Goal: Information Seeking & Learning: Learn about a topic

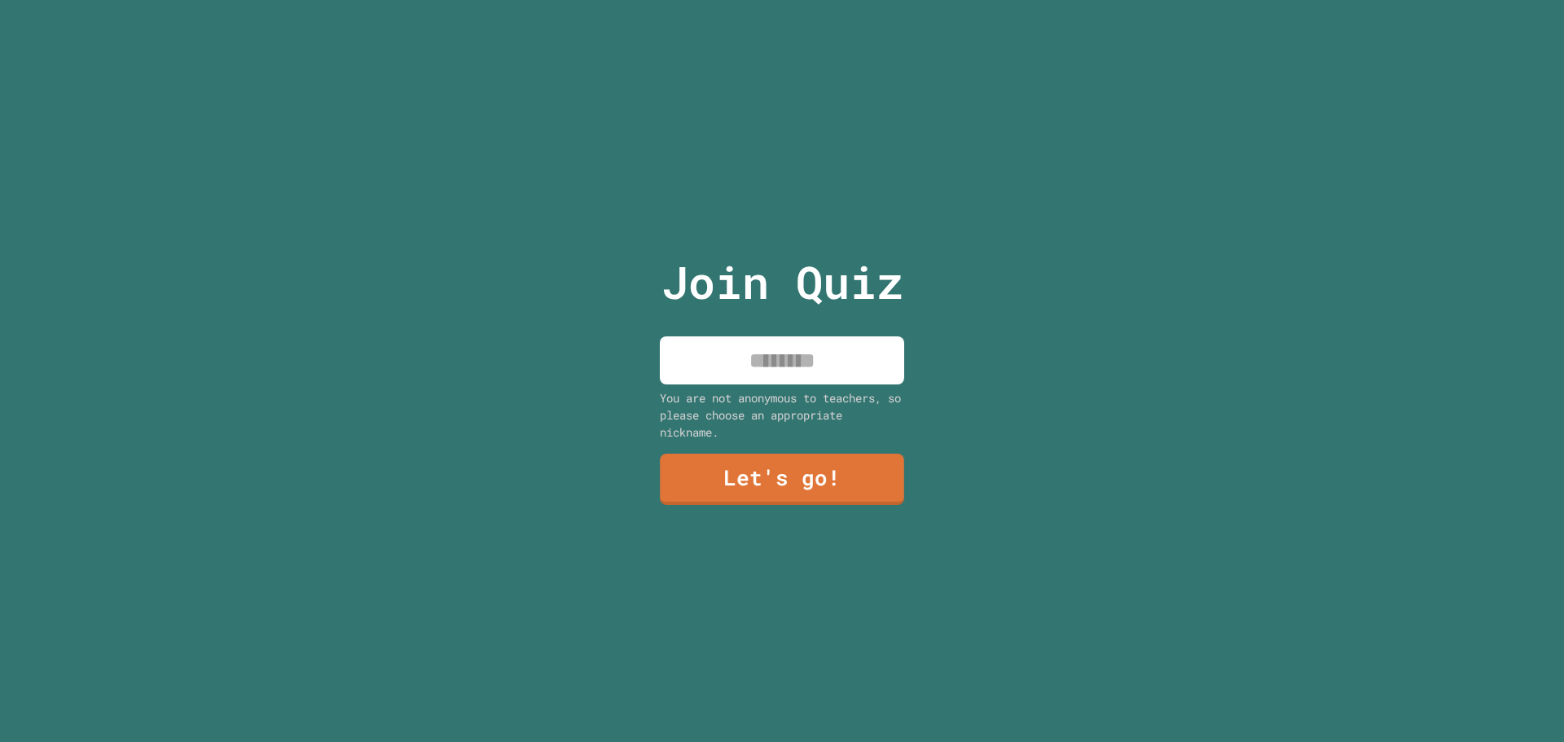
click at [767, 340] on input at bounding box center [782, 360] width 244 height 48
type input "**********"
drag, startPoint x: 780, startPoint y: 427, endPoint x: 776, endPoint y: 437, distance: 11.3
click at [776, 436] on div "**********" at bounding box center [782, 371] width 275 height 742
click at [774, 454] on link "Let's go!" at bounding box center [782, 478] width 236 height 54
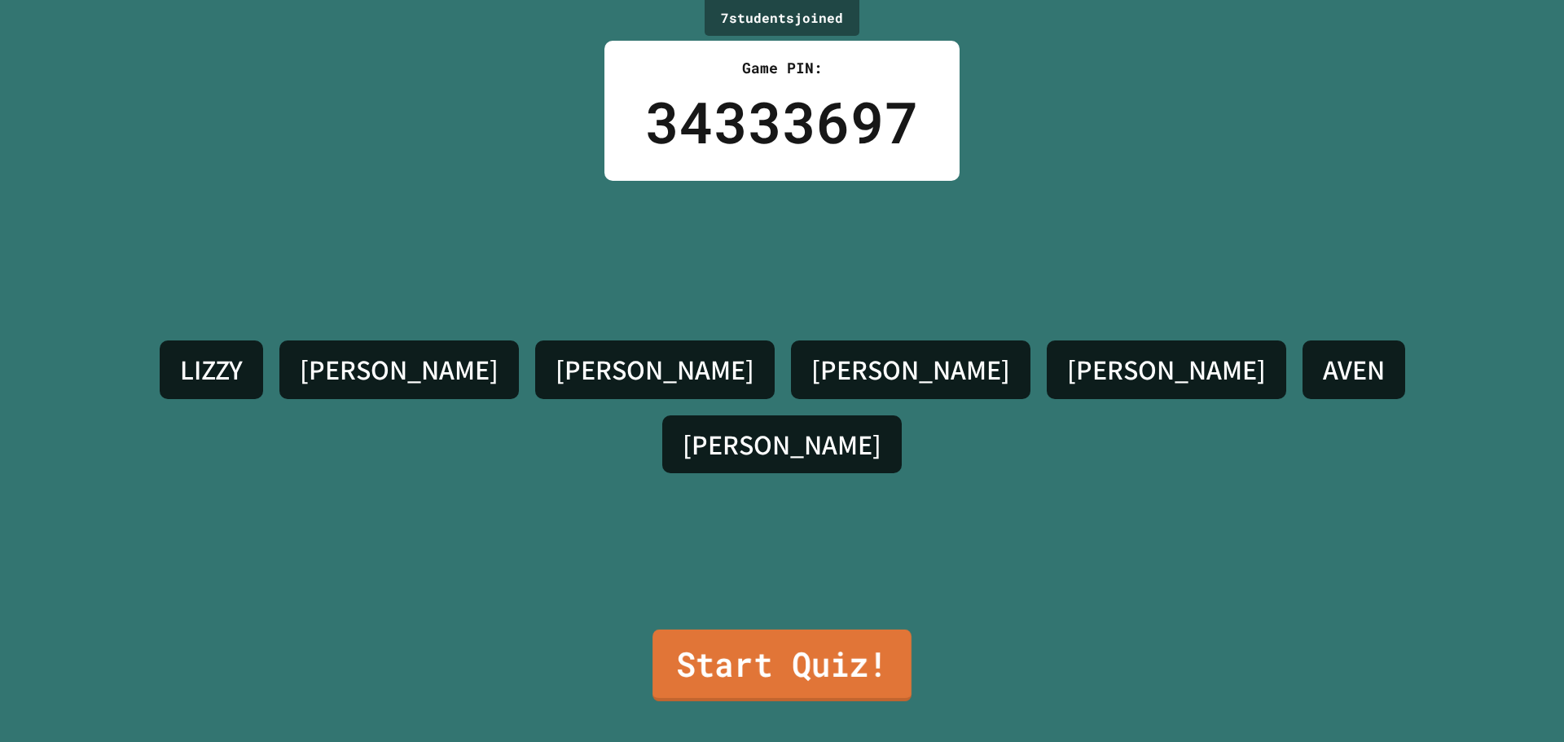
click at [814, 656] on link "Start Quiz!" at bounding box center [782, 666] width 259 height 72
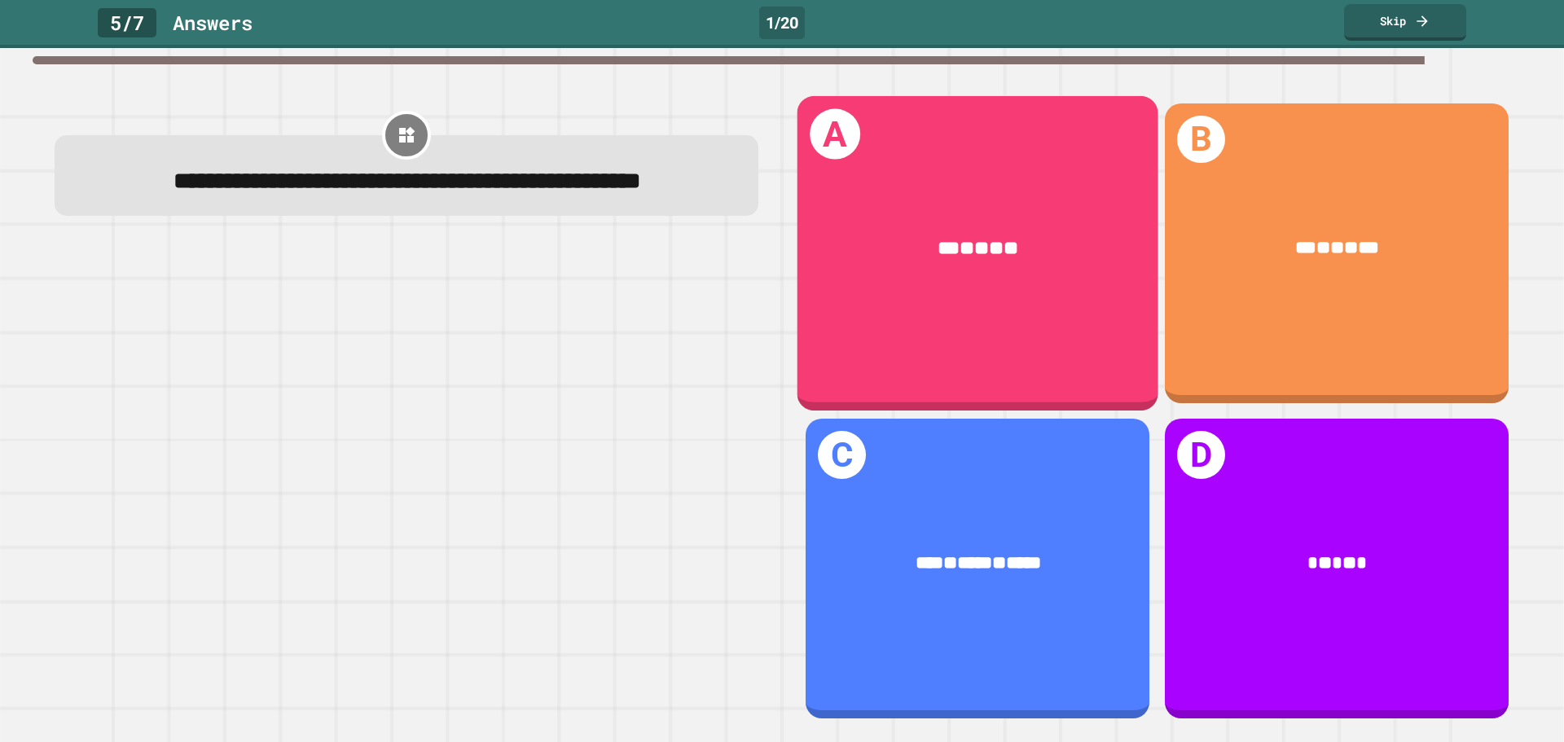
click at [910, 260] on div "*** * ** * **" at bounding box center [978, 248] width 361 height 105
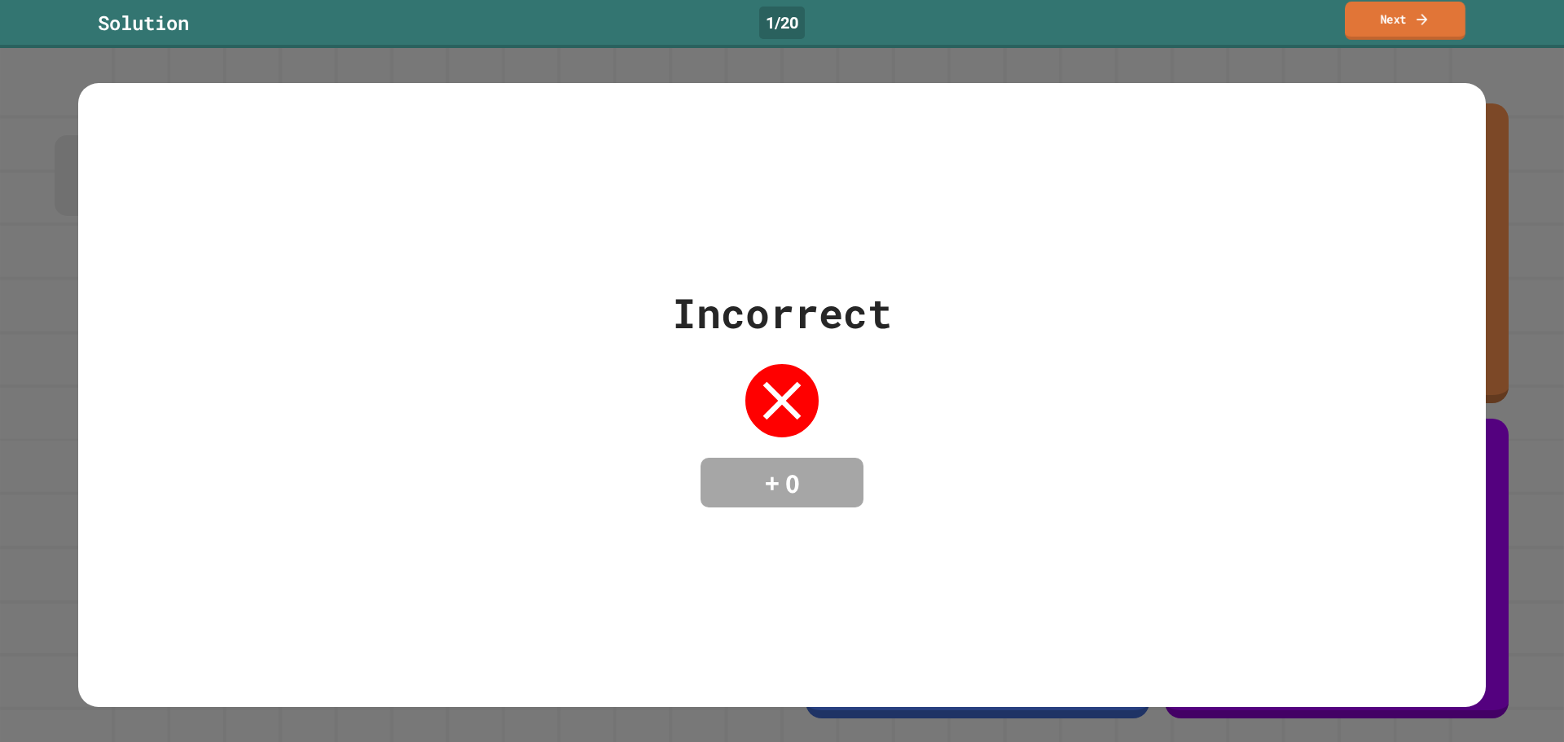
click at [1385, 27] on link "Next" at bounding box center [1405, 21] width 121 height 38
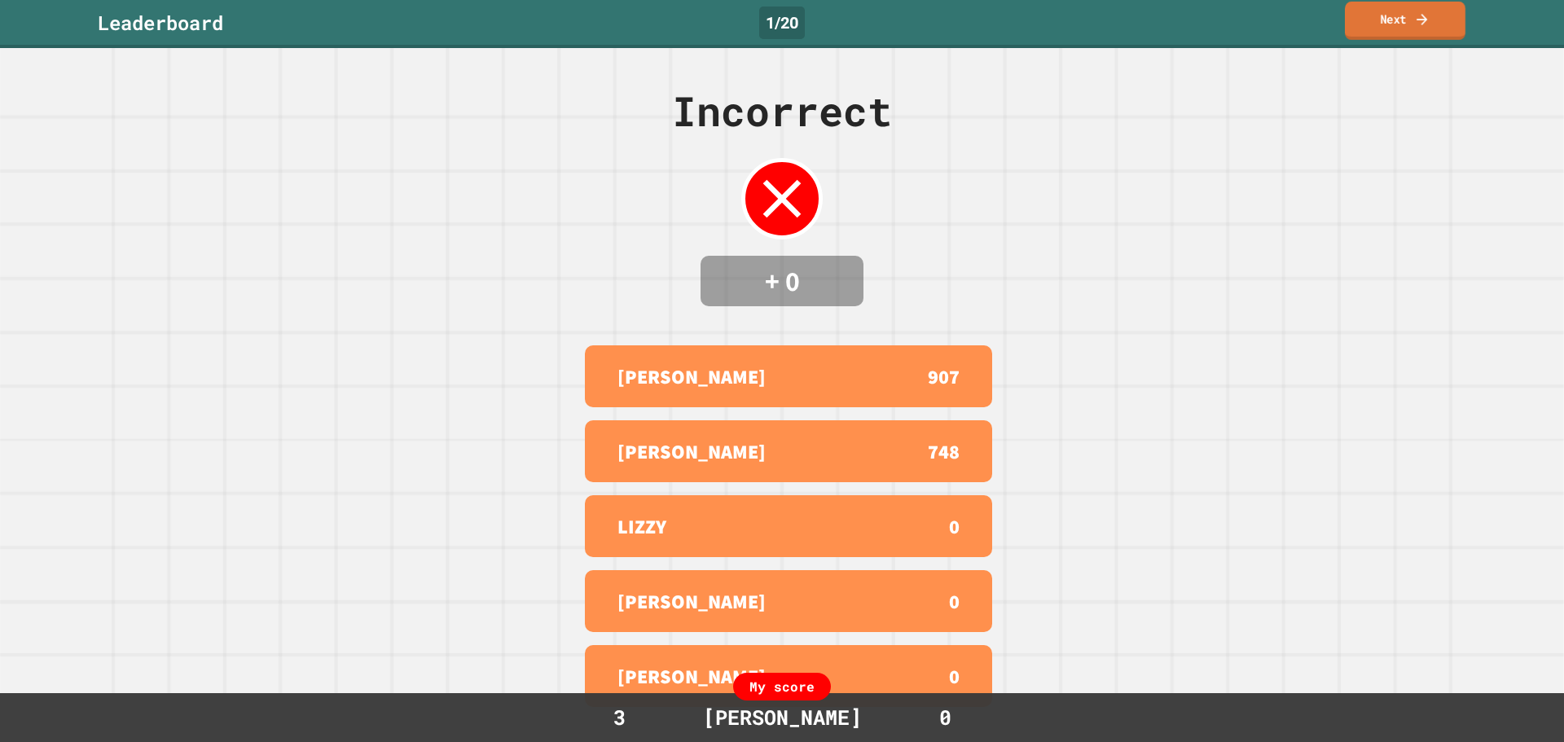
click at [1396, 19] on link "Next" at bounding box center [1405, 21] width 121 height 38
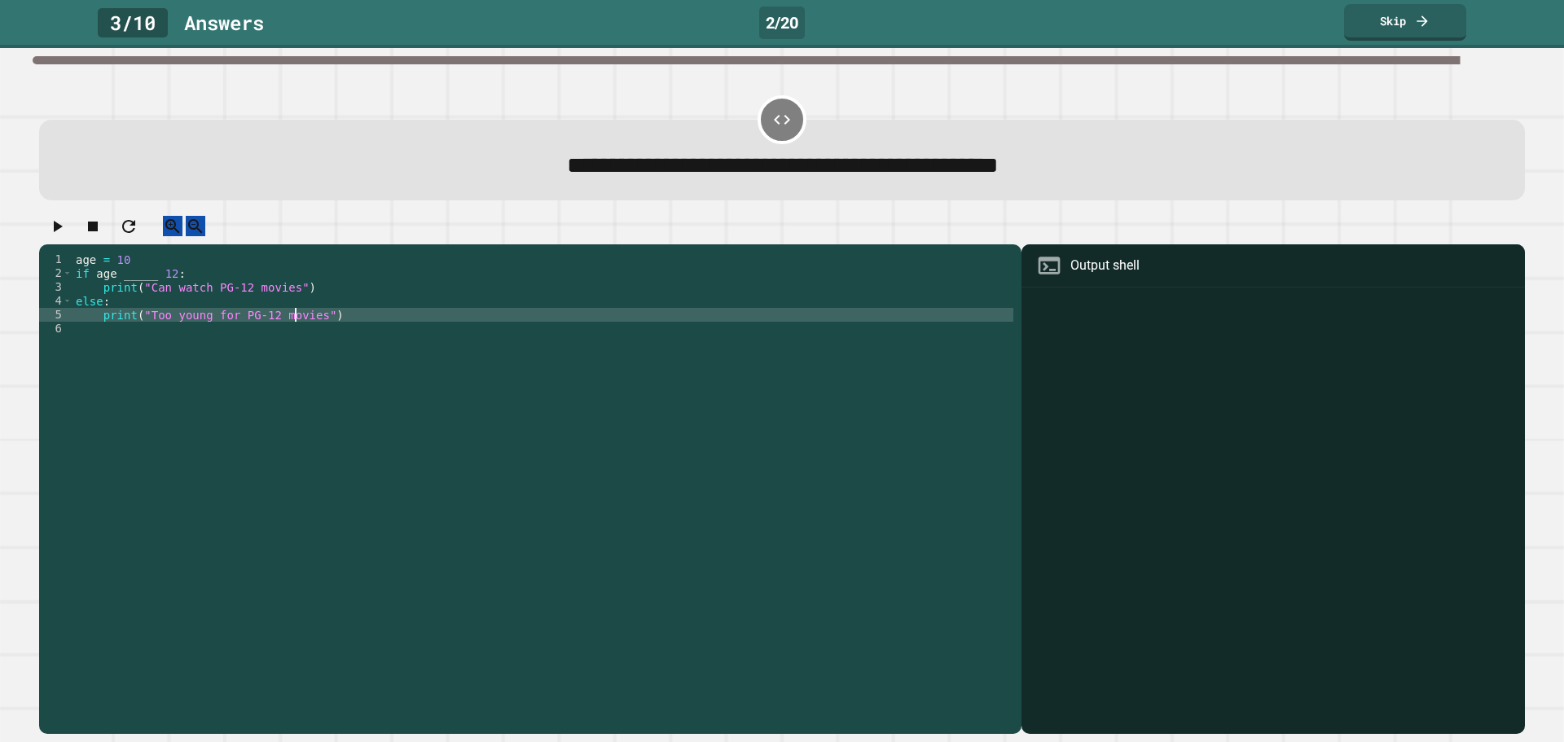
click at [298, 336] on div "age = [DEMOGRAPHIC_DATA] if age _____ [DEMOGRAPHIC_DATA] : print ( "Can watch P…" at bounding box center [543, 474] width 941 height 443
click at [297, 355] on div "age = [DEMOGRAPHIC_DATA] if age _____ [DEMOGRAPHIC_DATA] : print ( "Can watch P…" at bounding box center [543, 474] width 941 height 443
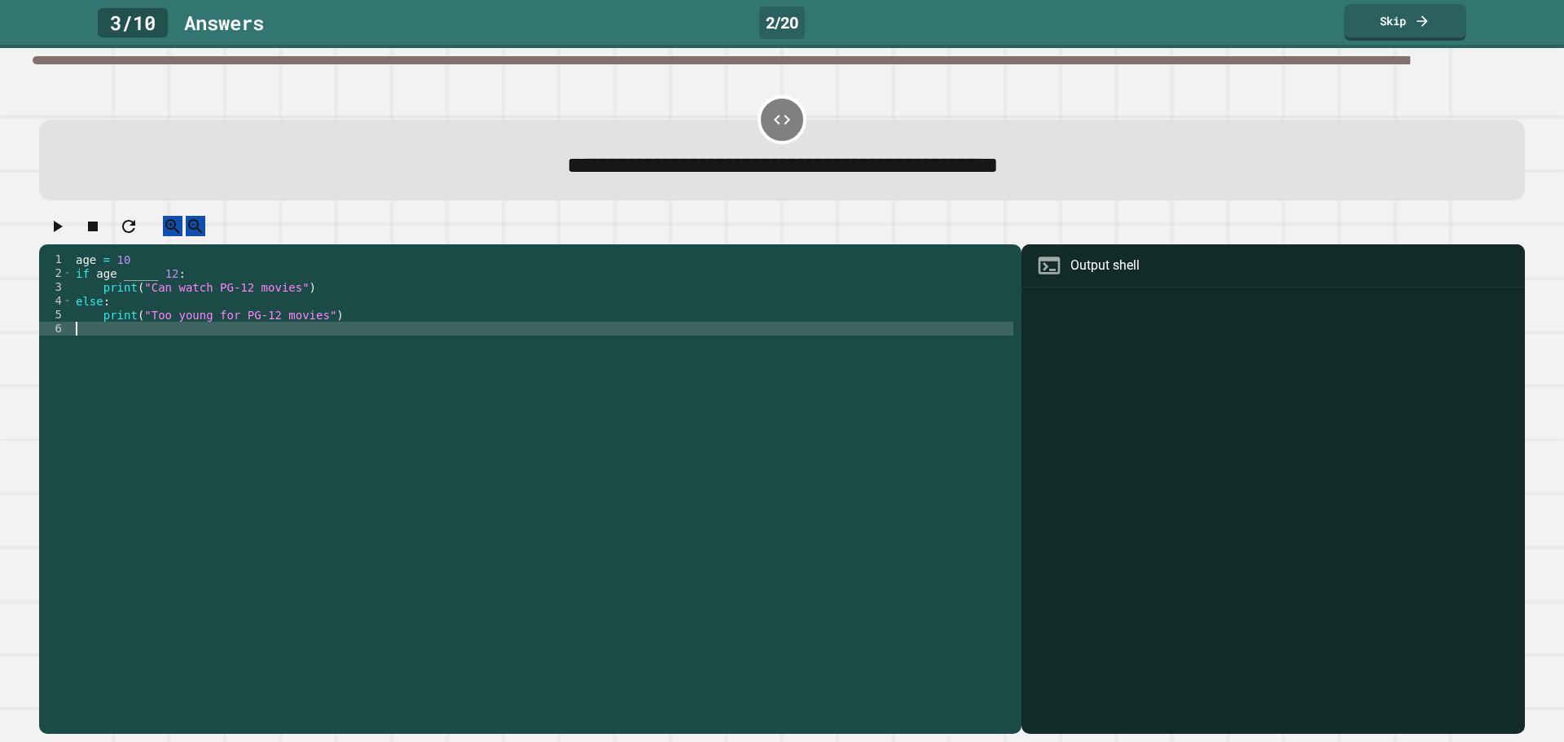
click at [131, 288] on div "age = [DEMOGRAPHIC_DATA] if age _____ [DEMOGRAPHIC_DATA] : print ( "Can watch P…" at bounding box center [543, 474] width 941 height 443
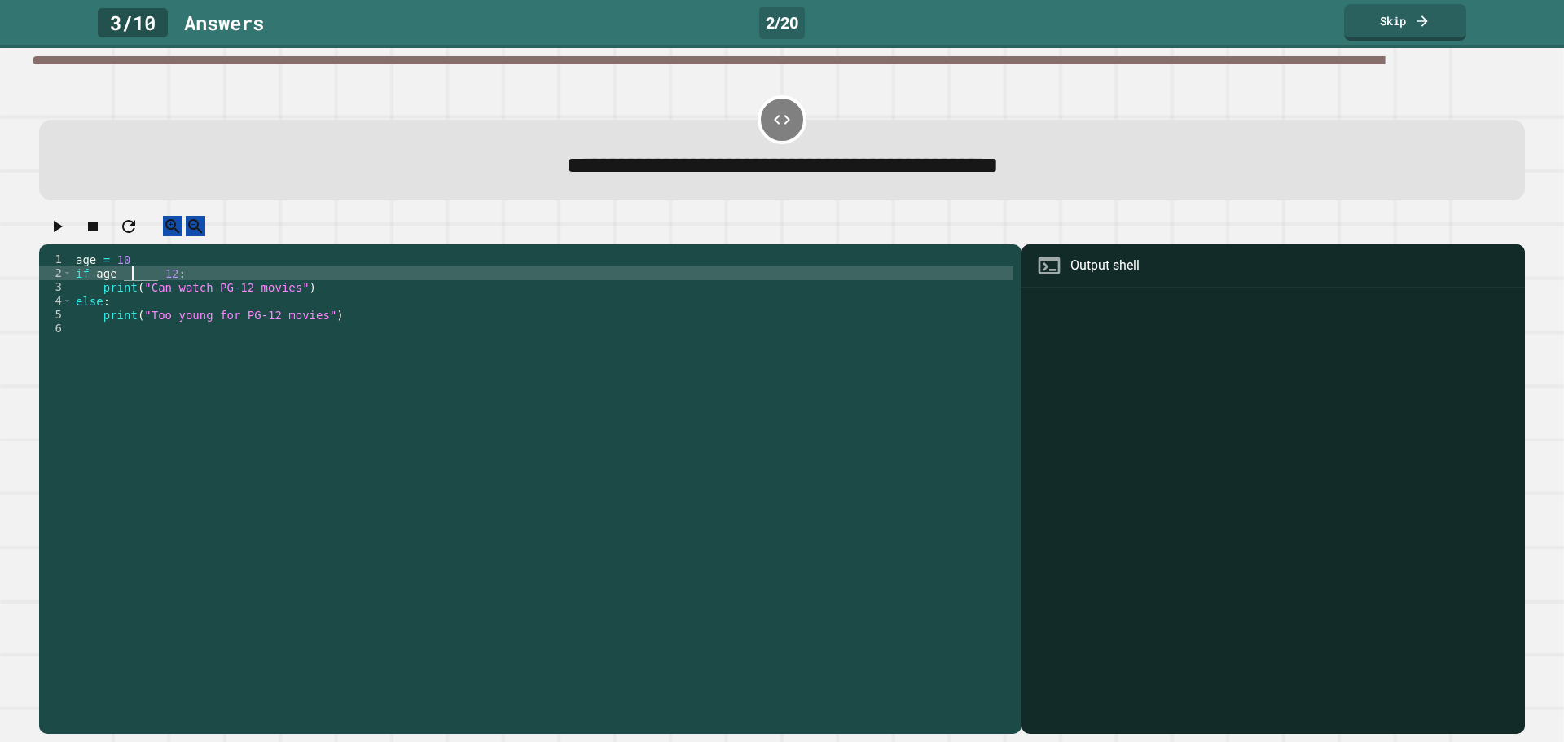
click at [156, 290] on div "age = [DEMOGRAPHIC_DATA] if age _____ [DEMOGRAPHIC_DATA] : print ( "Can watch P…" at bounding box center [543, 474] width 941 height 443
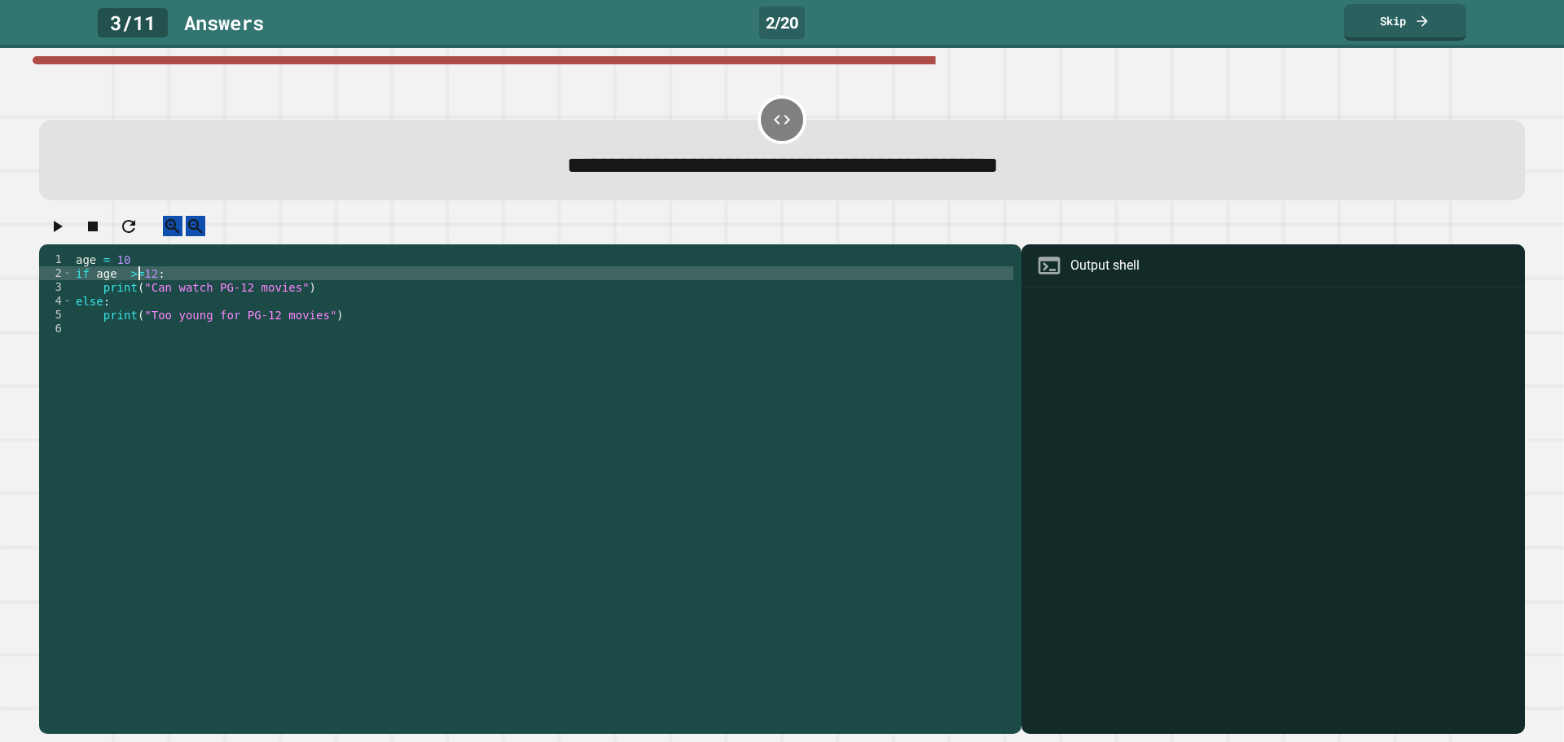
scroll to position [0, 5]
type textarea "**********"
click at [54, 236] on button "button" at bounding box center [57, 226] width 20 height 20
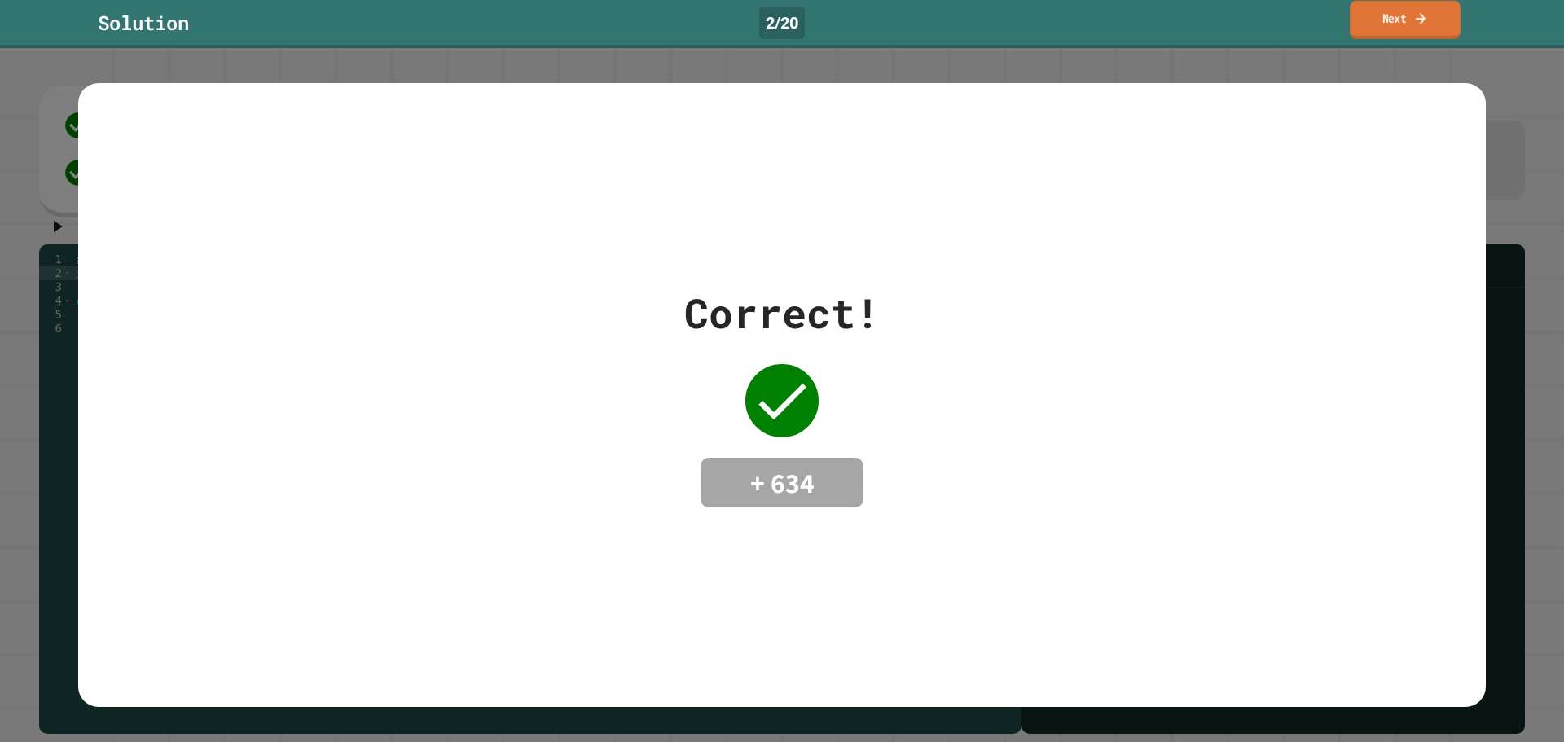
click at [1423, 11] on icon at bounding box center [1420, 18] width 15 height 17
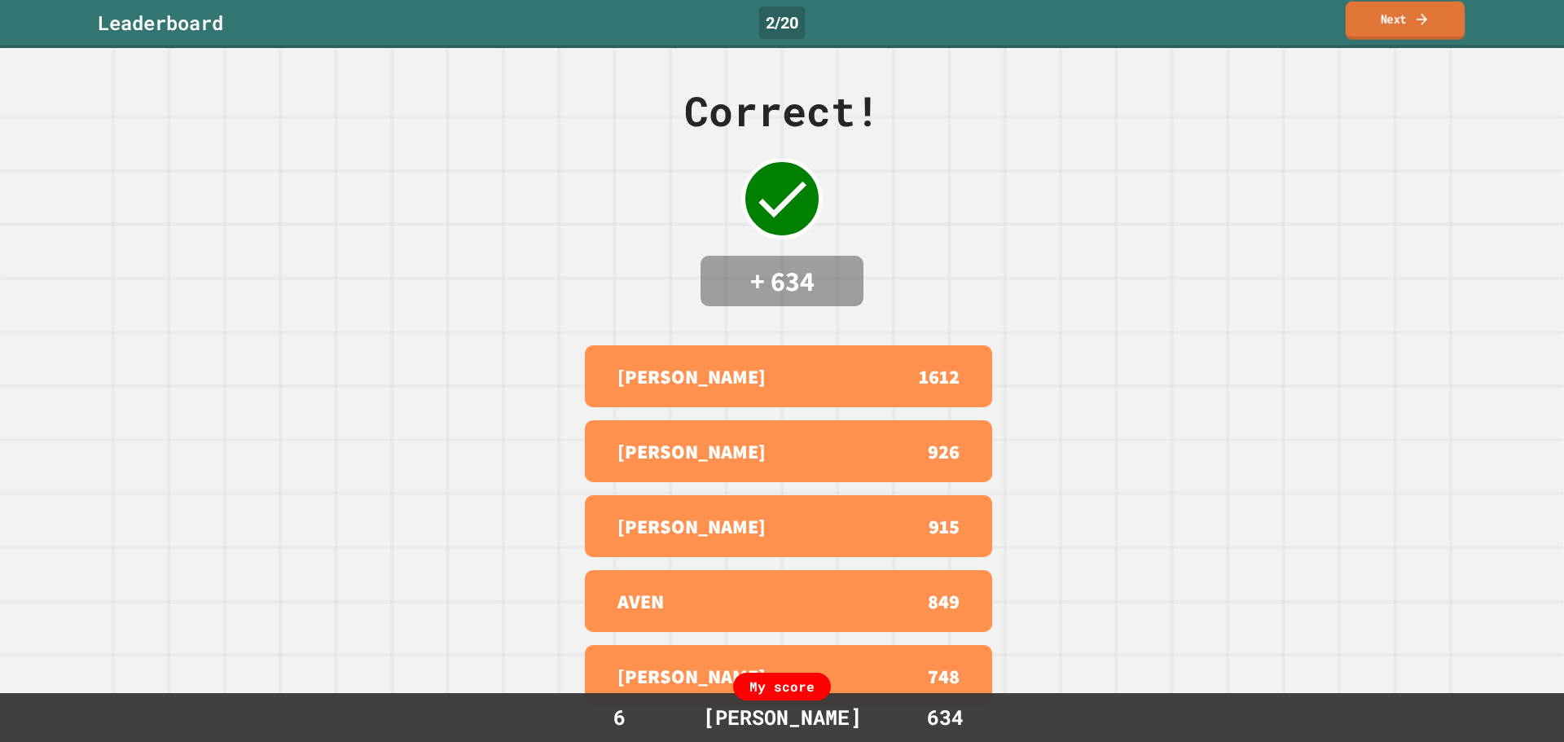
click at [1393, 23] on link "Next" at bounding box center [1406, 21] width 120 height 38
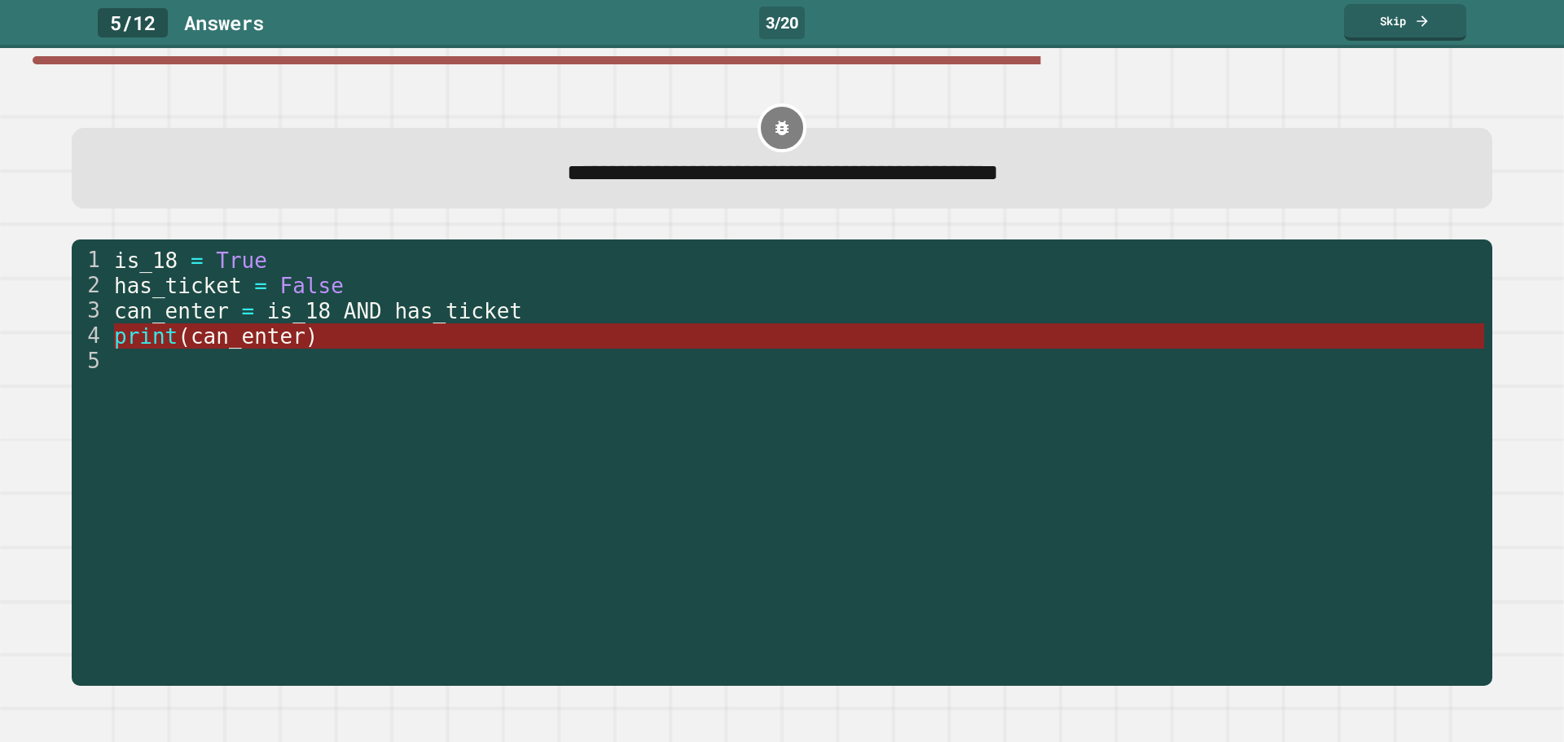
click at [274, 332] on span "can_enter" at bounding box center [248, 336] width 115 height 24
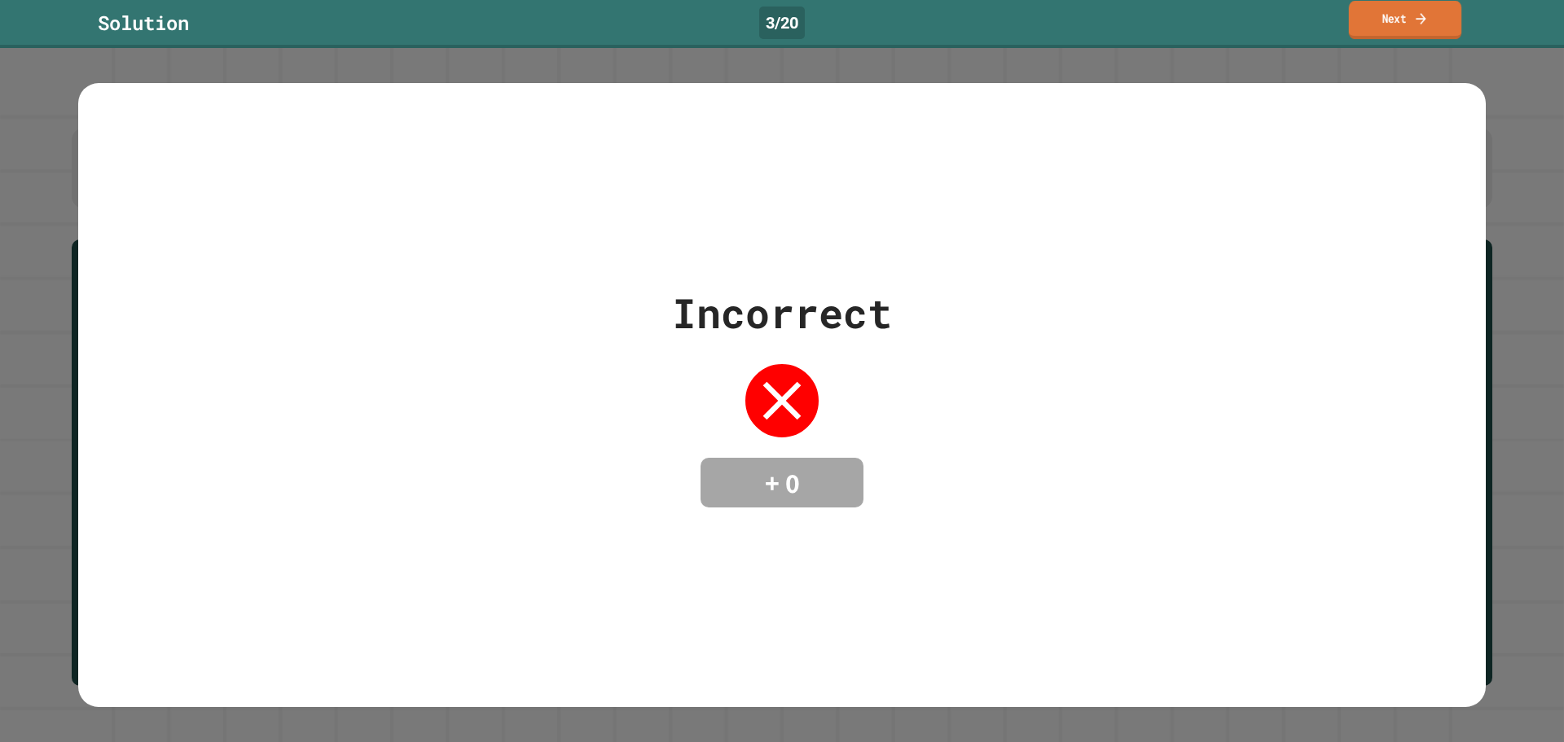
click at [1434, 16] on link "Next" at bounding box center [1405, 20] width 112 height 38
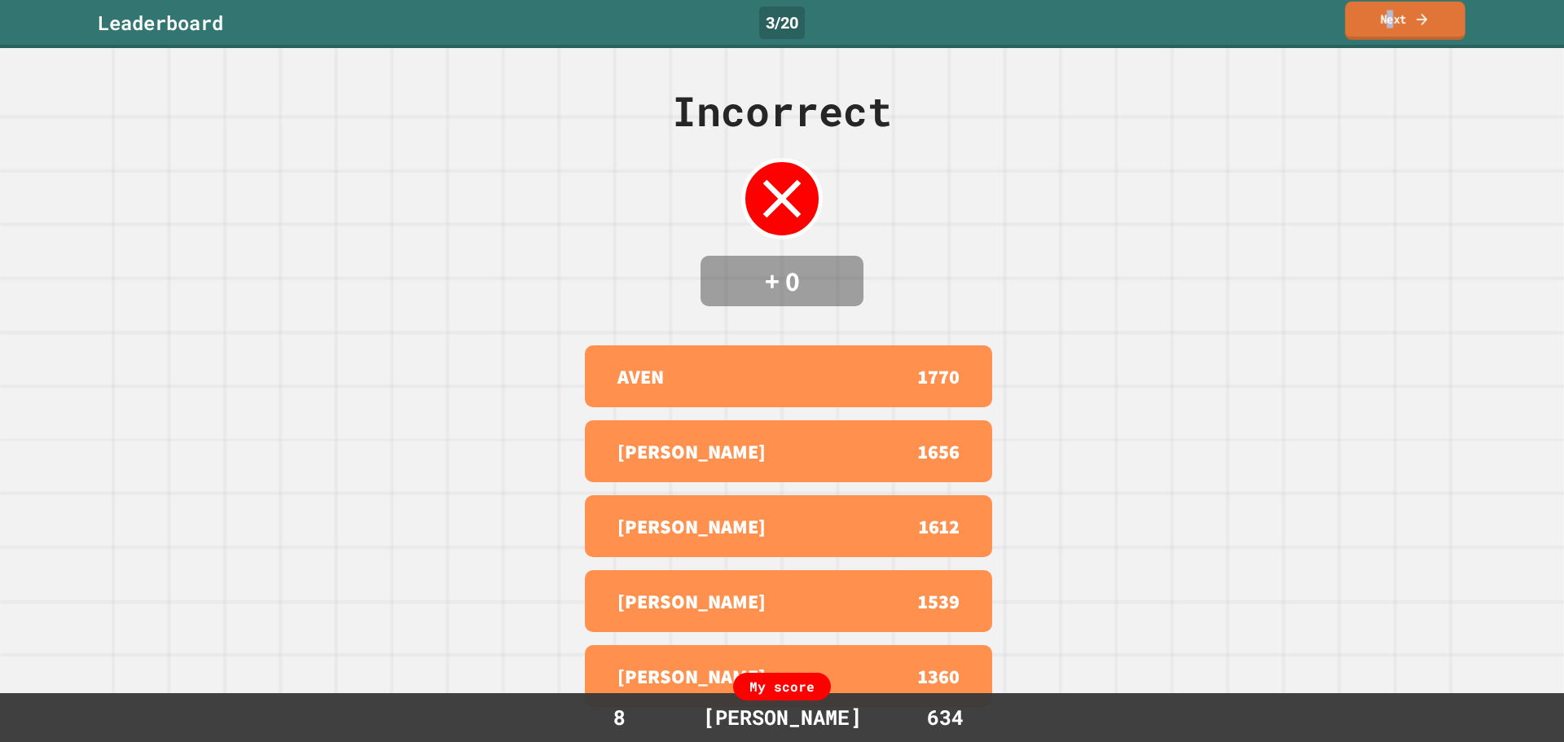
click at [1391, 21] on link "Next" at bounding box center [1405, 21] width 121 height 38
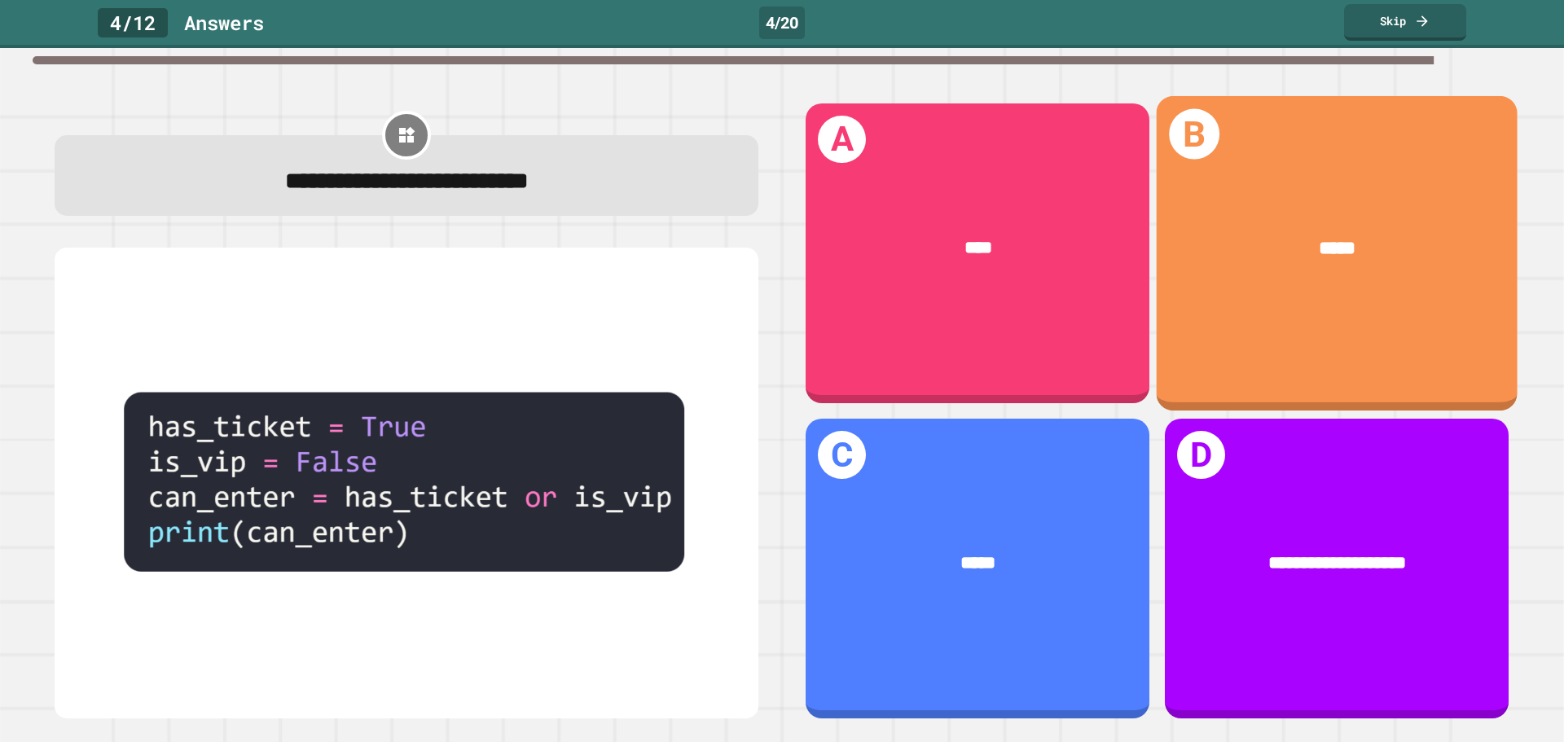
click at [1319, 307] on div "B *****" at bounding box center [1337, 252] width 361 height 314
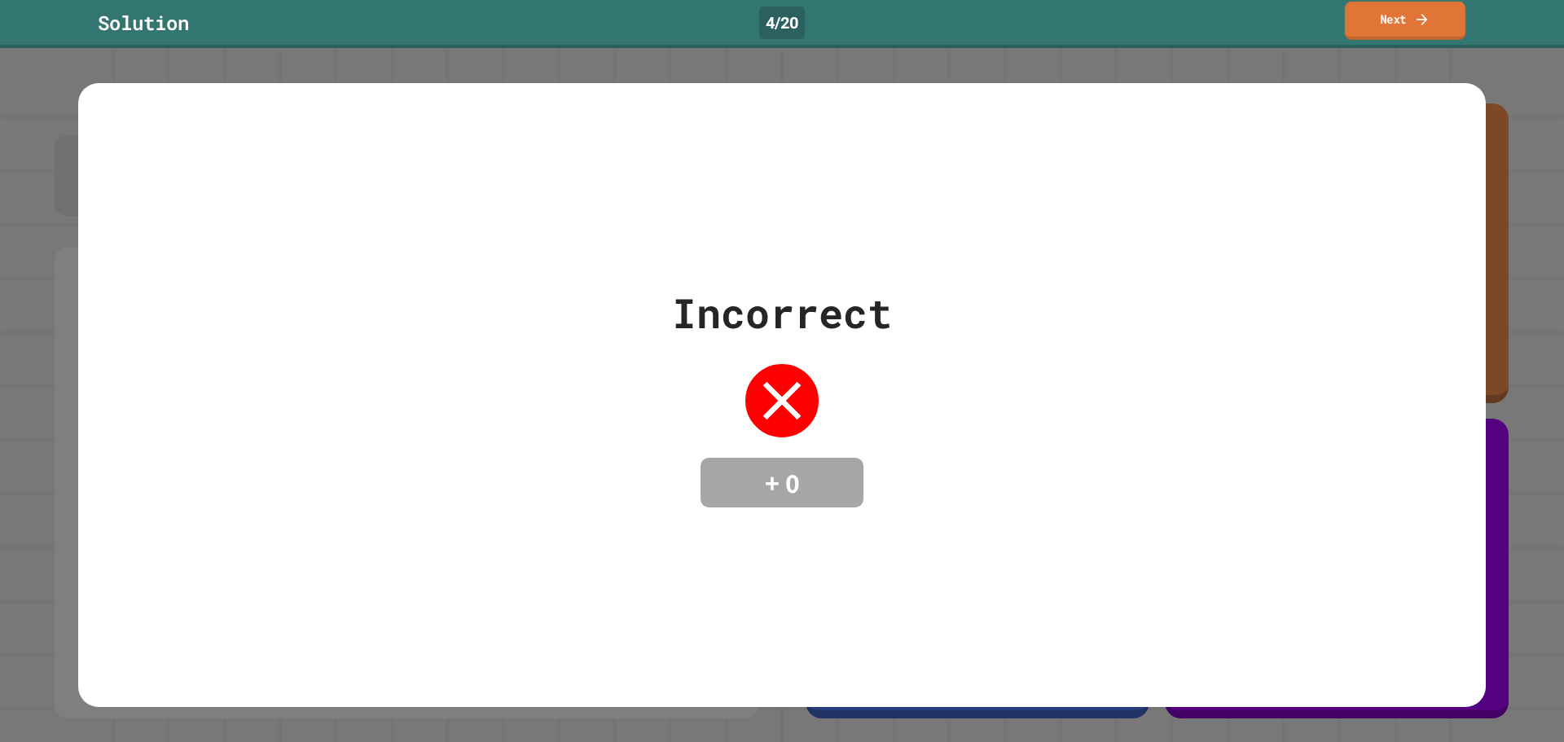
click at [1396, 16] on link "Next" at bounding box center [1405, 21] width 121 height 38
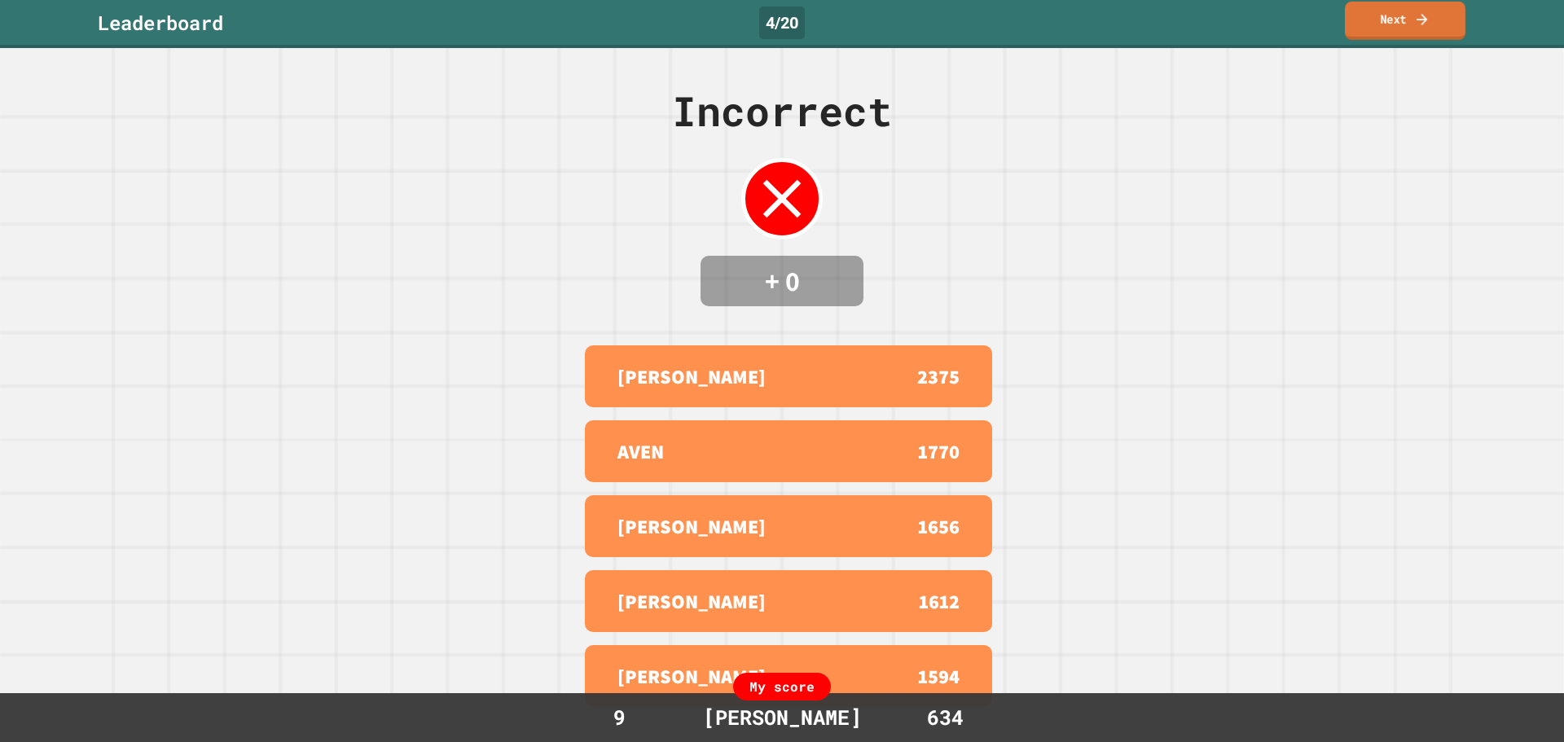
click at [1413, 18] on link "Next" at bounding box center [1405, 21] width 121 height 38
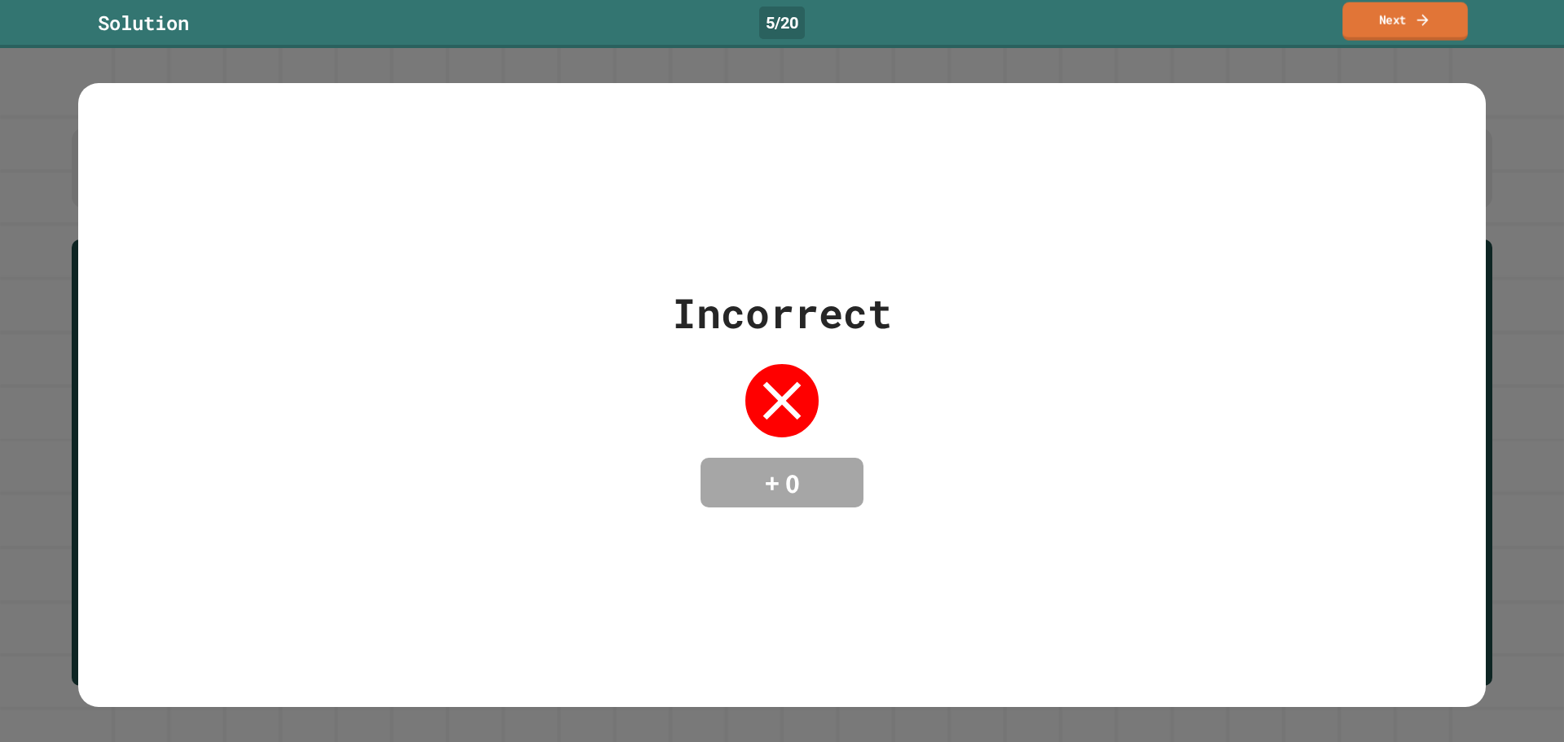
click at [1413, 10] on link "Next" at bounding box center [1405, 21] width 125 height 38
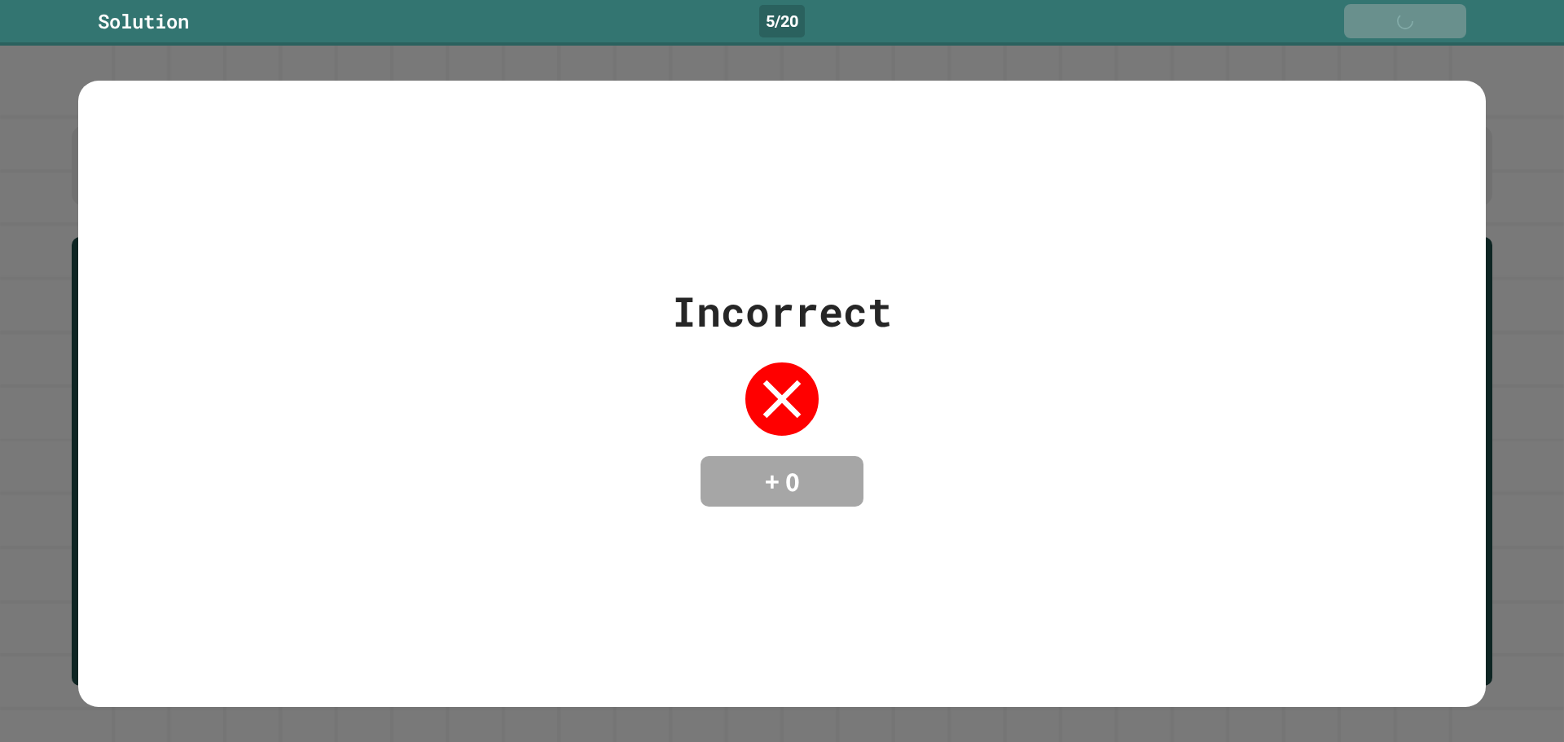
click at [1409, 9] on link "Next" at bounding box center [1405, 21] width 122 height 34
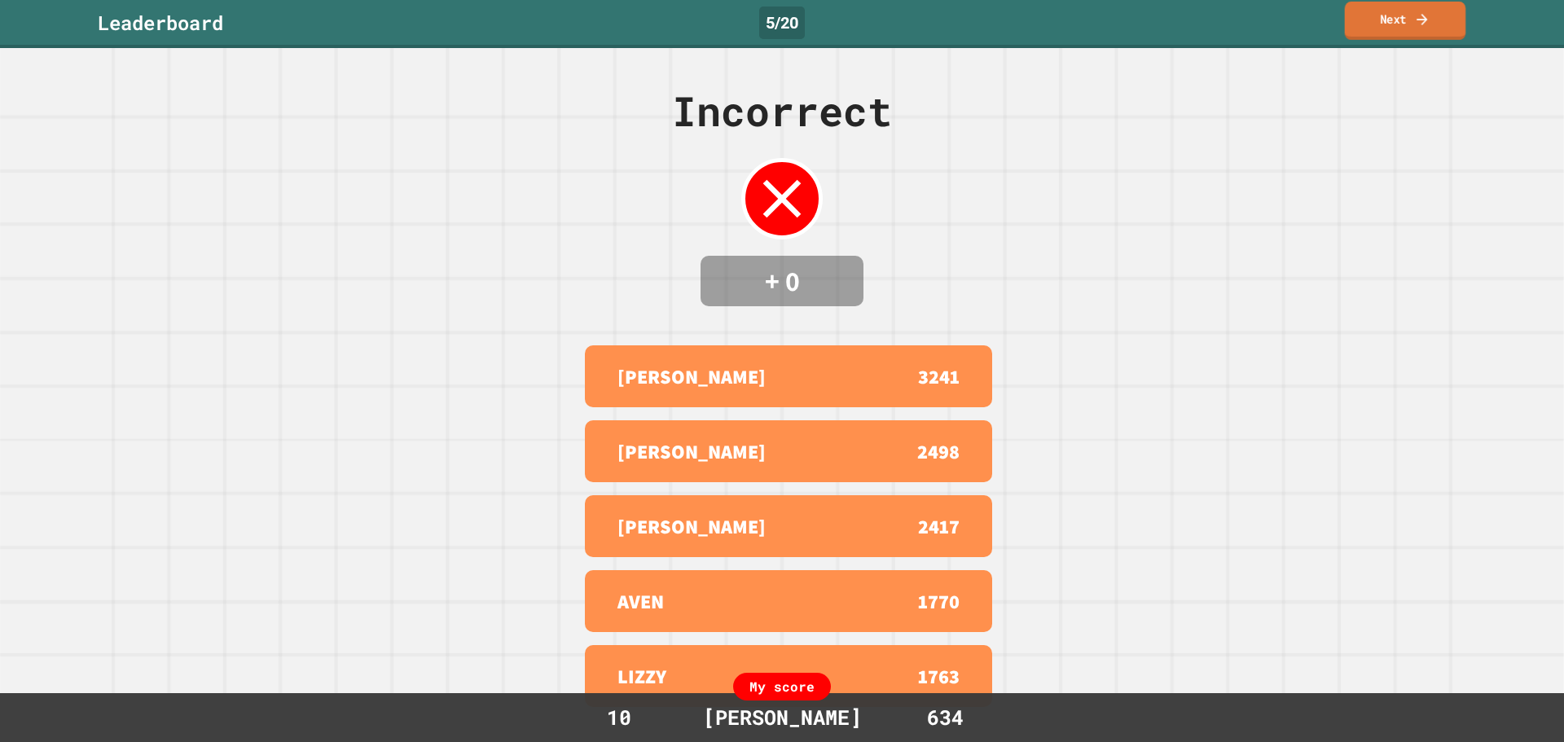
click at [1406, 24] on link "Next" at bounding box center [1405, 21] width 121 height 38
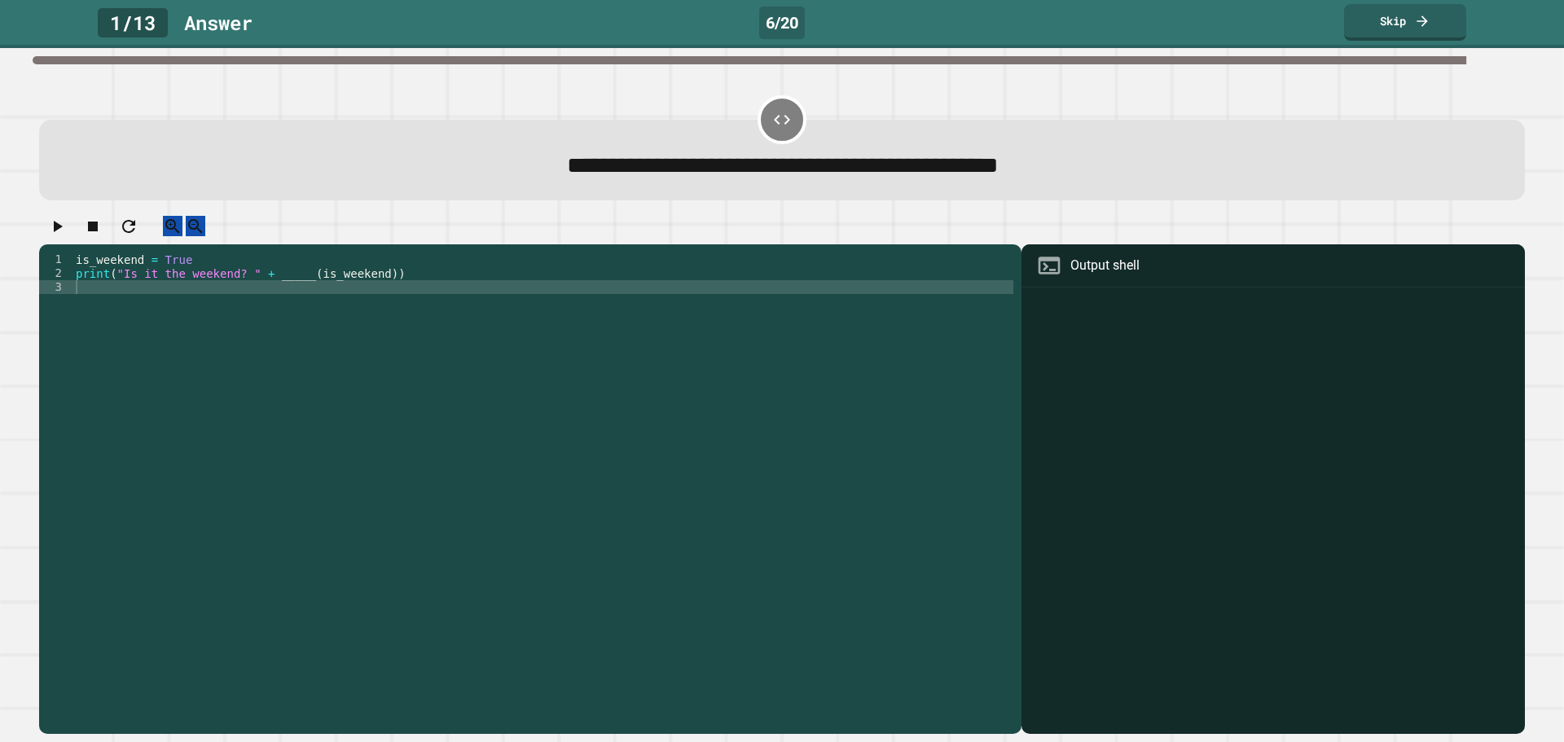
click at [294, 291] on div "is_weekend = True print ( "Is it the weekend? " + _____ ( is_weekend ))" at bounding box center [543, 474] width 941 height 443
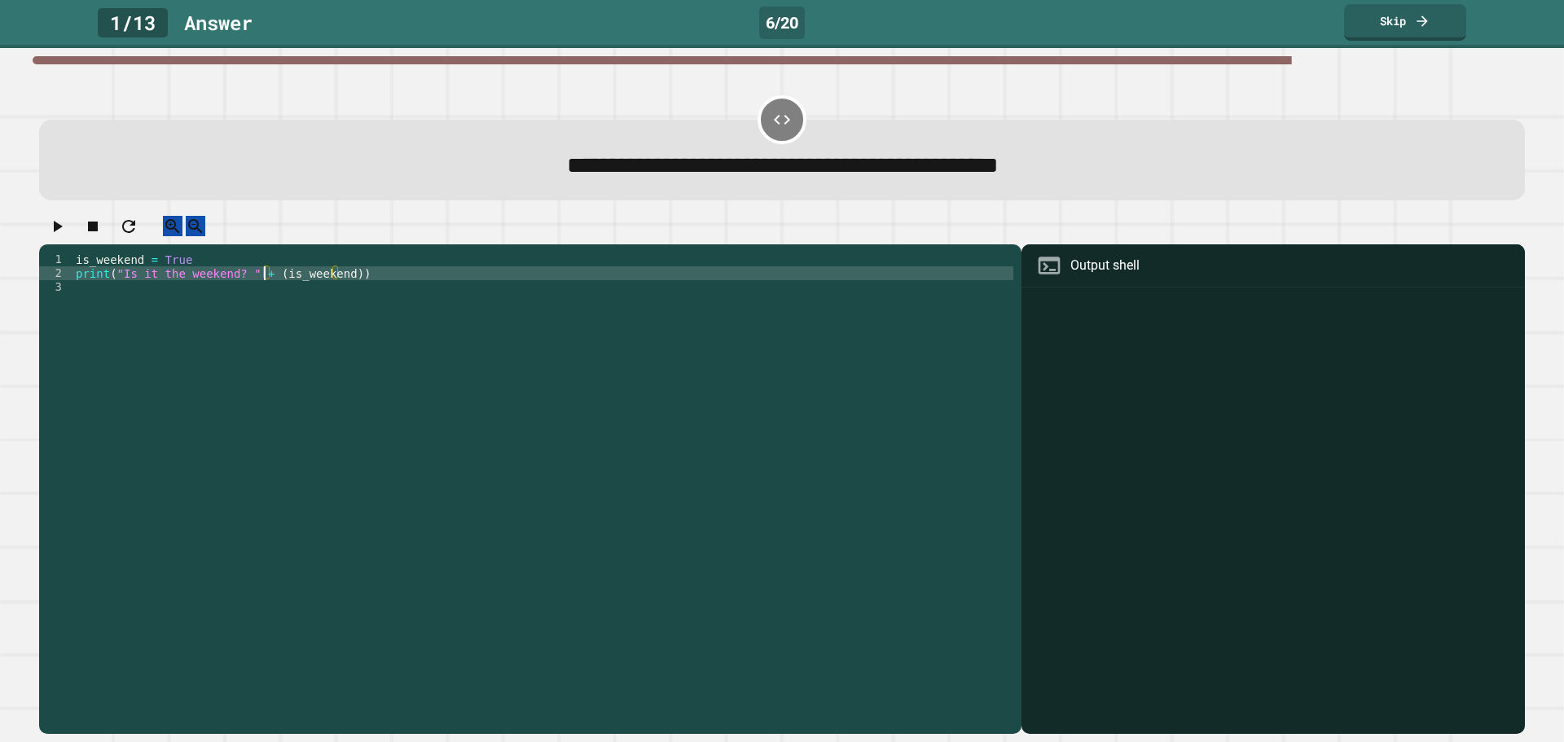
scroll to position [0, 14]
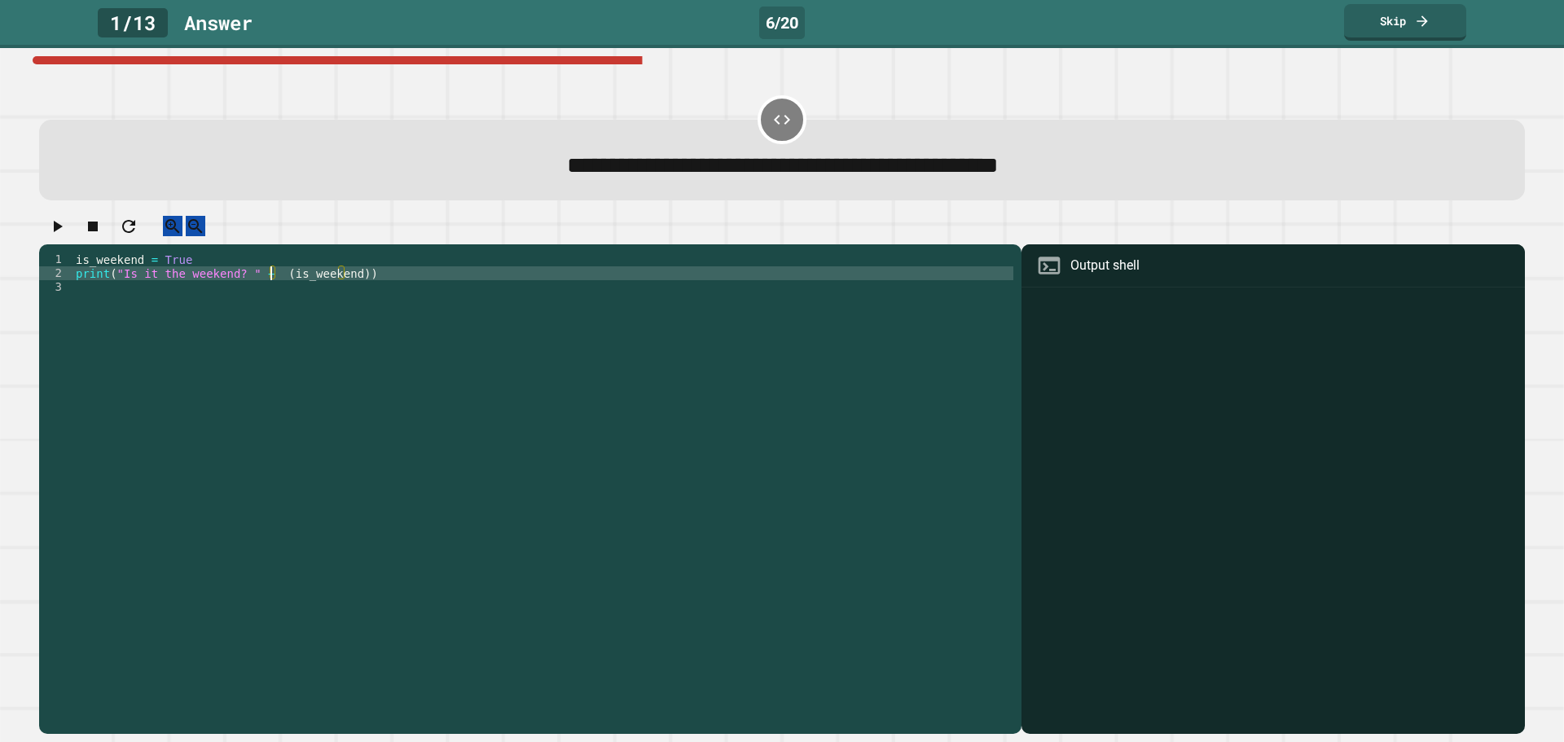
click at [362, 297] on div "is_weekend = True print ( "Is it the weekend? " + ( is_weekend ))" at bounding box center [543, 474] width 941 height 443
type textarea "**********"
click at [361, 293] on div "is_weekend = True print ( "Is it the weekend? " + ( is_weekend ))" at bounding box center [543, 460] width 941 height 415
click at [363, 288] on div "is_weekend = True print ( "Is it the weekend? " + ( is_weekend ))" at bounding box center [543, 474] width 941 height 443
click at [266, 288] on div "is_weekend = True print ( "Is it the weekend? " + ( is_weekend ))" at bounding box center [543, 474] width 941 height 443
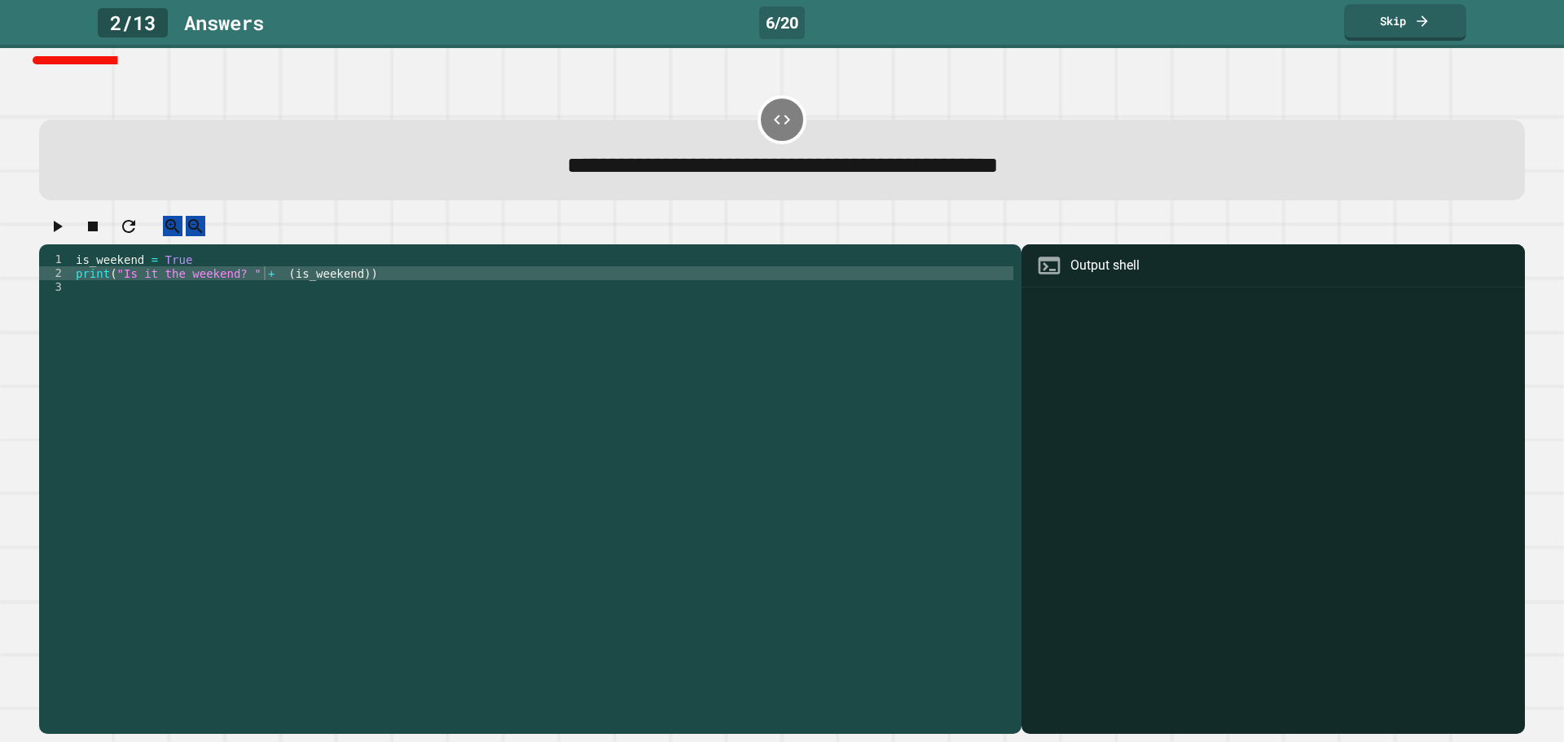
click at [67, 230] on icon "button" at bounding box center [57, 227] width 20 height 20
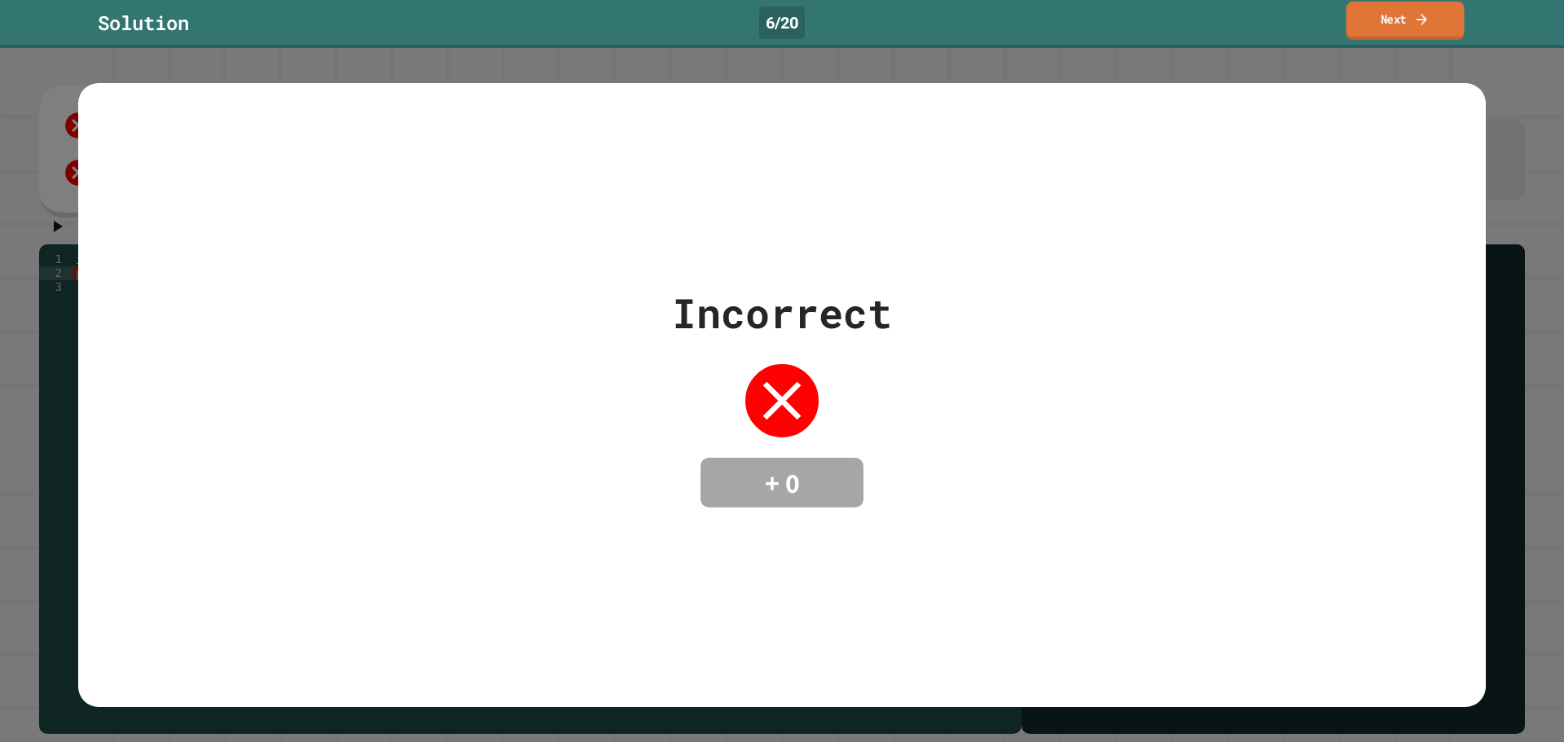
click at [1403, 30] on link "Next" at bounding box center [1405, 21] width 118 height 38
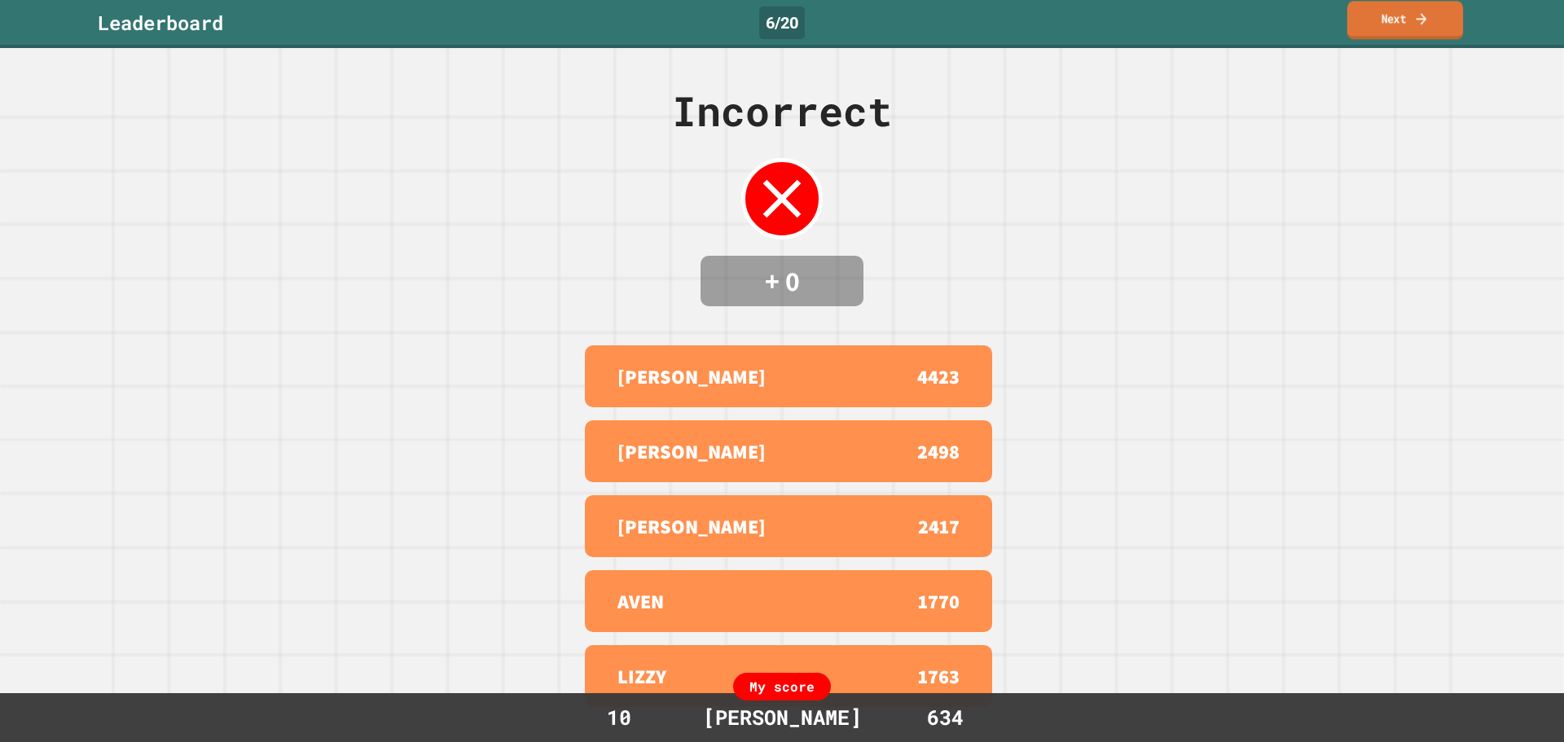
click at [1388, 13] on link "Next" at bounding box center [1405, 20] width 116 height 38
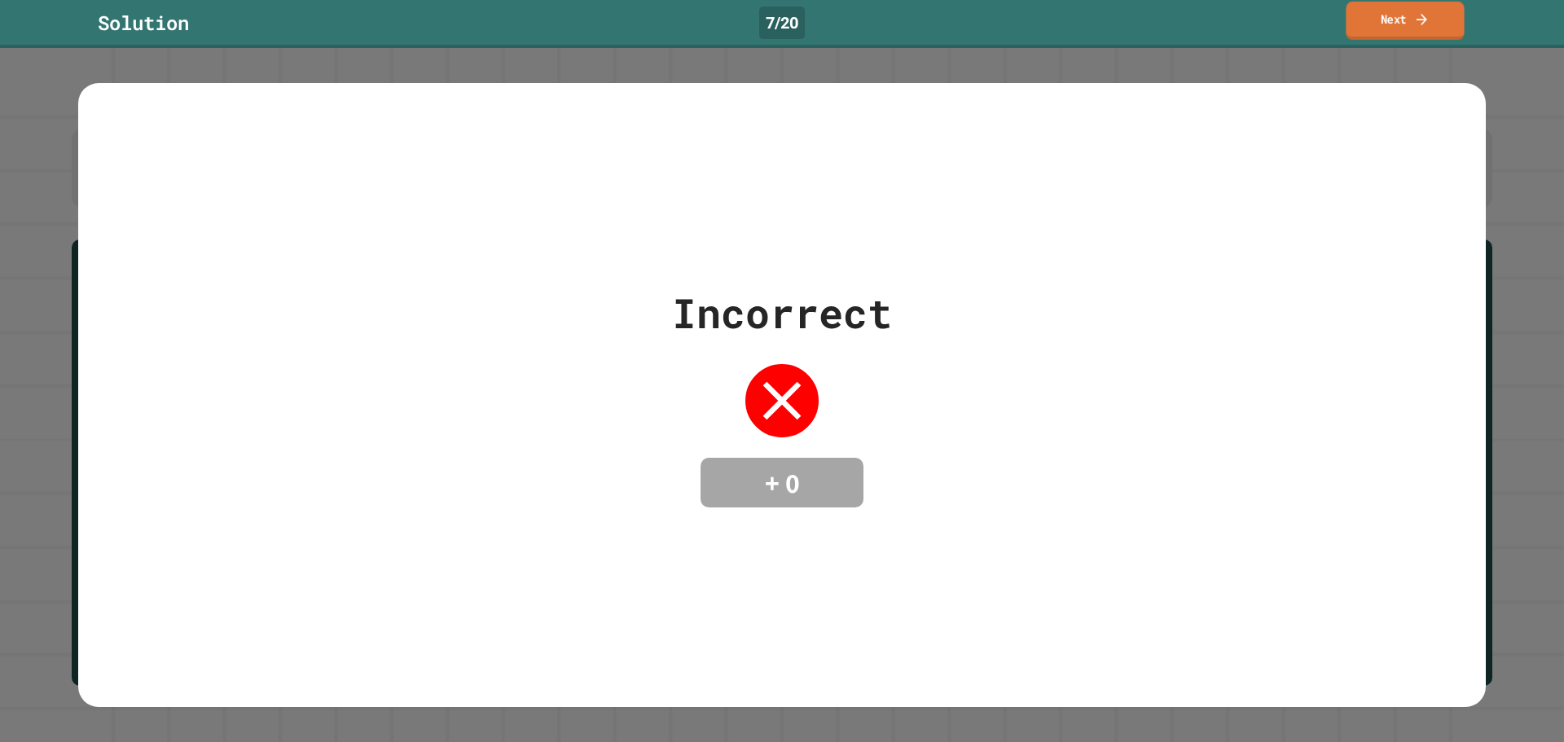
click at [1413, 17] on link "Next" at bounding box center [1405, 21] width 118 height 38
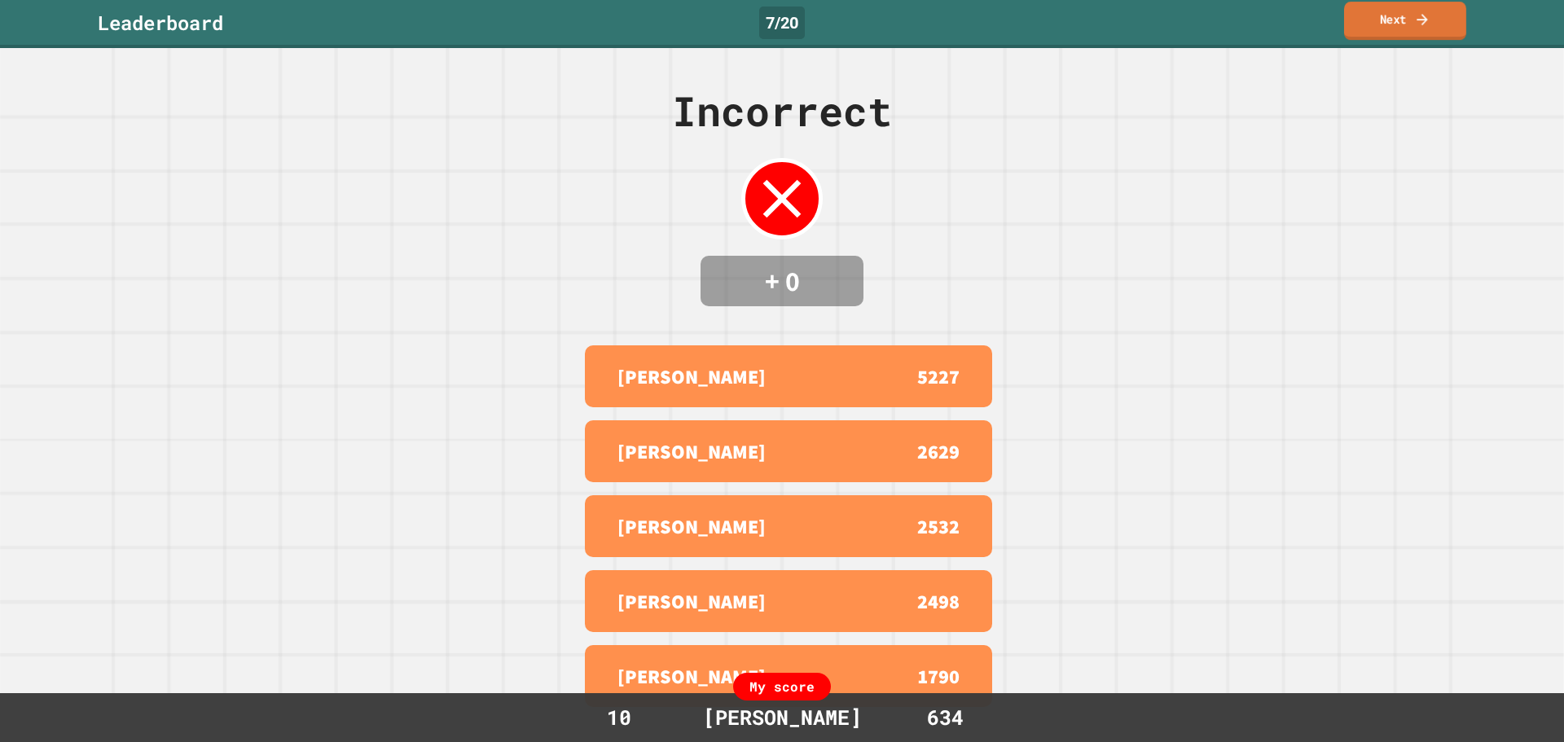
click at [1425, 29] on link "Next" at bounding box center [1405, 21] width 122 height 38
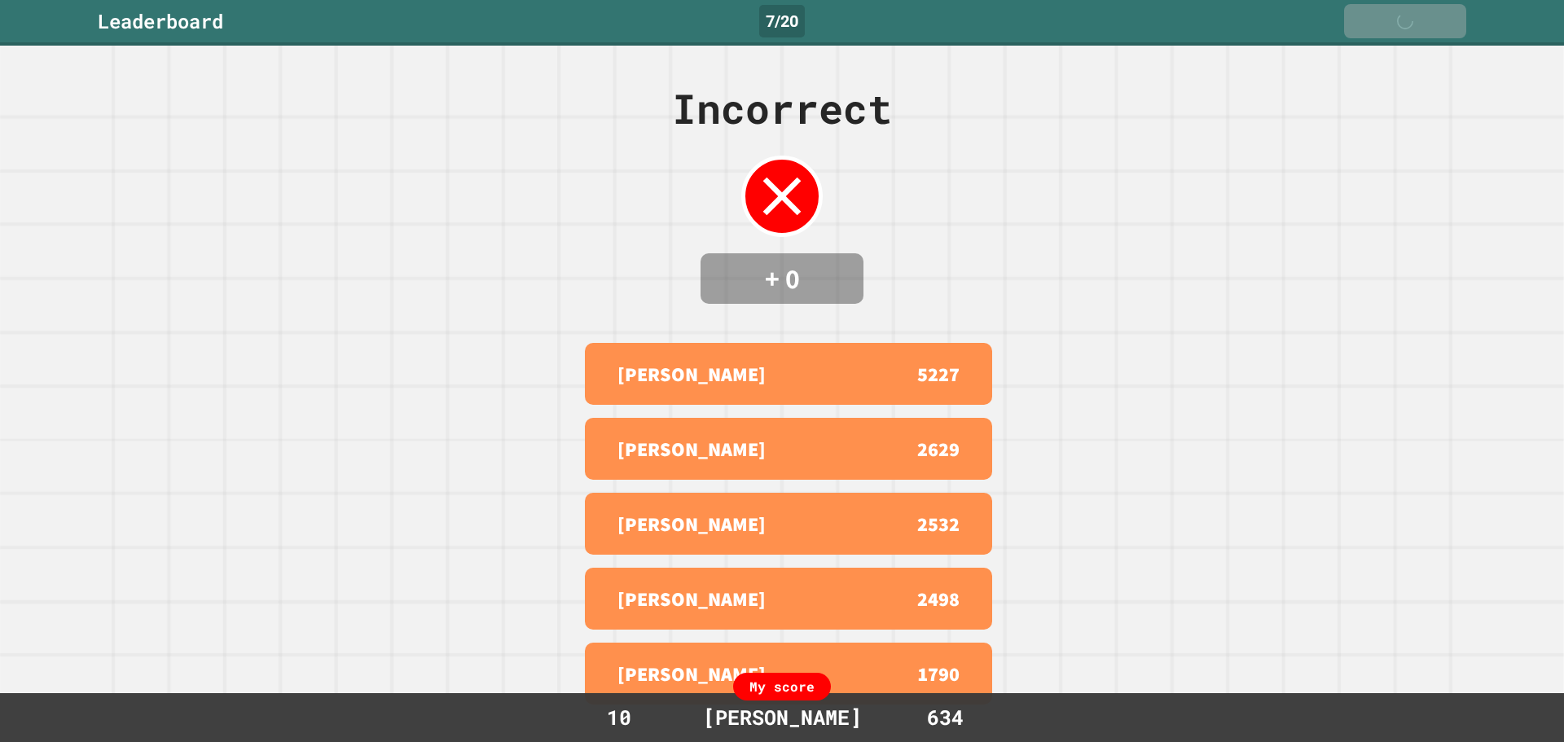
click at [1425, 29] on icon at bounding box center [1426, 22] width 16 height 16
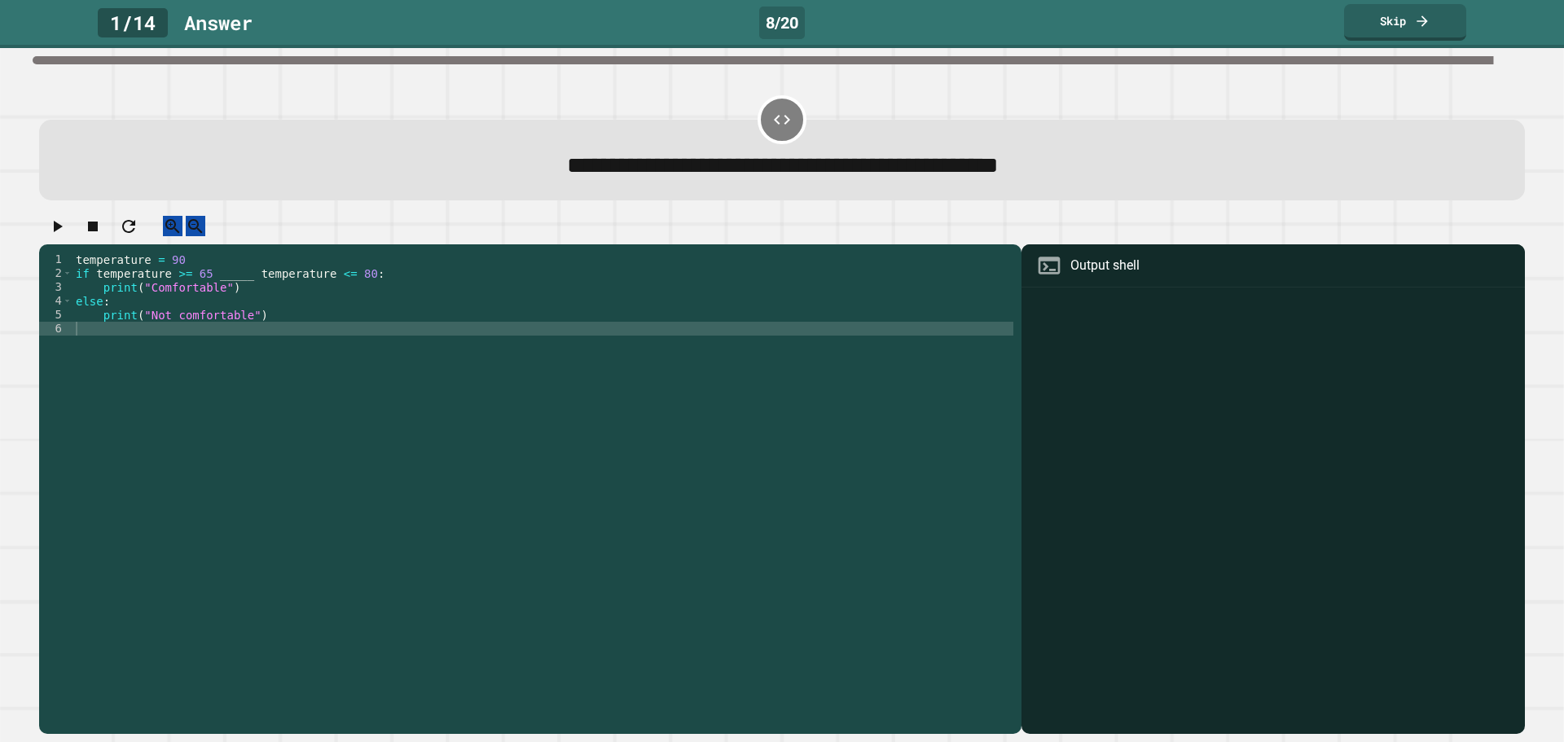
click at [248, 292] on div "temperature = 90 if temperature >= 65 _____ temperature <= 80 : print ( "Comfor…" at bounding box center [543, 474] width 941 height 443
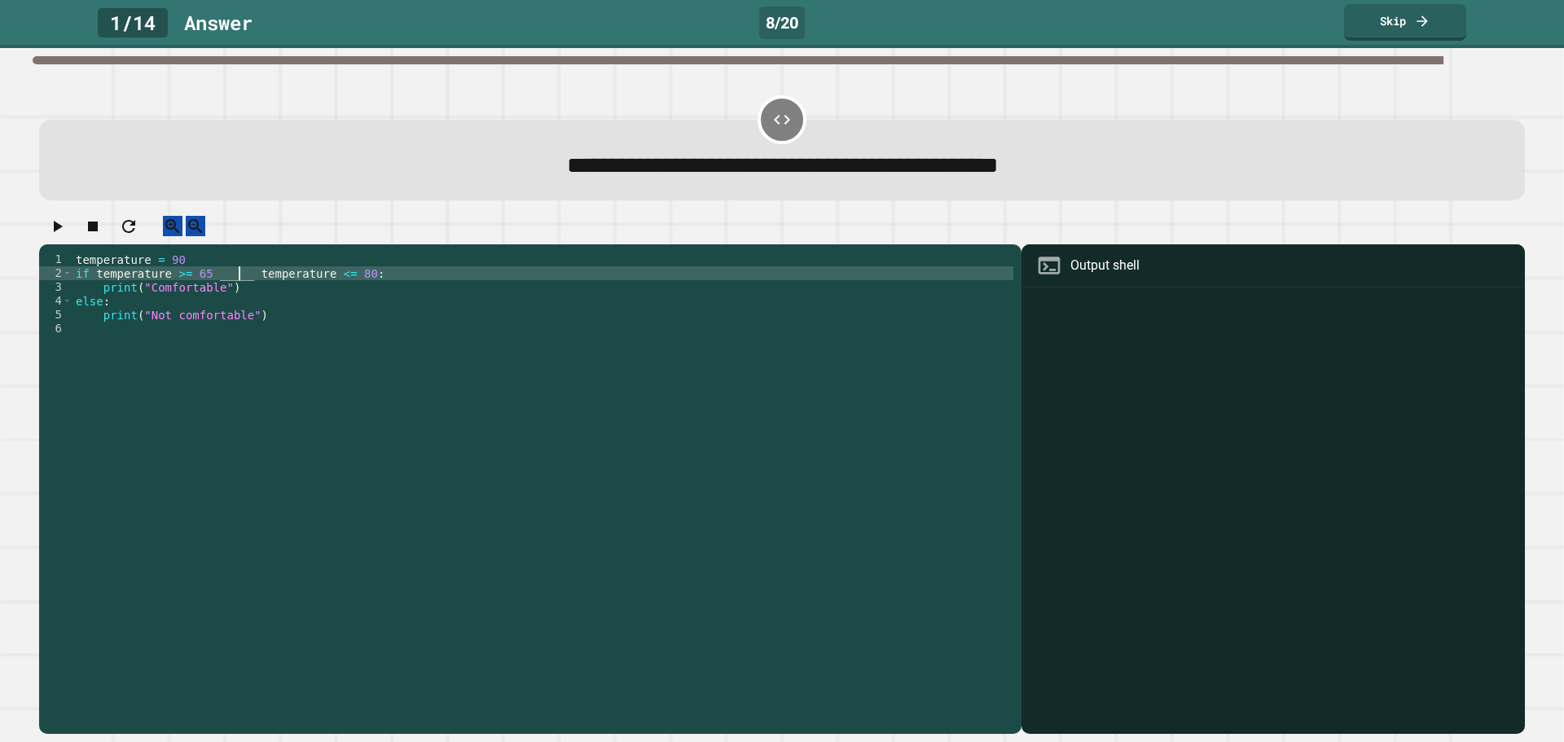
click at [240, 292] on div "temperature = 90 if temperature >= 65 _____ temperature <= 80 : print ( "Comfor…" at bounding box center [543, 474] width 941 height 443
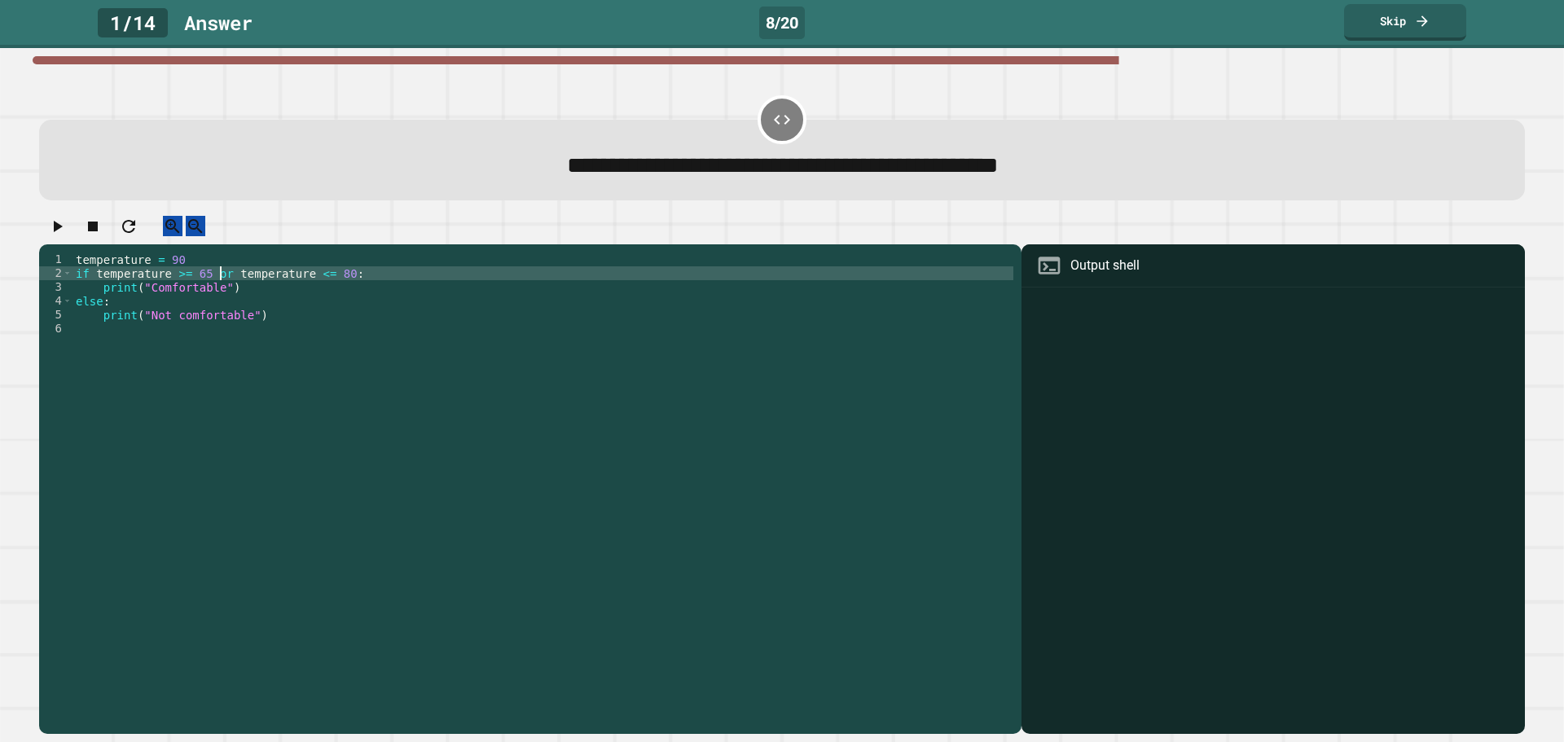
type textarea "**********"
click at [67, 223] on button "button" at bounding box center [57, 226] width 20 height 20
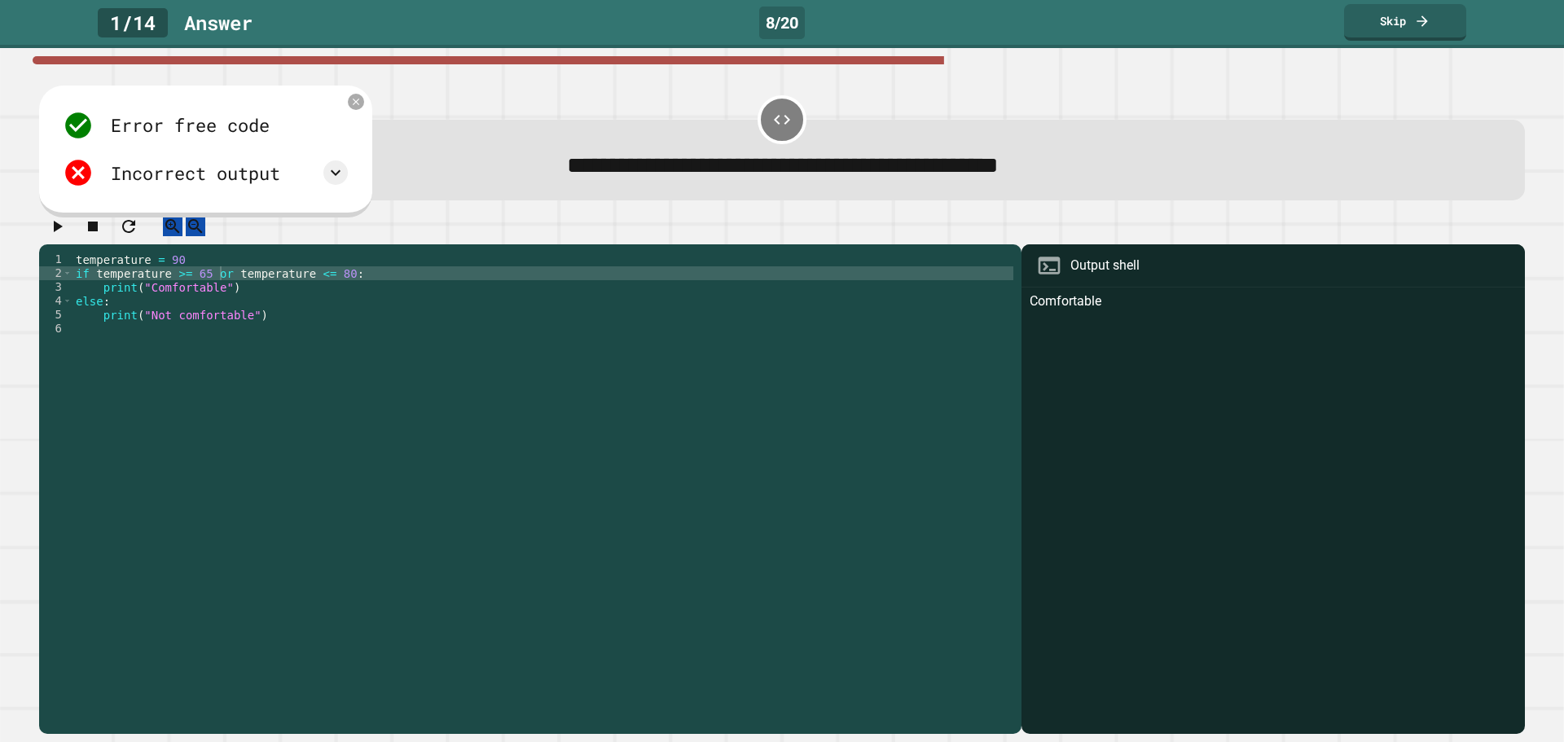
scroll to position [0, 0]
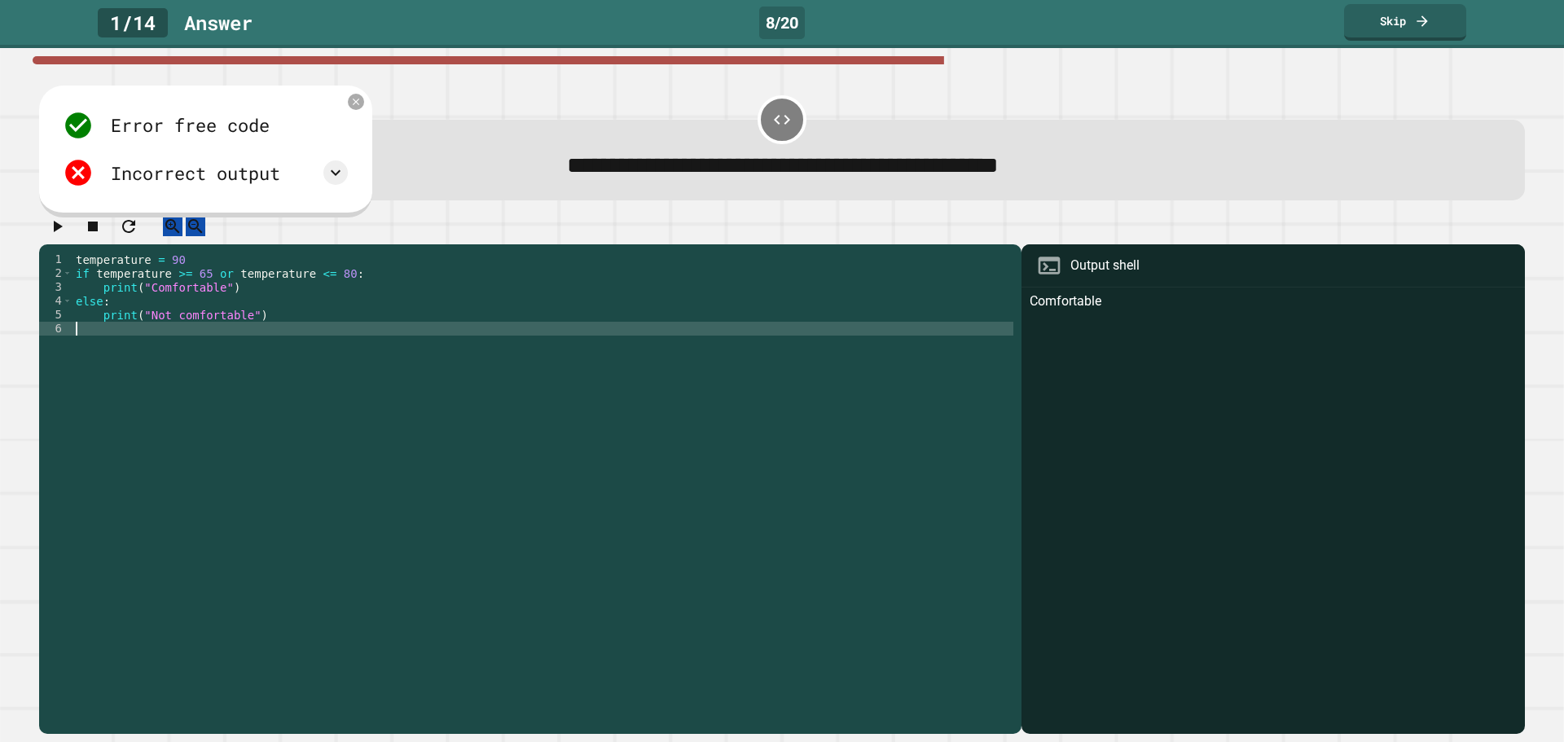
click at [290, 337] on div "temperature = 90 if temperature >= 65 or temperature <= 80 : print ( "Comfortab…" at bounding box center [543, 474] width 941 height 443
click at [289, 332] on div "temperature = 90 if temperature >= 65 or temperature <= 80 : print ( "Comfortab…" at bounding box center [543, 474] width 941 height 443
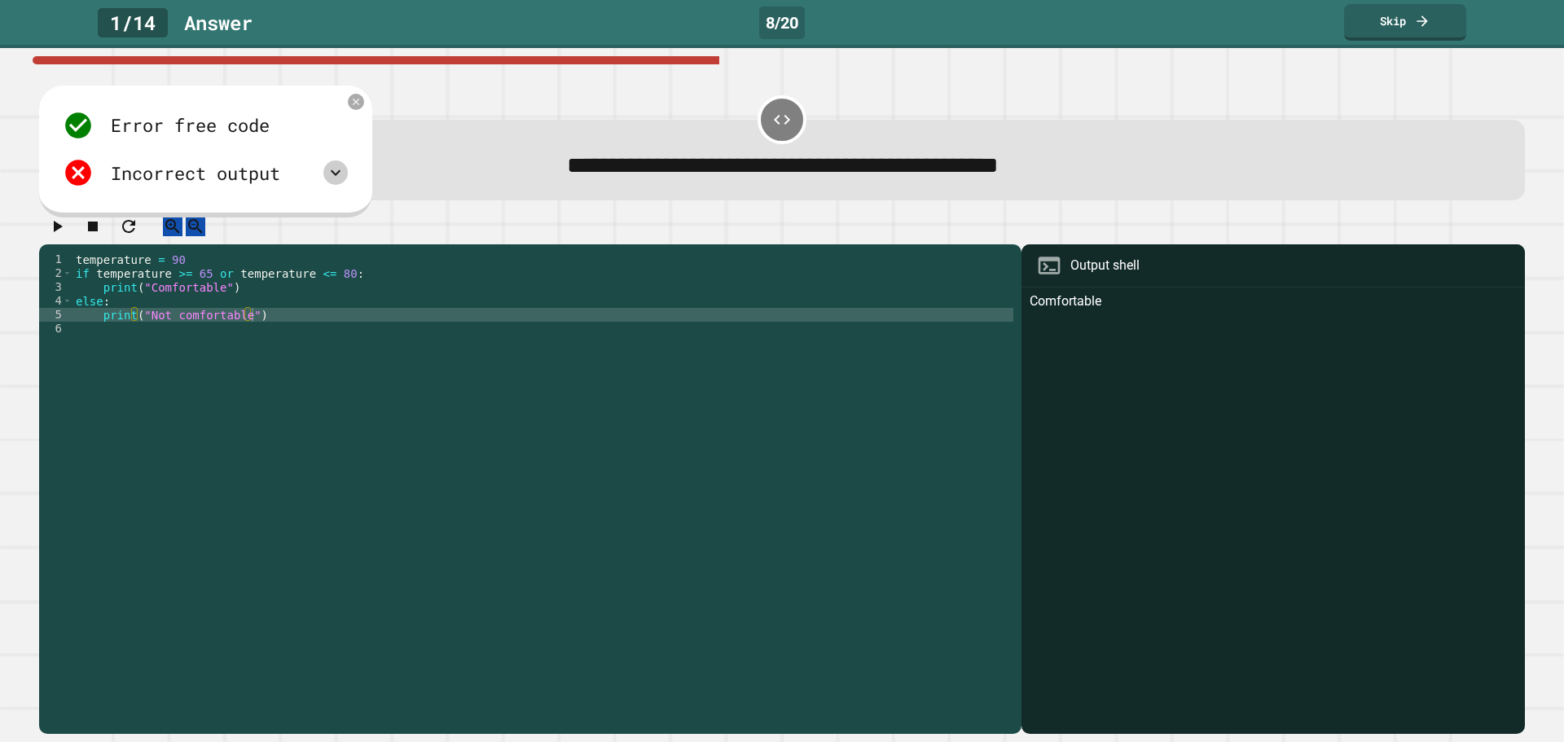
click at [335, 179] on icon at bounding box center [336, 173] width 20 height 20
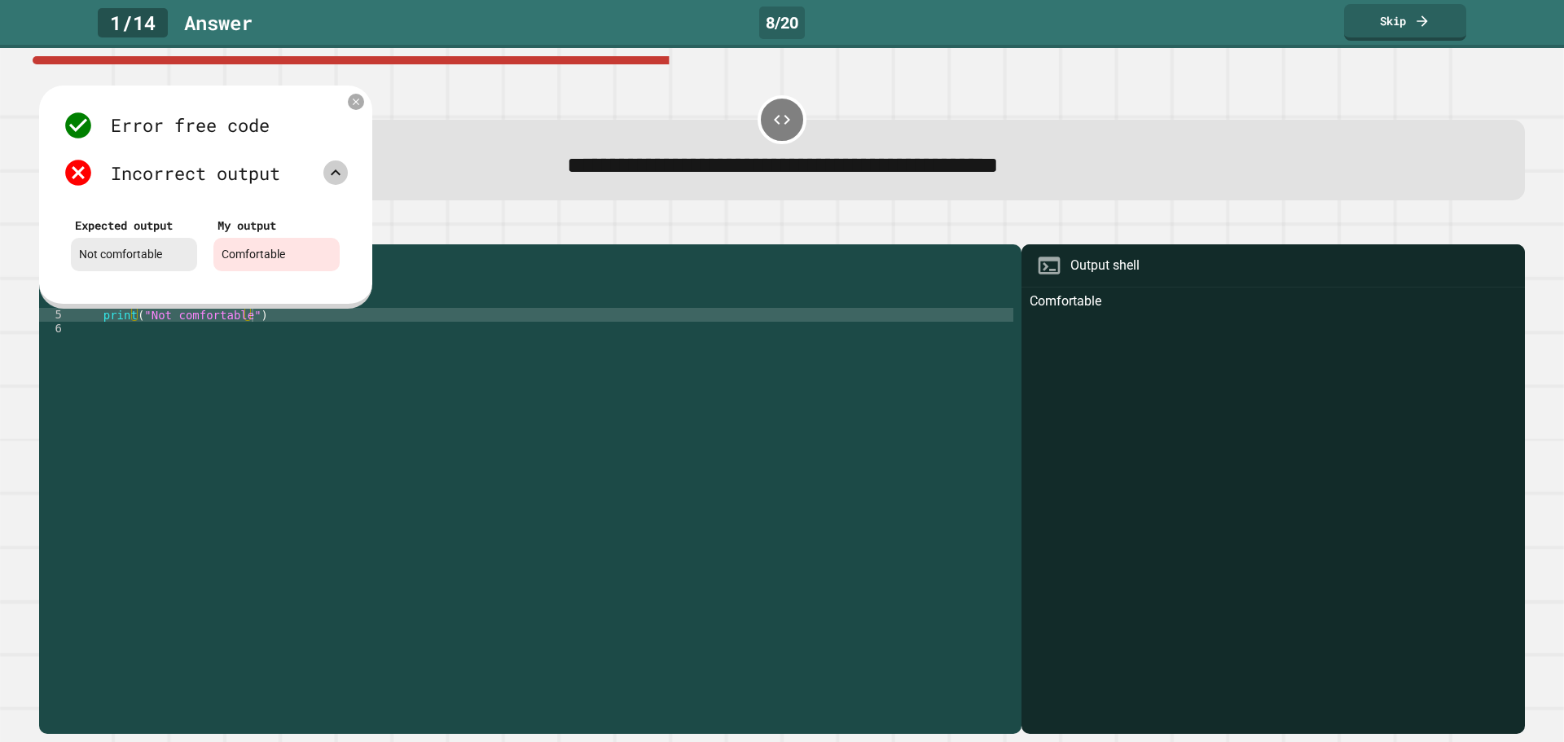
click at [332, 178] on icon at bounding box center [336, 173] width 20 height 20
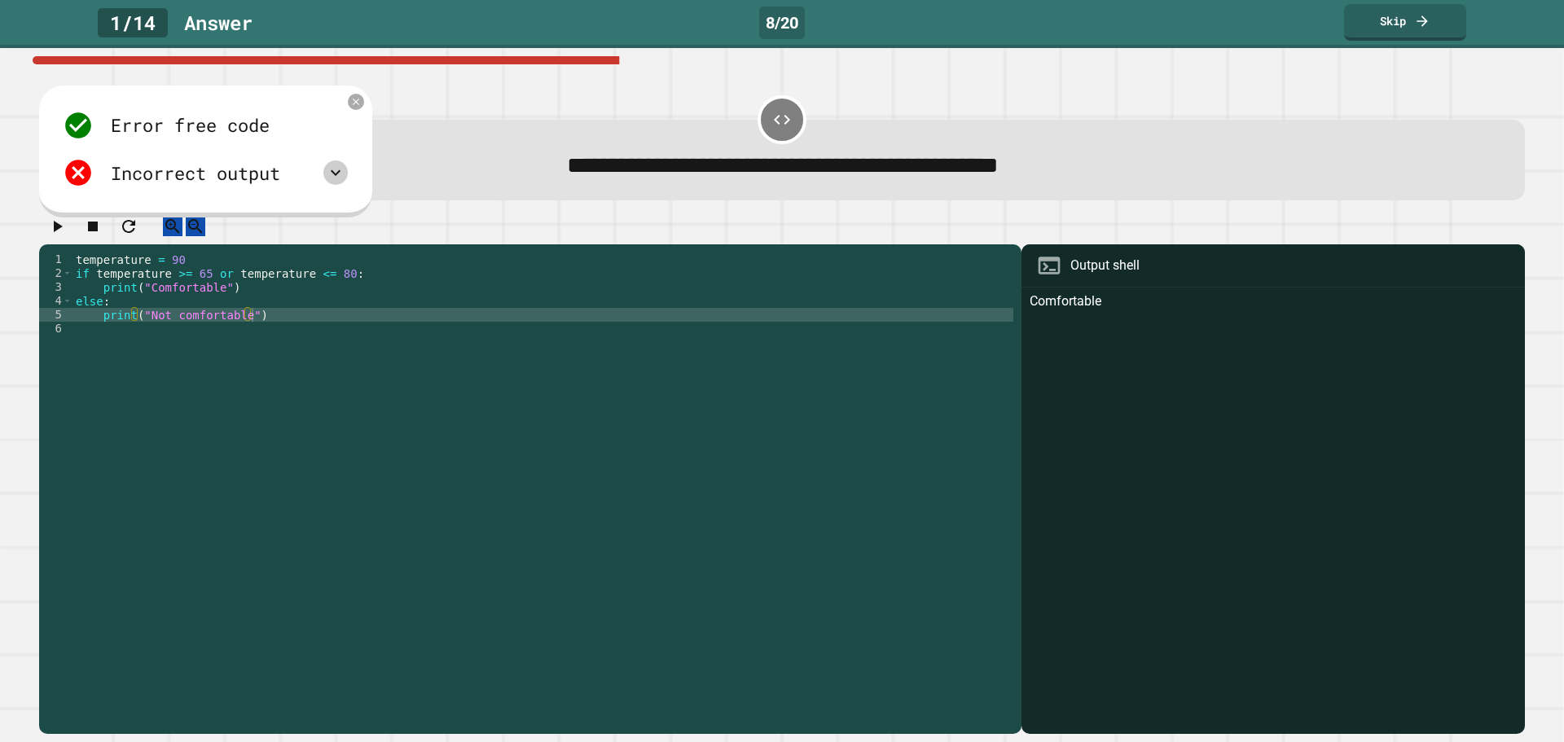
click at [333, 177] on icon at bounding box center [336, 173] width 20 height 20
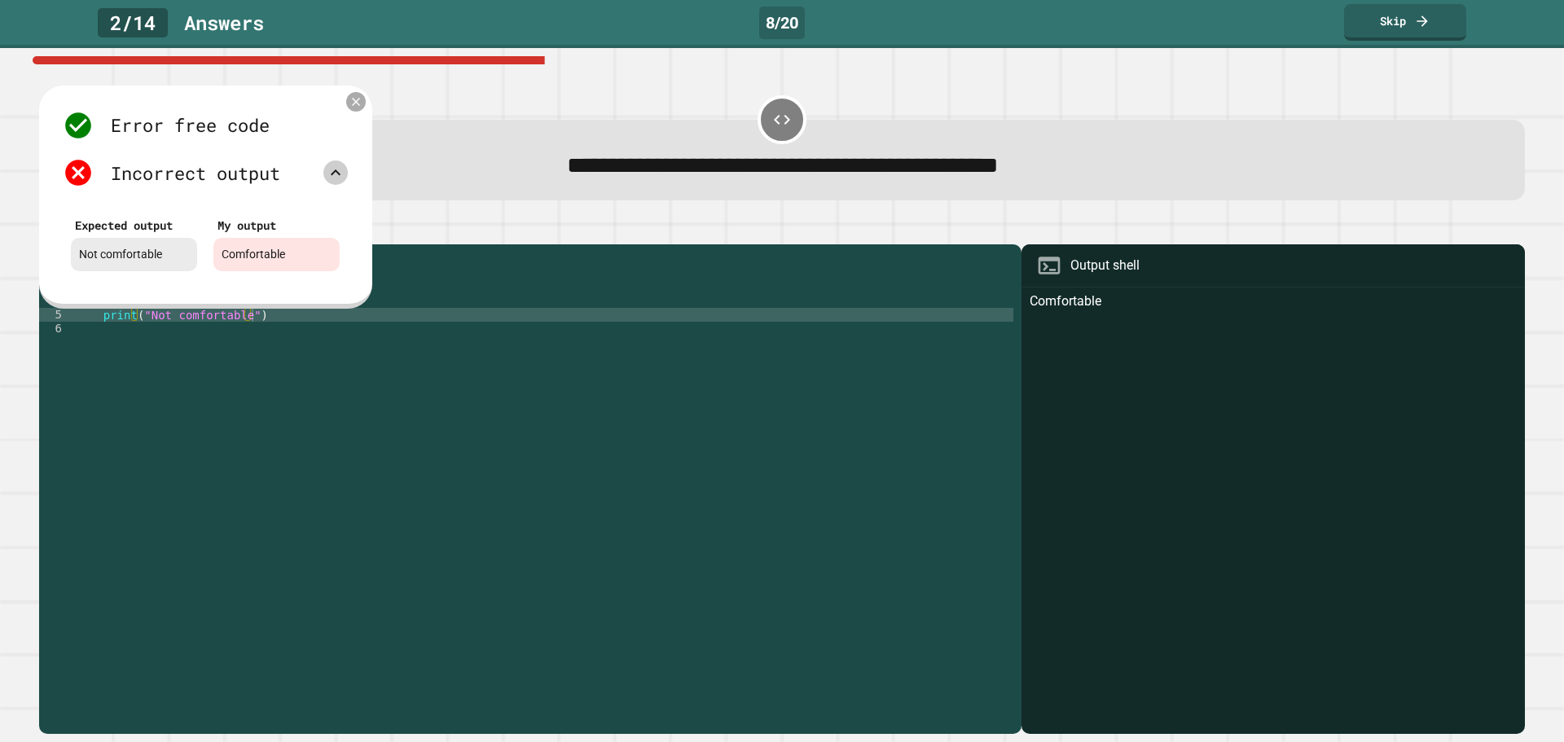
click at [353, 99] on icon at bounding box center [356, 102] width 14 height 14
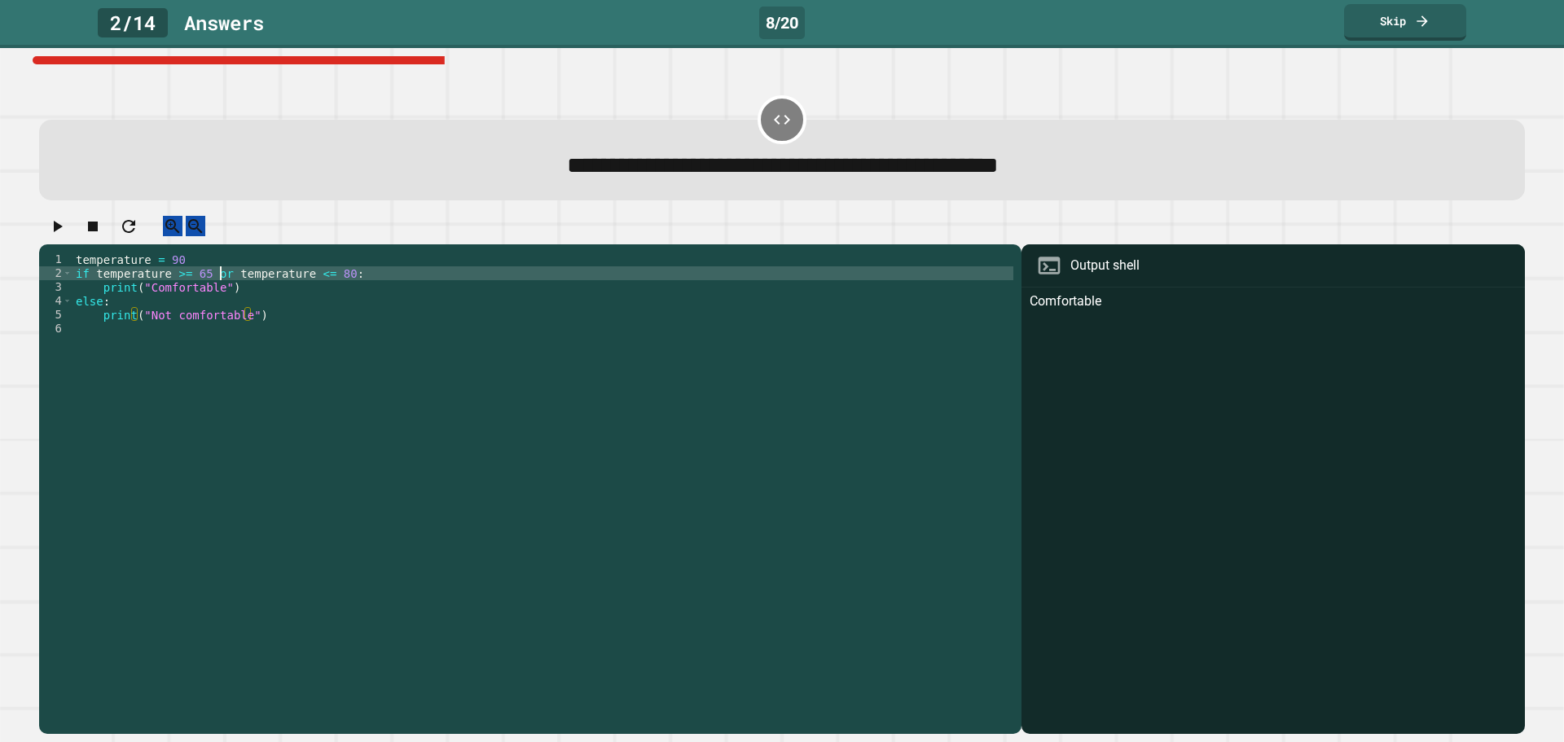
click at [218, 286] on div "temperature = 90 if temperature >= 65 or temperature <= 80 : print ( "Comfortab…" at bounding box center [543, 474] width 941 height 443
click at [235, 291] on div "temperature = 90 if temperature >= 65 or temperature <= 80 : print ( "Comfortab…" at bounding box center [543, 474] width 941 height 443
click at [236, 312] on div "temperature = 90 if temperature >= 65 or temperature <= 80 : print ( "Comfortab…" at bounding box center [543, 474] width 941 height 443
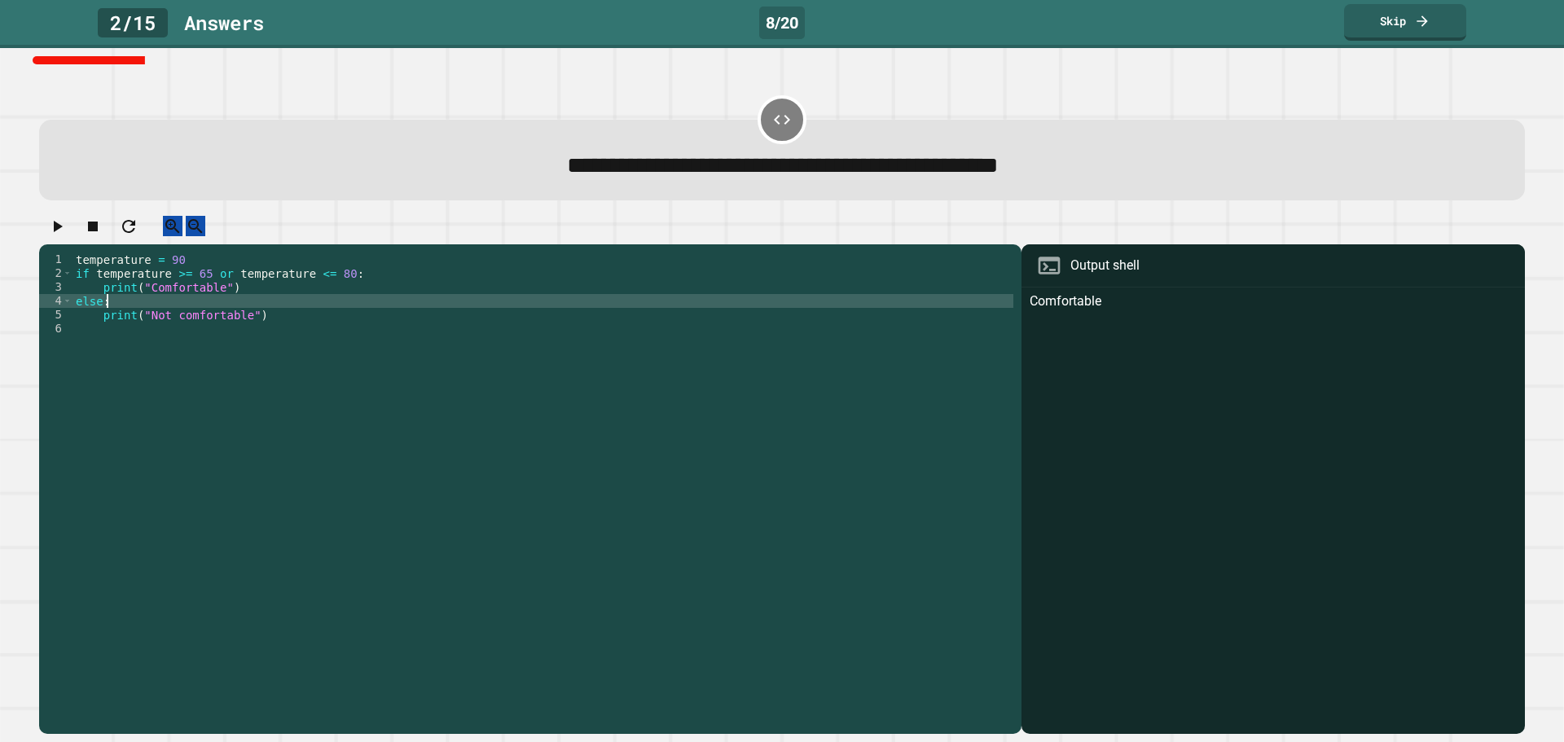
click at [67, 233] on icon "button" at bounding box center [57, 227] width 20 height 20
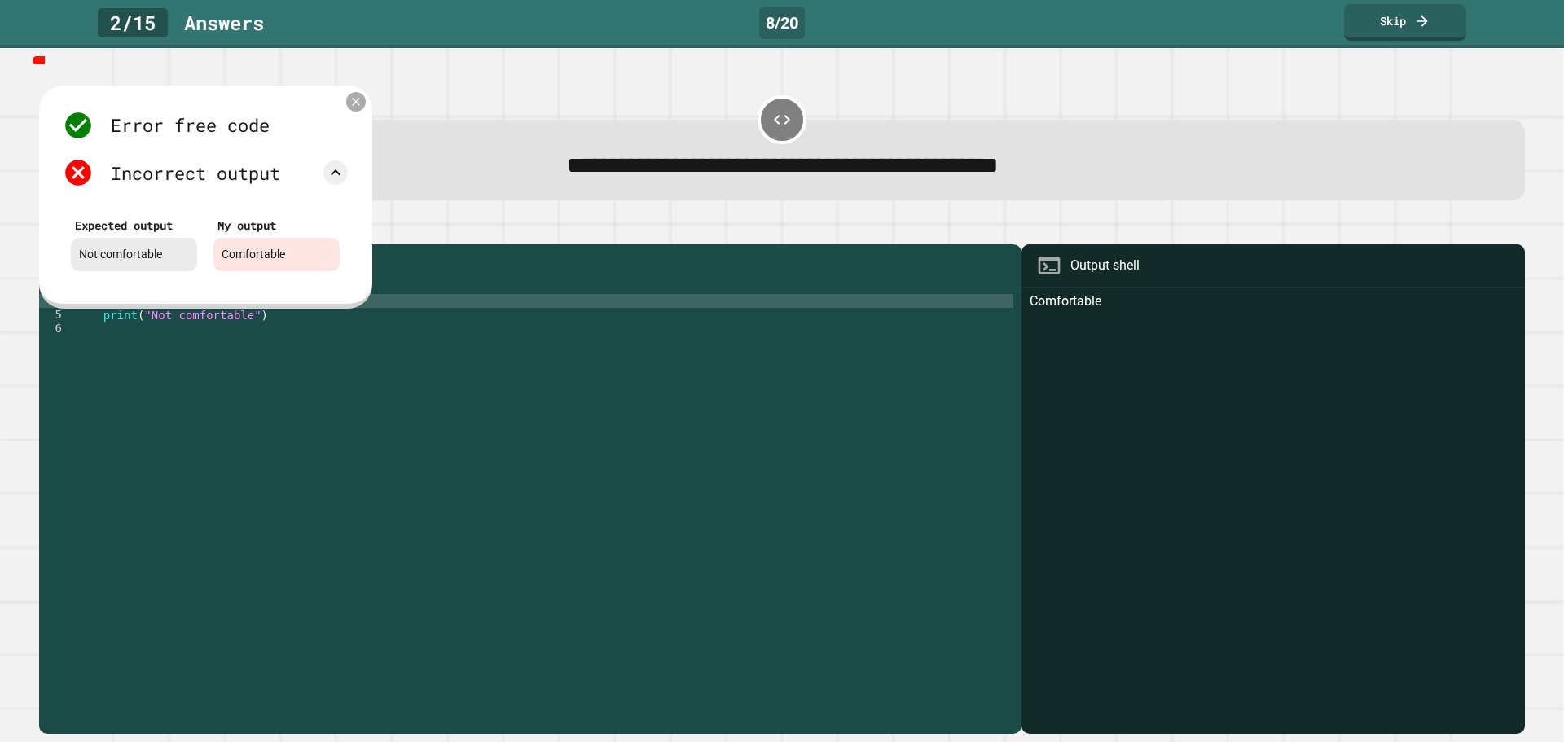
click at [358, 105] on icon at bounding box center [356, 102] width 14 height 14
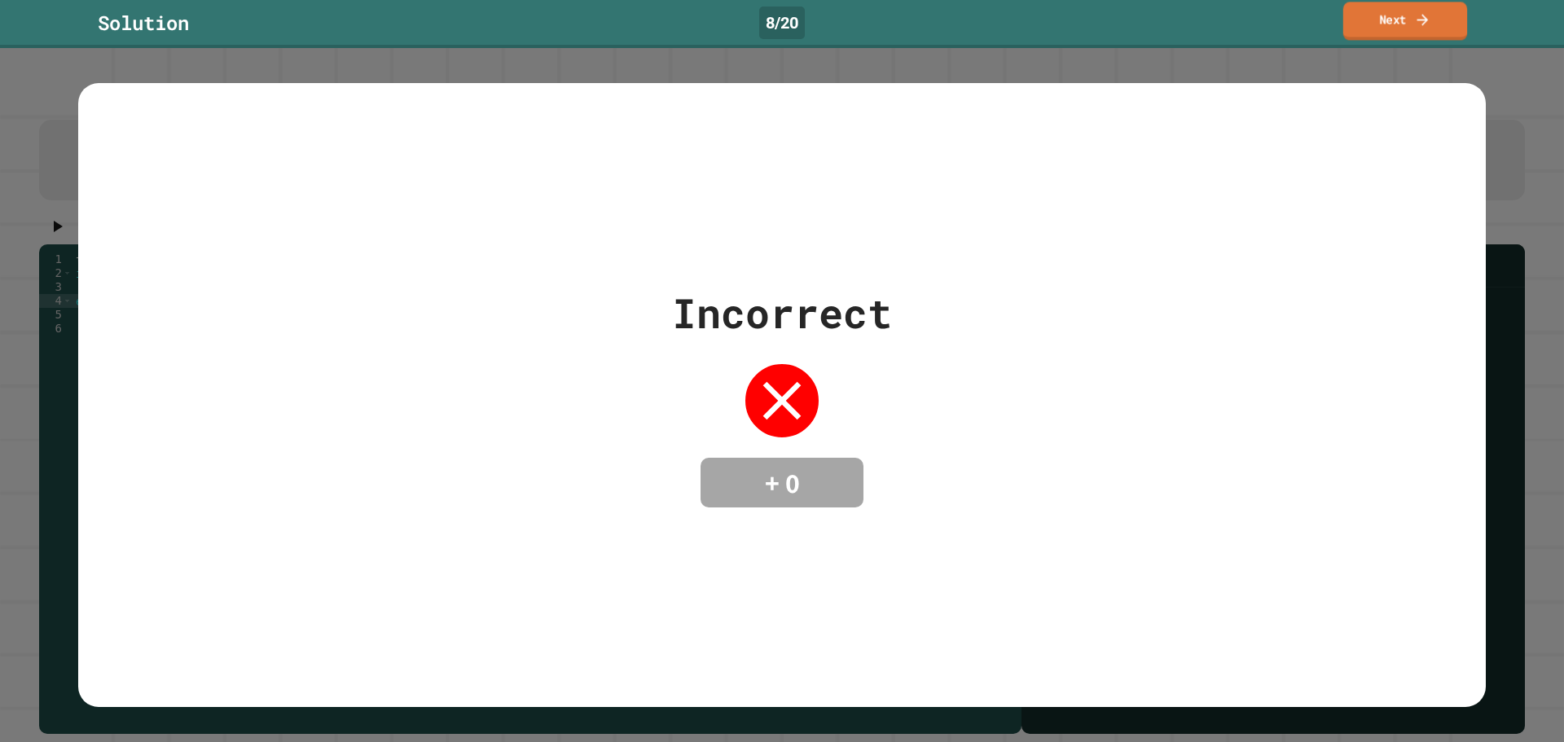
click at [1380, 10] on link "Next" at bounding box center [1405, 21] width 124 height 38
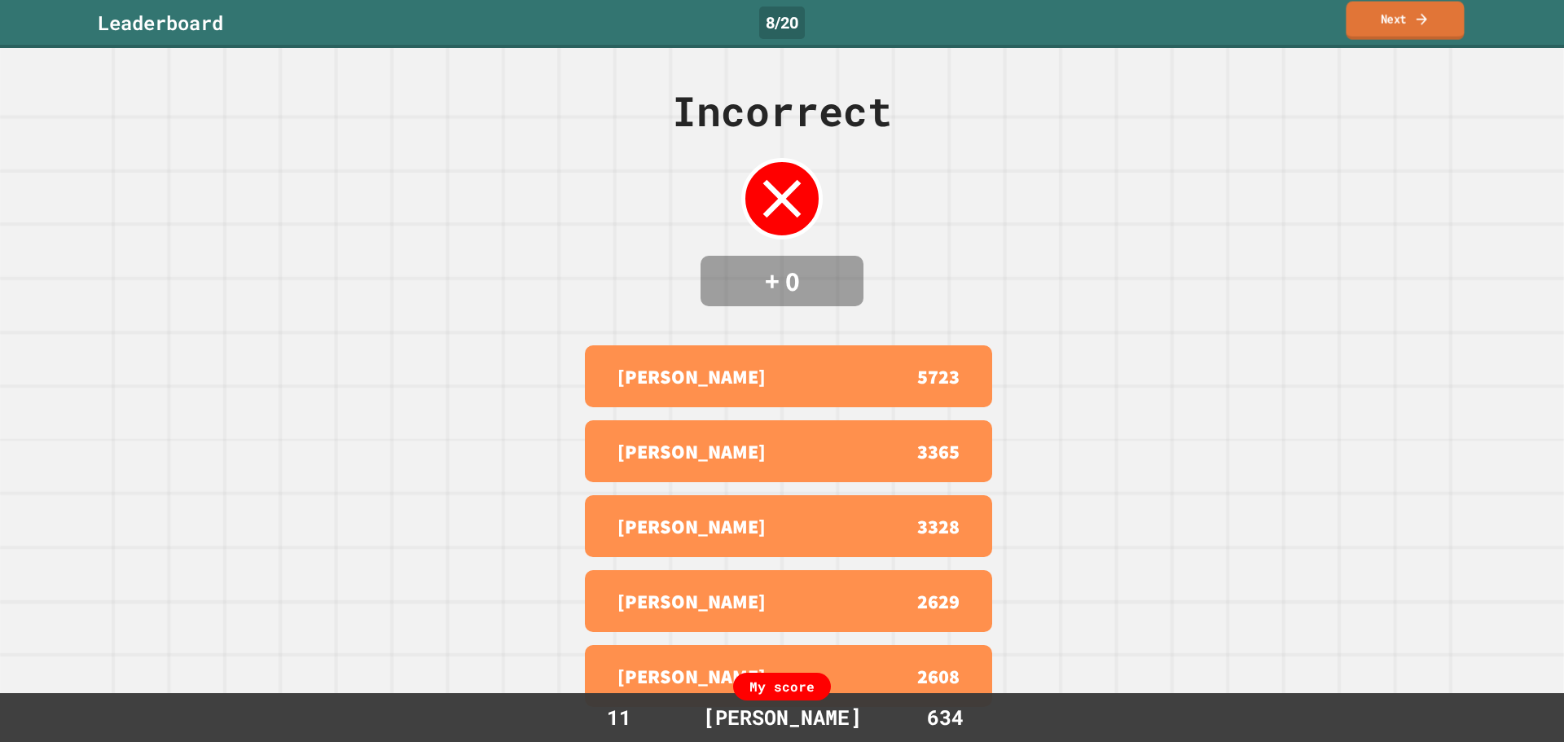
click at [1412, 14] on link "Next" at bounding box center [1405, 21] width 118 height 38
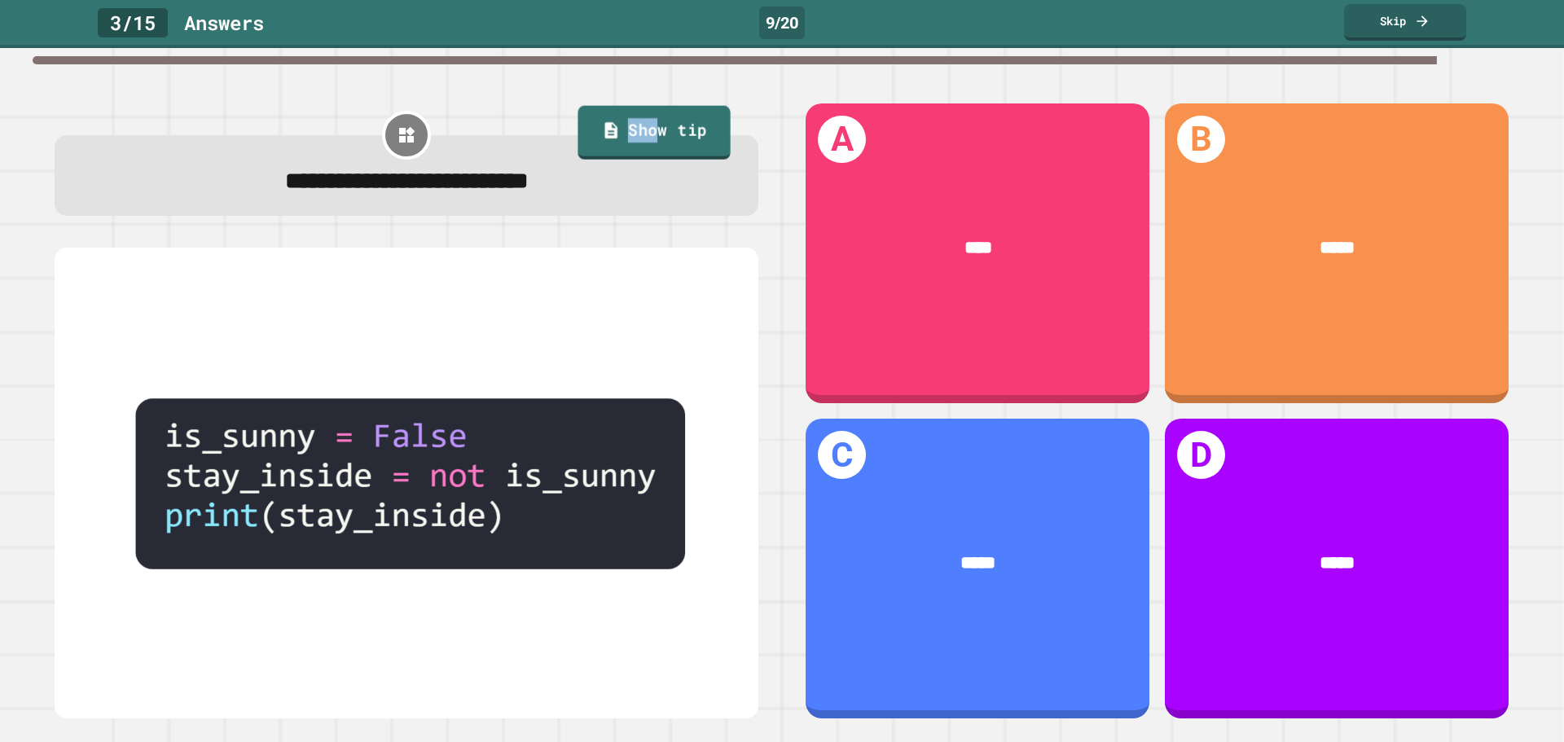
drag, startPoint x: 650, startPoint y: 111, endPoint x: 647, endPoint y: 138, distance: 27.9
click at [647, 138] on div "**********" at bounding box center [407, 159] width 704 height 113
click at [647, 138] on link "Show tip" at bounding box center [654, 132] width 155 height 55
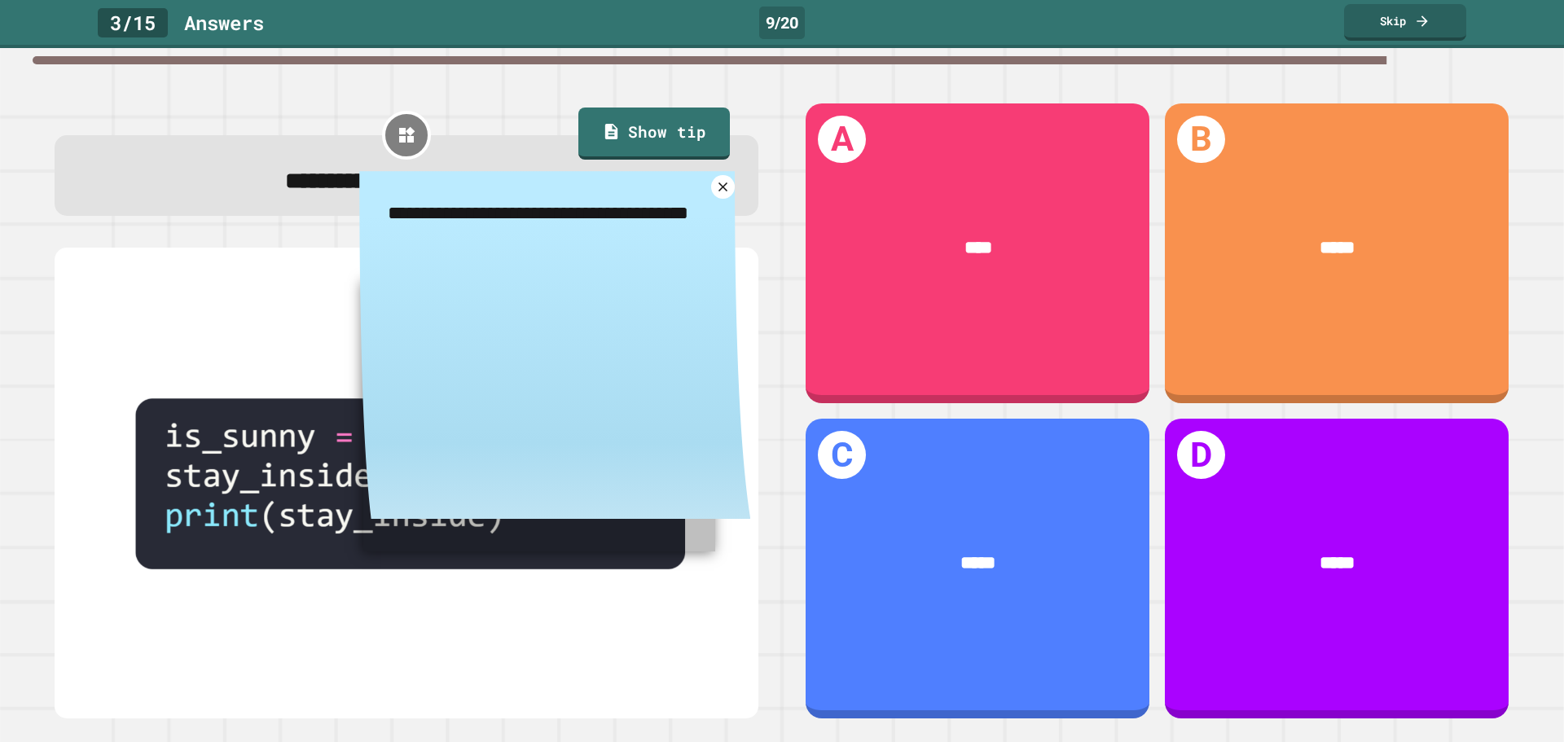
click at [704, 200] on textarea "**********" at bounding box center [554, 213] width 391 height 85
click at [714, 192] on icon at bounding box center [723, 187] width 19 height 19
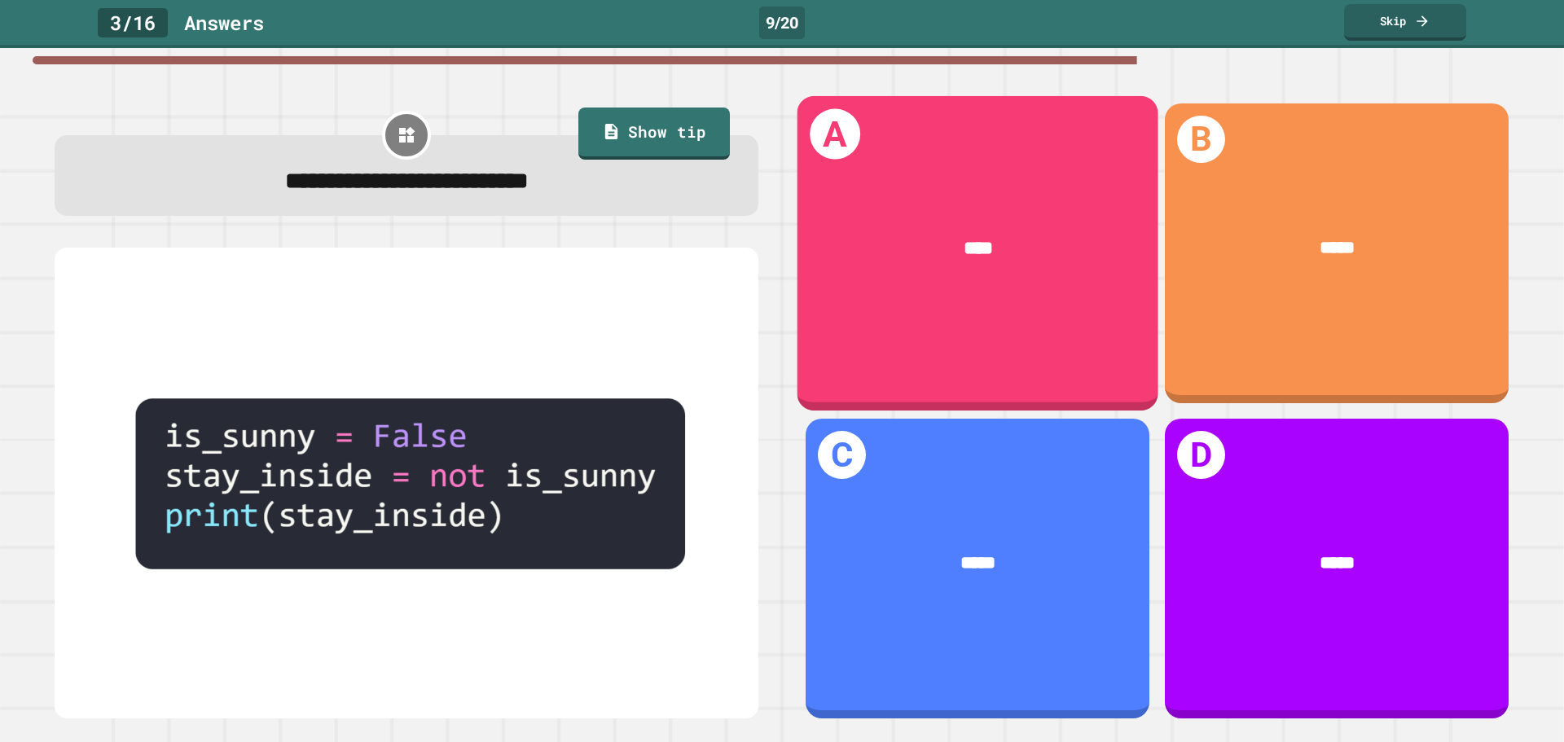
click at [1045, 234] on div "****" at bounding box center [978, 248] width 284 height 29
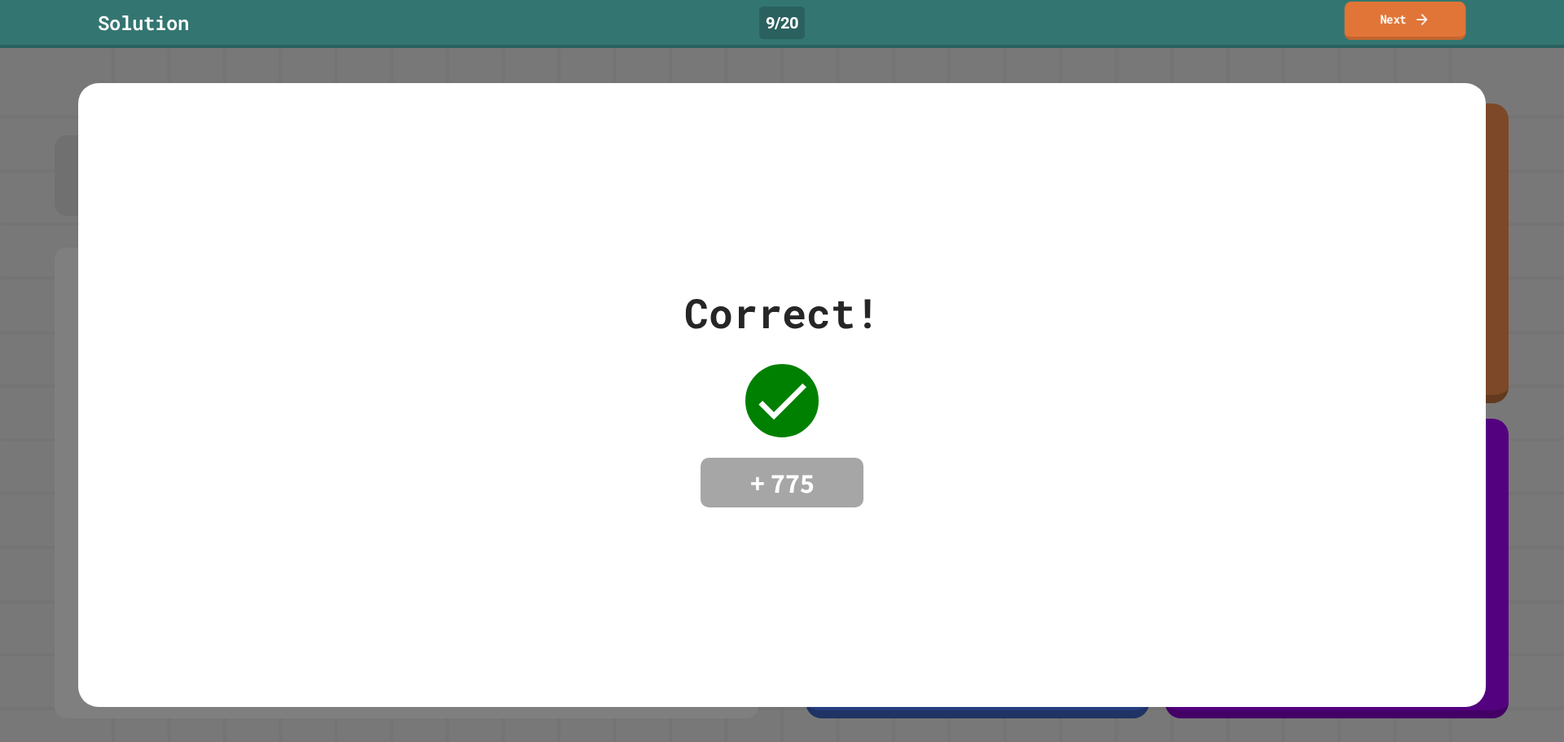
click at [1414, 13] on icon at bounding box center [1422, 19] width 16 height 17
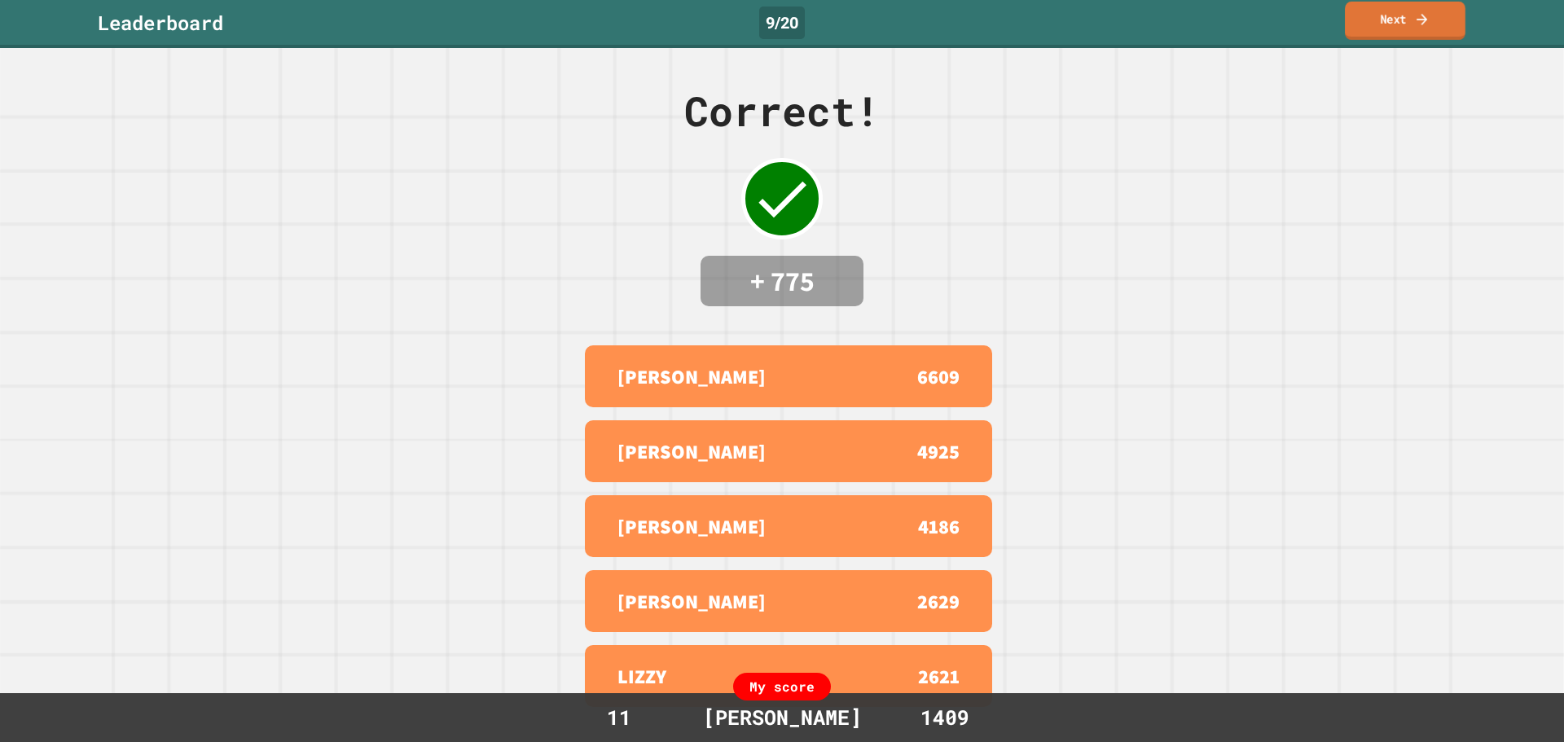
click at [1414, 28] on link "Next" at bounding box center [1405, 21] width 121 height 38
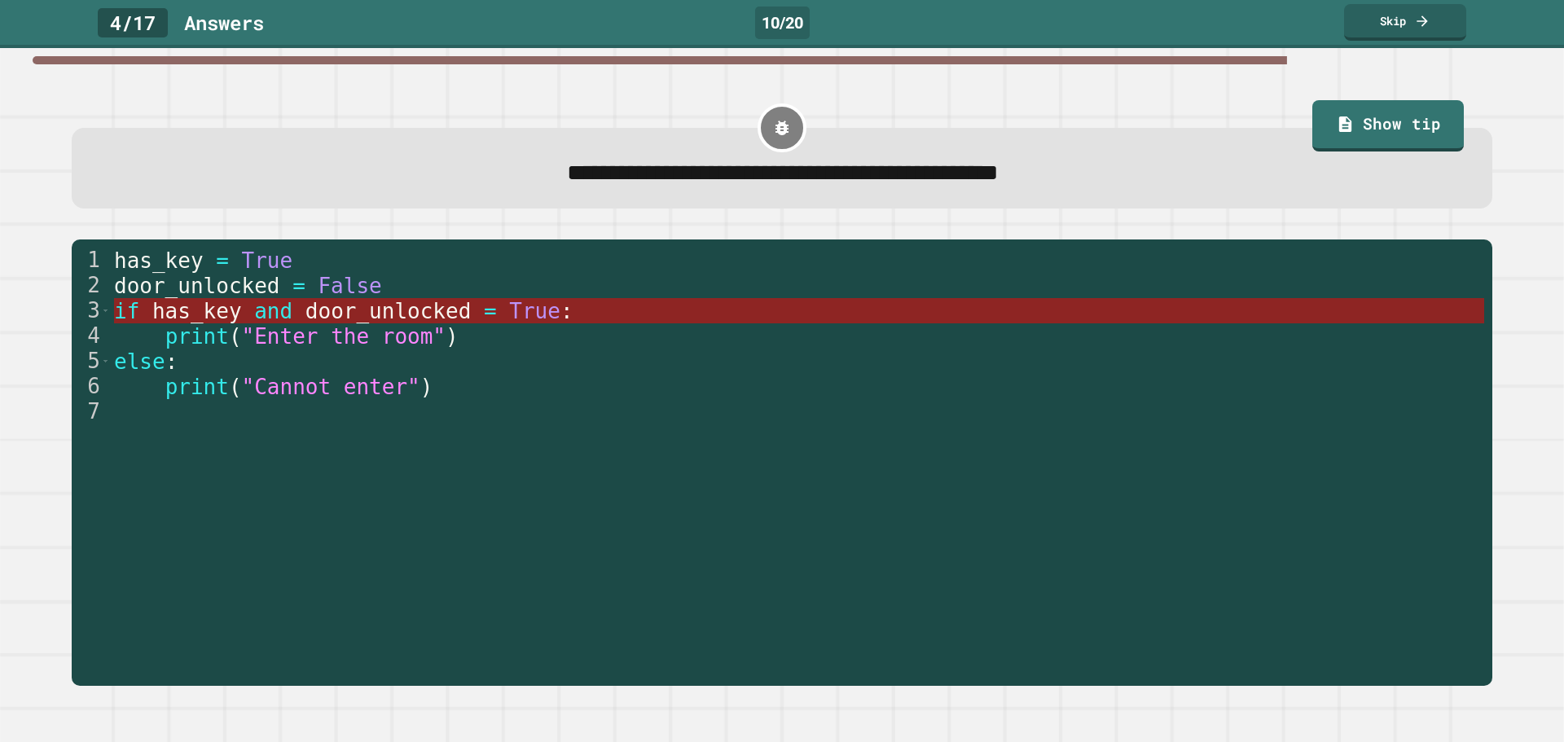
click at [484, 314] on span "=" at bounding box center [490, 311] width 13 height 24
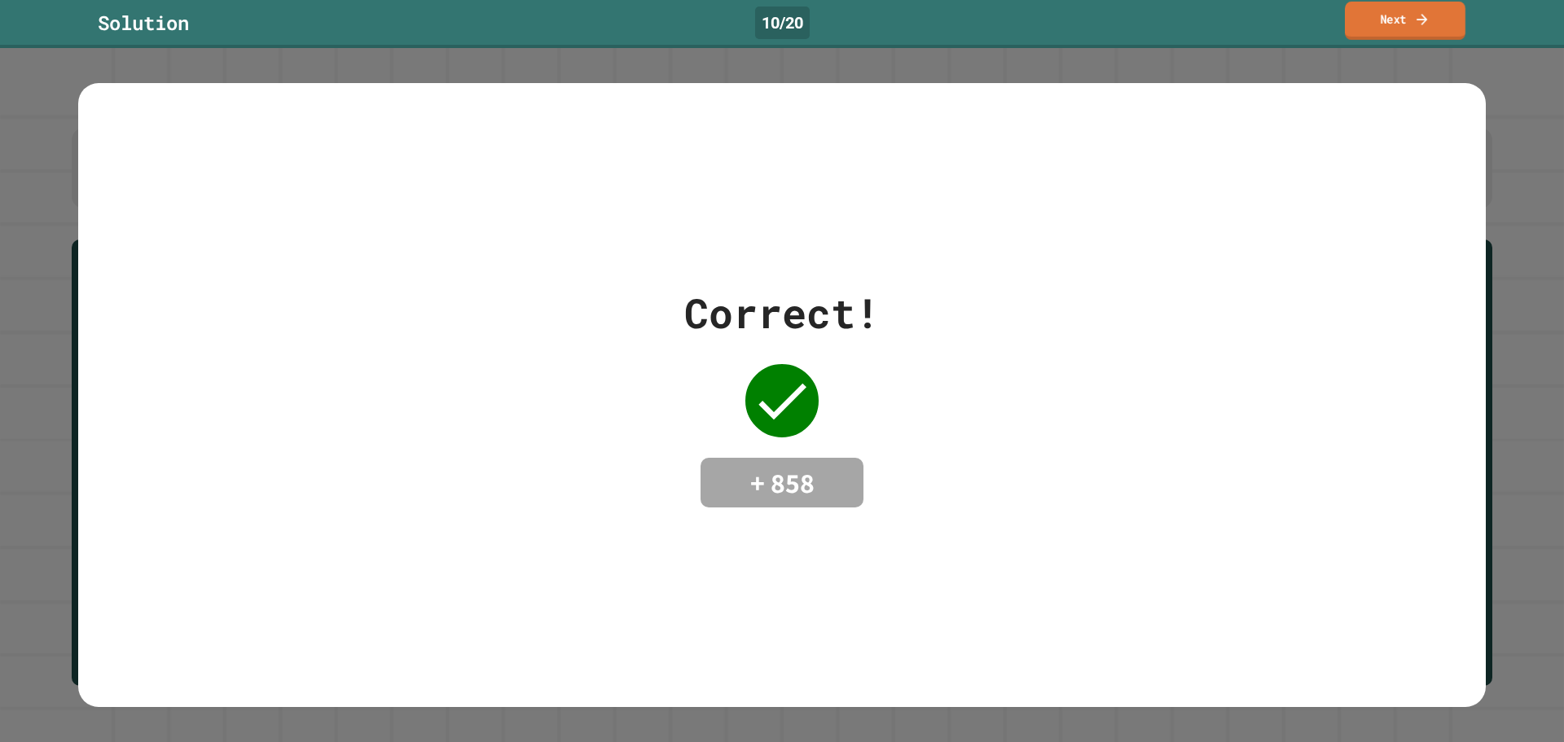
click at [1393, 4] on link "Next" at bounding box center [1405, 21] width 121 height 38
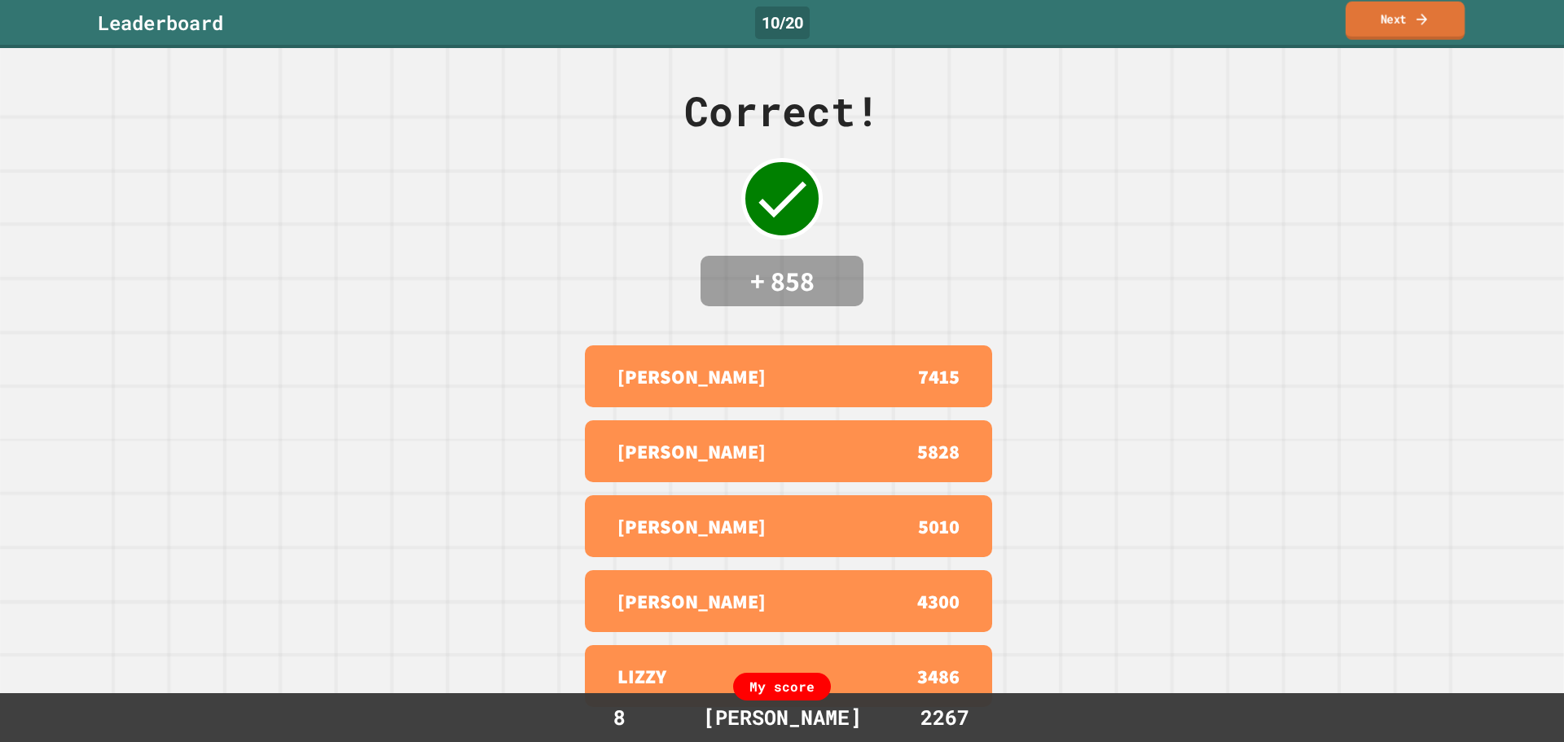
click at [1424, 32] on link "Next" at bounding box center [1405, 21] width 119 height 38
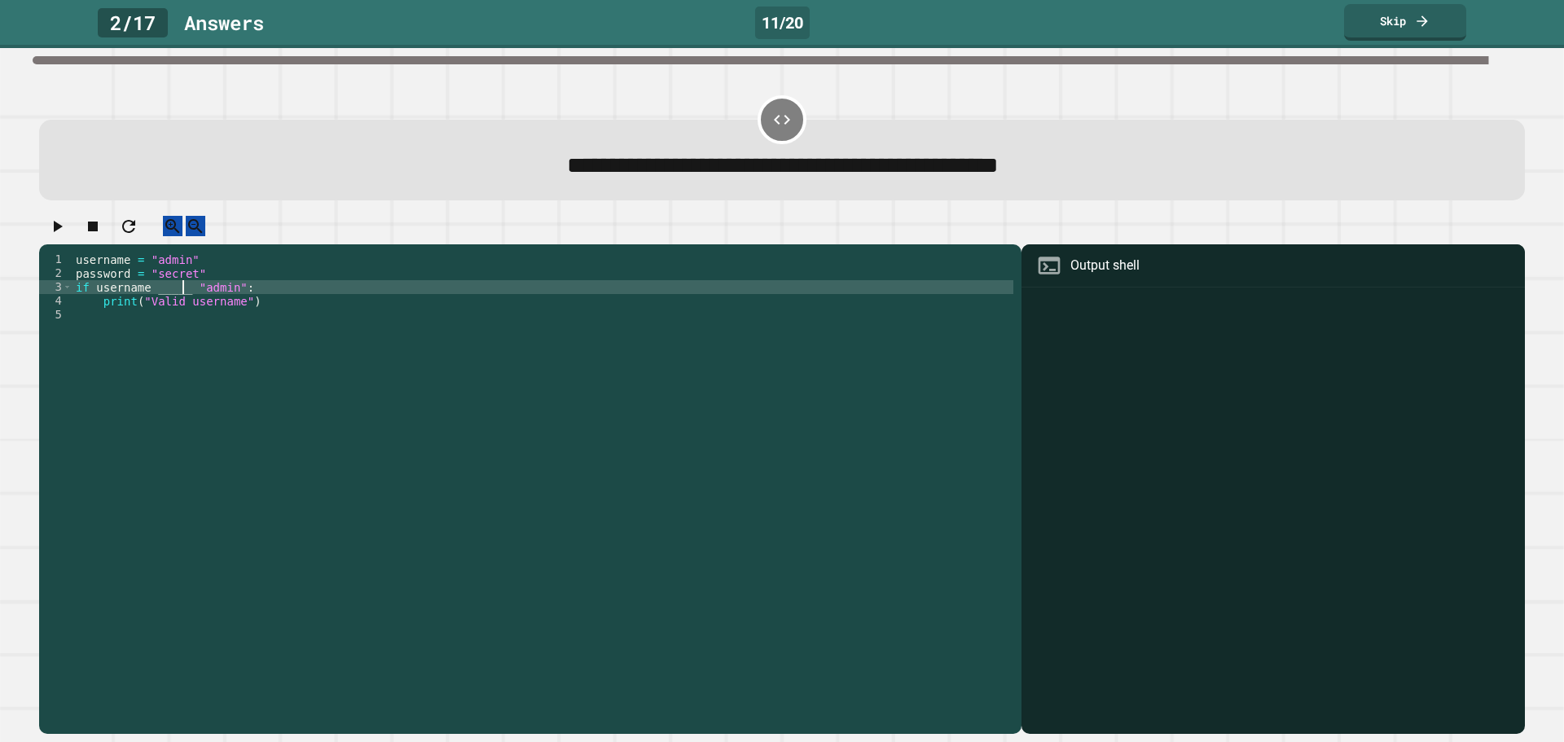
click at [183, 306] on div "username = "admin" password = "secret" if username _____ "admin" : print ( "Val…" at bounding box center [543, 474] width 941 height 443
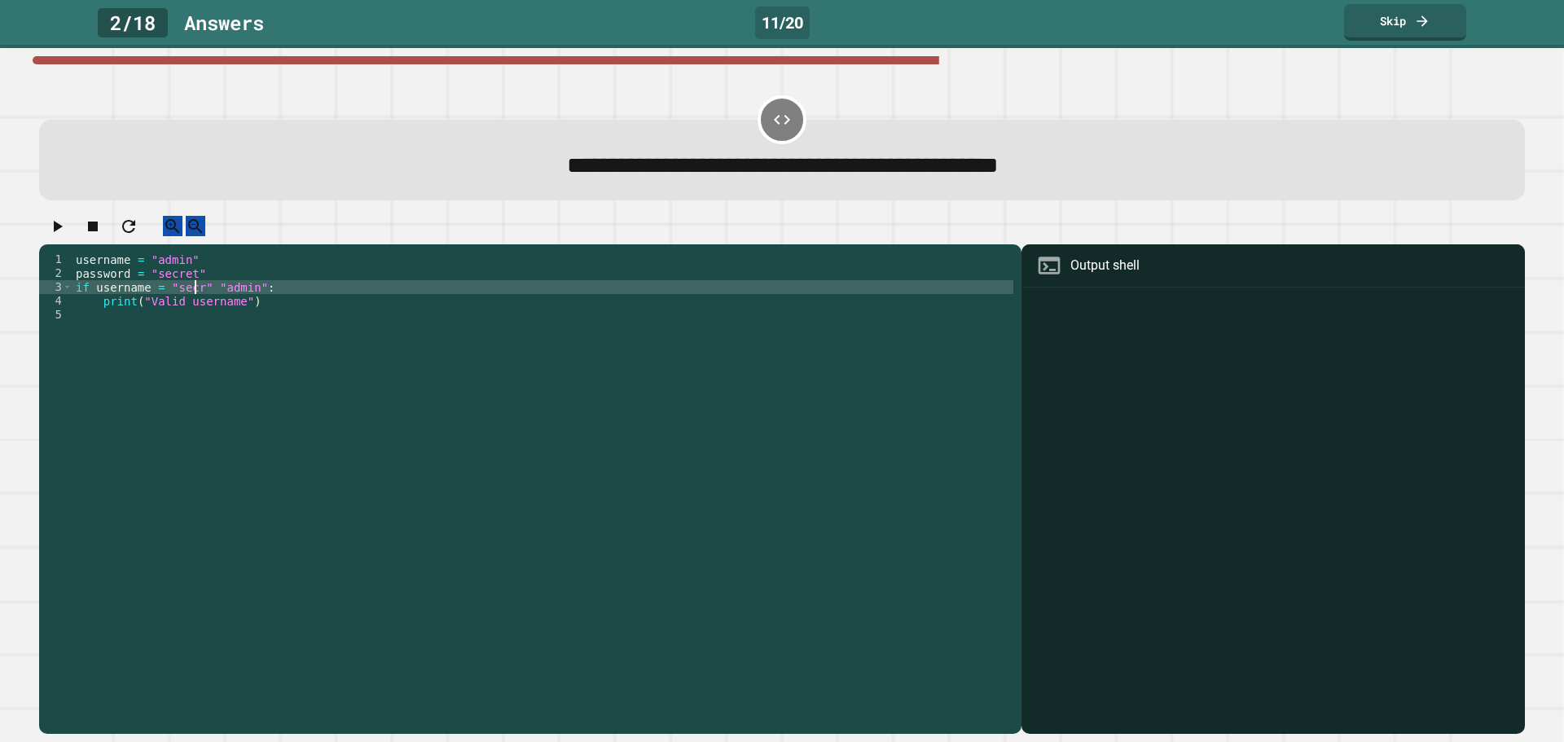
scroll to position [0, 9]
click at [218, 300] on div "username = "admin" password = "secret" if username = "secret" "admin" : print (…" at bounding box center [543, 474] width 941 height 443
click at [67, 235] on button "button" at bounding box center [57, 226] width 20 height 20
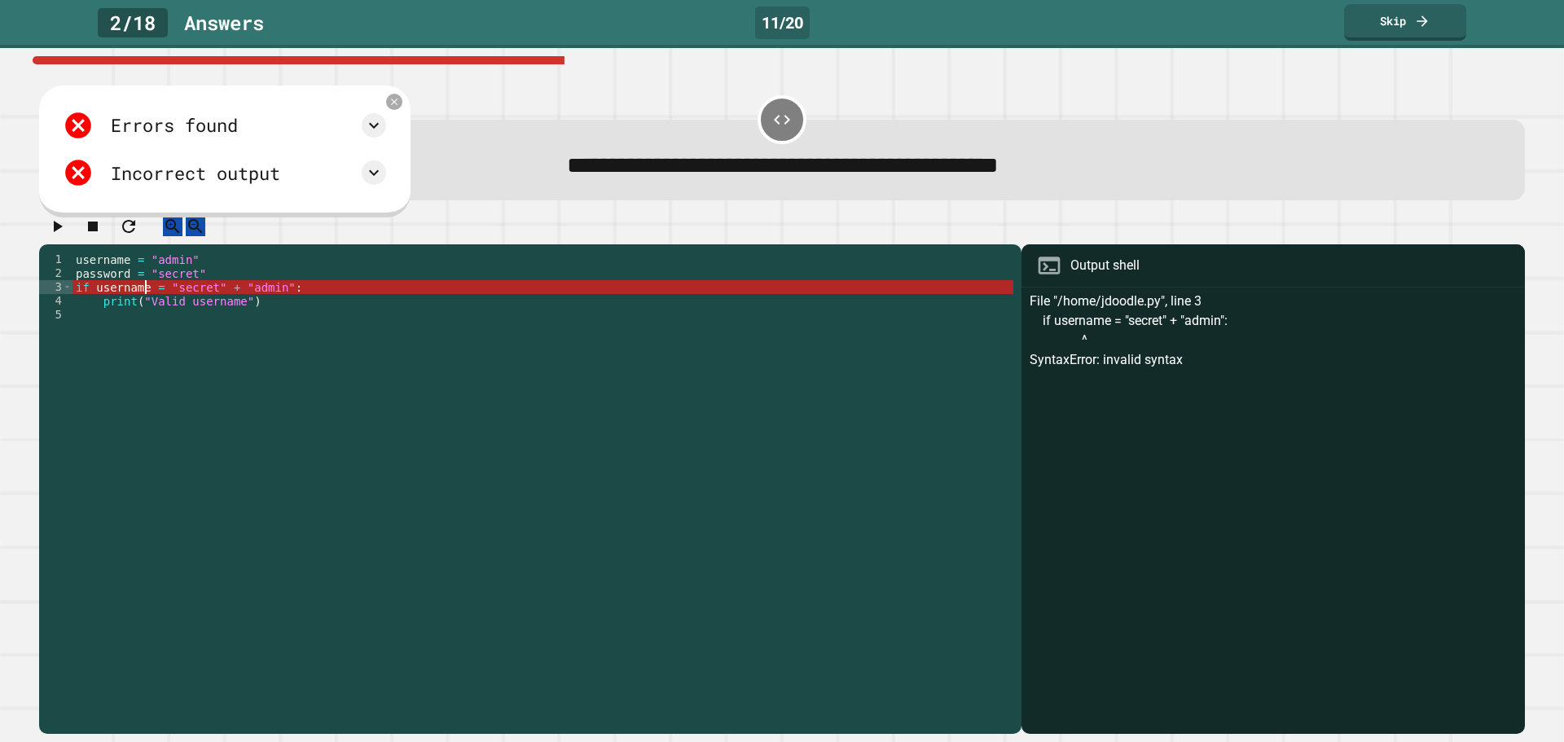
click at [143, 306] on div "username = "admin" password = "secret" if username = "secret" + "admin" : print…" at bounding box center [543, 474] width 941 height 443
click at [204, 301] on div "username = "admin" password = "secret" if username = "secret" + "admin" : print…" at bounding box center [543, 474] width 941 height 443
click at [219, 301] on div "username = "admin" password = "secret" if username = "secret" + "admin" : print…" at bounding box center [543, 474] width 941 height 443
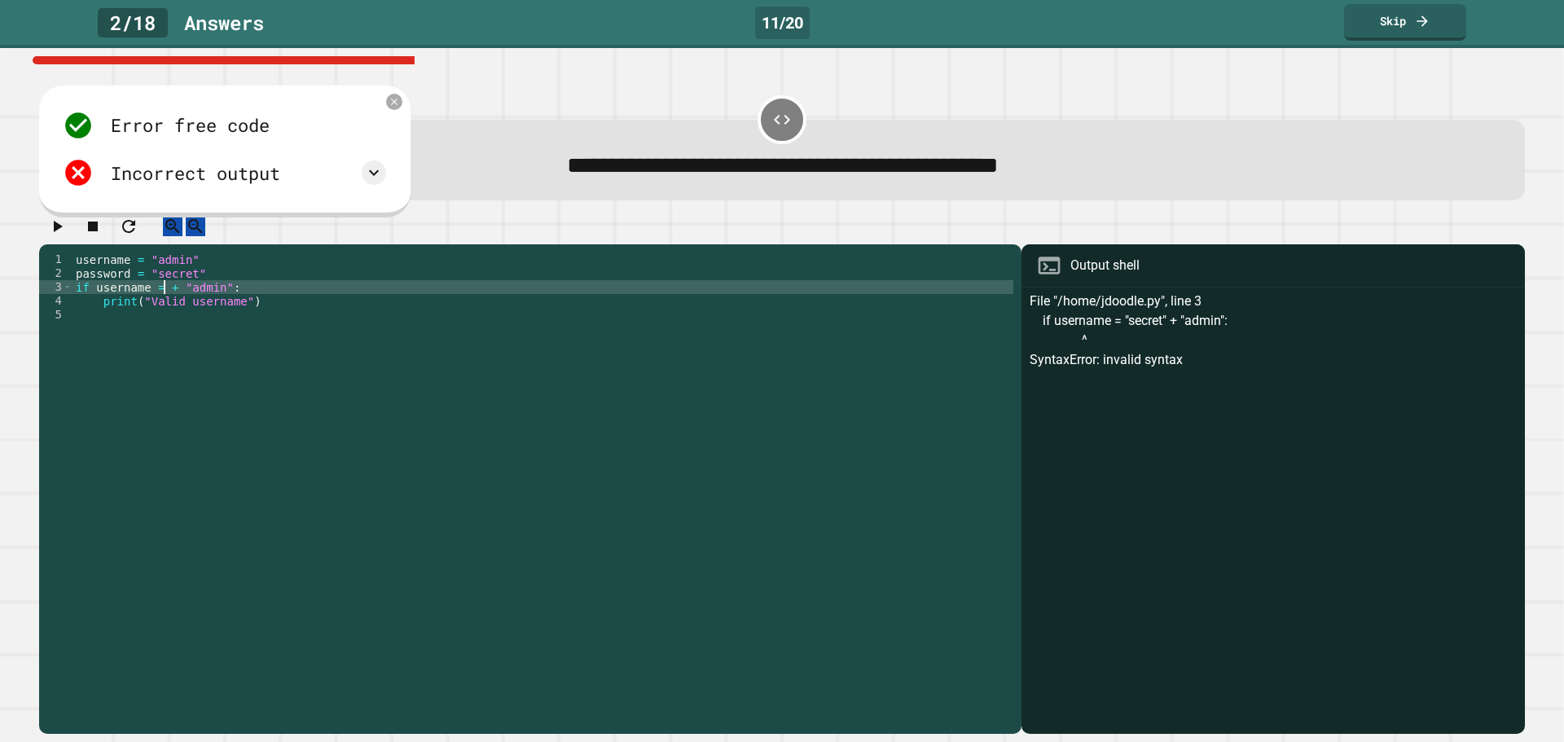
scroll to position [0, 10]
click at [170, 299] on div "username = "admin" password = "secret" if username = + "admin" : print ( "Valid…" at bounding box center [543, 474] width 941 height 443
type textarea "**********"
click at [214, 305] on div "username = "admin" password = "secret" if username "admin" : print ( "Valid use…" at bounding box center [543, 474] width 941 height 443
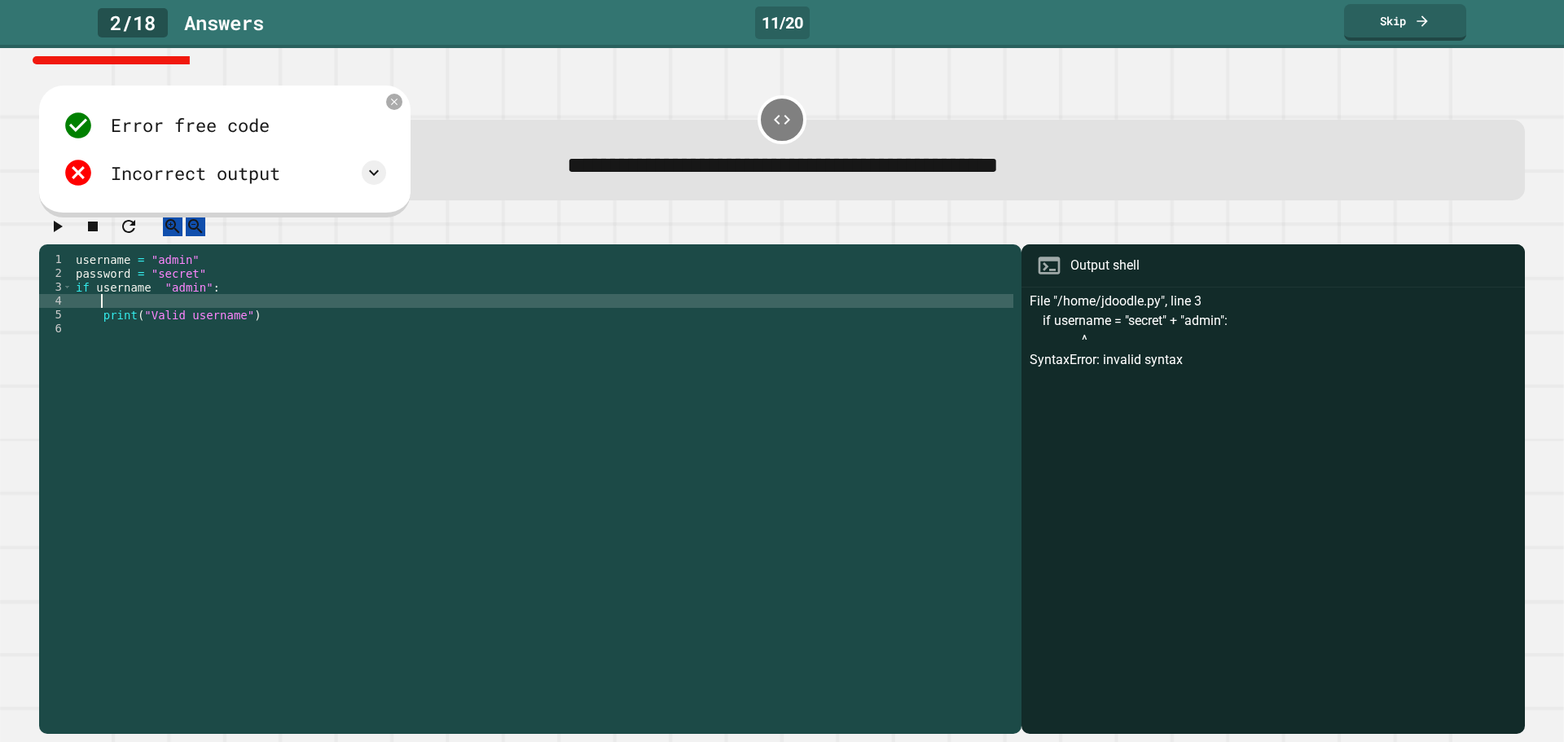
scroll to position [0, 0]
type textarea "**********"
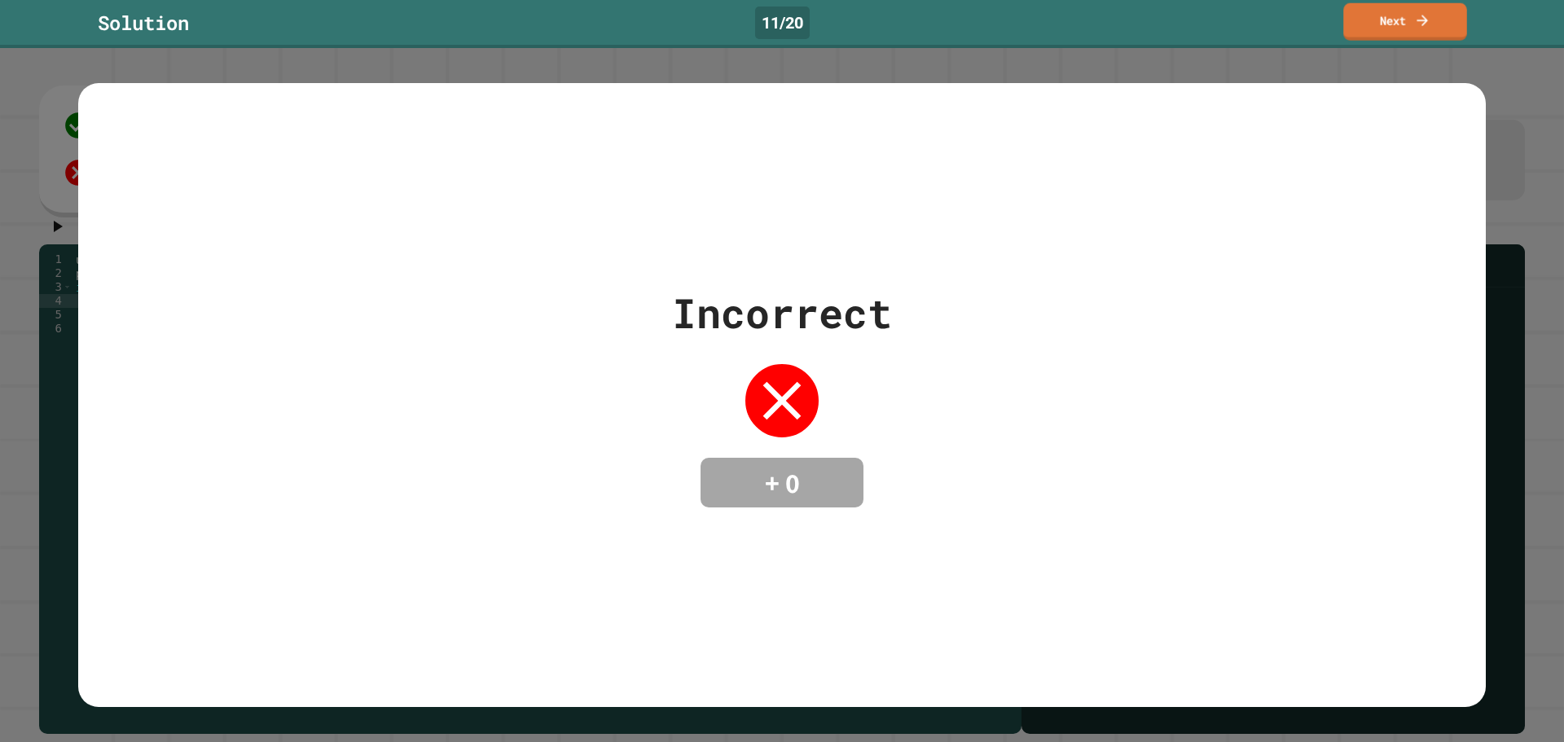
type textarea "**********"
click at [1365, 11] on link "Next" at bounding box center [1405, 21] width 124 height 37
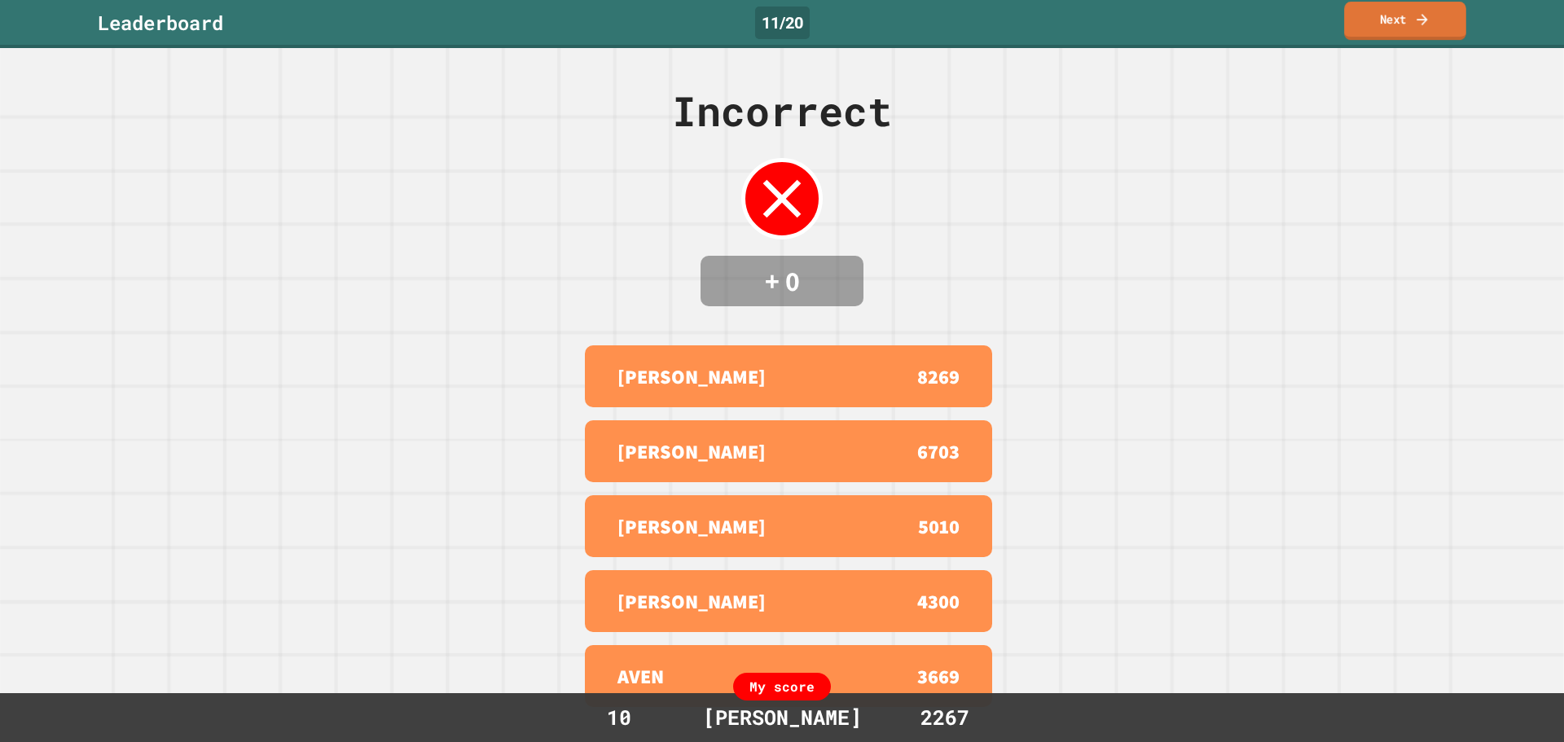
click at [1407, 24] on link "Next" at bounding box center [1405, 21] width 122 height 38
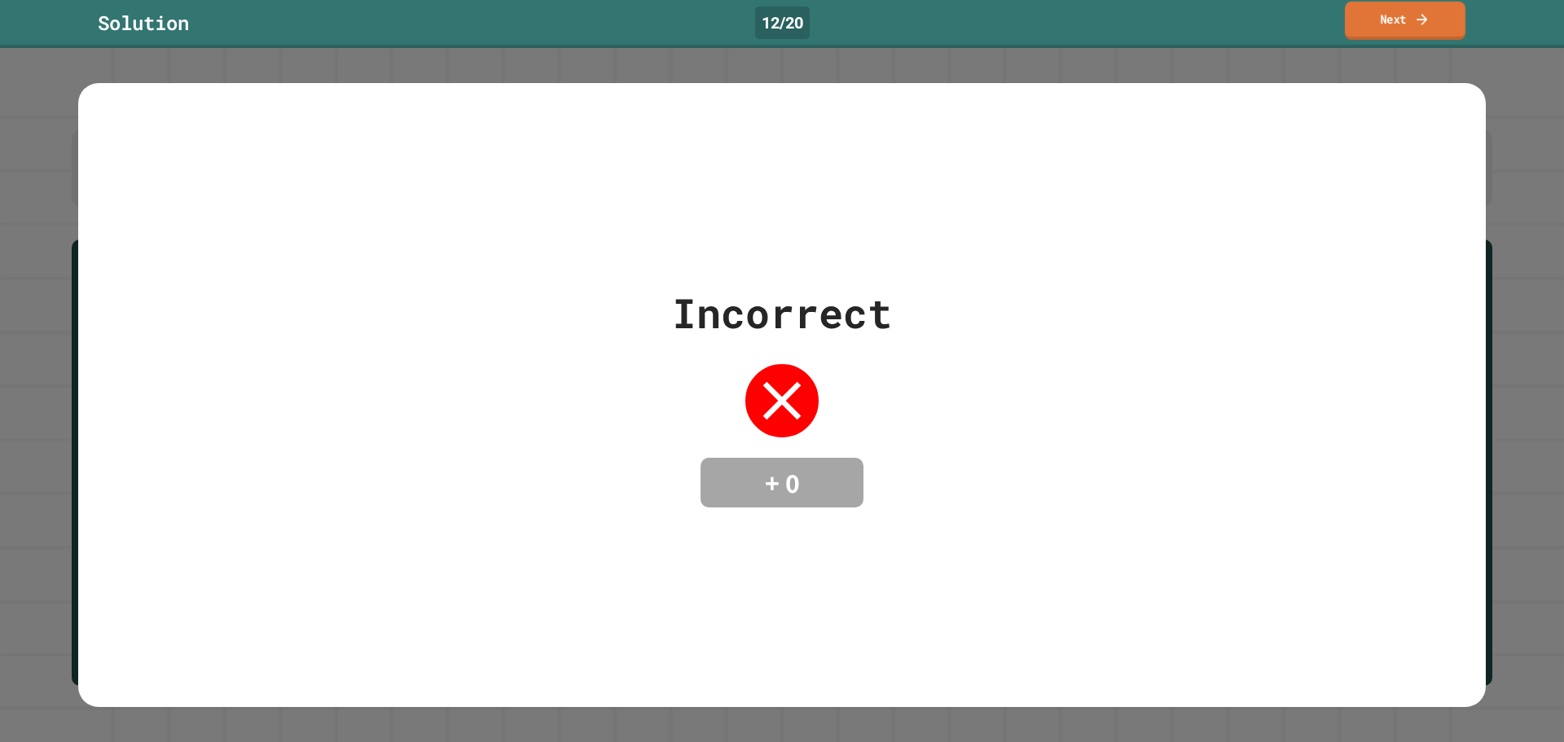
click at [1427, 23] on icon at bounding box center [1422, 19] width 16 height 17
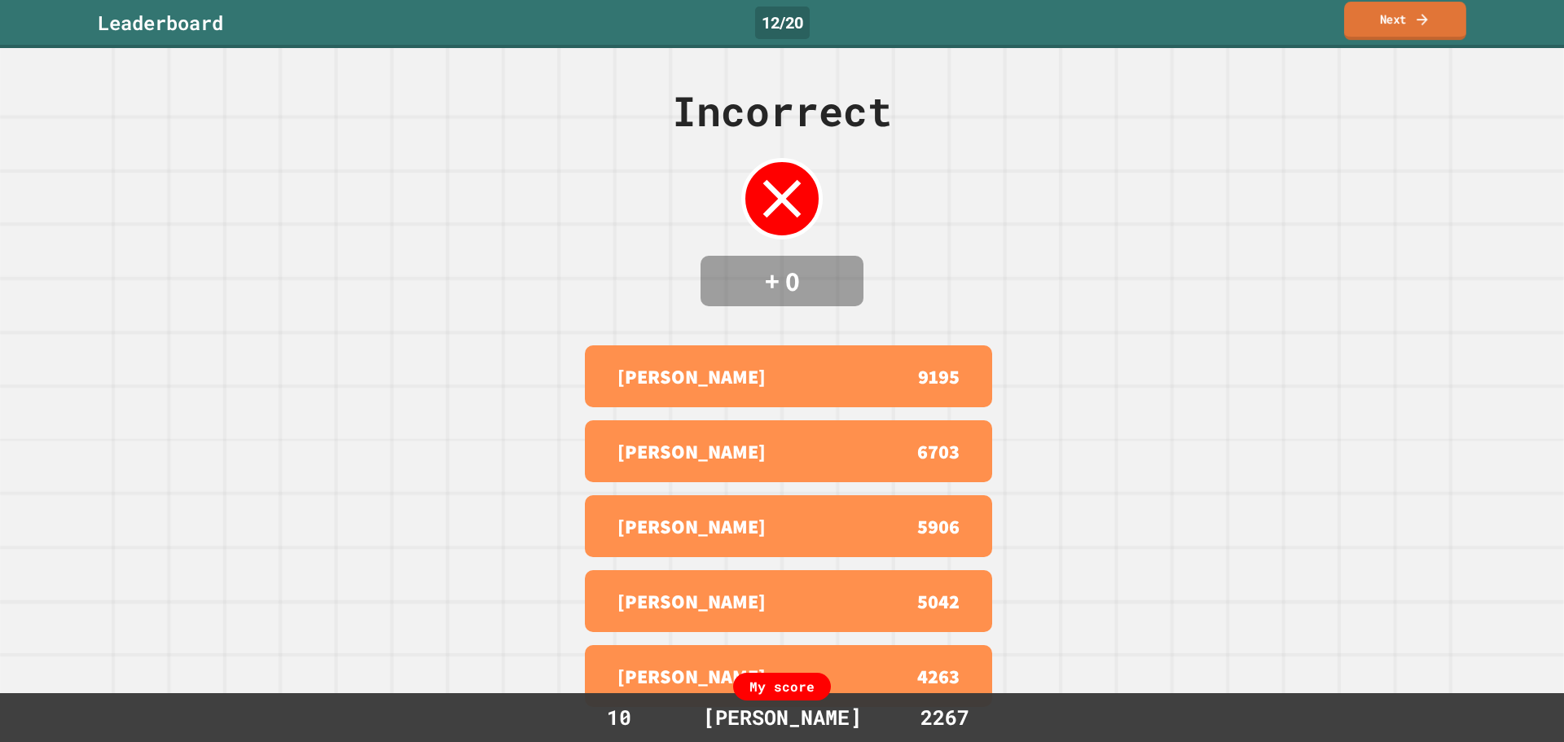
click at [1414, 29] on link "Next" at bounding box center [1405, 21] width 122 height 38
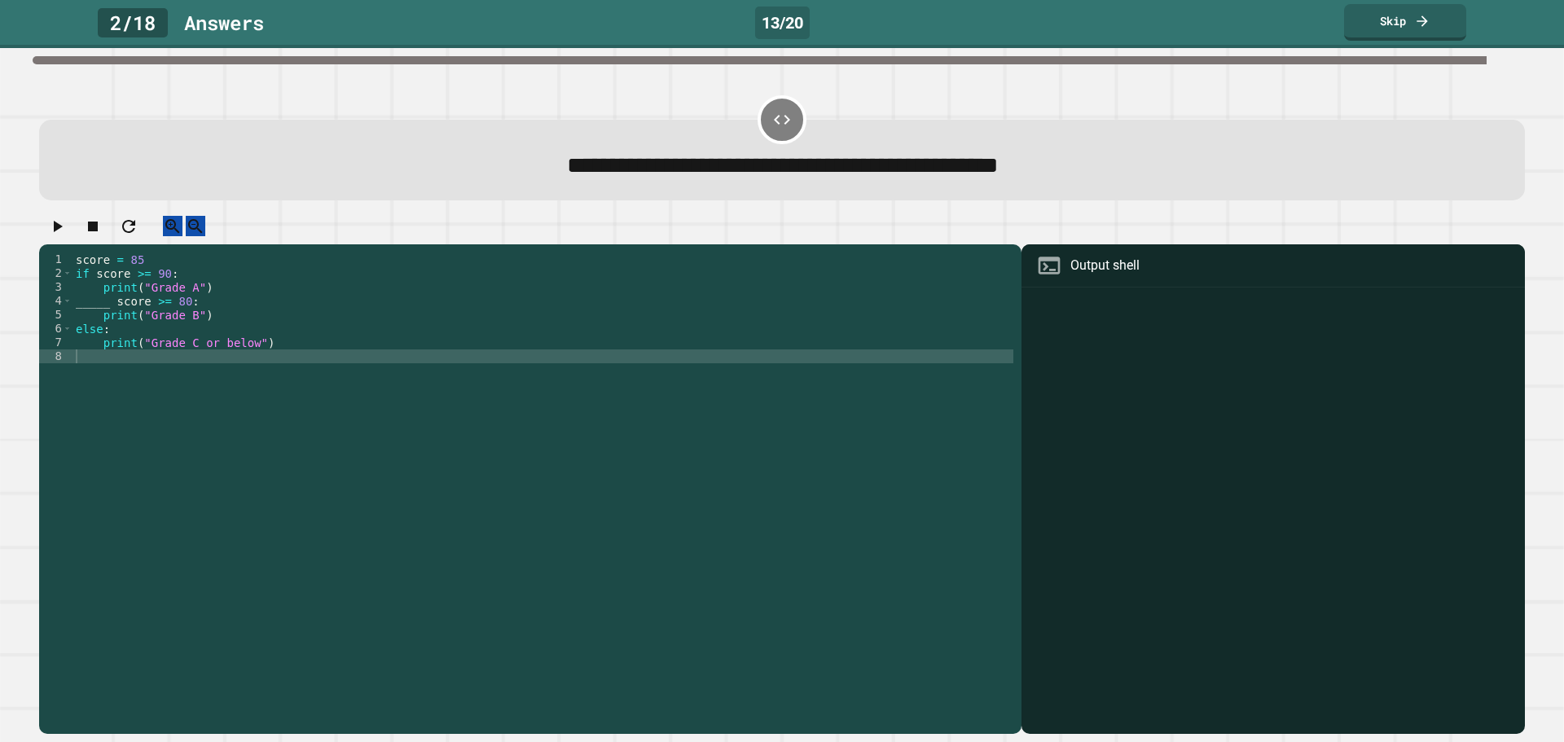
click at [108, 315] on div "score = 85 if score >= 90 : print ( "Grade A" ) _____ score >= 80 : print ( "Gr…" at bounding box center [543, 474] width 941 height 443
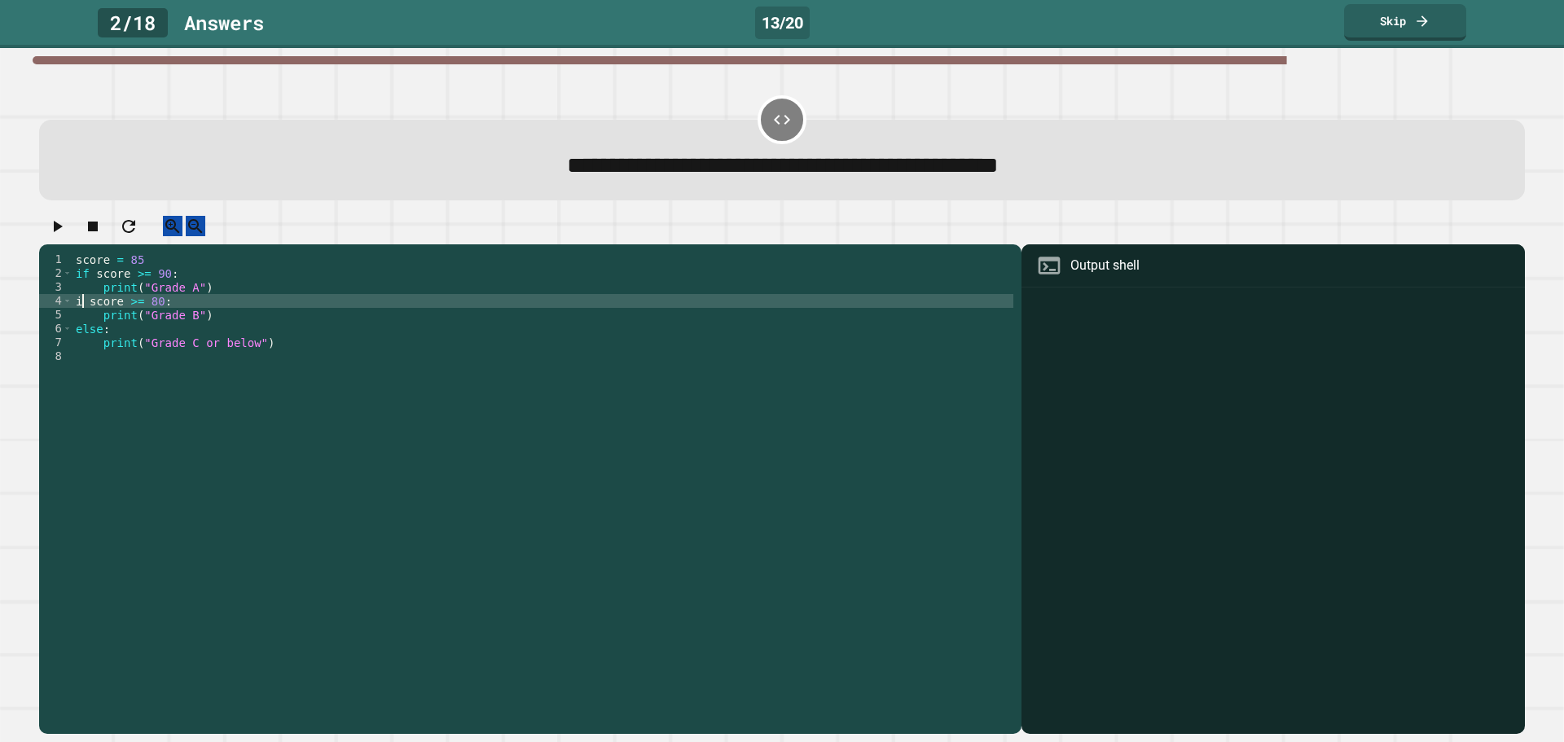
scroll to position [0, 1]
click at [319, 314] on div "score = 85 if score >= 90 : print ( "Grade A" ) if score >= 80 : print ( "Grade…" at bounding box center [543, 474] width 941 height 443
type textarea "**********"
click at [67, 232] on icon "button" at bounding box center [57, 227] width 20 height 20
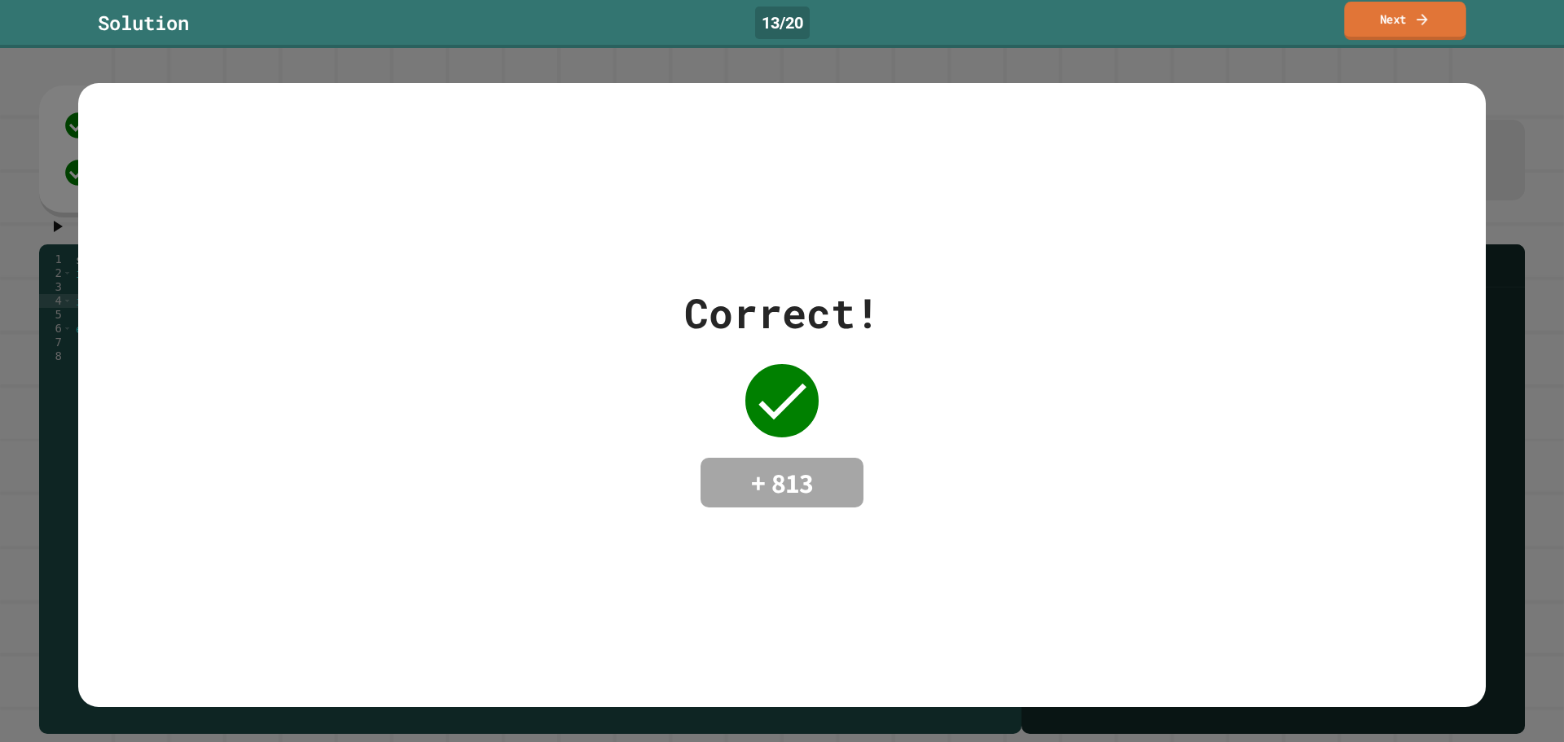
click at [1352, 17] on link "Next" at bounding box center [1404, 21] width 121 height 38
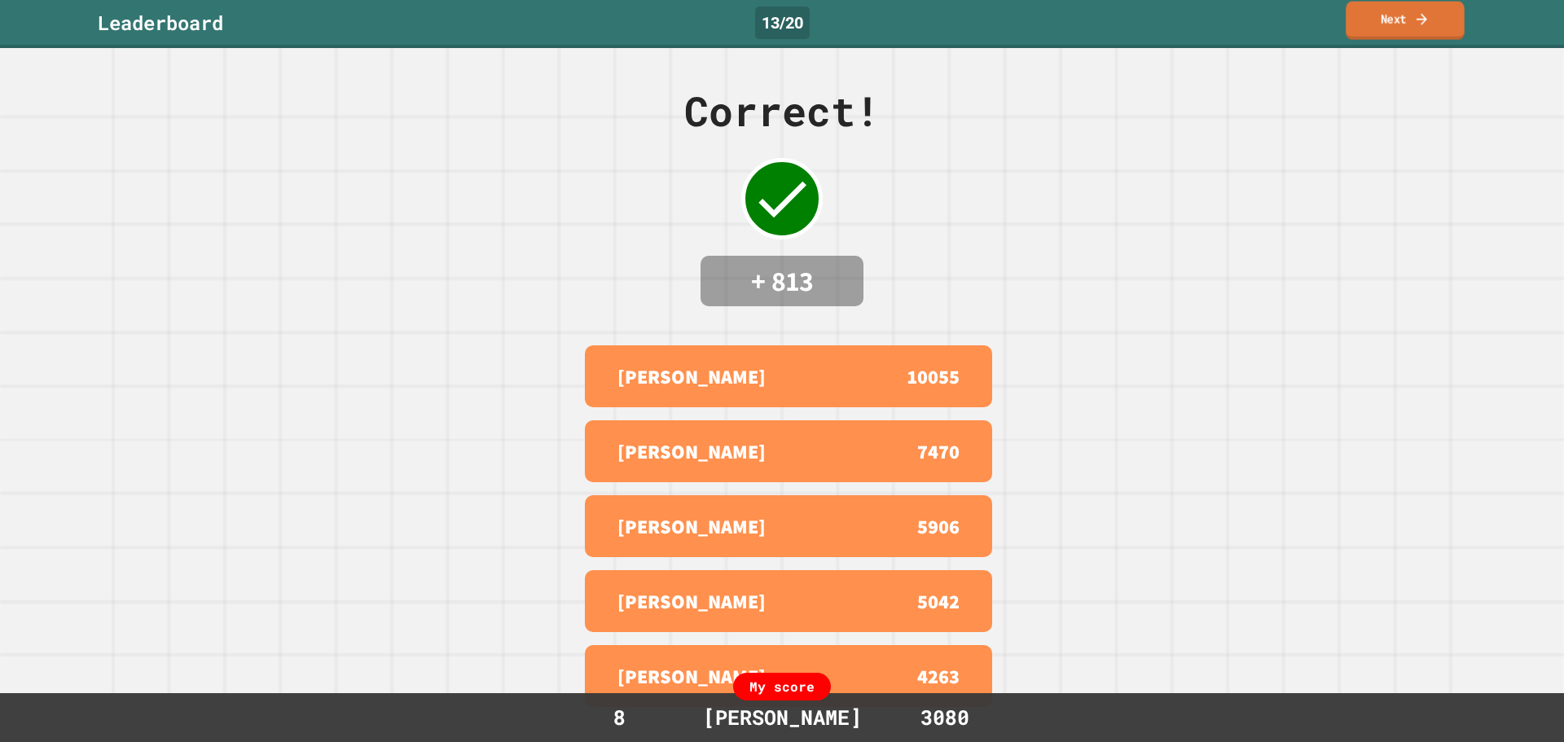
click at [1417, 15] on icon at bounding box center [1421, 19] width 15 height 17
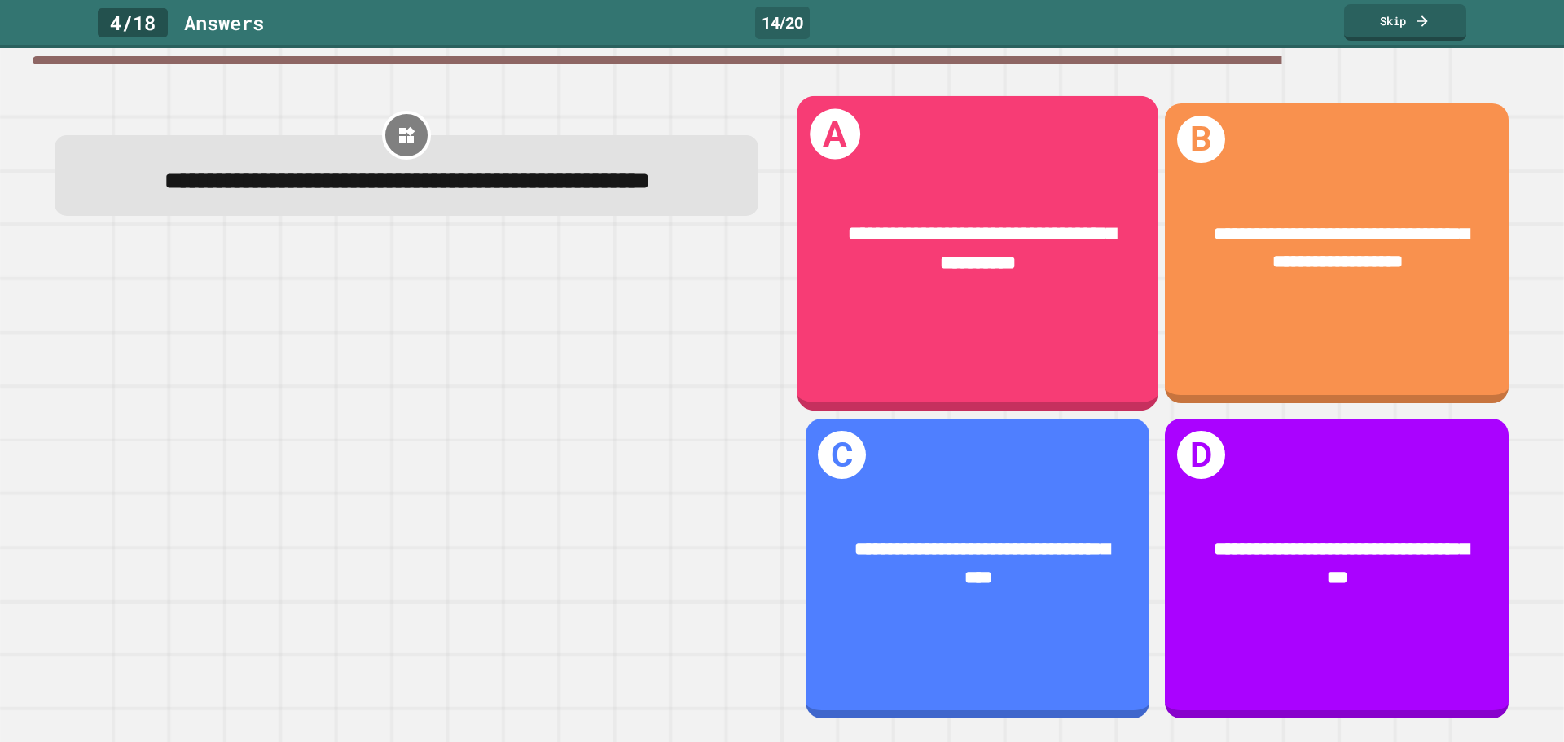
click at [1083, 163] on div "**********" at bounding box center [978, 252] width 361 height 314
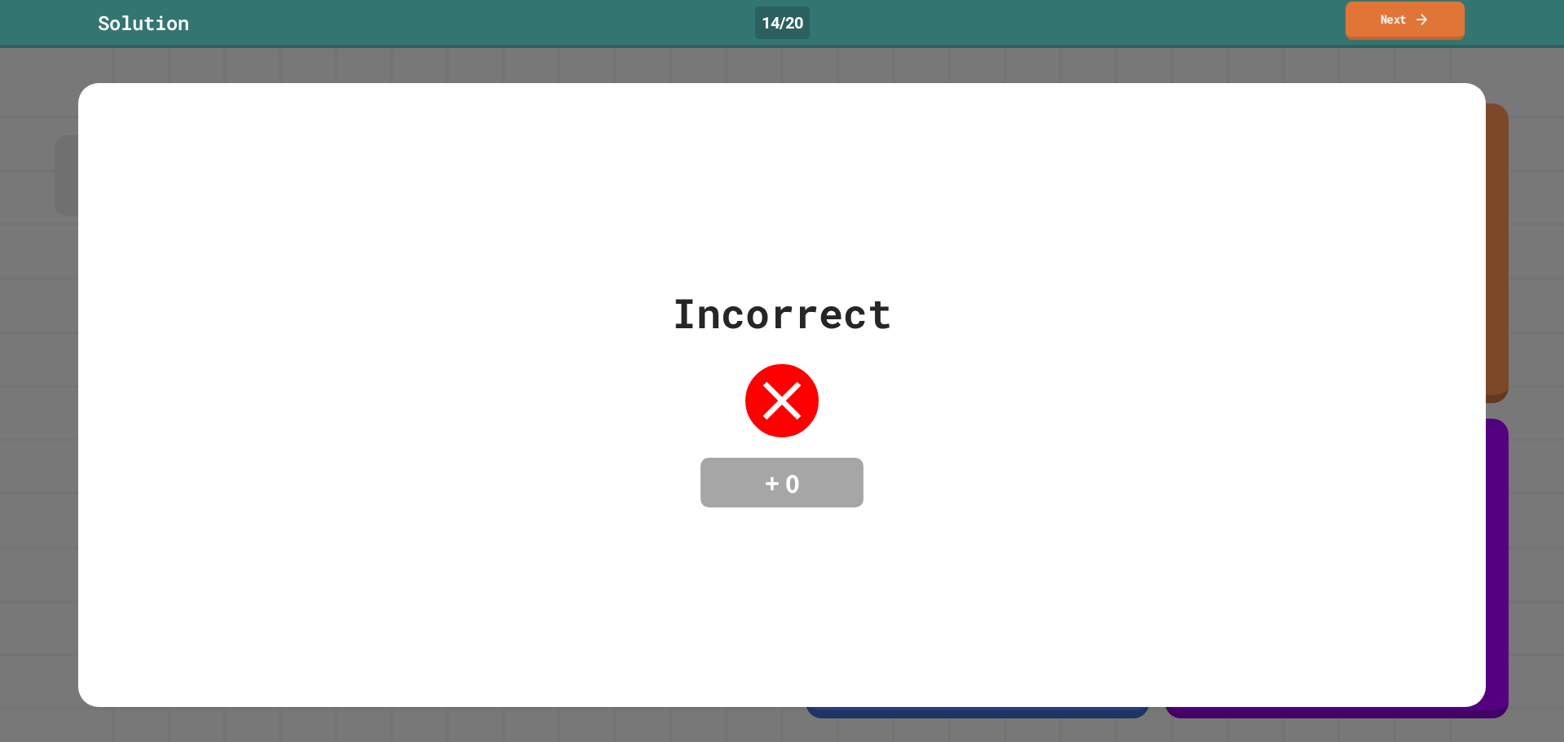
click at [1403, 31] on link "Next" at bounding box center [1405, 21] width 119 height 38
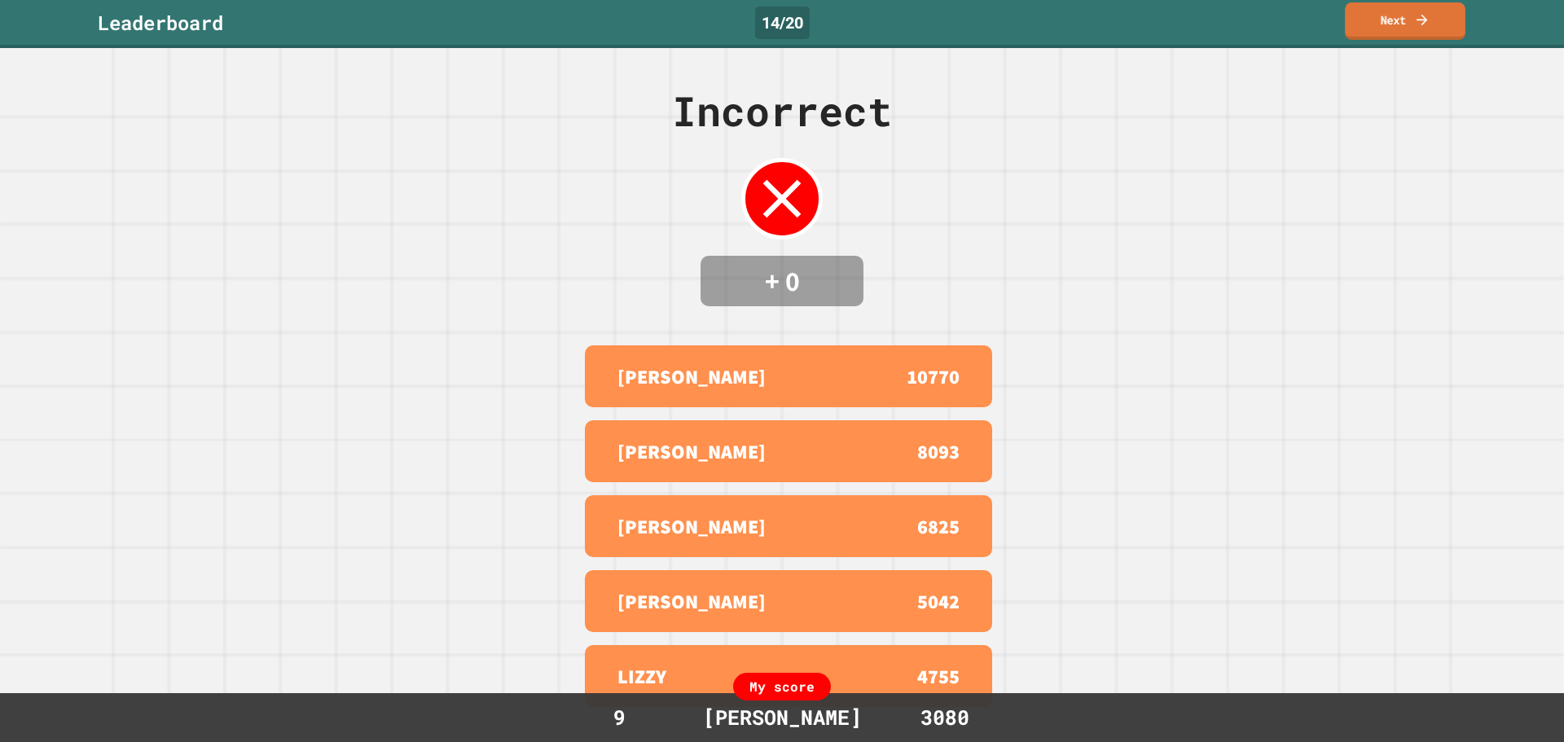
click at [1413, 11] on link "Next" at bounding box center [1405, 20] width 121 height 37
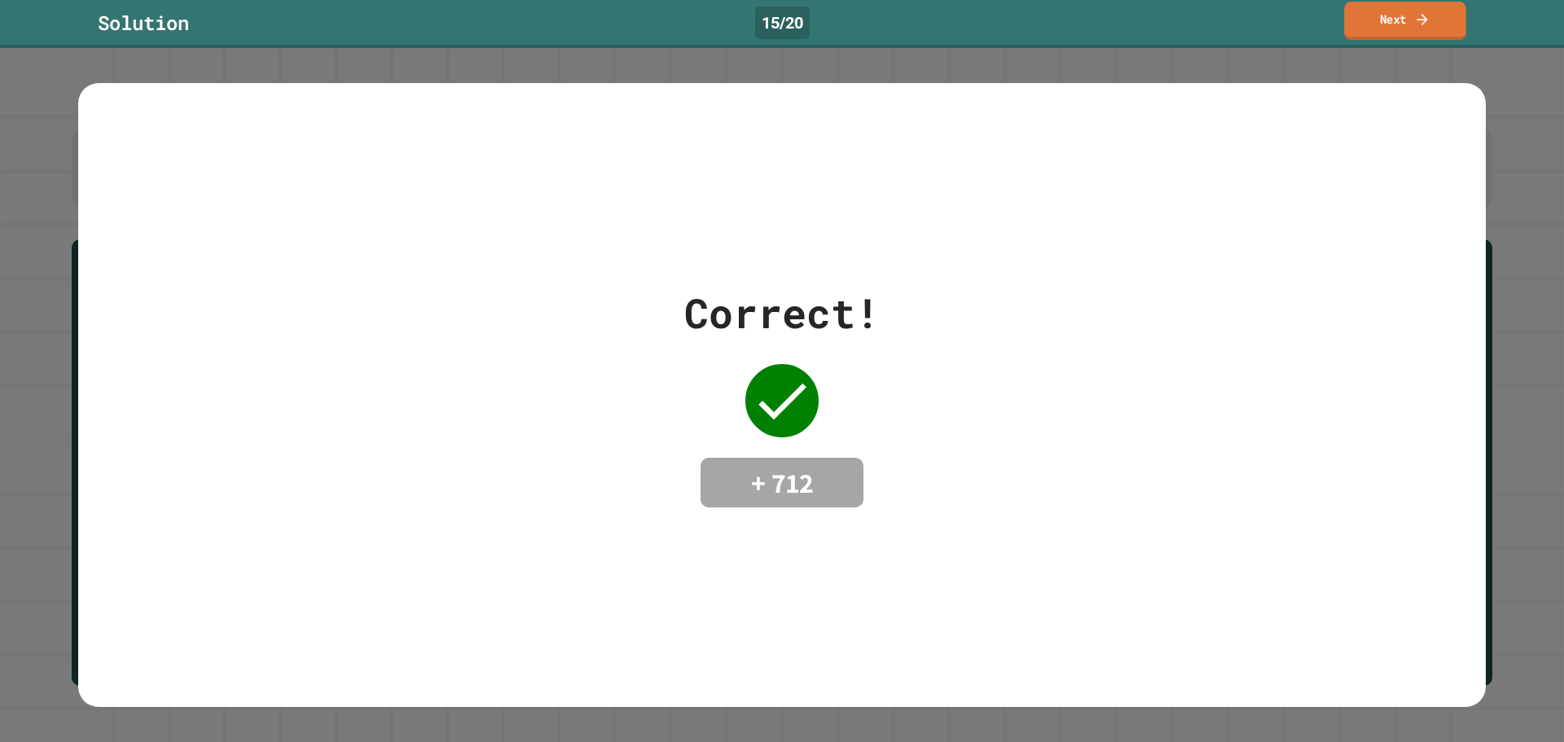
click at [1349, 21] on link "Next" at bounding box center [1405, 21] width 122 height 38
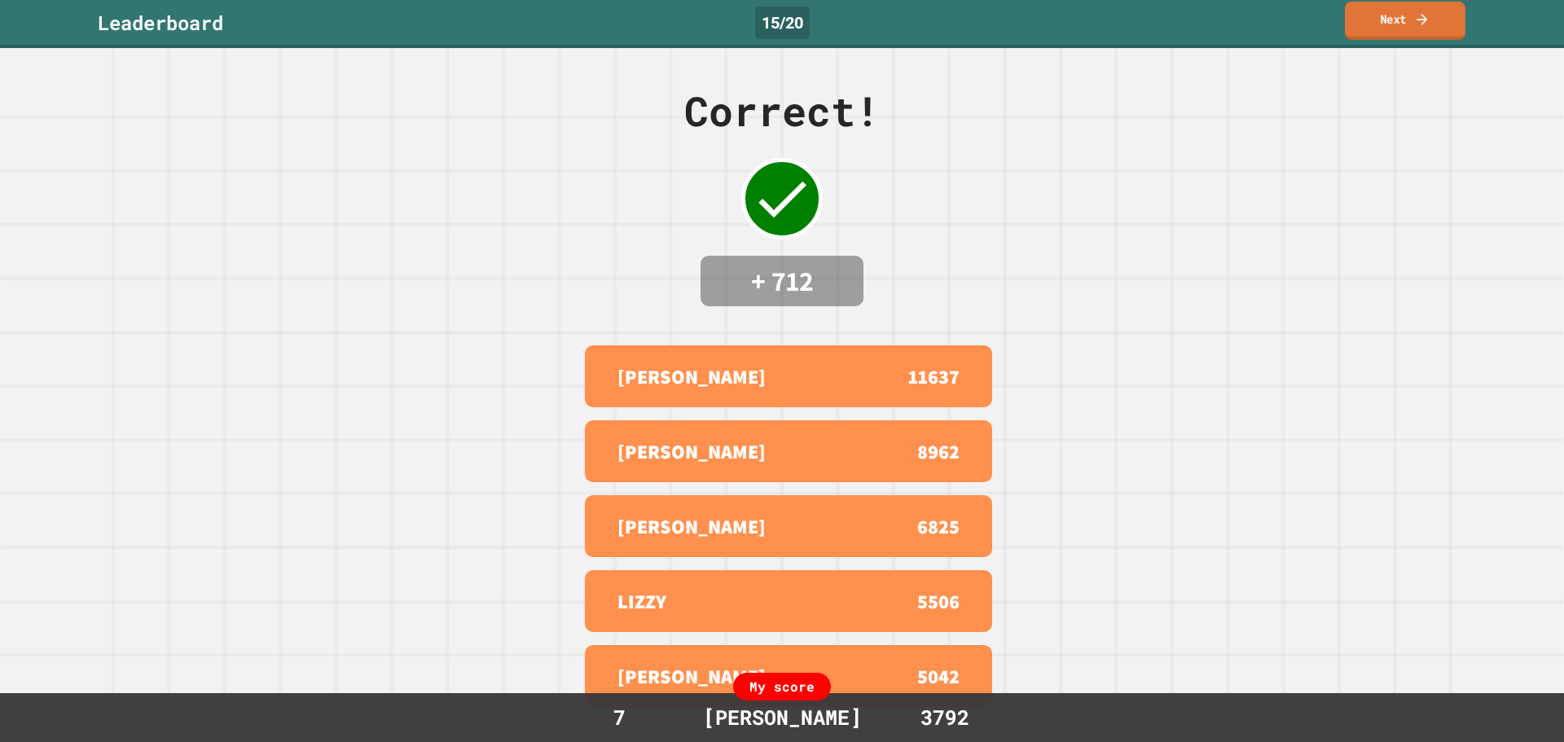
click at [1421, 22] on icon at bounding box center [1422, 19] width 16 height 17
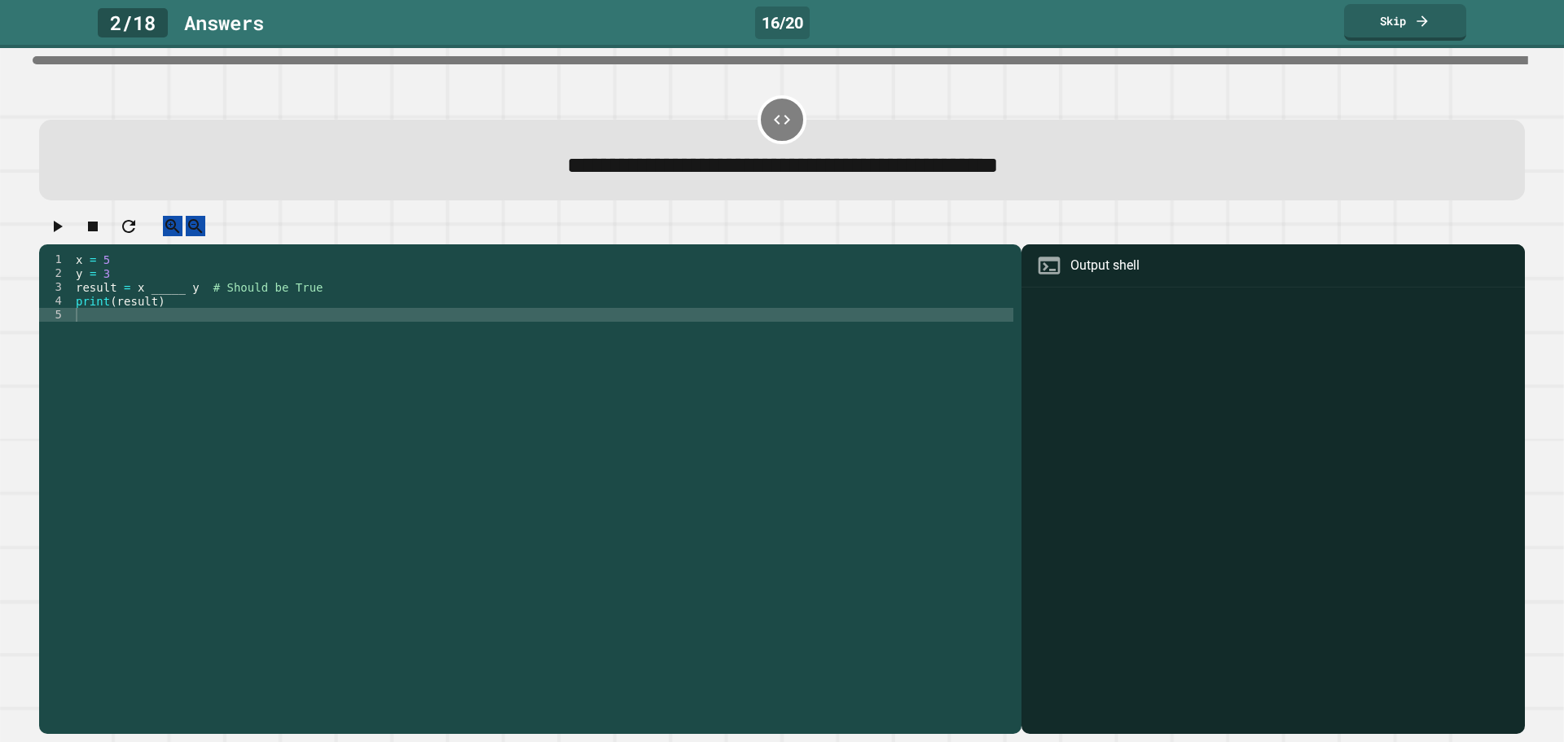
click at [178, 306] on div "x = 5 y = 3 result = x _____ y # Should be True print ( result )" at bounding box center [543, 474] width 941 height 443
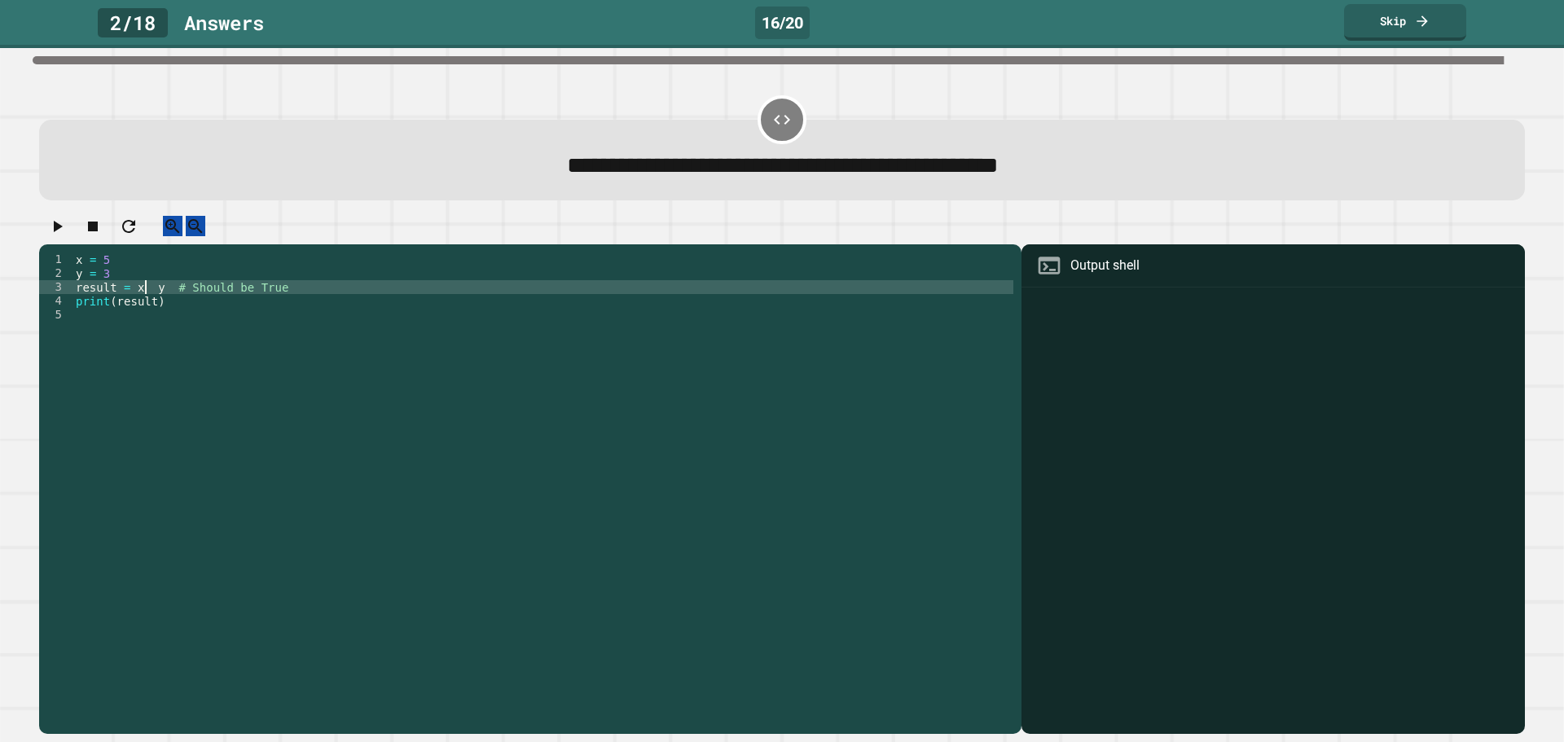
scroll to position [0, 5]
type textarea "**********"
click at [55, 228] on icon "button" at bounding box center [57, 227] width 20 height 20
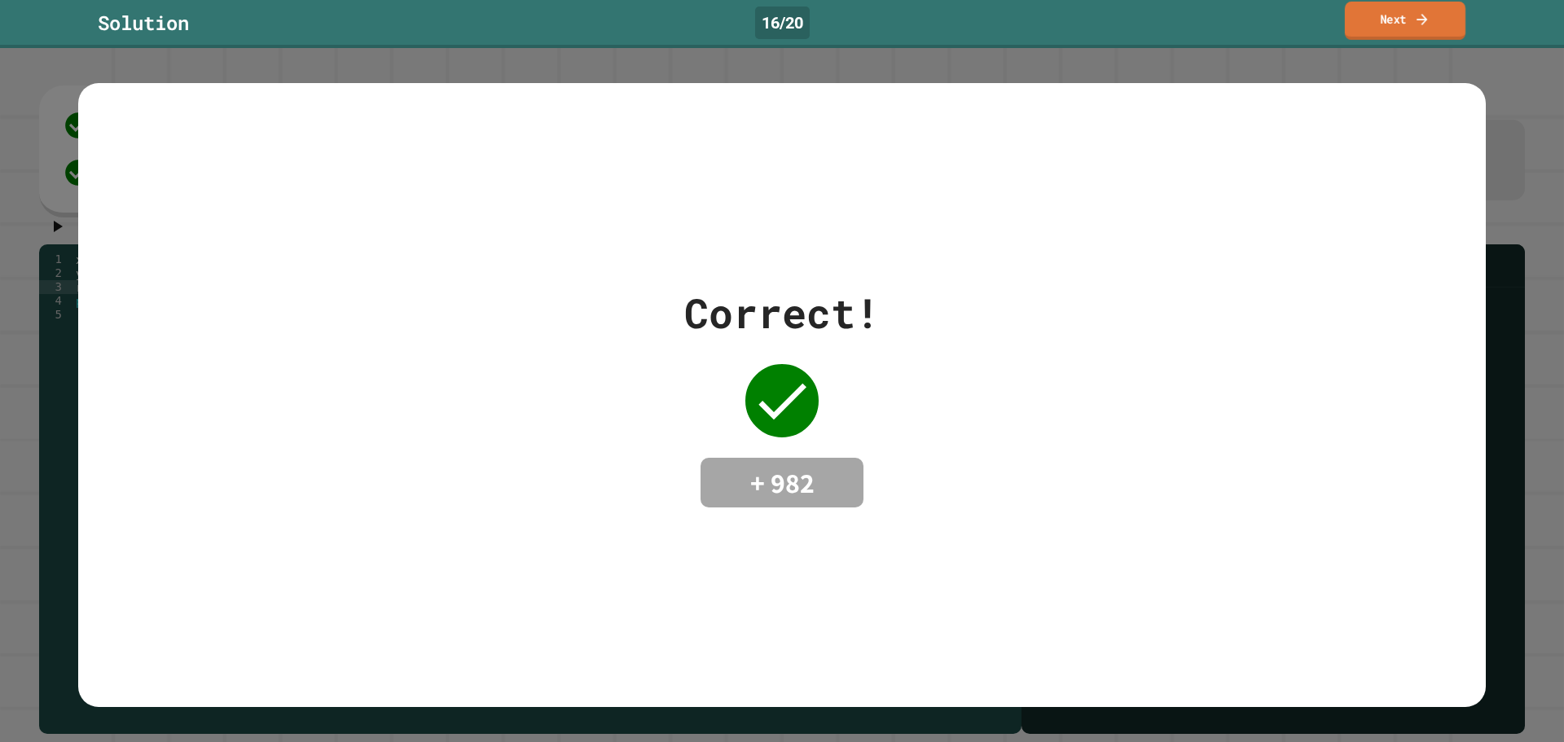
click at [1383, 11] on link "Next" at bounding box center [1405, 21] width 121 height 38
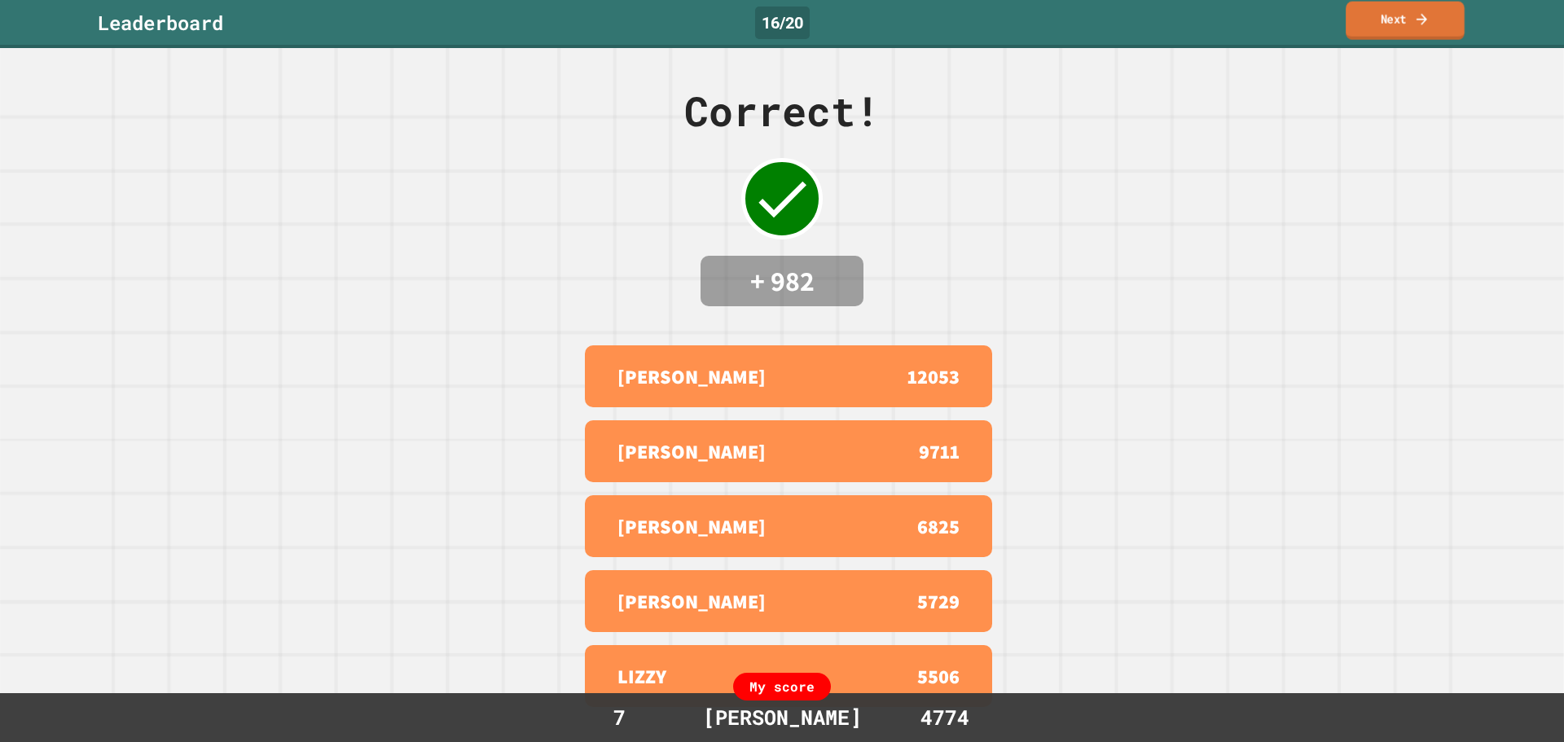
click at [1351, 26] on link "Next" at bounding box center [1405, 21] width 119 height 38
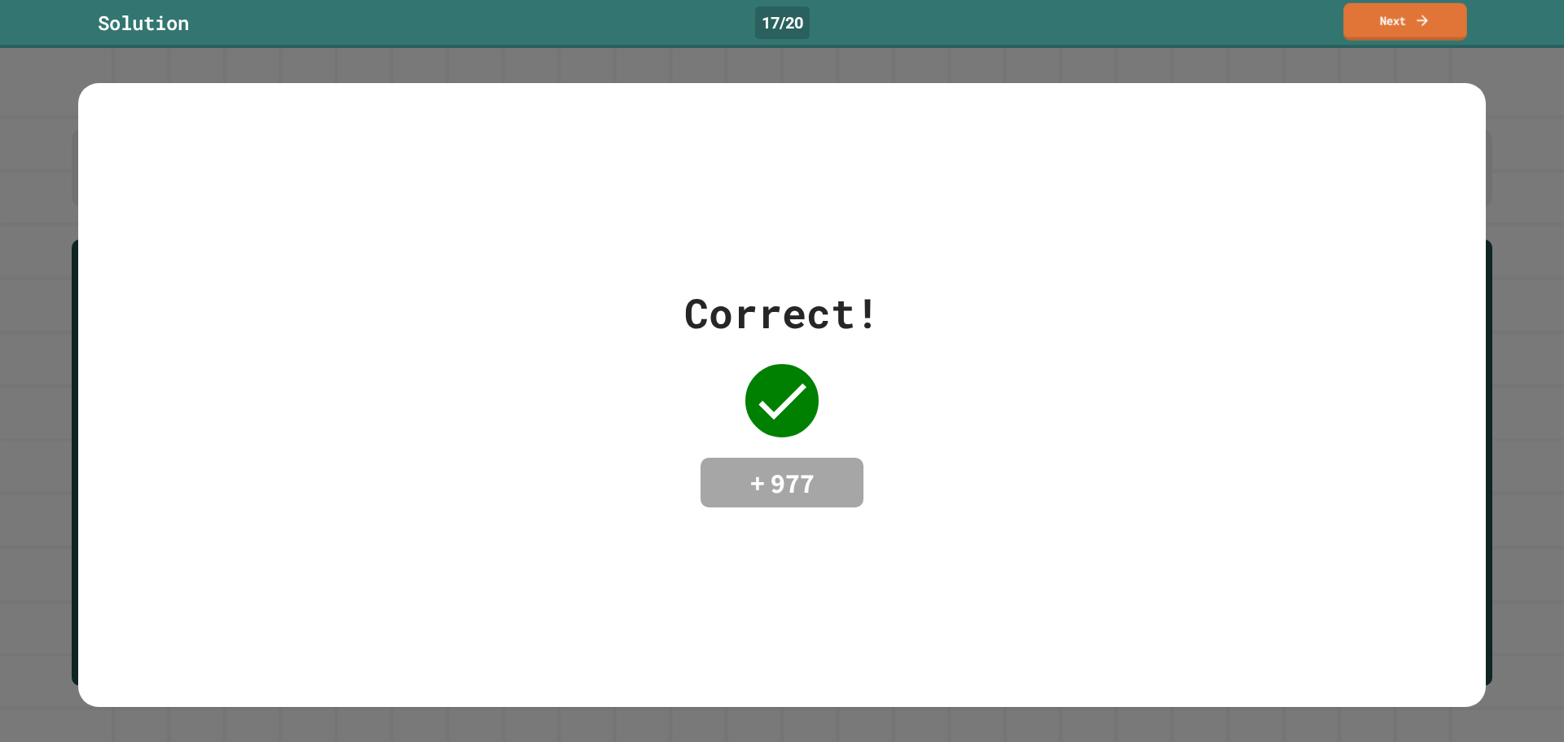
click at [1445, 24] on link "Next" at bounding box center [1405, 21] width 124 height 37
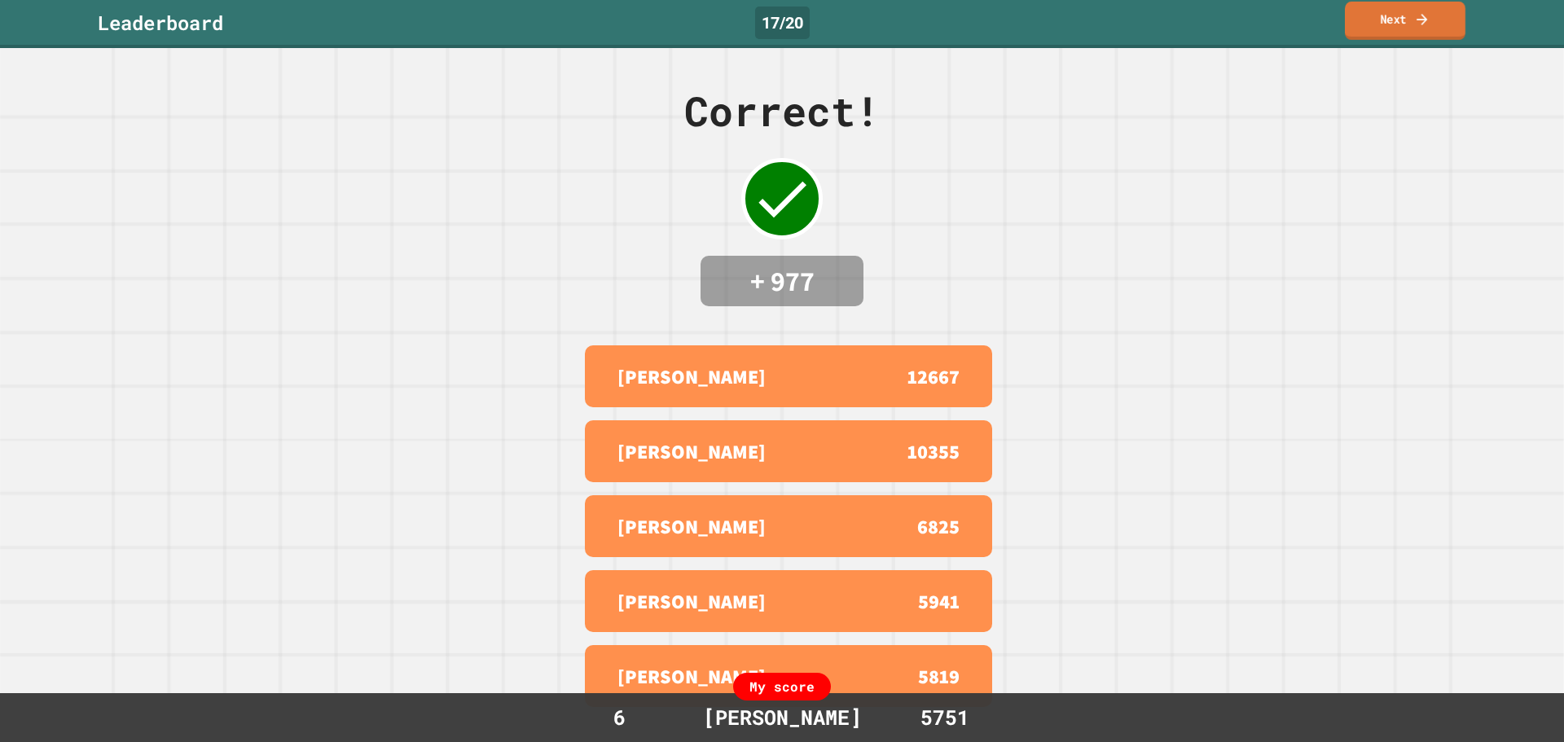
click at [1377, 27] on link "Next" at bounding box center [1405, 21] width 121 height 38
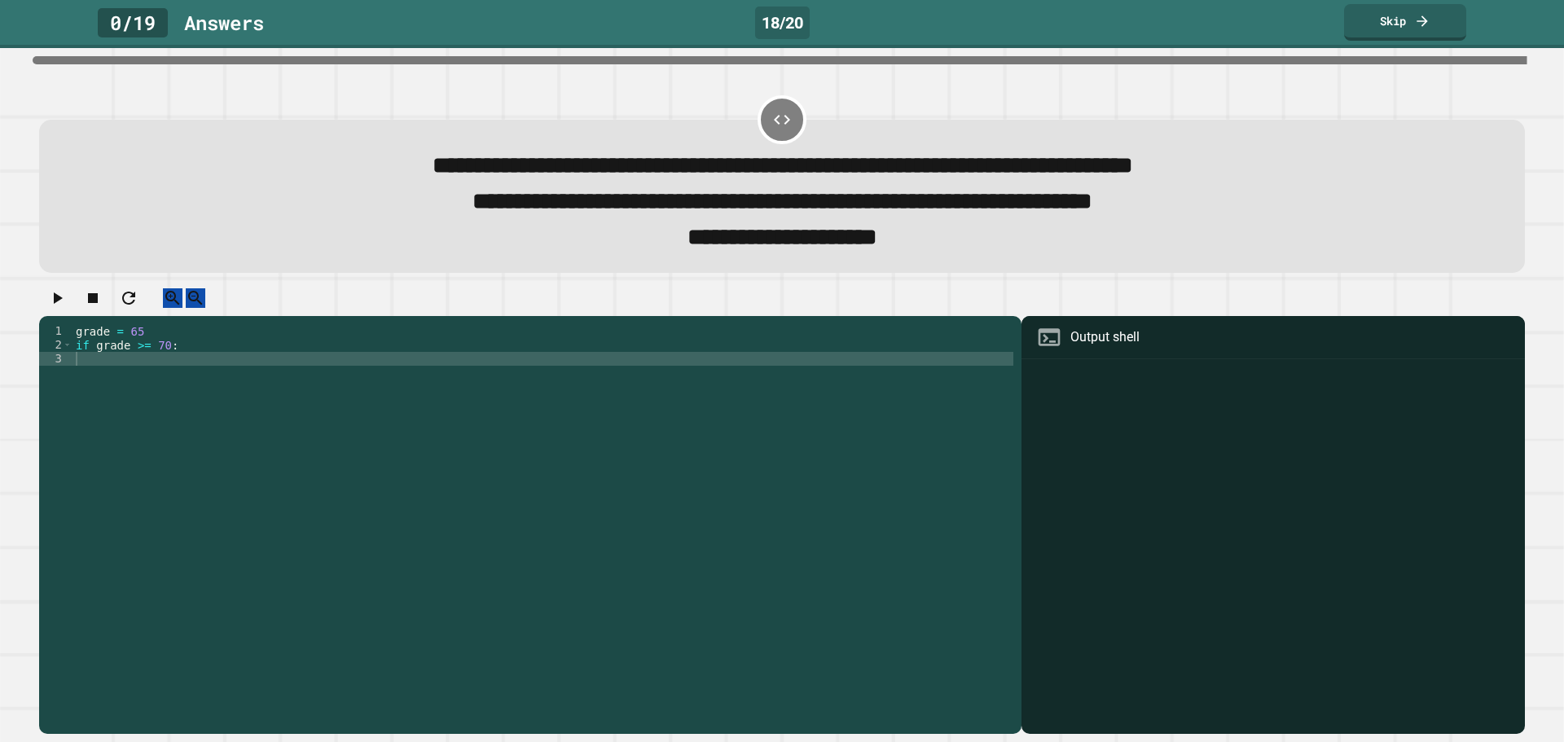
click at [115, 376] on div "grade = 65 if grade >= 70 :" at bounding box center [543, 511] width 941 height 374
click at [226, 384] on div "grade = 65 if grade >= 70 : Print ( " Passed " )" at bounding box center [543, 511] width 941 height 374
type textarea "**********"
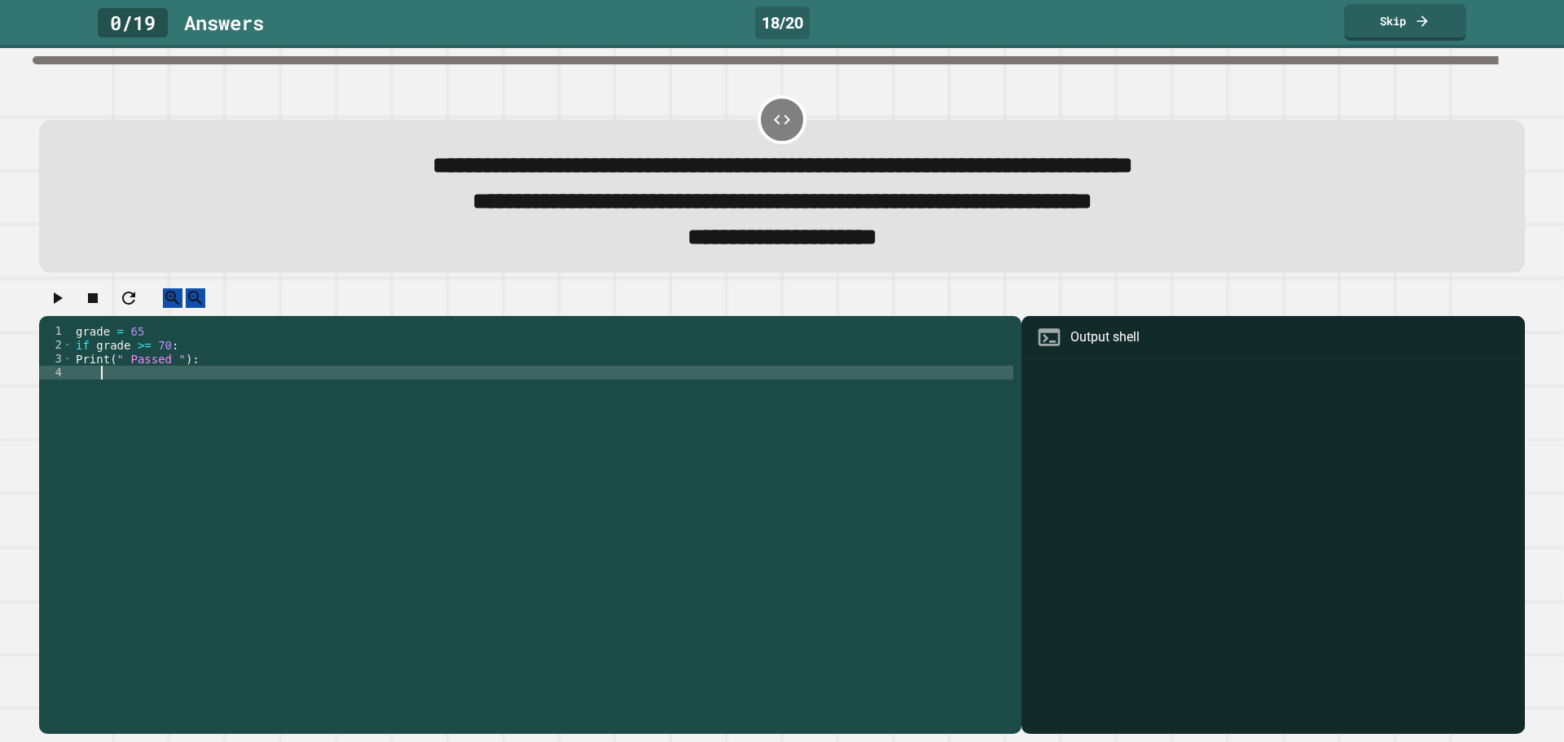
scroll to position [0, 0]
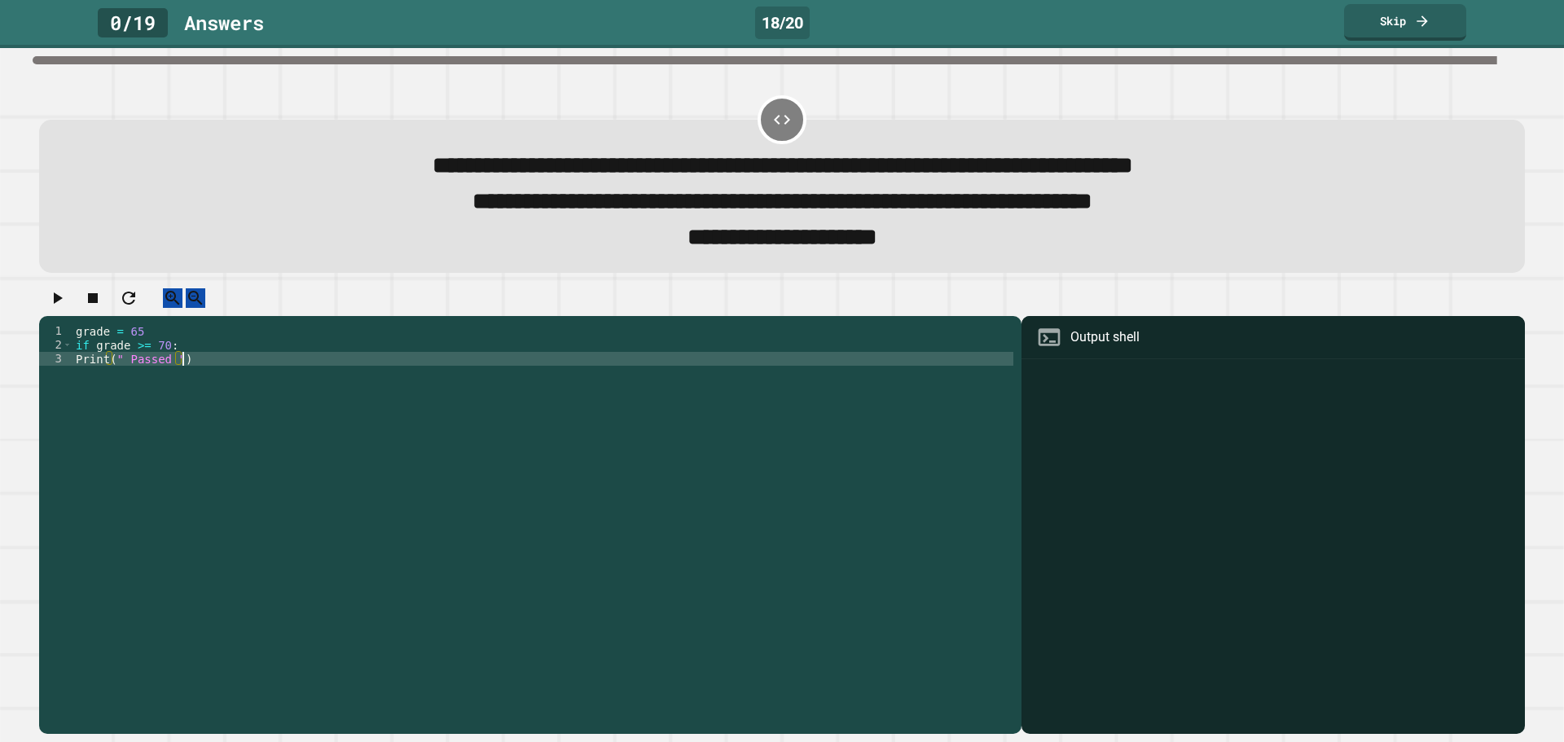
type textarea "**********"
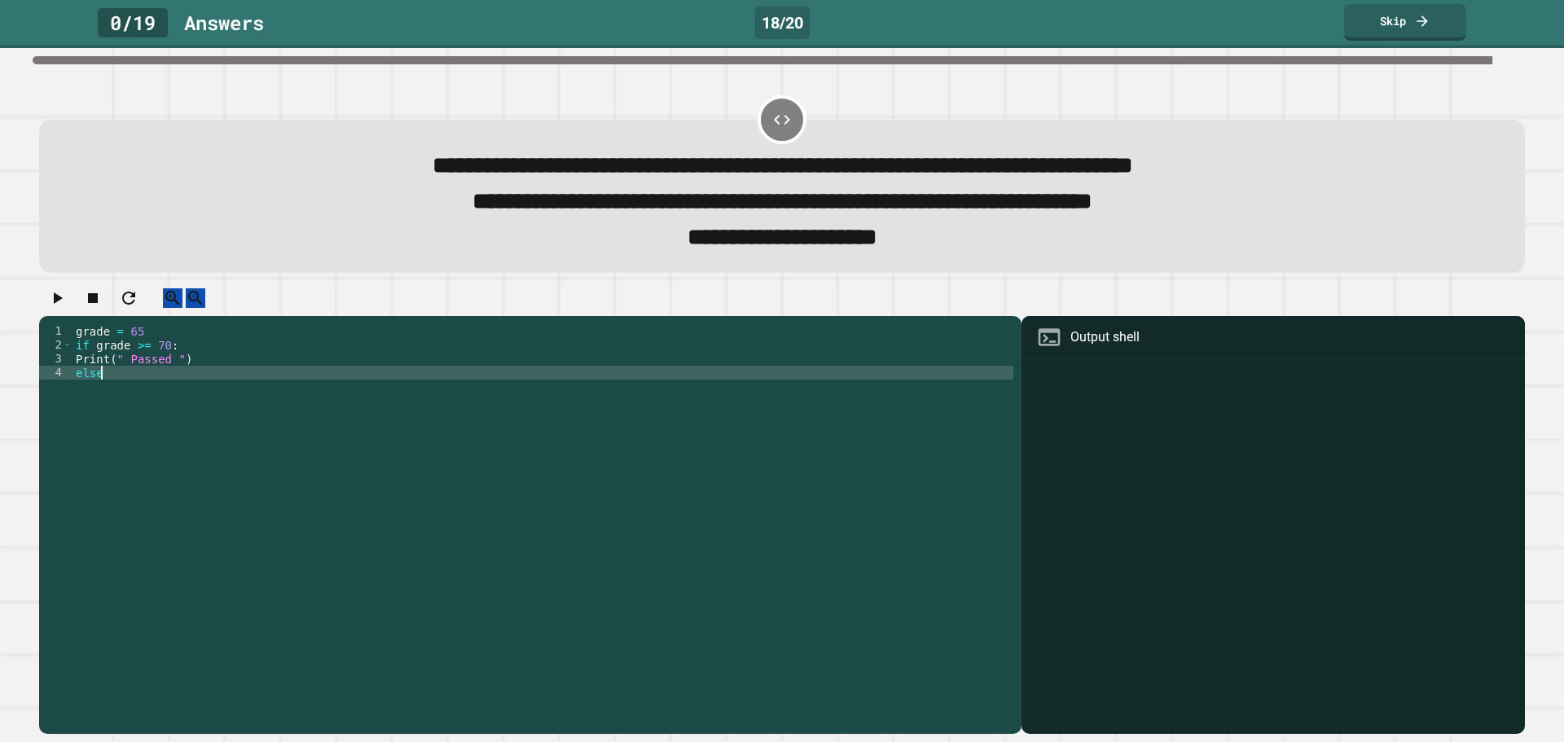
scroll to position [0, 1]
type textarea "*****"
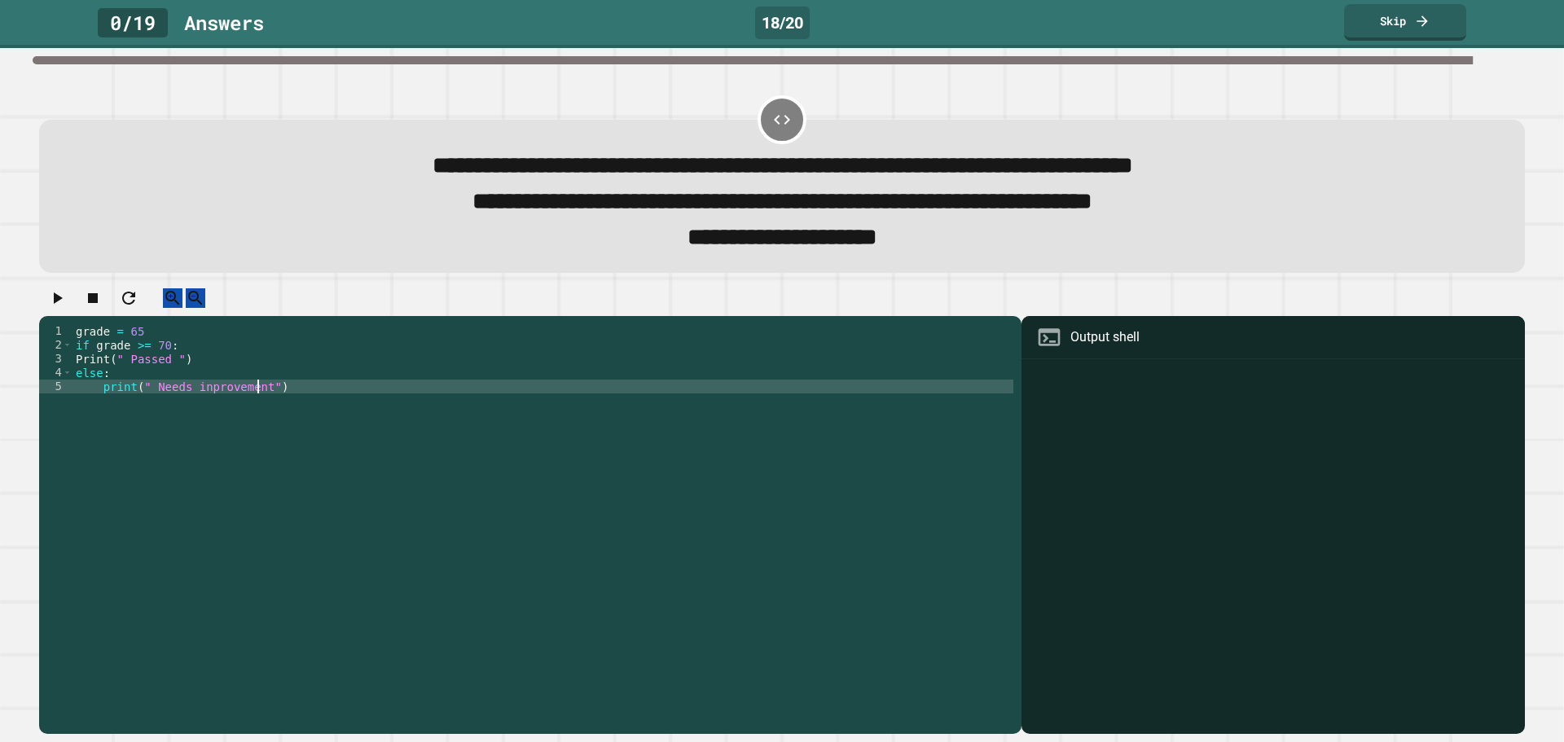
scroll to position [0, 13]
click at [55, 305] on button "button" at bounding box center [57, 298] width 20 height 20
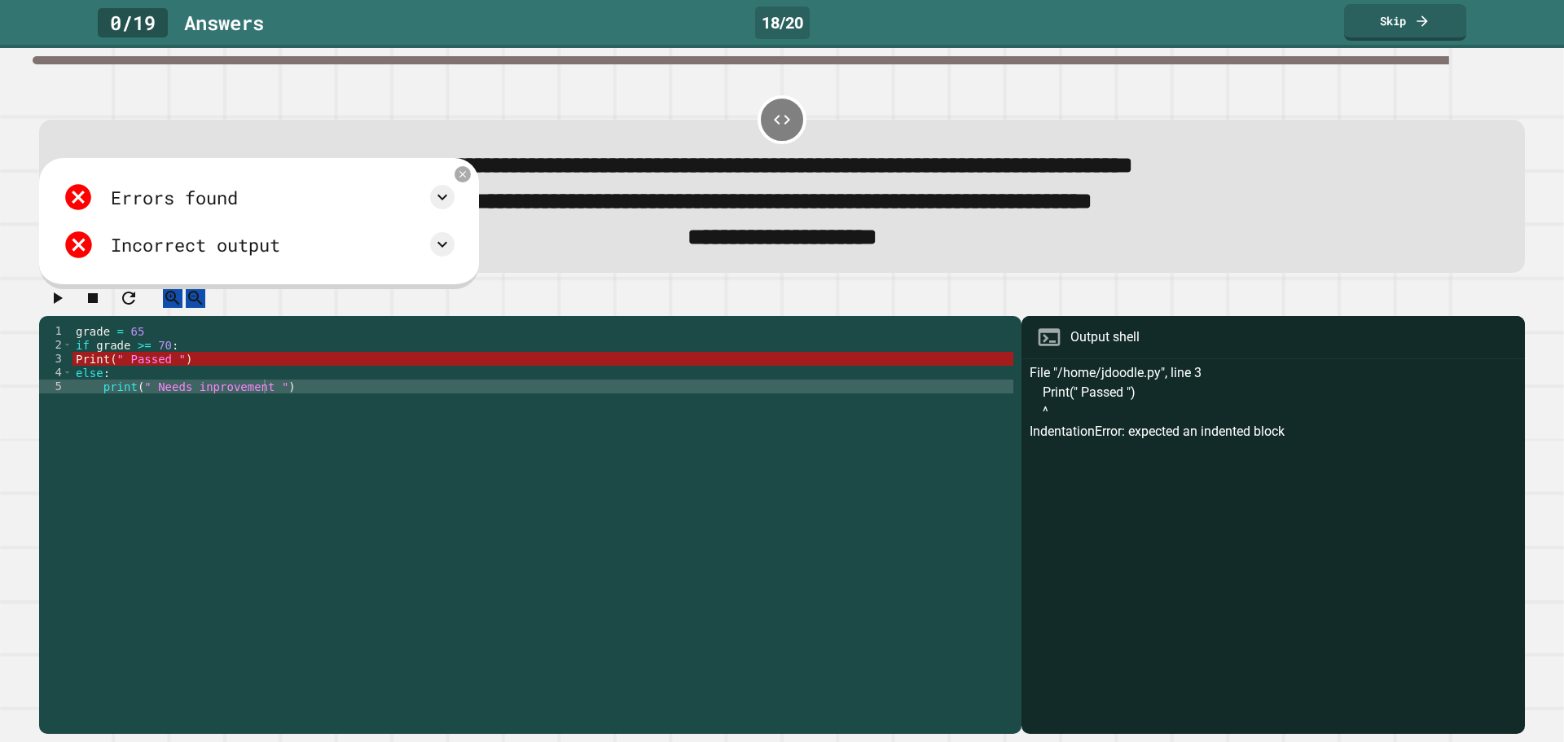
scroll to position [0, 7]
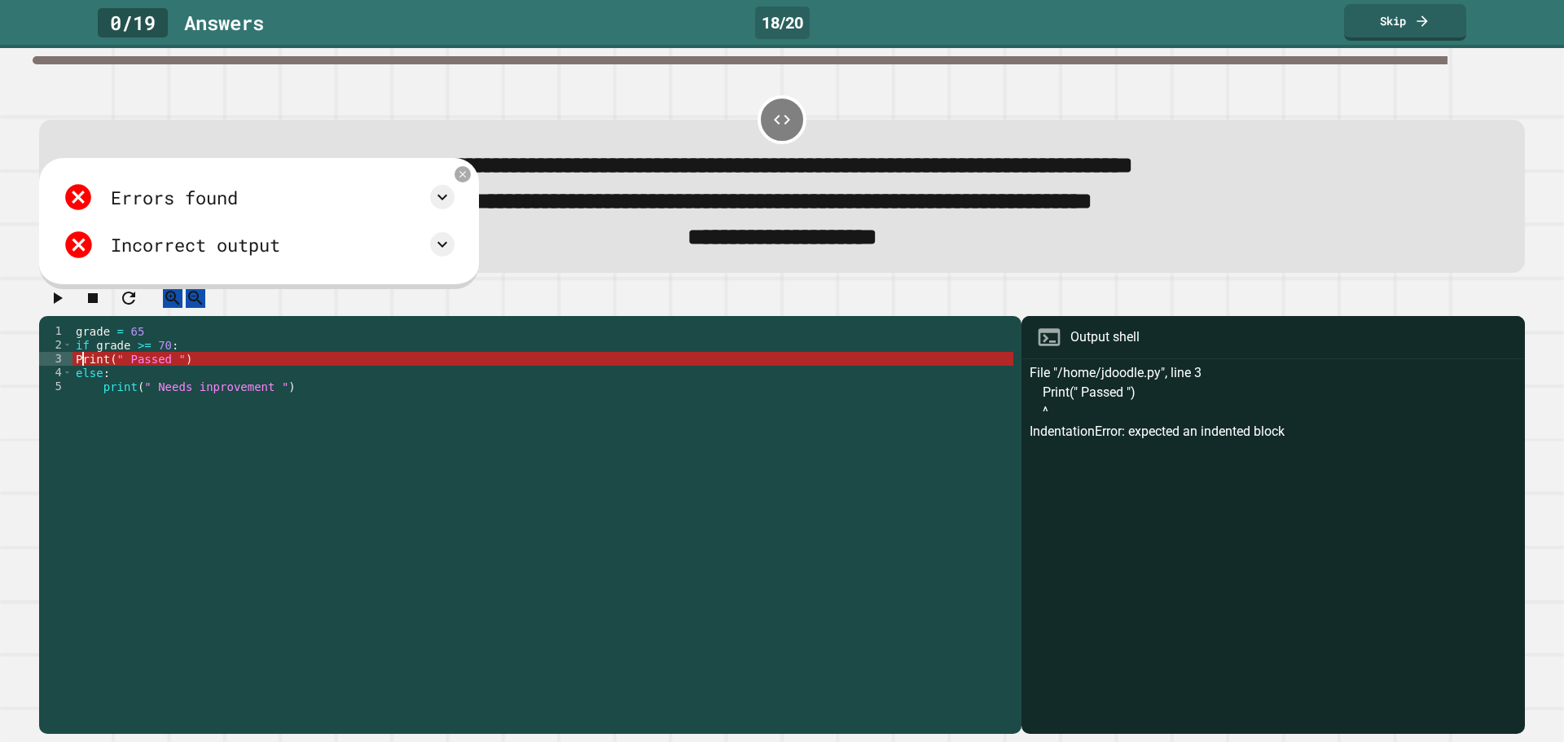
click at [82, 380] on div "grade = 65 if grade >= 70 : Print ( " Passed " ) else : print ( " Needs inprove…" at bounding box center [543, 511] width 941 height 374
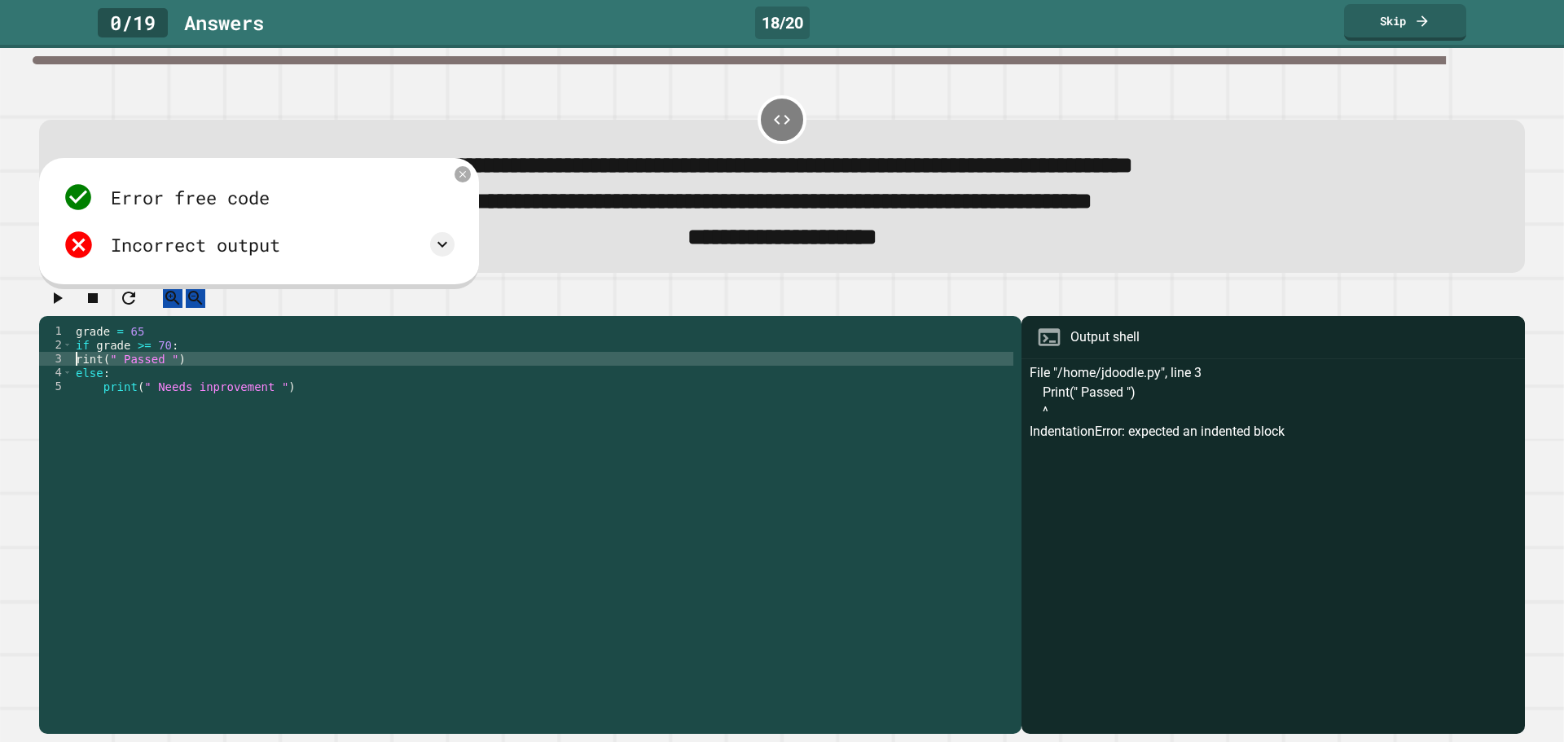
scroll to position [0, 0]
click at [55, 308] on icon "button" at bounding box center [57, 298] width 20 height 20
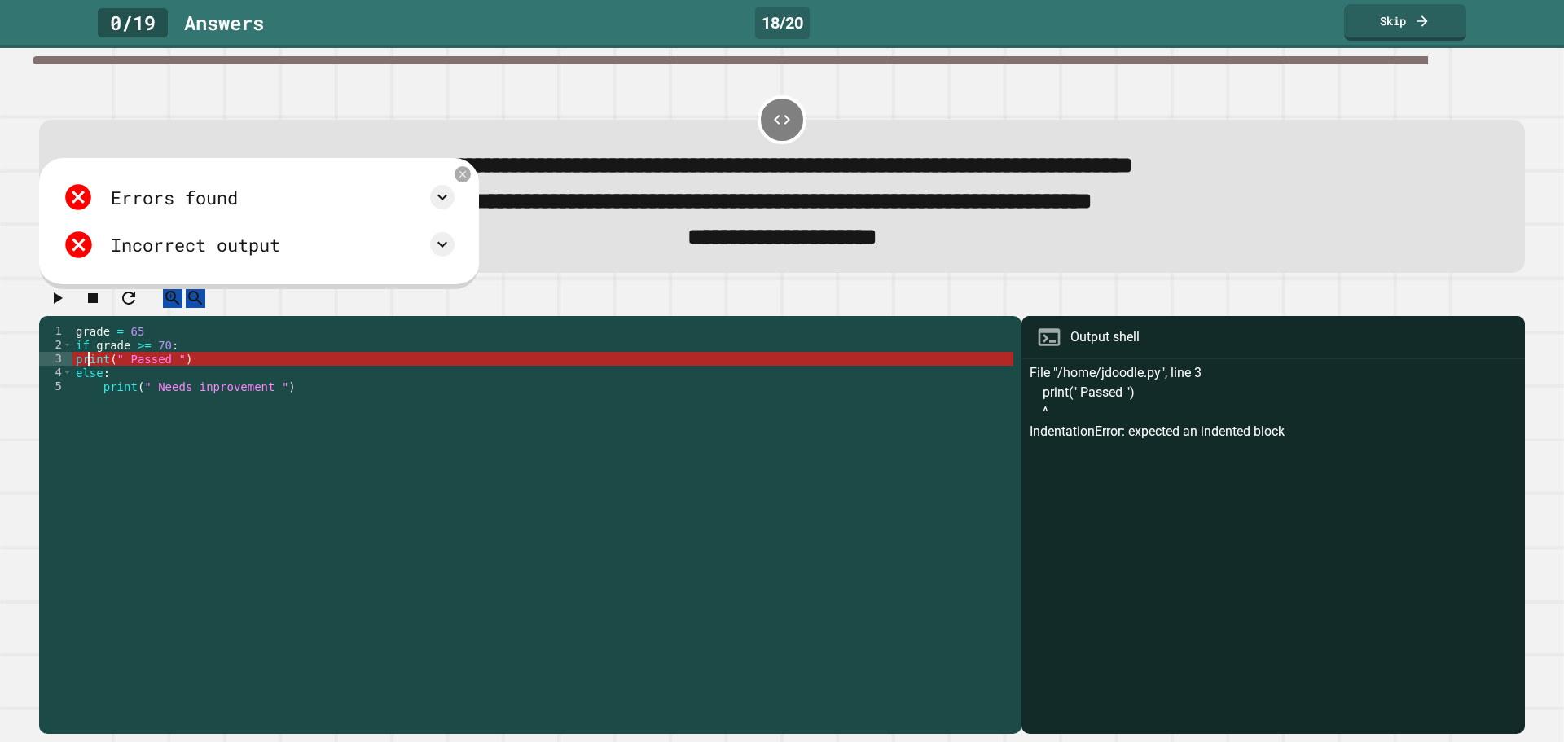
click at [86, 379] on div "grade = 65 if grade >= 70 : print ( " Passed " ) else : print ( " Needs inprove…" at bounding box center [543, 511] width 941 height 374
click at [79, 379] on div "grade = 65 if grade >= 70 : print ( " Passed " ) else : print ( " Needs inprove…" at bounding box center [543, 511] width 941 height 374
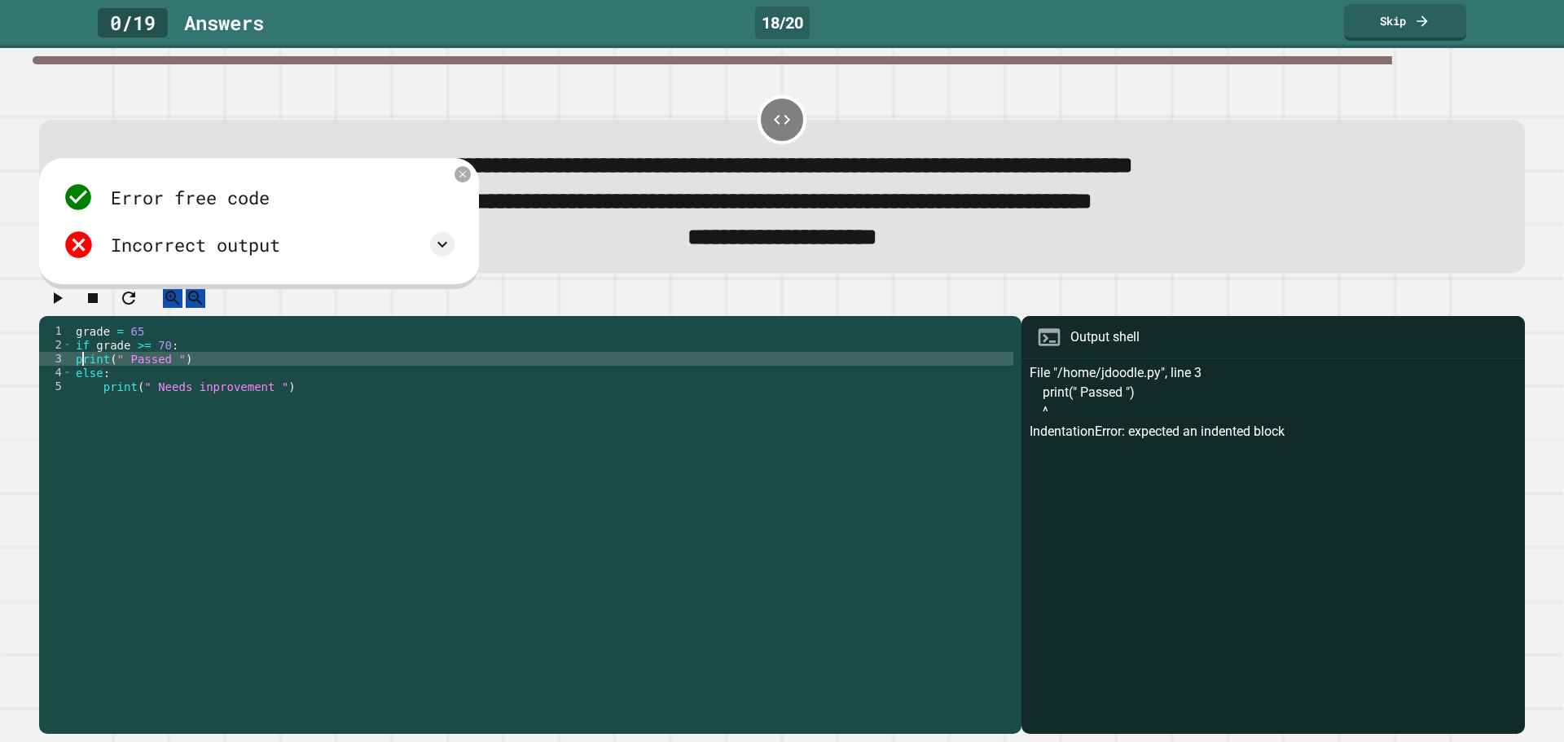
click at [103, 411] on div "grade = 65 if grade >= 70 : print ( " Passed " ) else : print ( " Needs inprove…" at bounding box center [543, 511] width 941 height 374
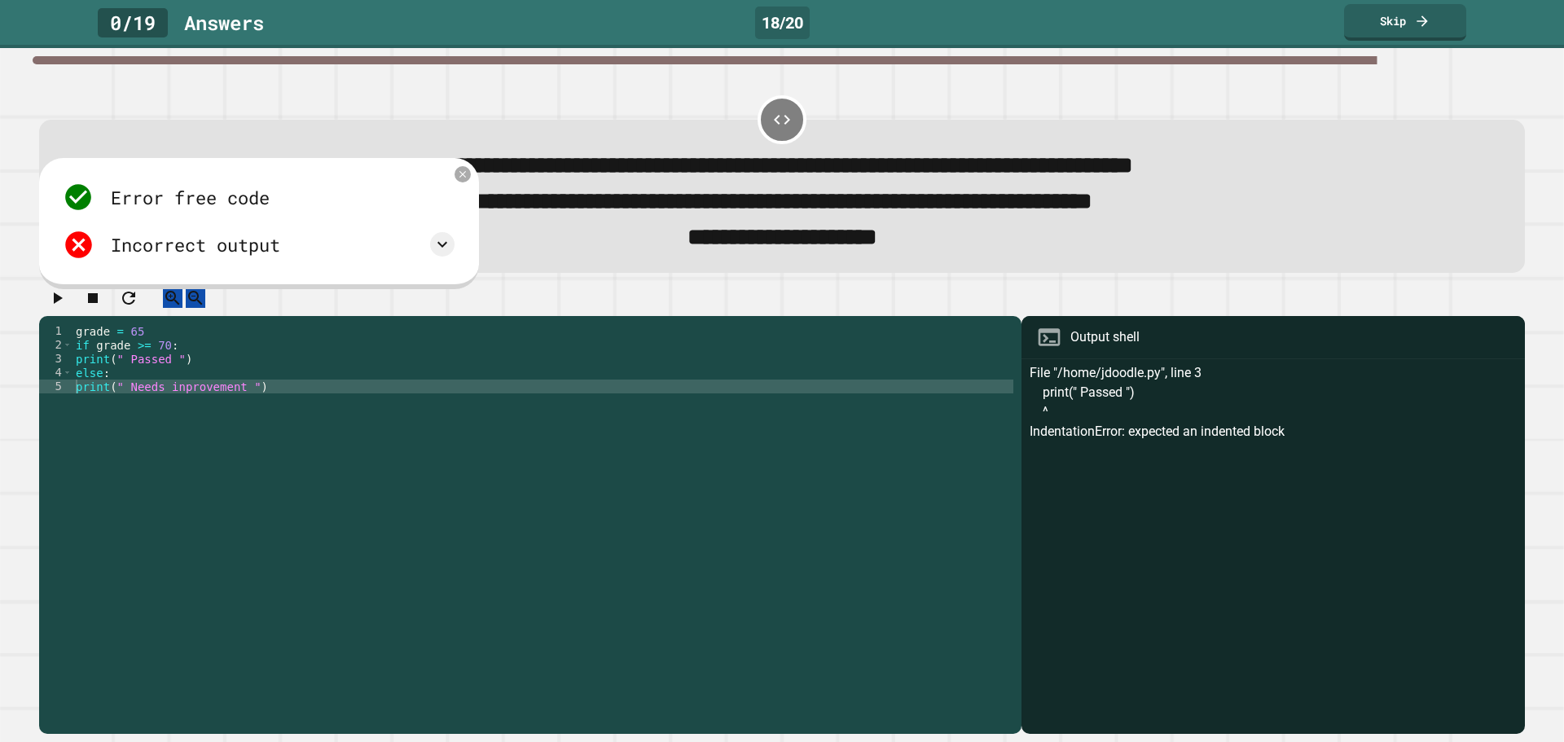
click at [79, 302] on div at bounding box center [782, 302] width 1486 height 29
click at [65, 308] on icon "button" at bounding box center [57, 298] width 20 height 20
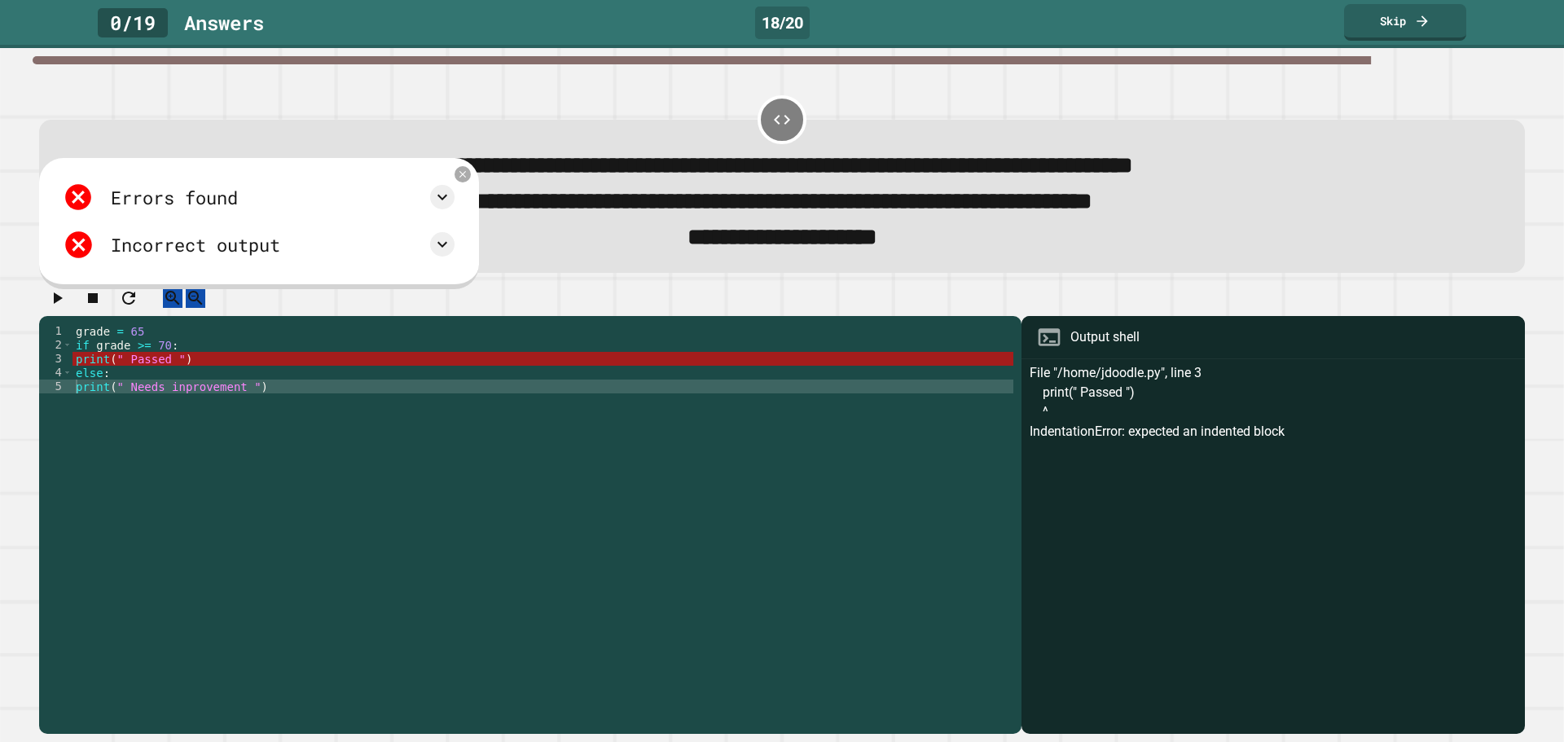
click at [88, 314] on div at bounding box center [782, 302] width 1486 height 29
click at [452, 203] on icon at bounding box center [443, 197] width 20 height 20
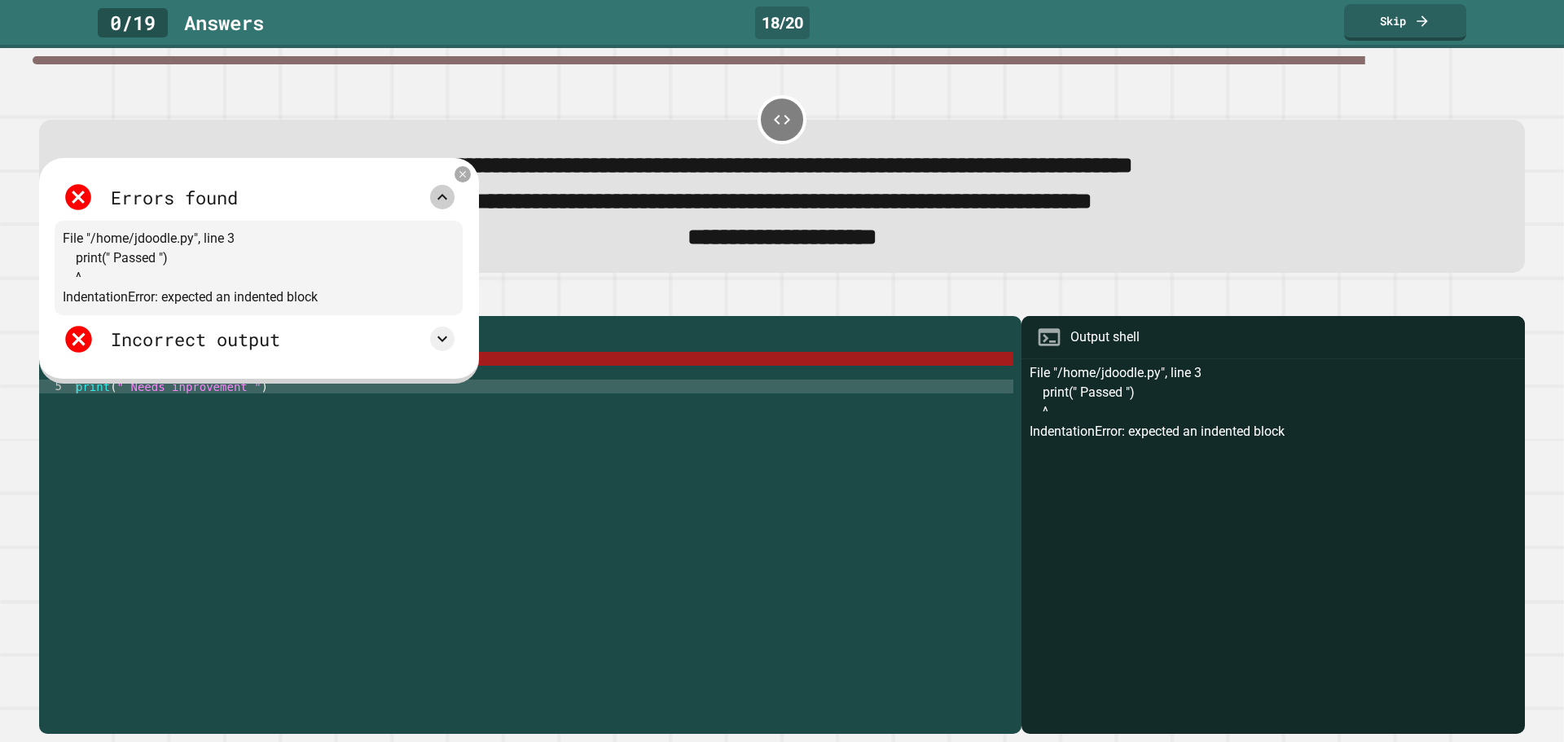
click at [447, 200] on icon at bounding box center [442, 197] width 10 height 6
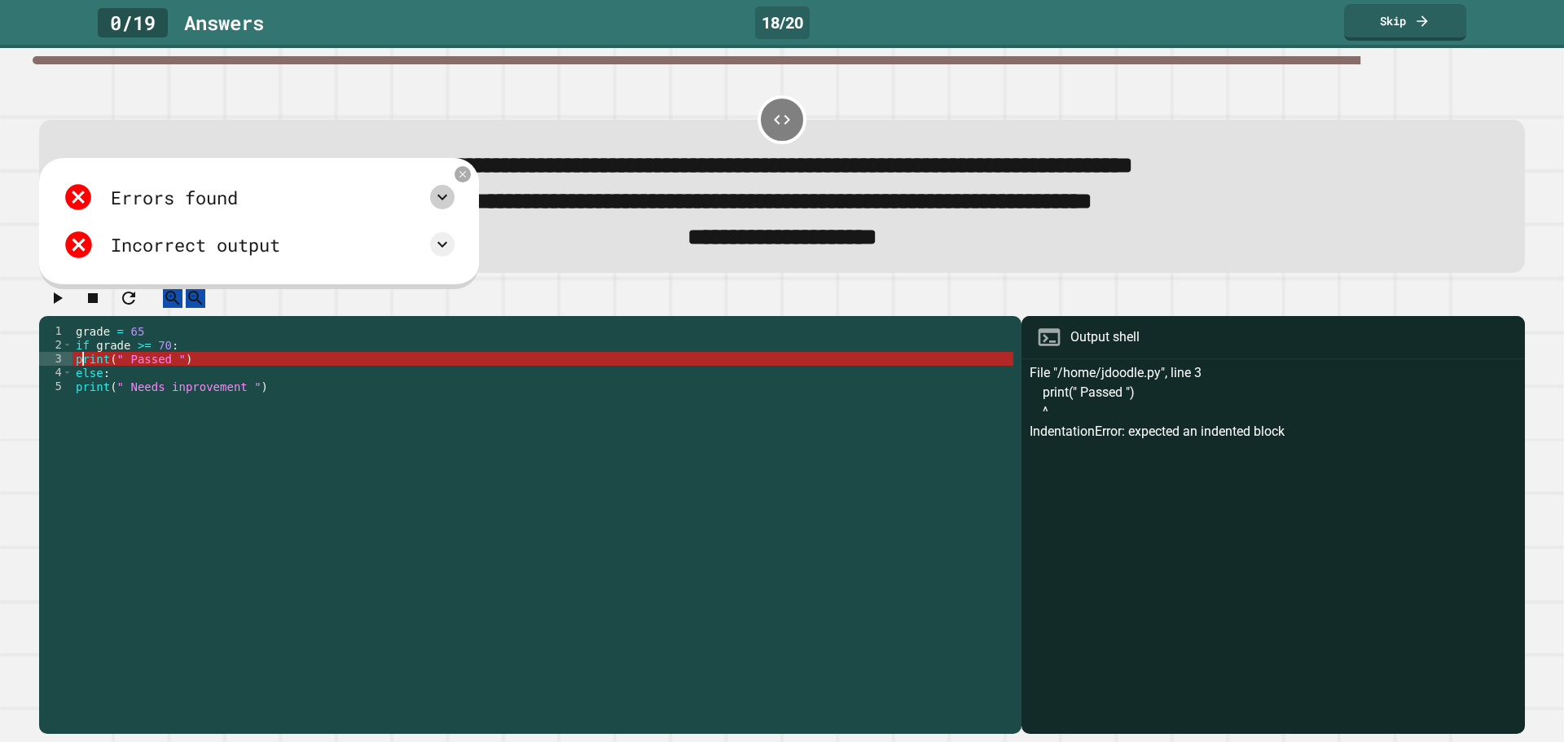
click at [83, 379] on div "grade = 65 if grade >= 70 : print ( " Passed " ) else : print ( " Needs inprove…" at bounding box center [543, 511] width 941 height 374
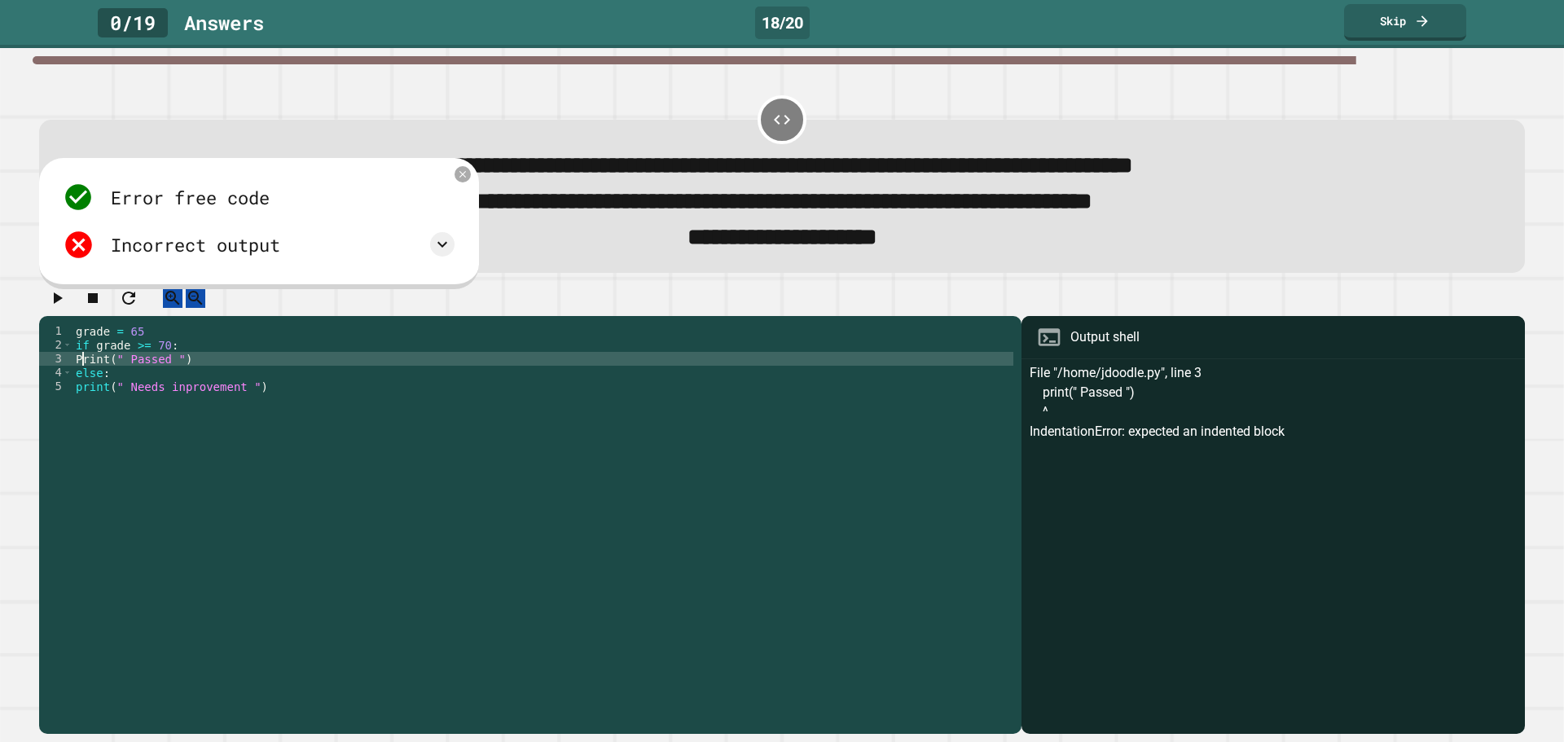
scroll to position [0, 1]
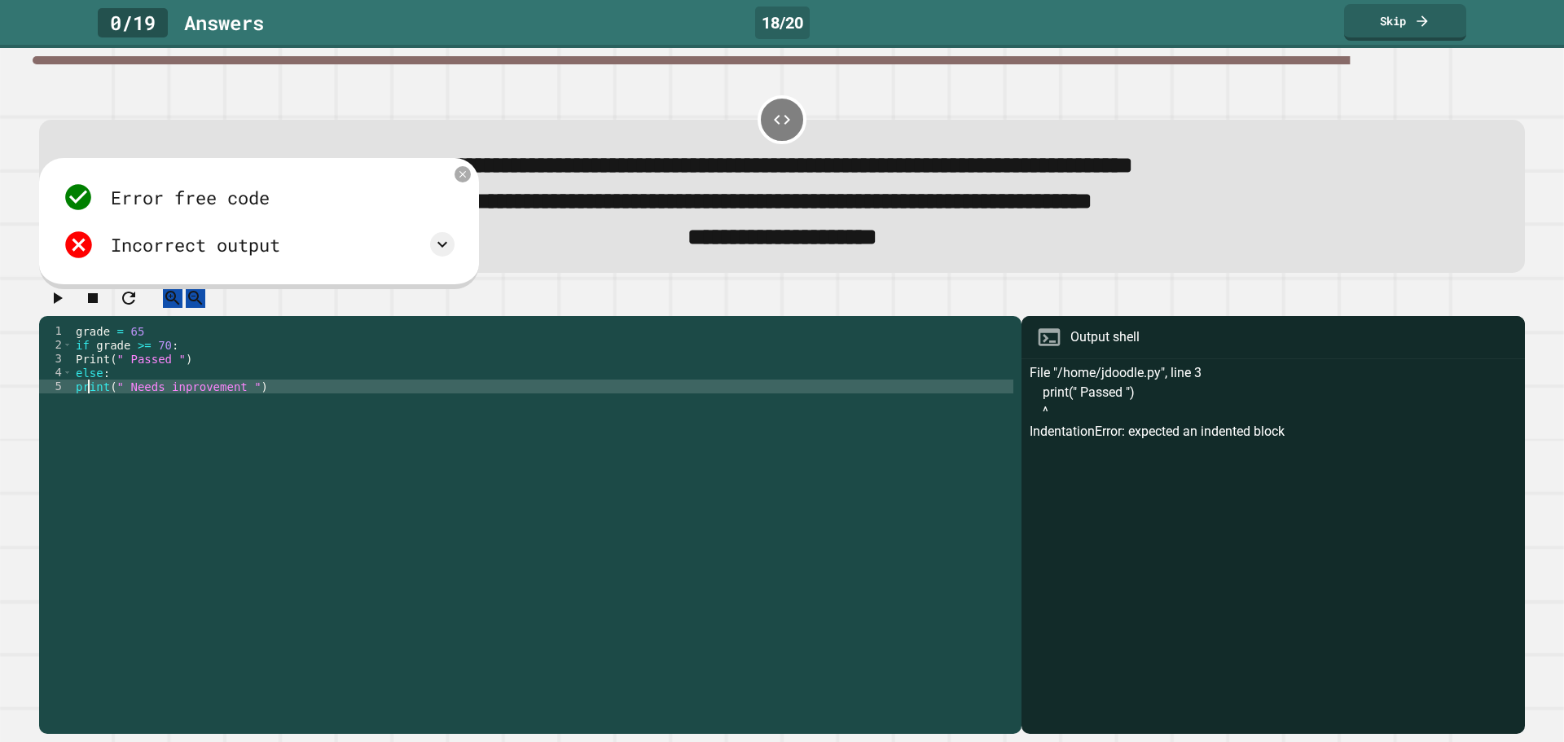
click at [86, 407] on div "grade = 65 if grade >= 70 : Print ( " Passed " ) else : print ( " Needs inprove…" at bounding box center [543, 511] width 941 height 374
click at [81, 409] on div "grade = 65 if grade >= 70 : Print ( " Passed " ) else : print ( " Needs inprove…" at bounding box center [543, 511] width 941 height 374
click at [452, 249] on icon at bounding box center [443, 245] width 20 height 20
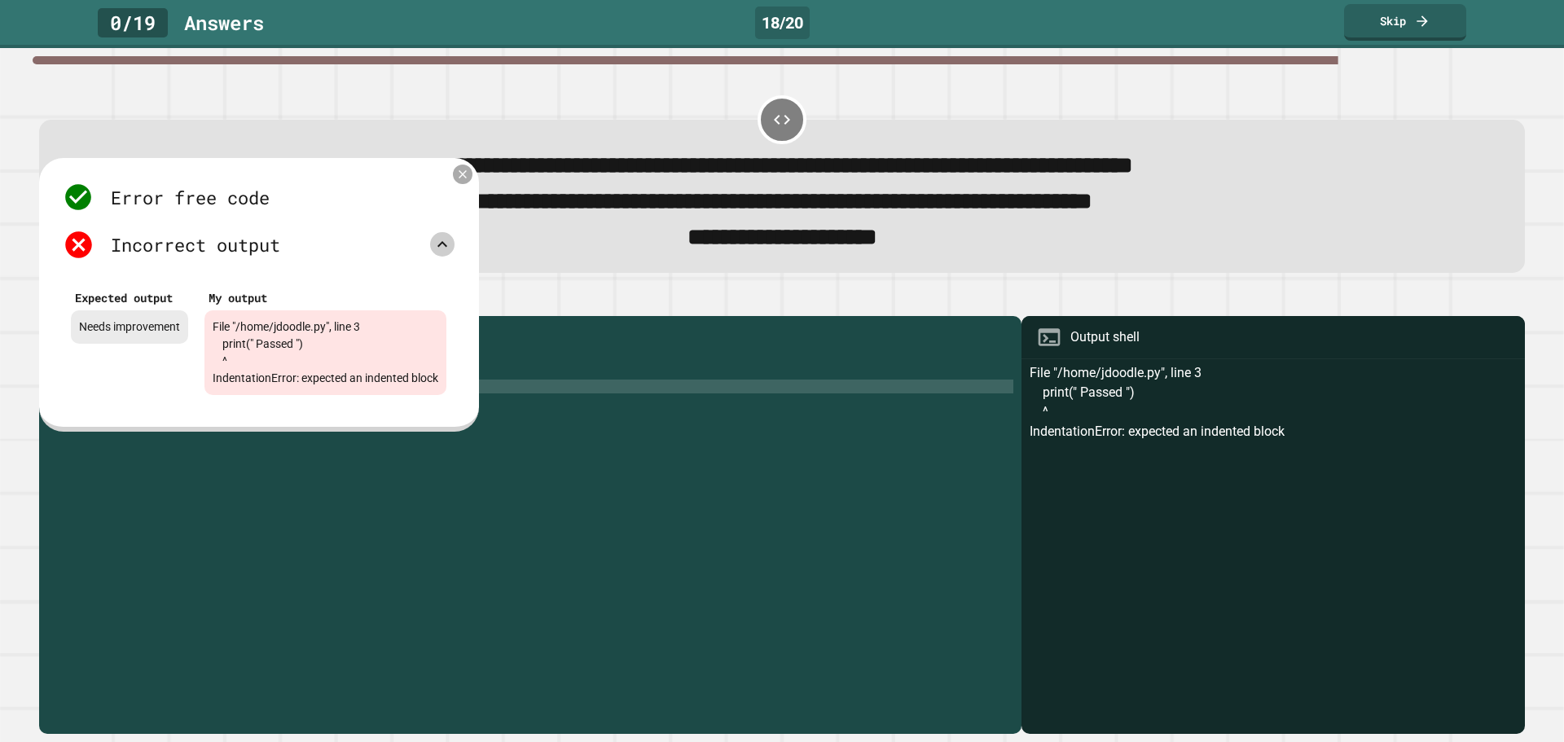
click at [470, 181] on icon at bounding box center [463, 174] width 14 height 14
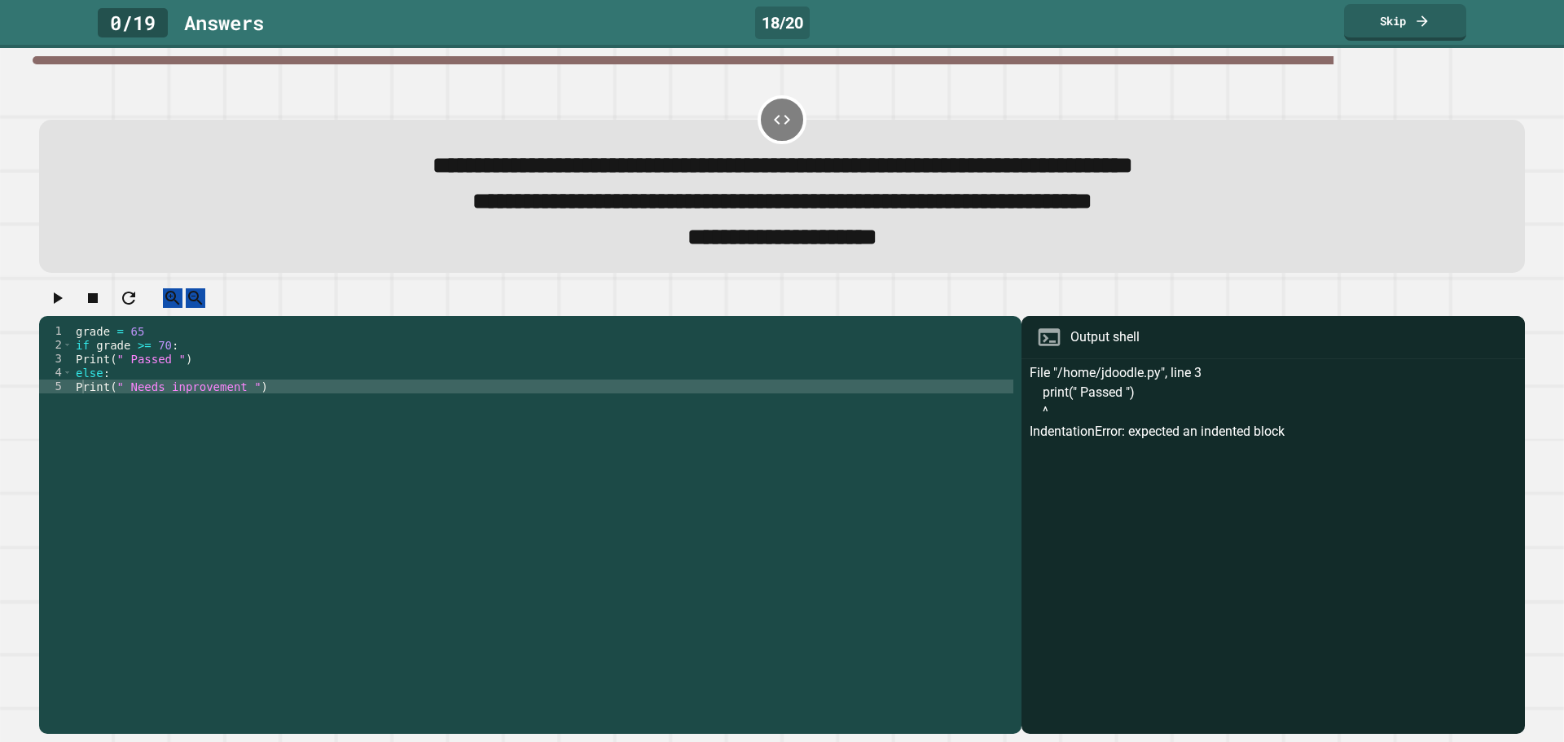
click at [67, 308] on icon "button" at bounding box center [57, 298] width 20 height 20
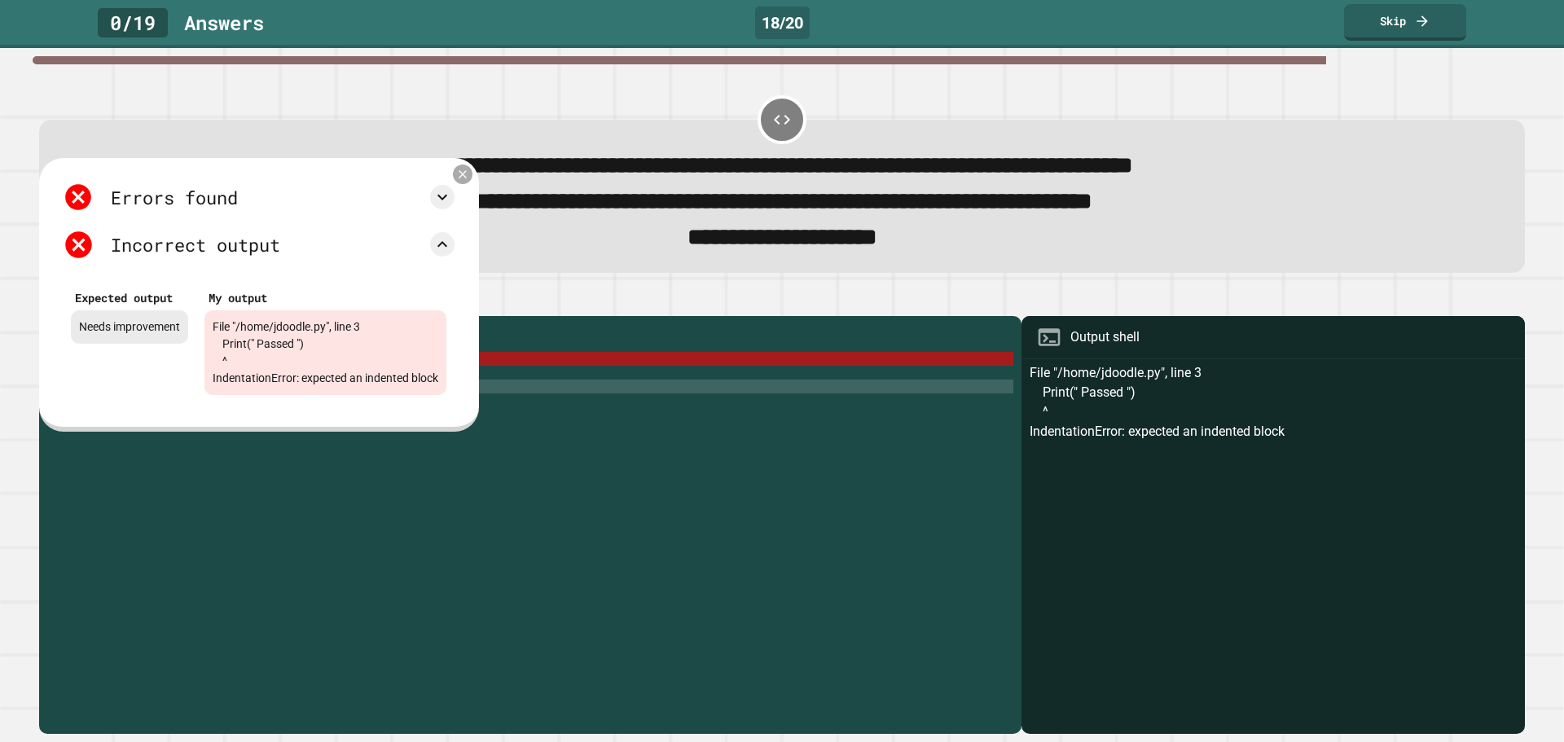
click at [470, 181] on icon at bounding box center [463, 174] width 14 height 14
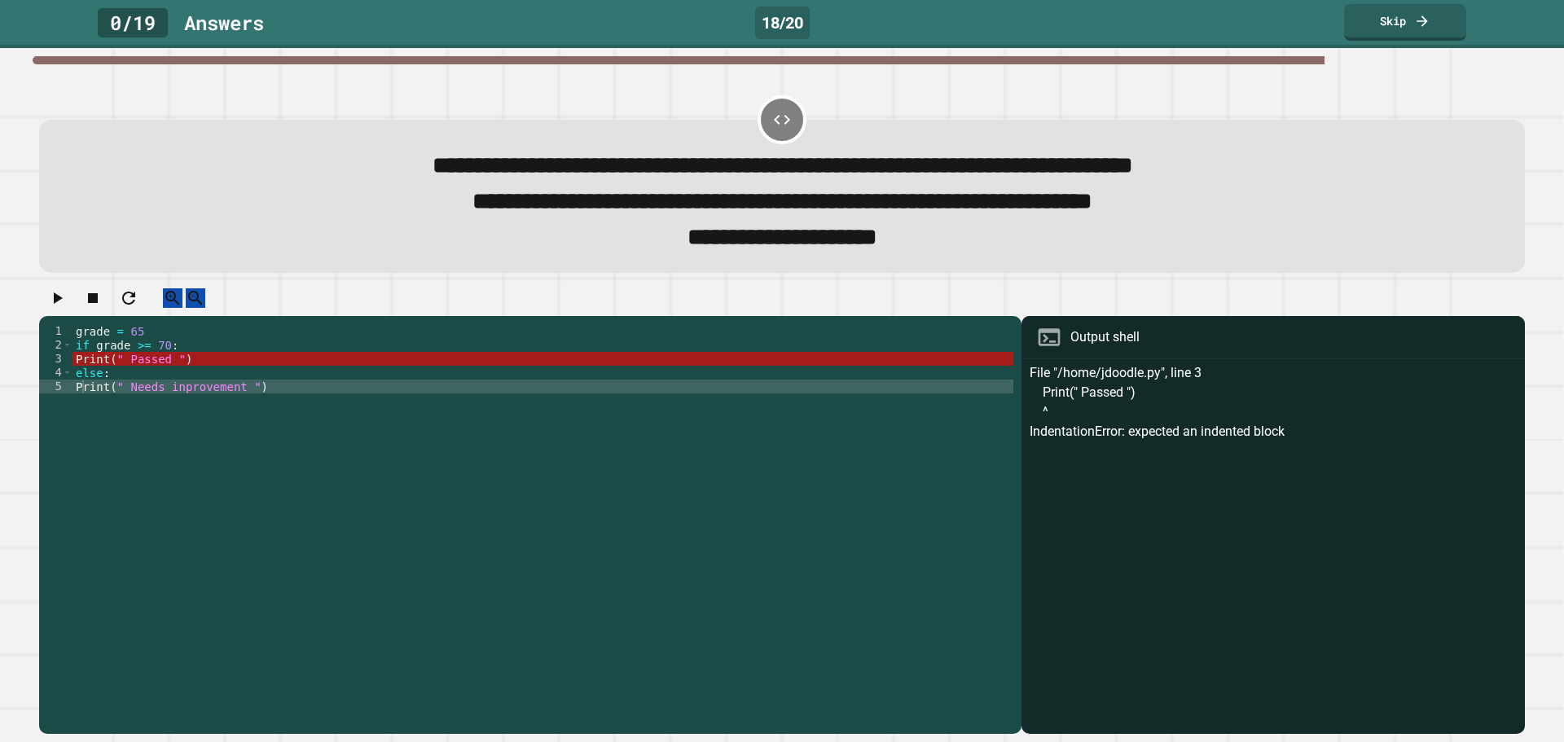
click at [76, 410] on div "grade = 65 if grade >= 70 : Print ( " Passed " ) else : Print ( " Needs inprove…" at bounding box center [543, 511] width 941 height 374
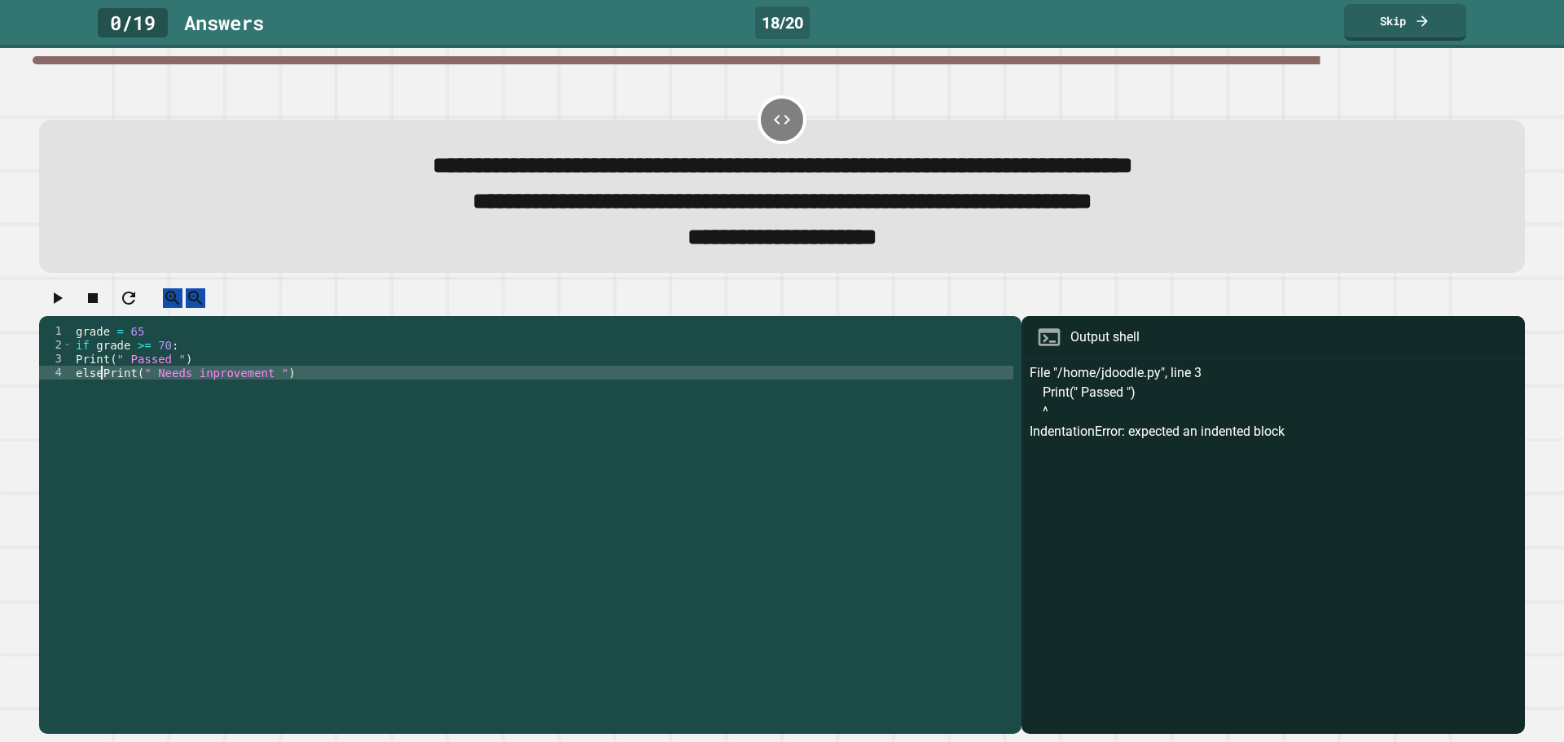
scroll to position [0, 2]
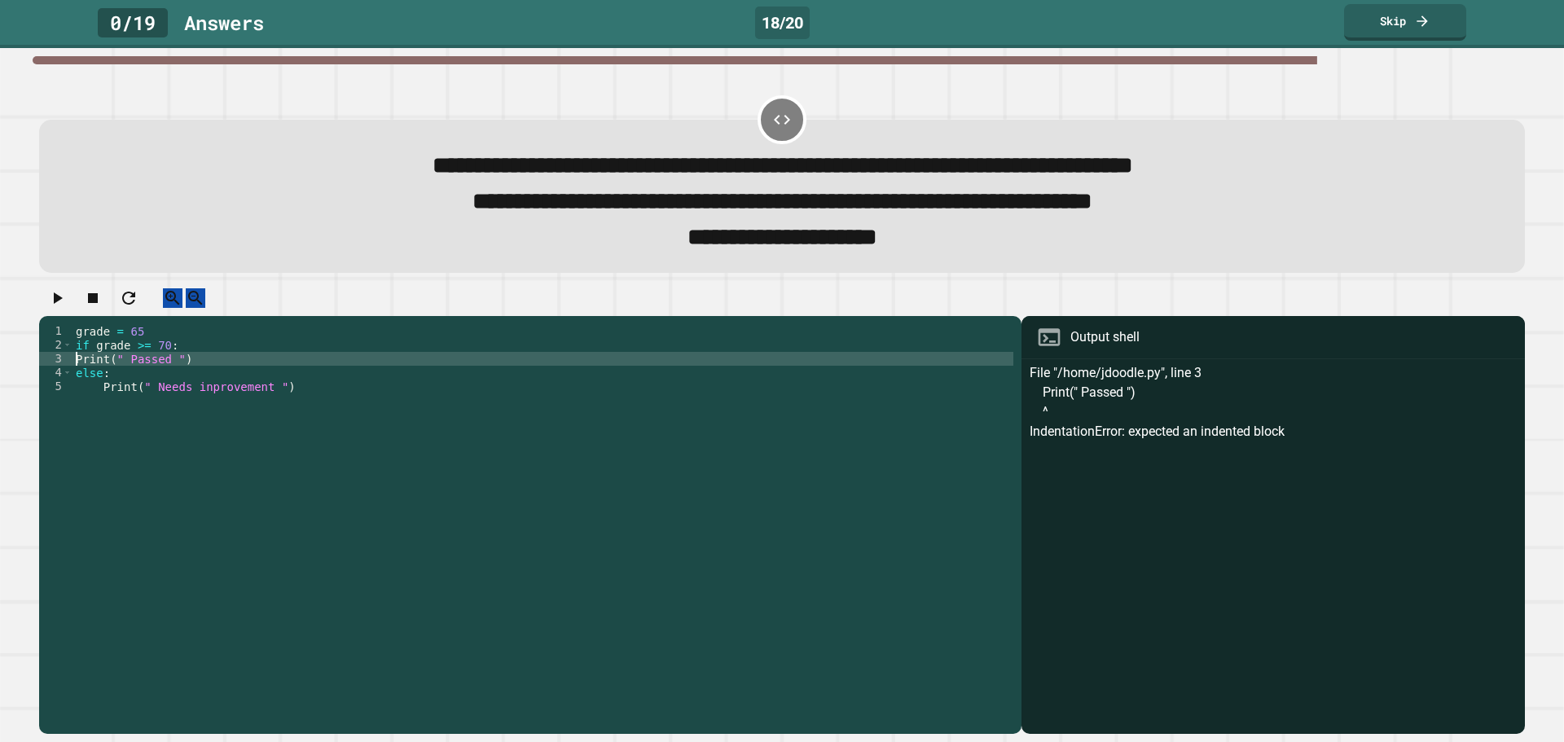
click at [74, 382] on div "grade = 65 if grade >= 70 : Print ( " Passed " ) else : Print ( " Needs inprove…" at bounding box center [543, 511] width 941 height 374
type textarea "**********"
click at [65, 308] on icon "button" at bounding box center [57, 298] width 20 height 20
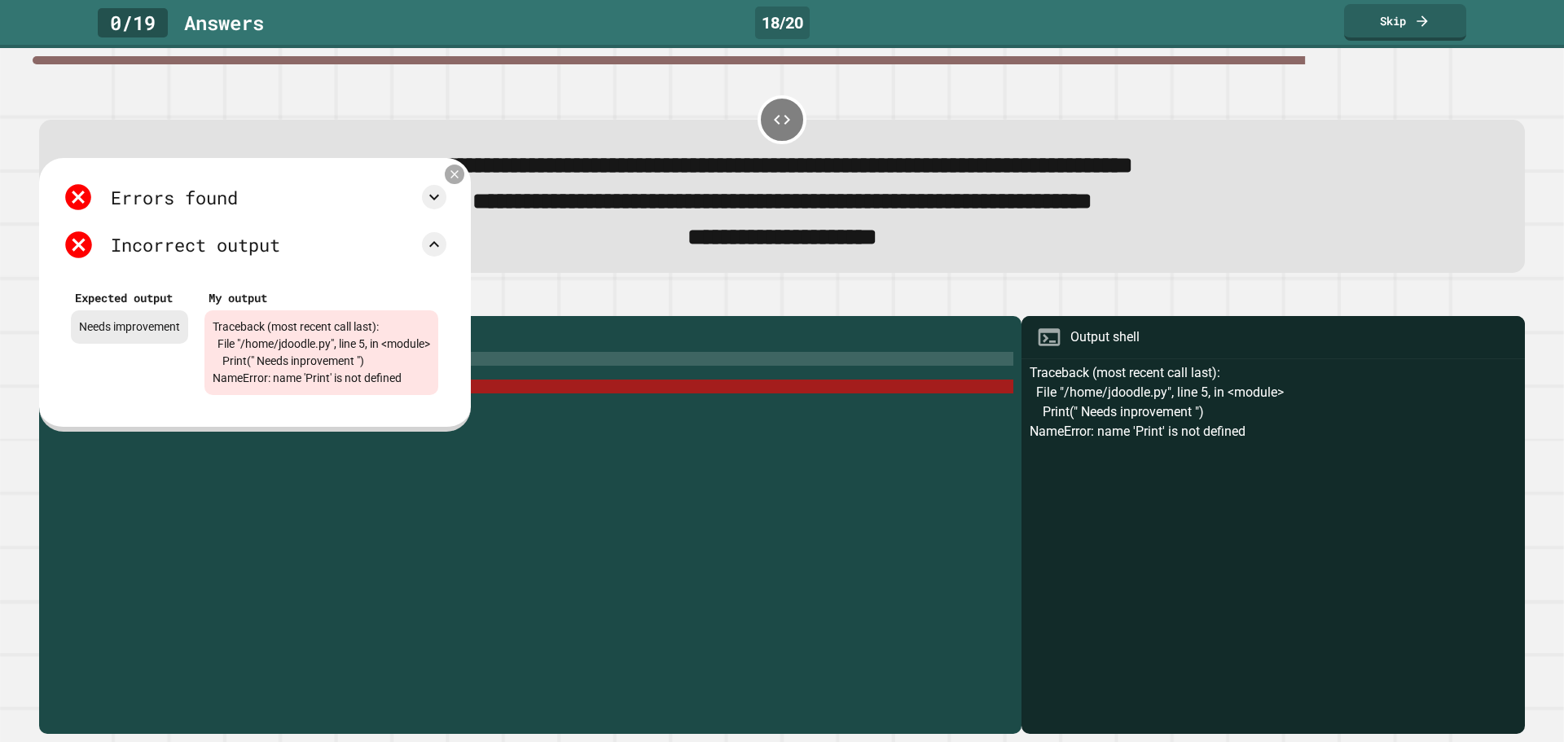
click at [471, 171] on div "Errors found Traceback (most recent call last): File "/home/jdoodle.py", line 5…" at bounding box center [255, 295] width 432 height 274
click at [462, 181] on icon at bounding box center [455, 174] width 14 height 14
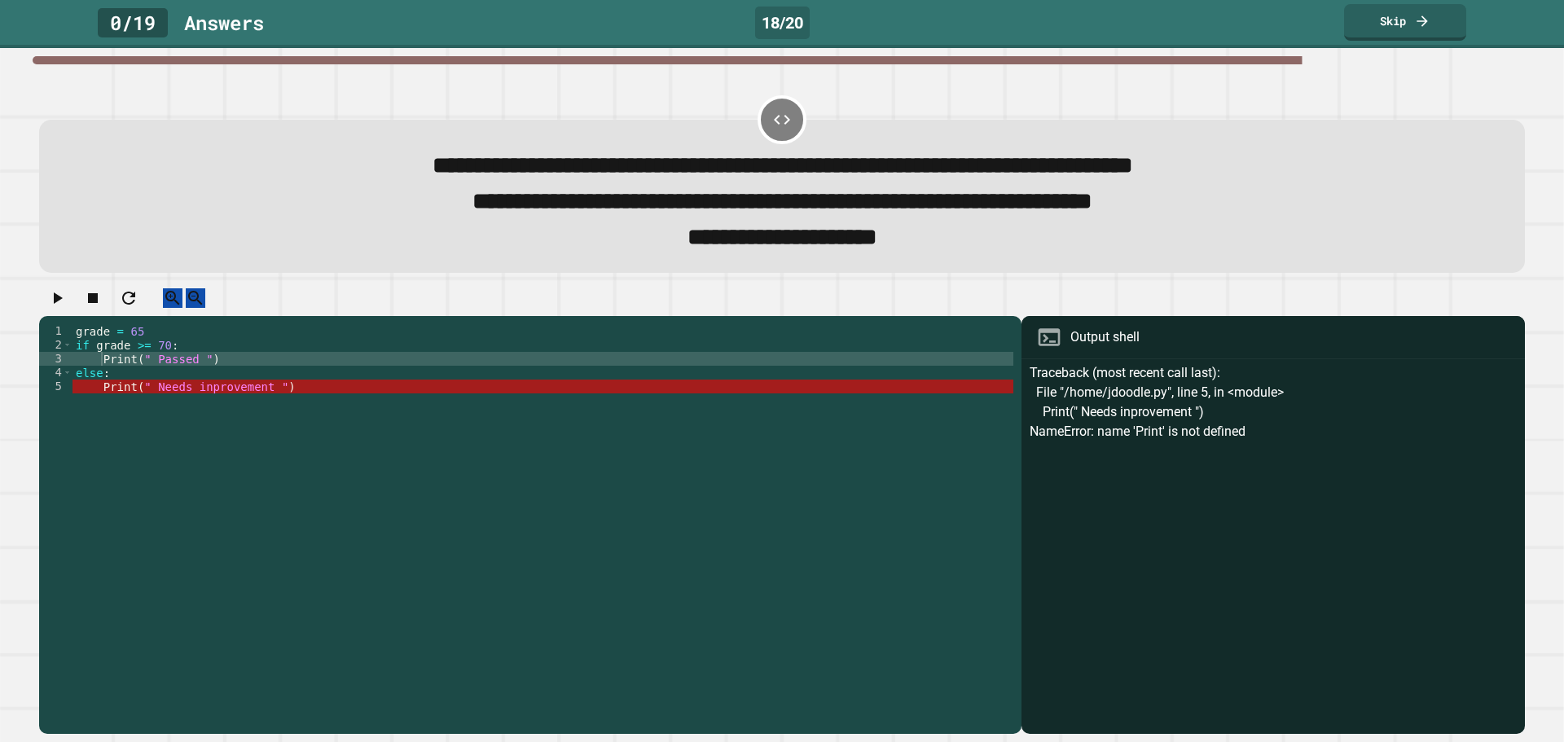
click at [772, 116] on icon at bounding box center [782, 120] width 20 height 20
click at [1382, 20] on link "Skip" at bounding box center [1405, 21] width 118 height 38
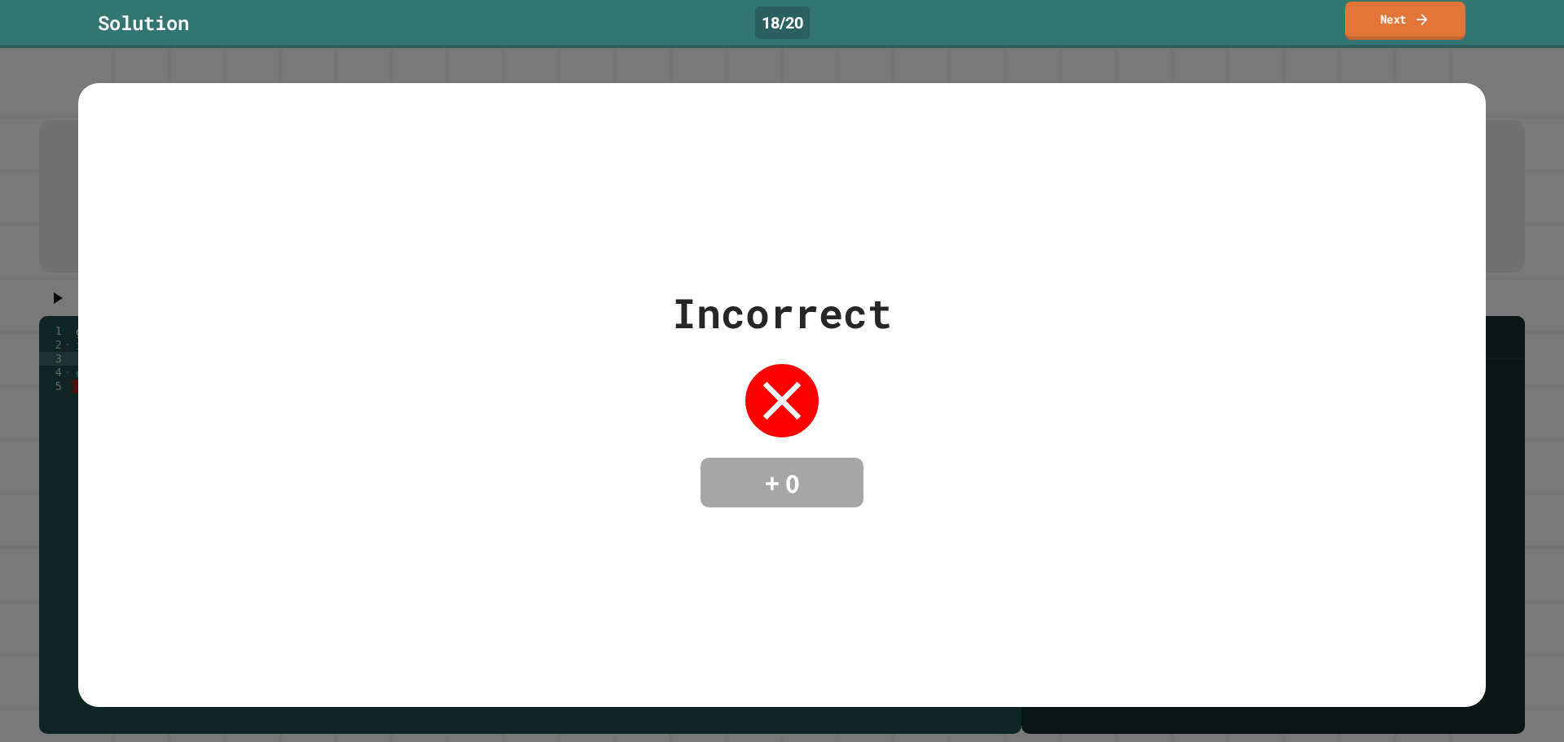
click at [1400, 19] on link "Next" at bounding box center [1405, 21] width 121 height 38
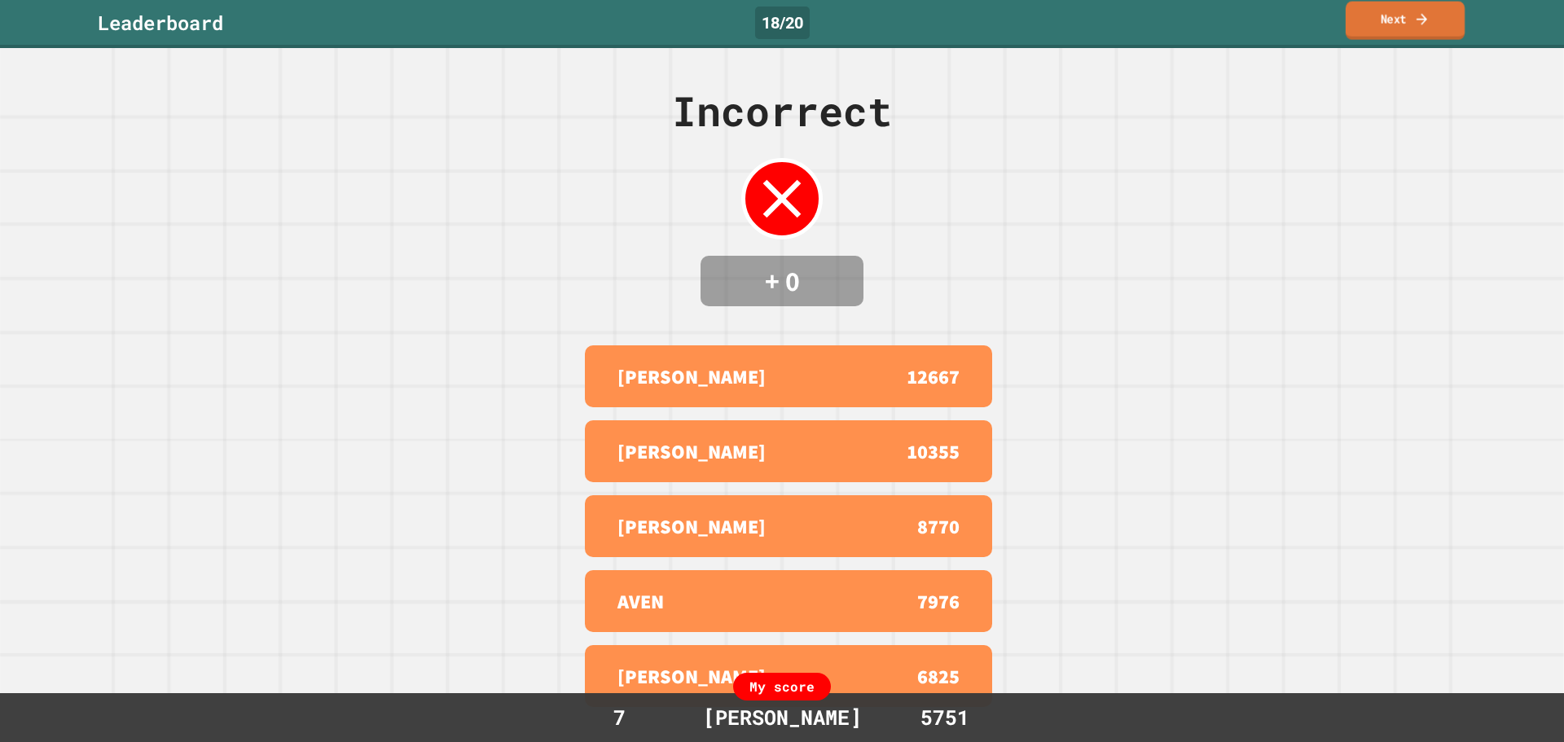
click at [1412, 28] on link "Next" at bounding box center [1405, 21] width 119 height 38
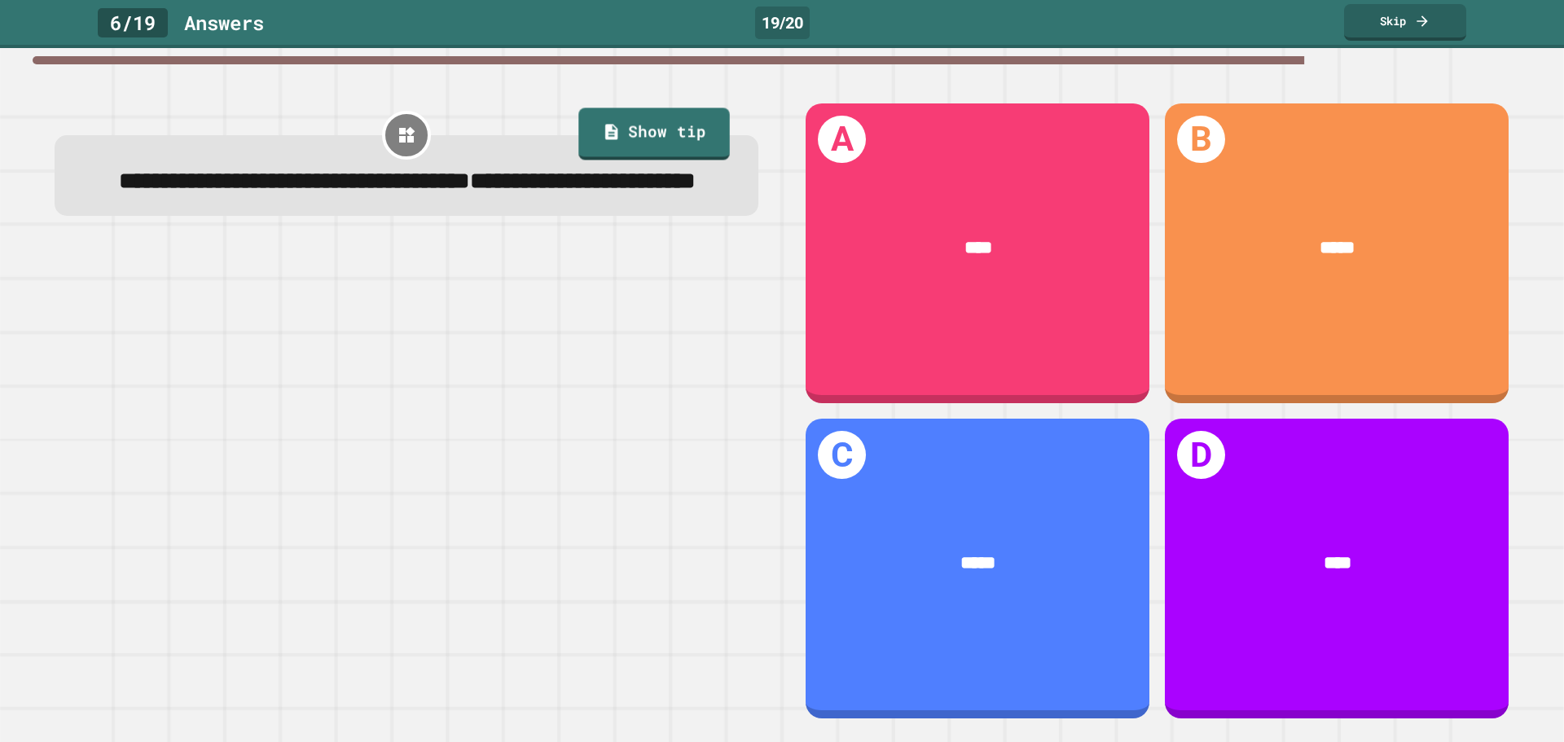
click at [398, 124] on div at bounding box center [406, 135] width 49 height 49
click at [660, 120] on link "Show tip" at bounding box center [654, 132] width 147 height 55
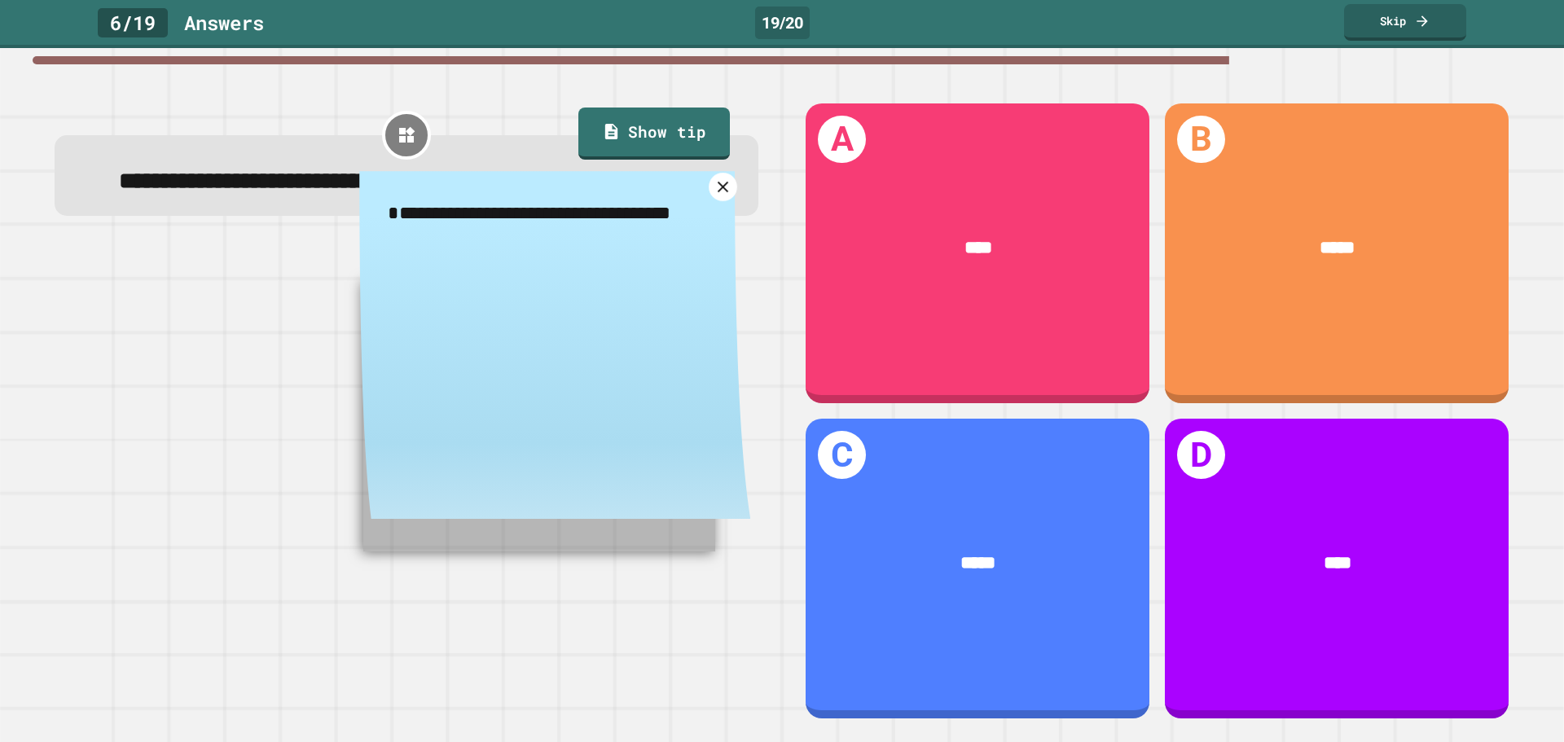
click at [714, 196] on icon at bounding box center [723, 187] width 19 height 19
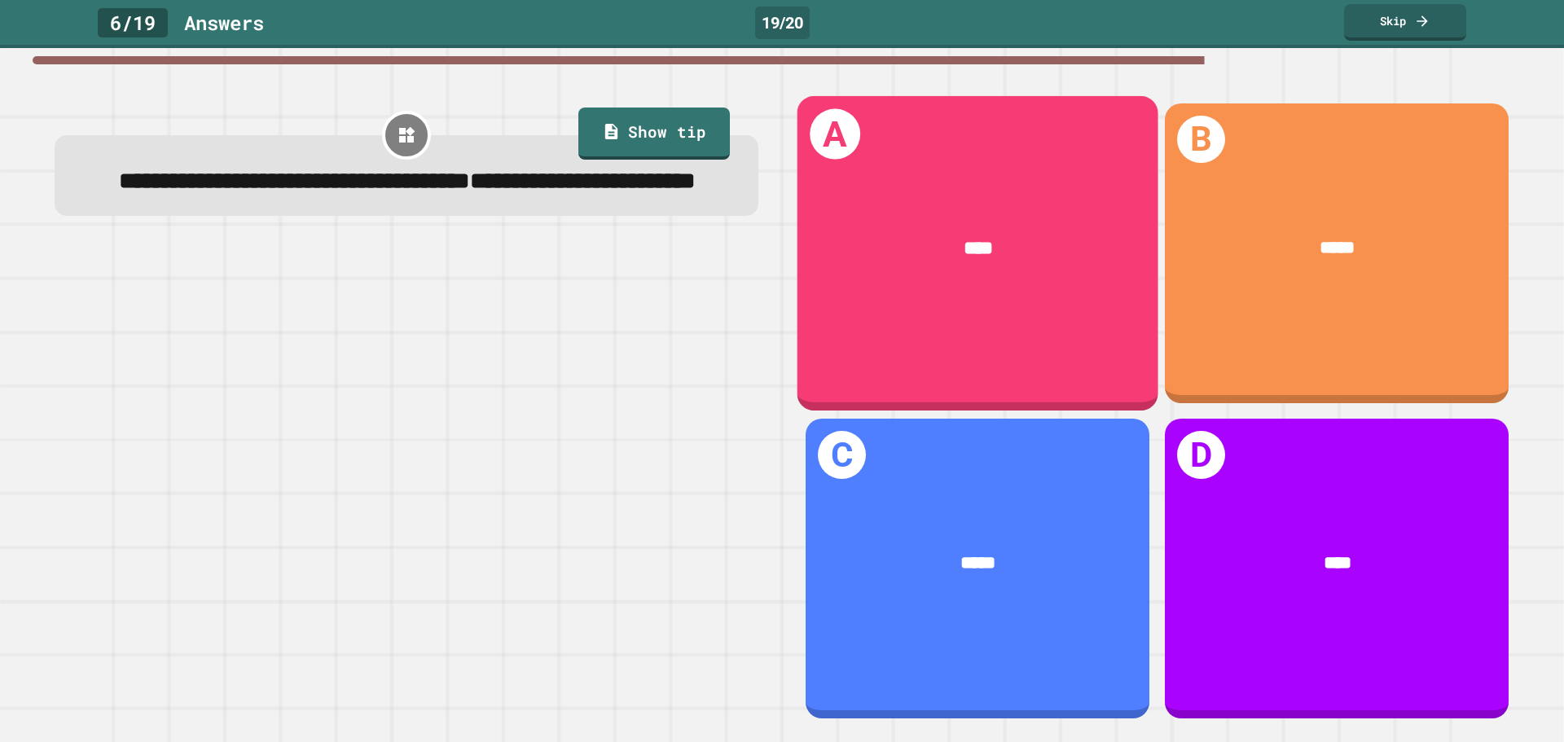
click at [1001, 234] on div "****" at bounding box center [978, 248] width 284 height 29
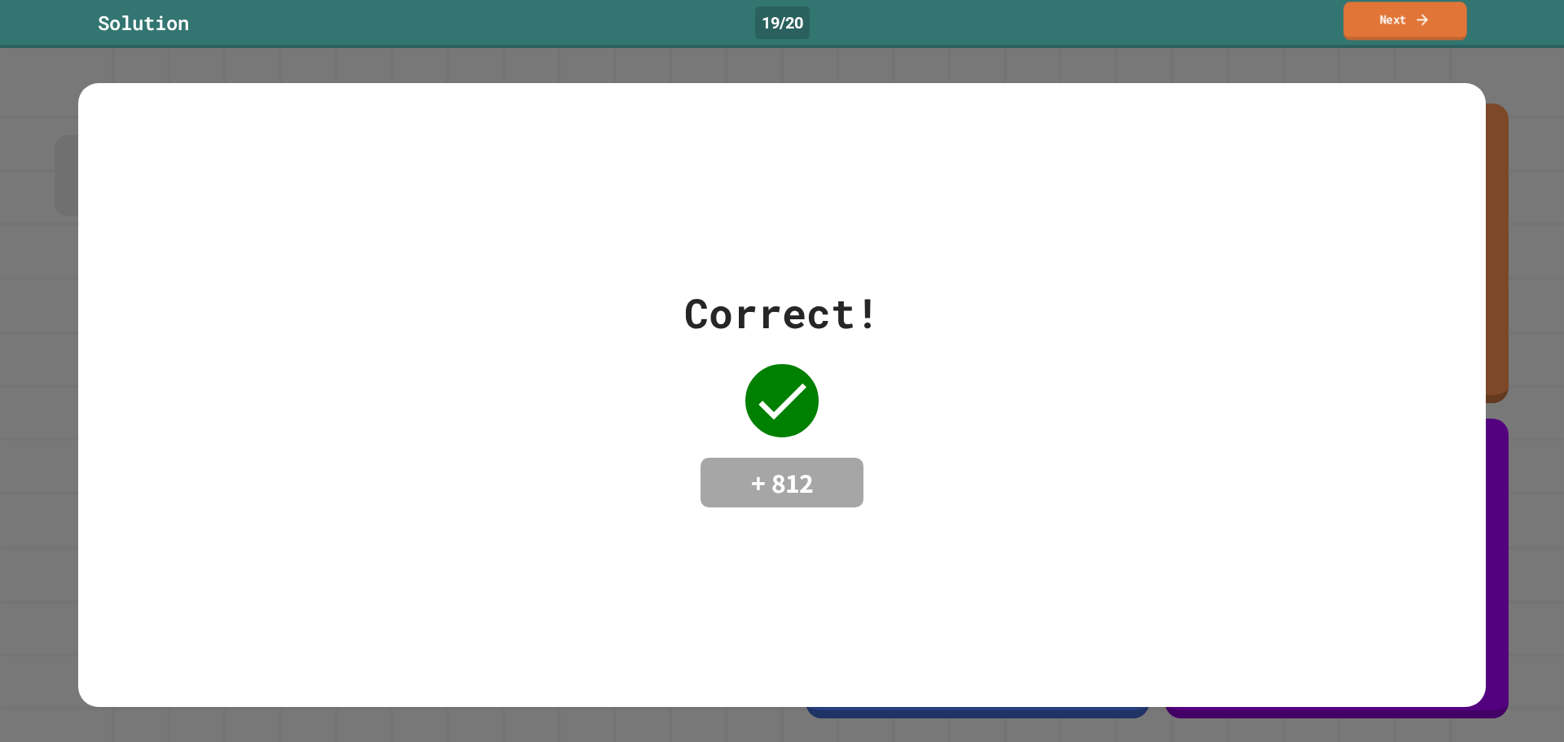
click at [1434, 24] on link "Next" at bounding box center [1404, 21] width 123 height 38
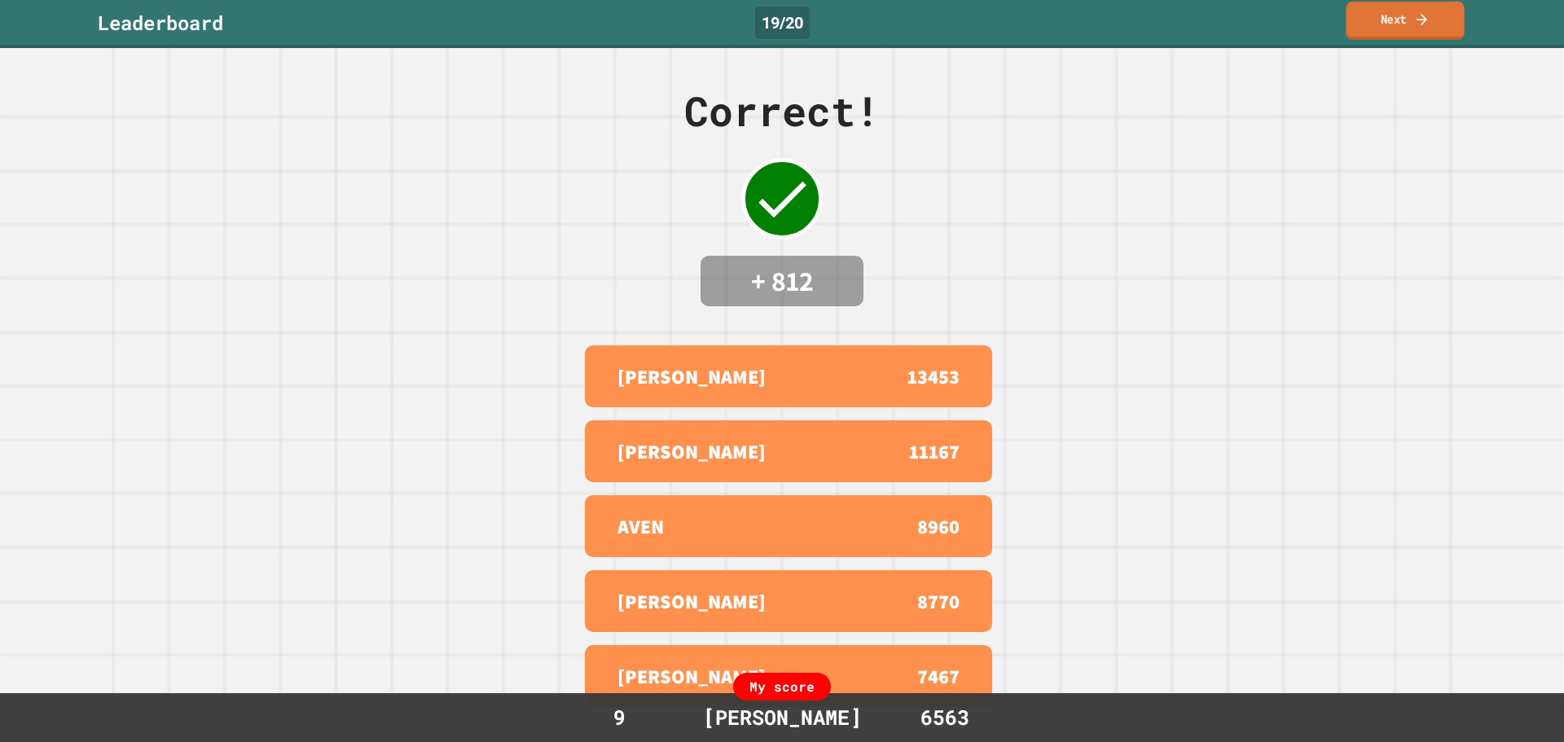
click at [1423, 16] on icon at bounding box center [1421, 19] width 15 height 17
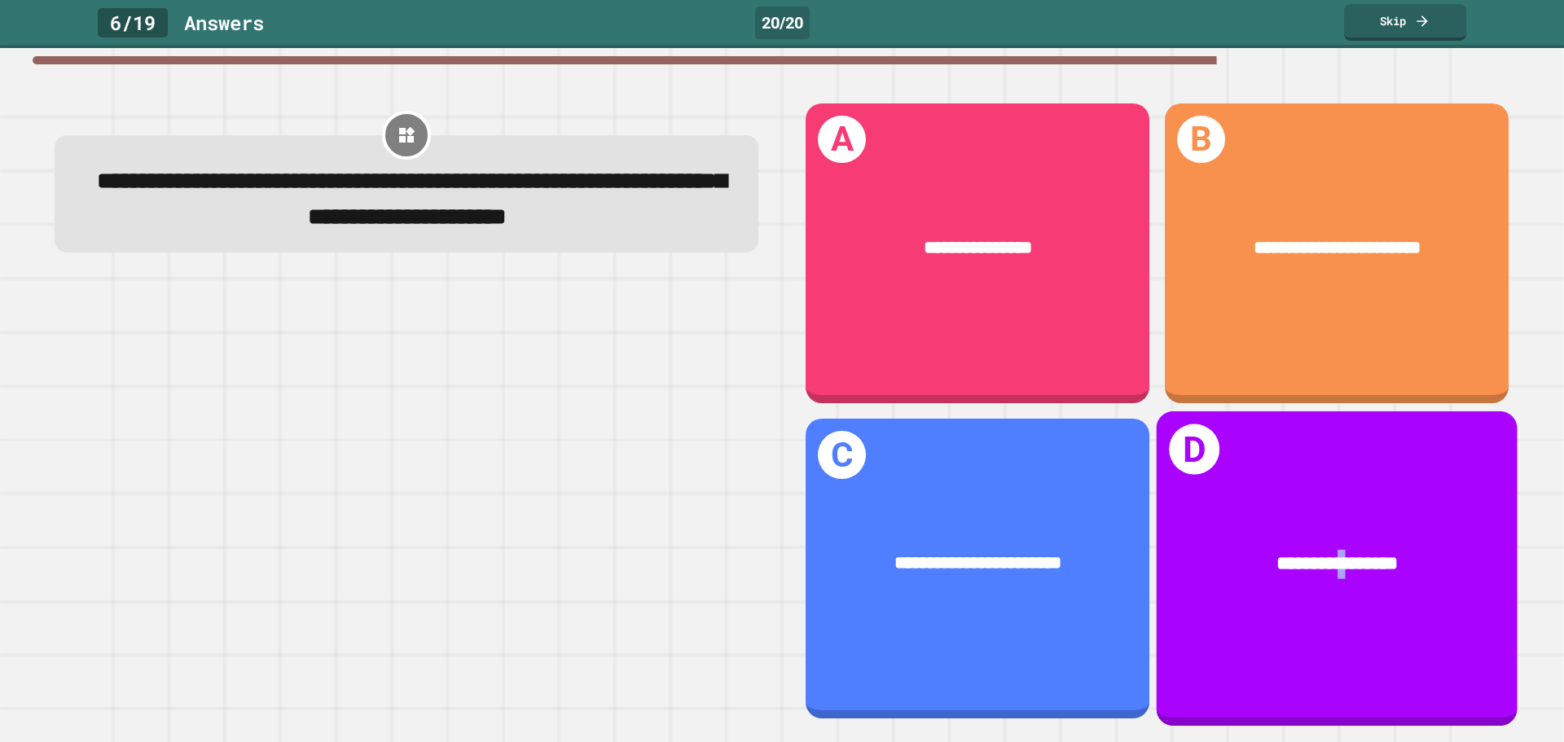
click at [1312, 461] on div "**********" at bounding box center [1337, 568] width 361 height 314
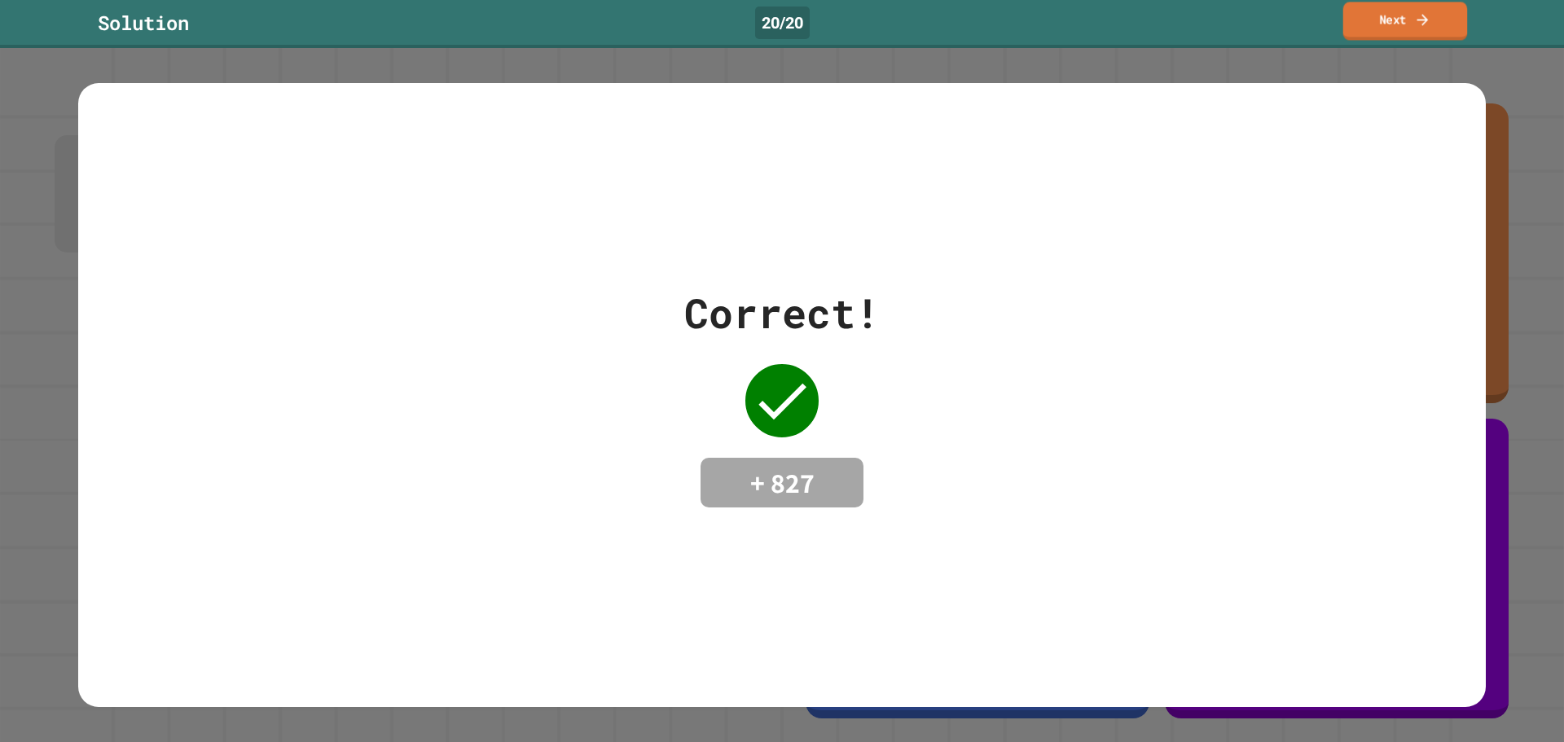
click at [1396, 17] on link "Next" at bounding box center [1405, 21] width 125 height 38
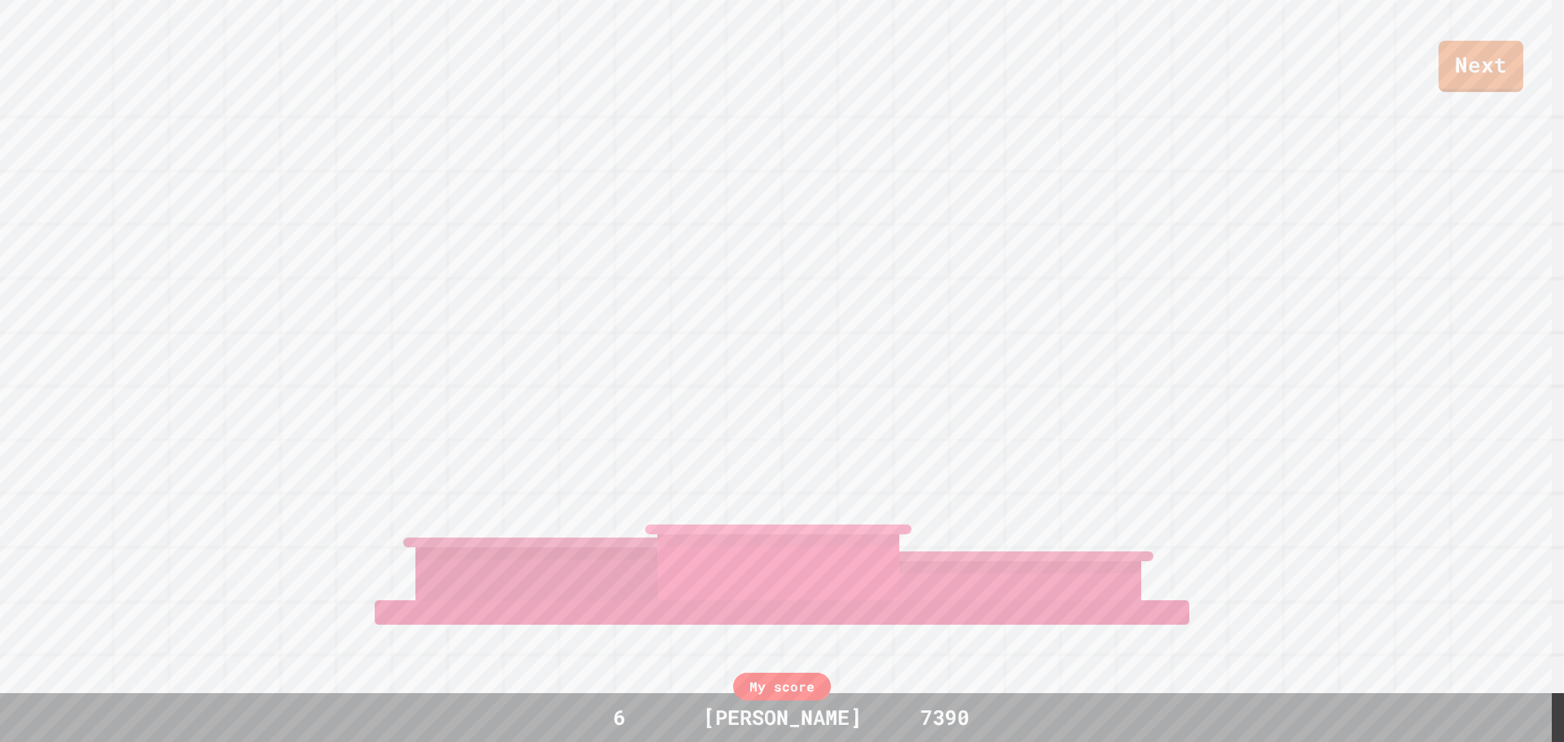
click at [964, 575] on div at bounding box center [1020, 580] width 242 height 39
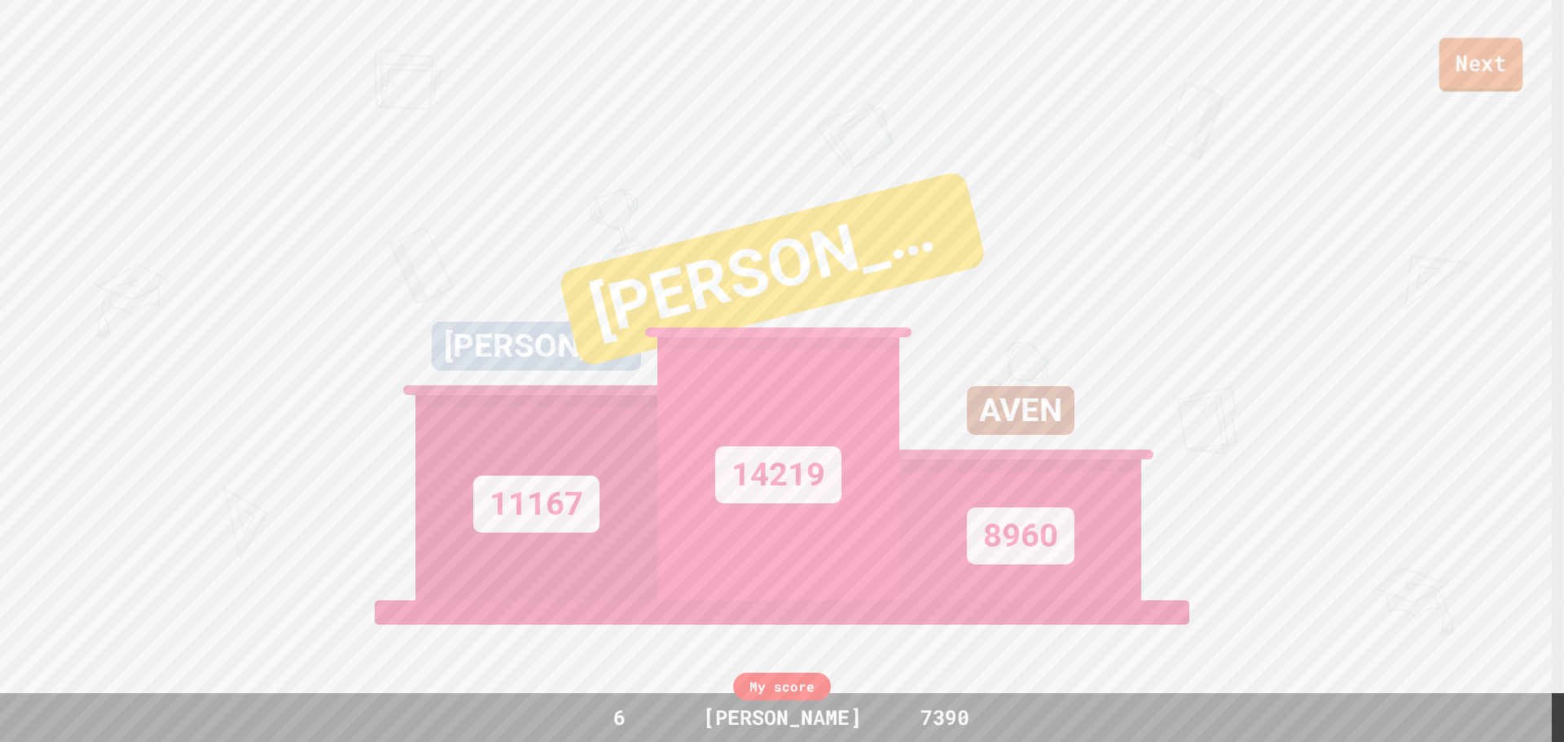
click at [1509, 74] on link "Next" at bounding box center [1482, 64] width 84 height 54
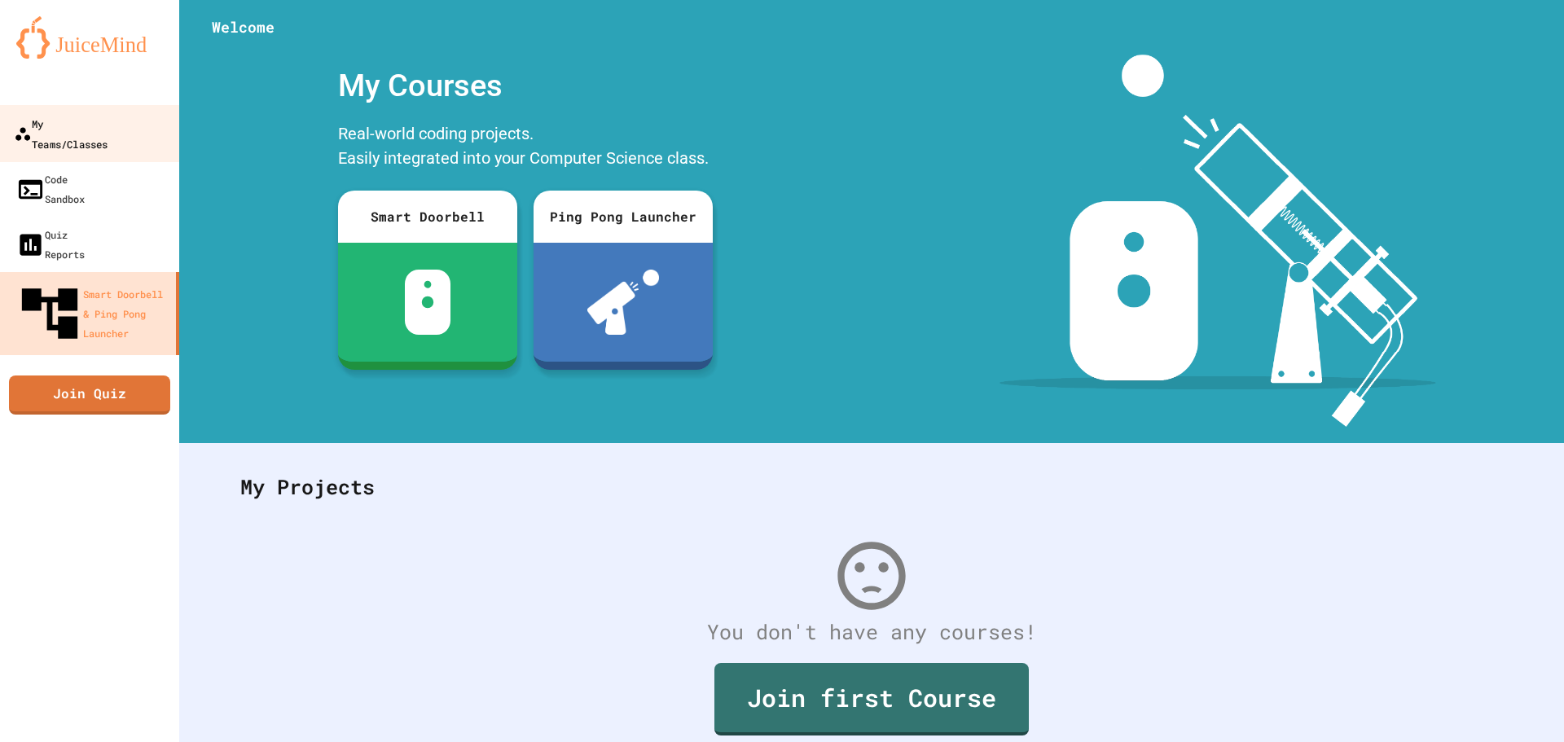
click at [21, 125] on icon at bounding box center [23, 134] width 18 height 18
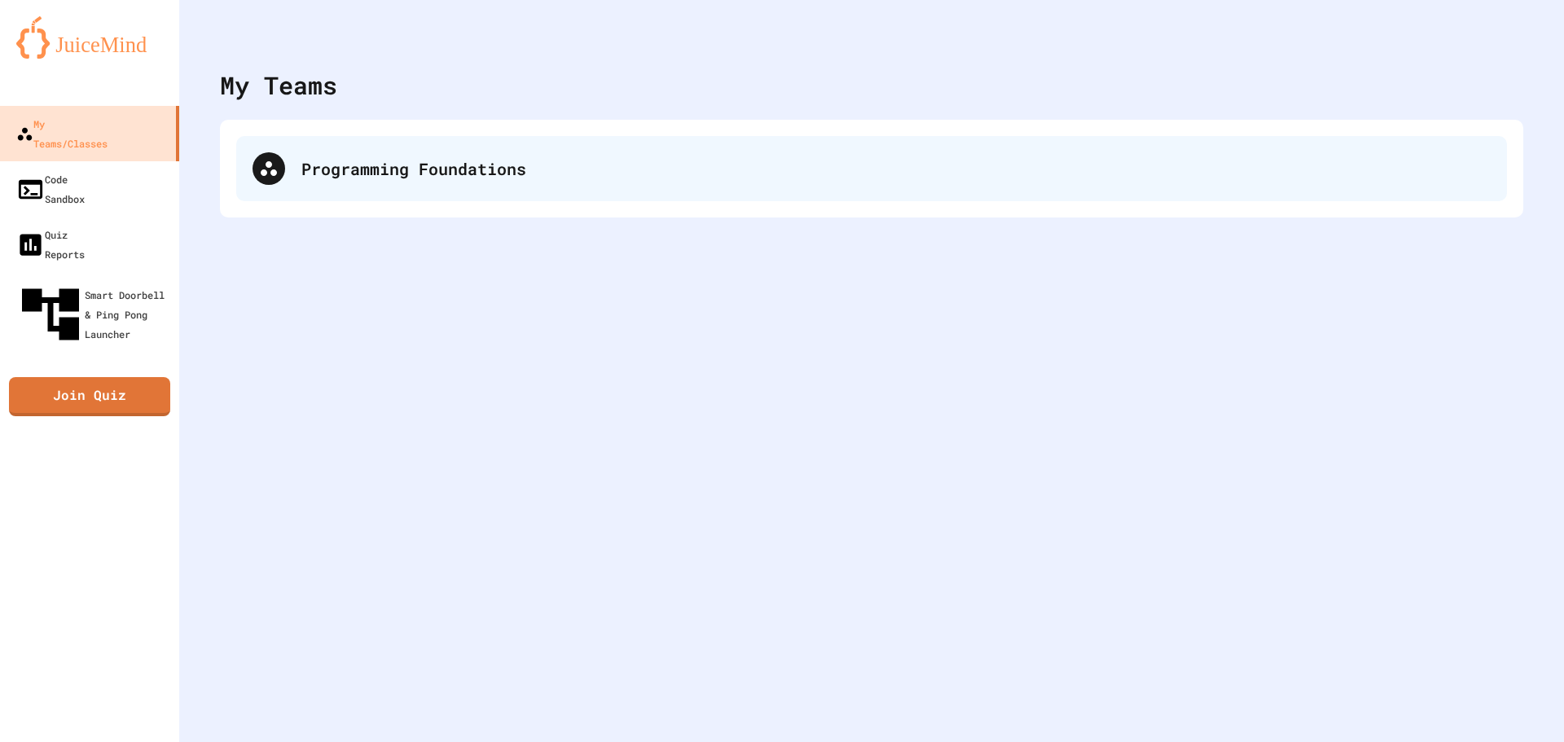
click at [285, 145] on div "Programming Foundations" at bounding box center [871, 168] width 1271 height 65
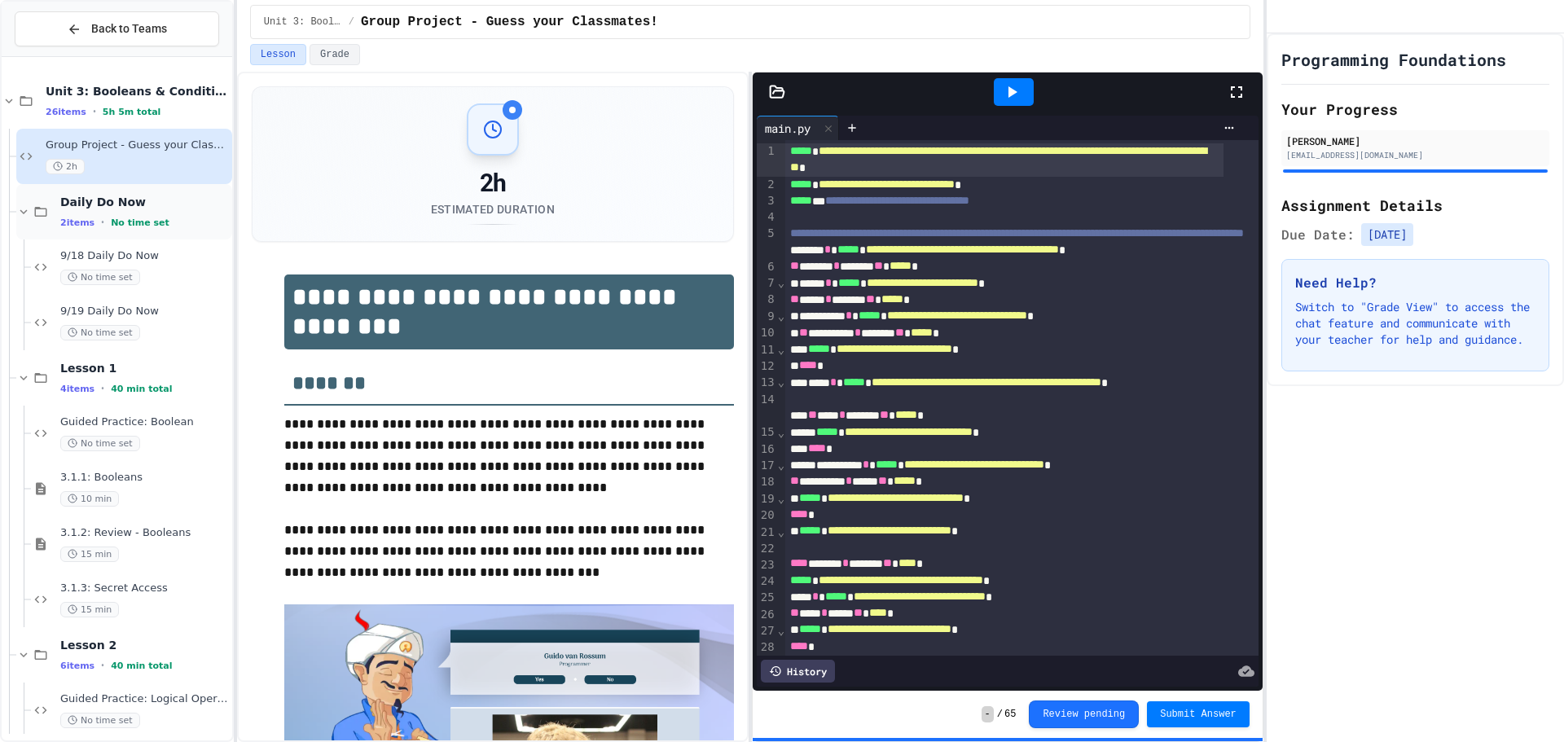
click at [138, 188] on div "Daily Do Now 2 items • No time set" at bounding box center [124, 211] width 216 height 55
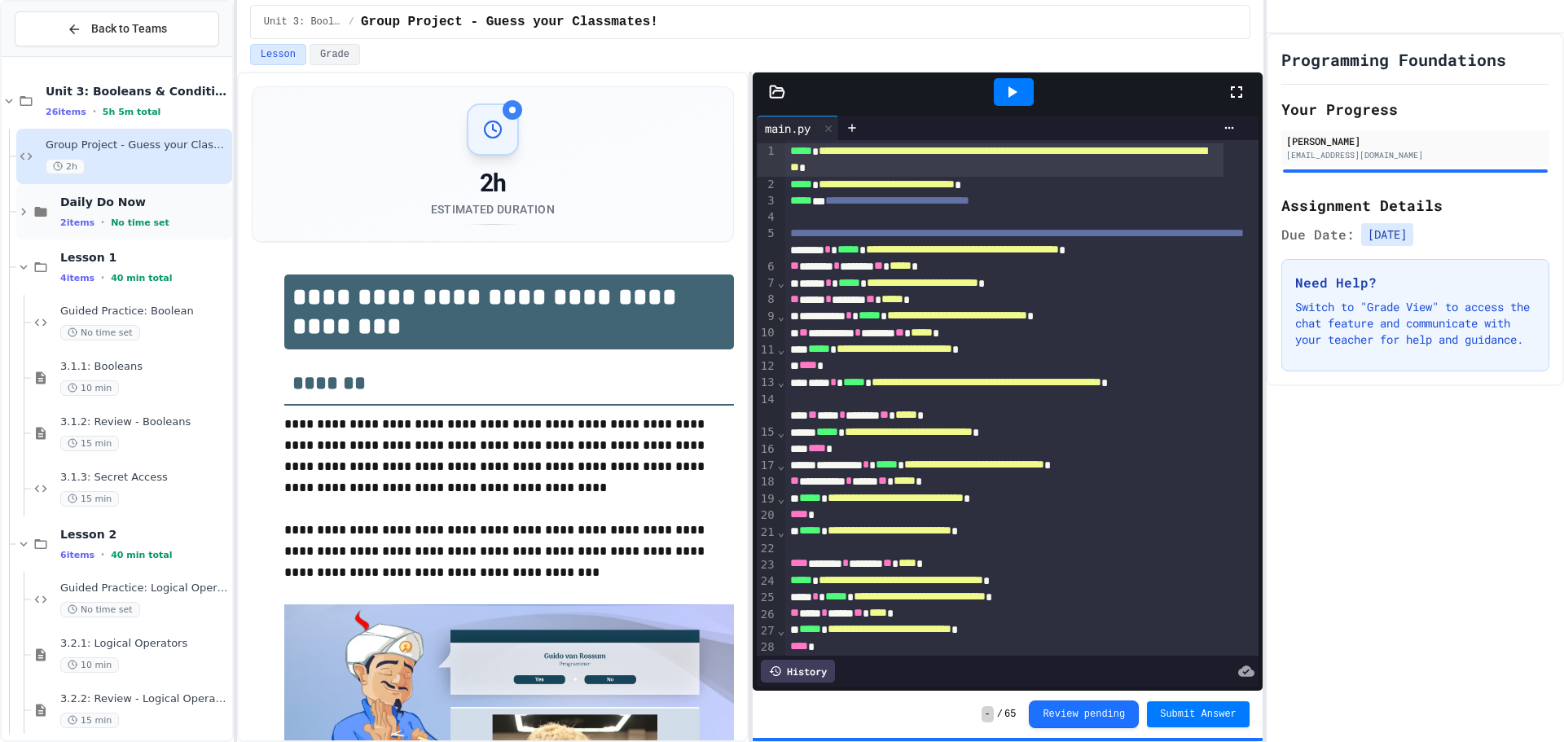
click at [141, 214] on div "Daily Do Now 2 items • No time set" at bounding box center [144, 212] width 169 height 34
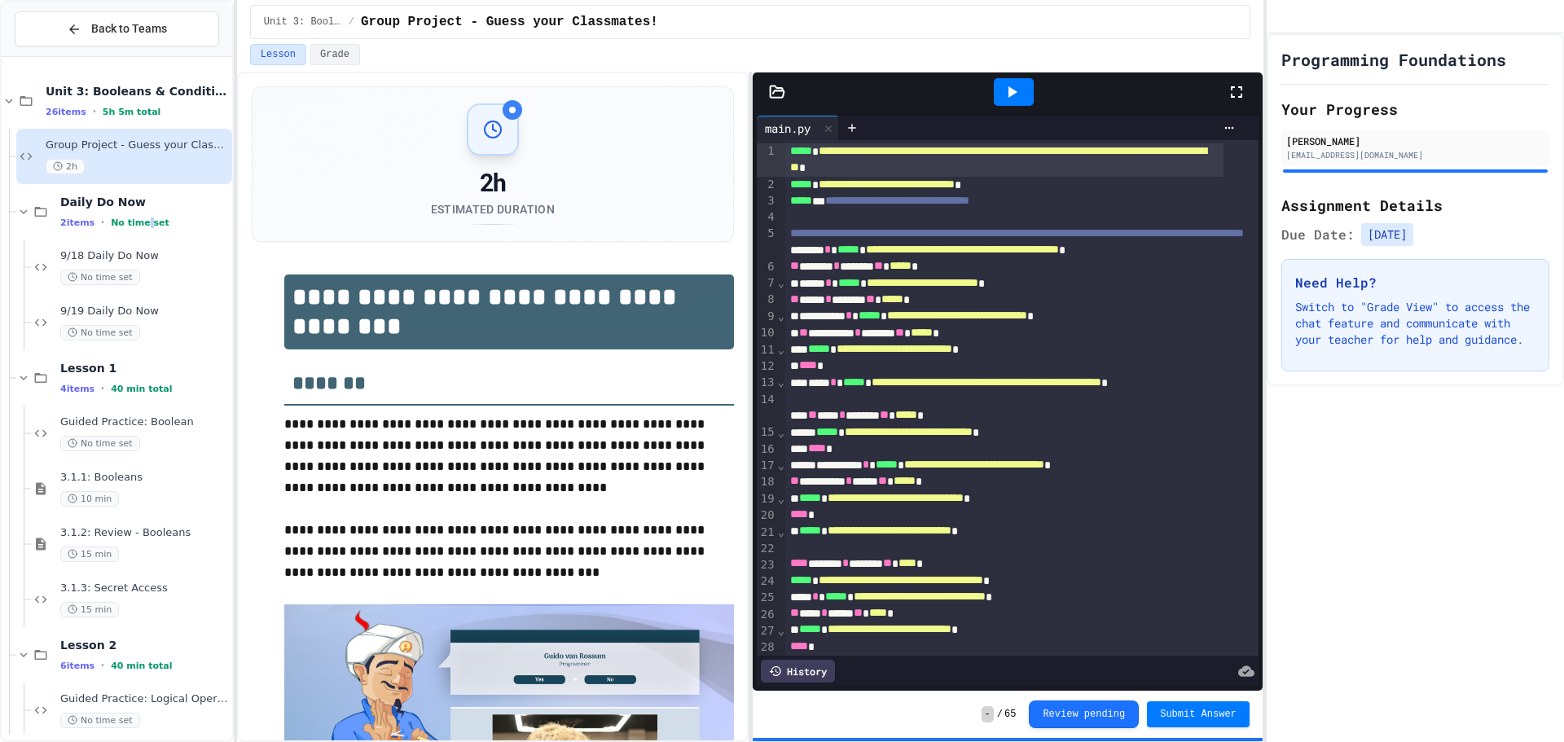
click at [141, 214] on div "Daily Do Now 2 items • No time set" at bounding box center [144, 212] width 169 height 34
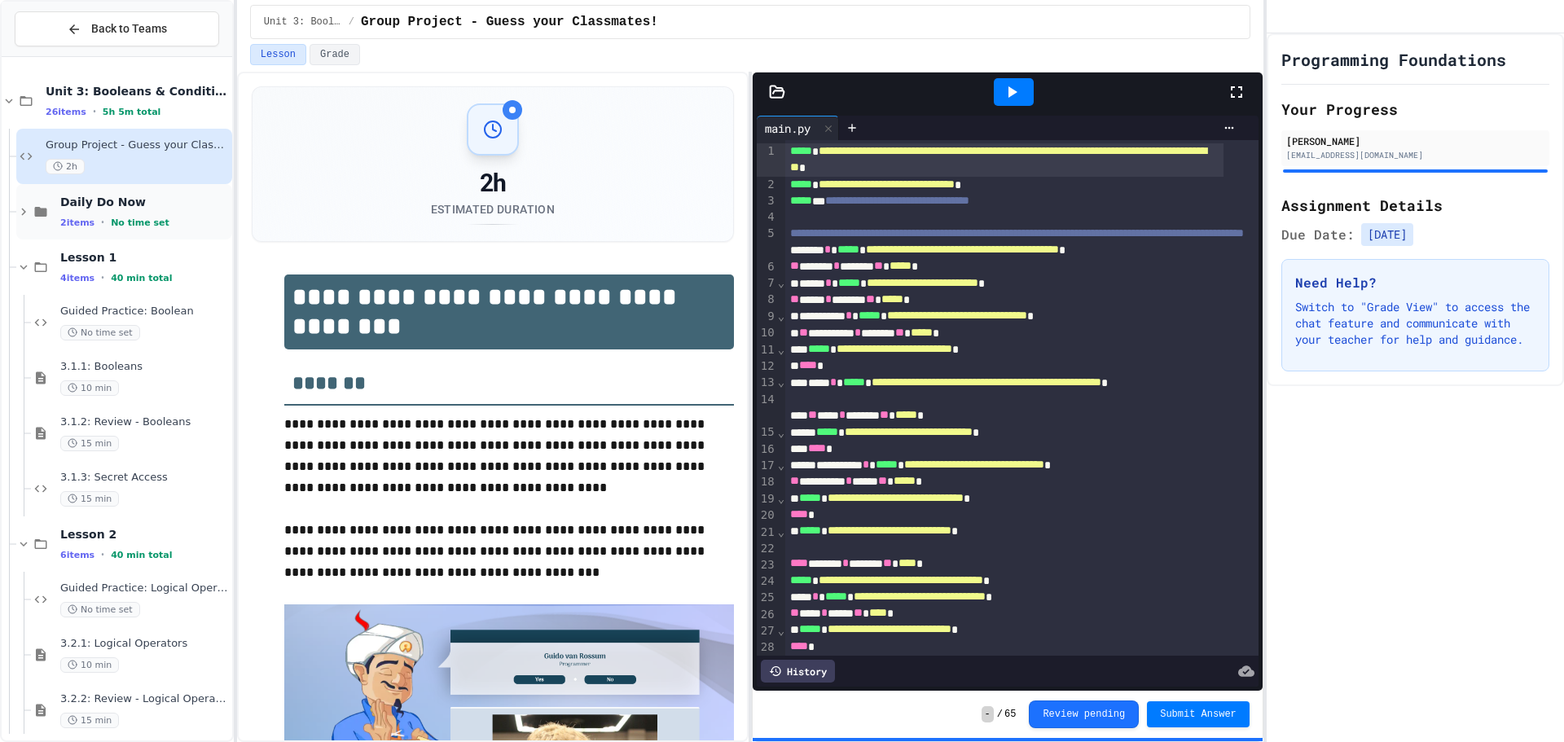
click at [138, 226] on span "No time set" at bounding box center [140, 223] width 59 height 11
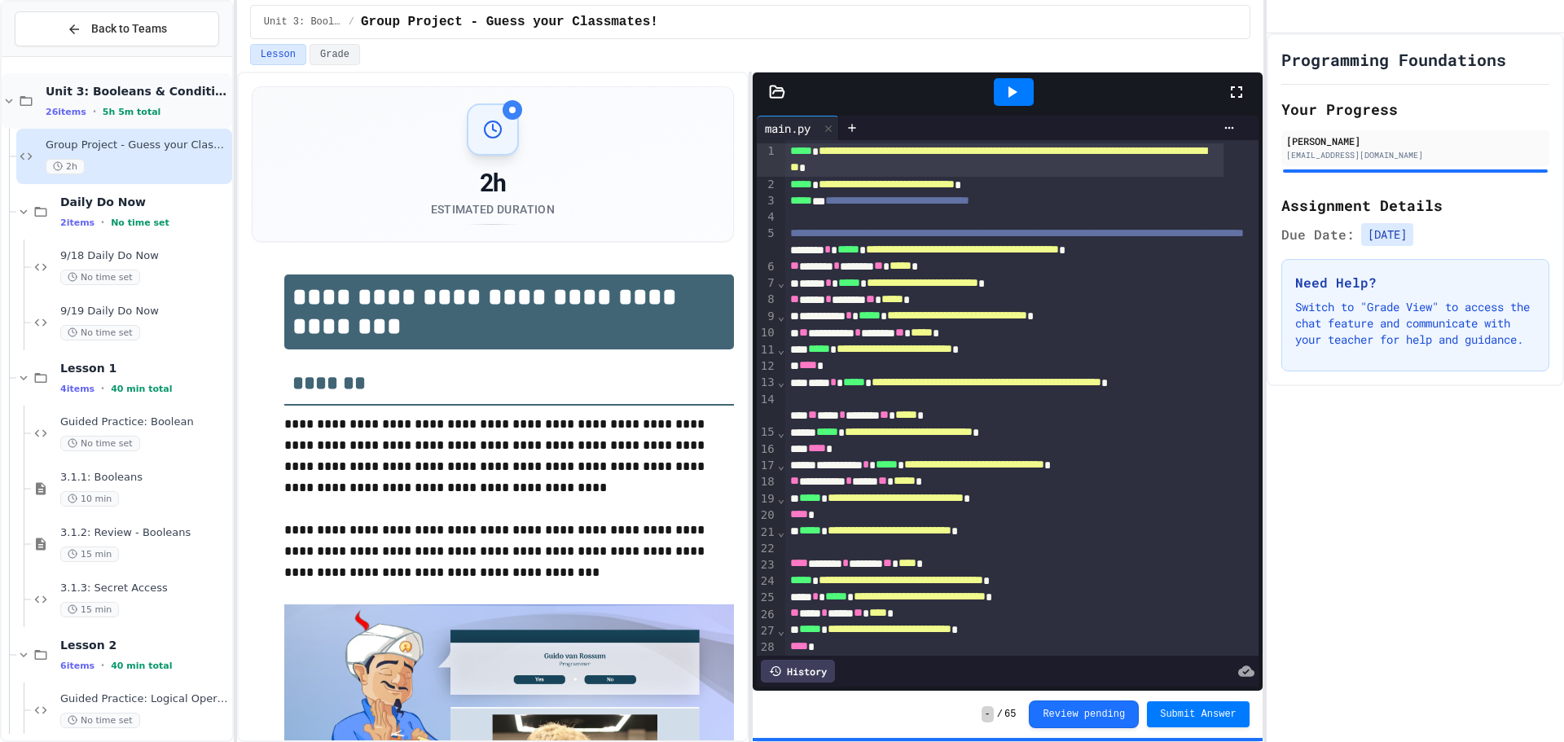
click at [136, 82] on div "Unit 3: Booleans & Conditionals 26 items • 5h 5m total" at bounding box center [117, 100] width 231 height 55
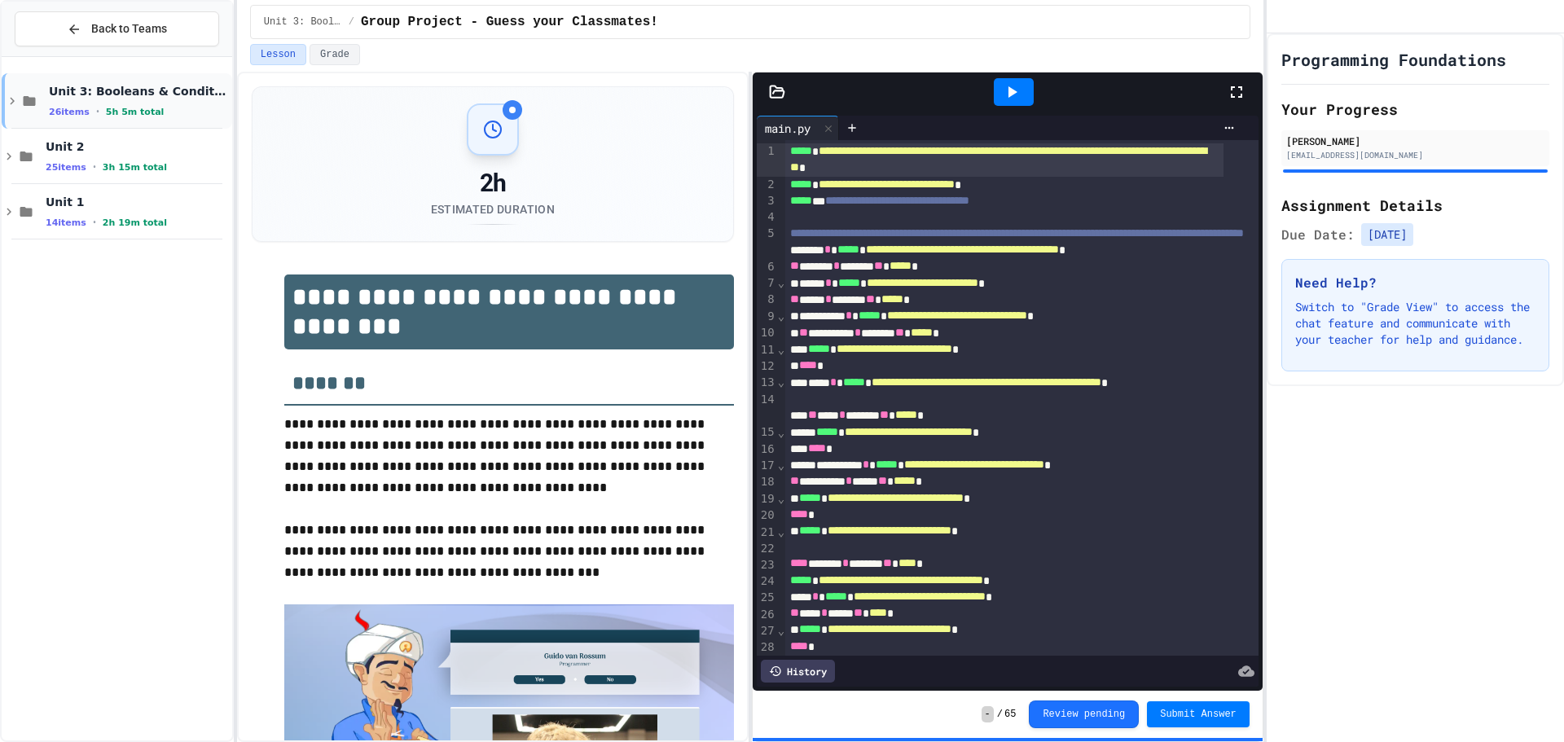
click at [151, 97] on span "Unit 3: Booleans & Conditionals" at bounding box center [139, 91] width 180 height 15
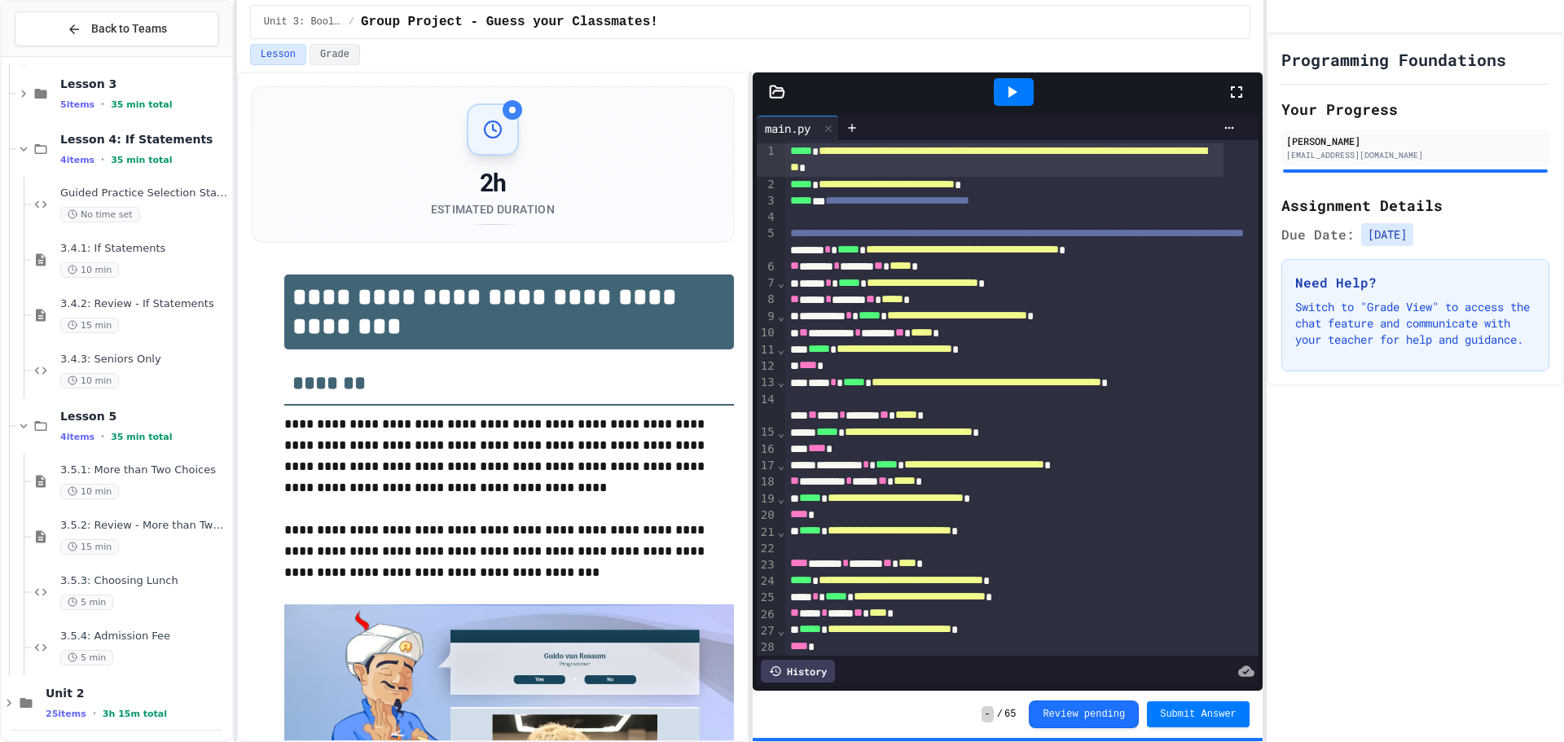
scroll to position [1011, 0]
